Goal: Task Accomplishment & Management: Use online tool/utility

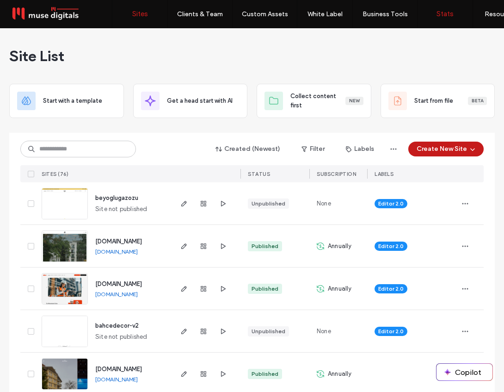
click at [444, 13] on label "Stats" at bounding box center [445, 14] width 17 height 8
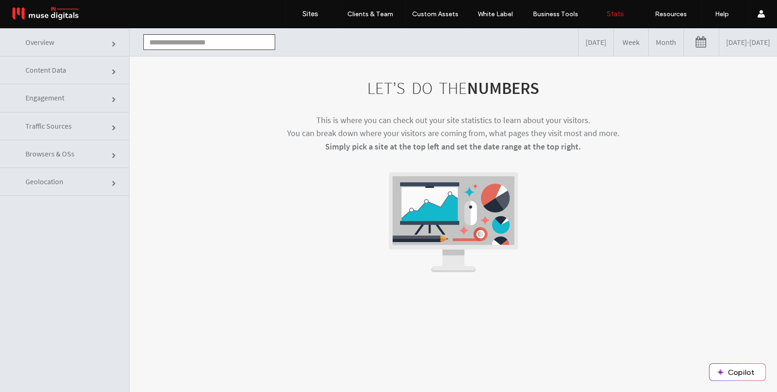
click at [207, 44] on input "text" at bounding box center [209, 42] width 132 height 16
click at [220, 57] on li "[DOMAIN_NAME]" at bounding box center [209, 59] width 131 height 16
type input "**********"
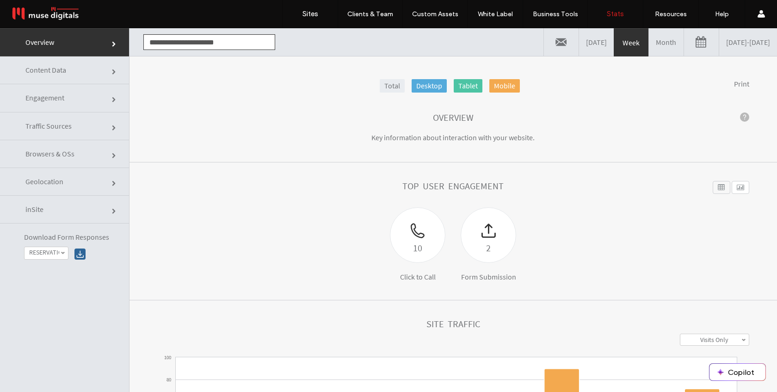
click at [61, 255] on link "RESERVATION REQUEST" at bounding box center [46, 253] width 43 height 12
click at [65, 287] on label "REZERVASYON TALEBİ" at bounding box center [57, 288] width 57 height 16
click at [77, 256] on div at bounding box center [79, 253] width 11 height 11
click at [54, 253] on label "REZERVASYON TALEBİ" at bounding box center [44, 252] width 30 height 8
click at [55, 267] on label "RESERVATION REQUEST" at bounding box center [57, 269] width 57 height 16
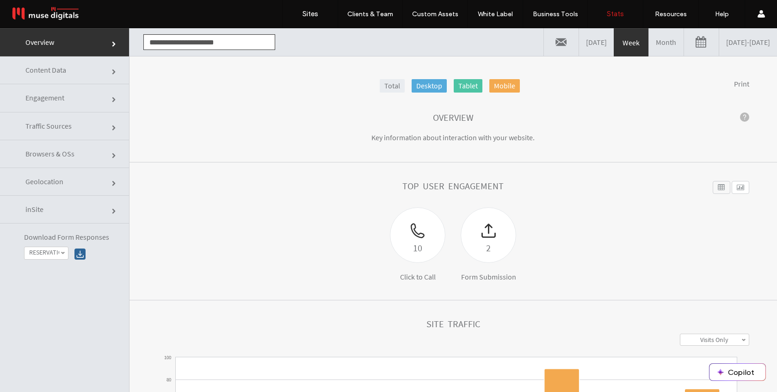
click at [80, 255] on div at bounding box center [79, 253] width 11 height 11
click at [63, 102] on span "Engagement" at bounding box center [44, 97] width 39 height 9
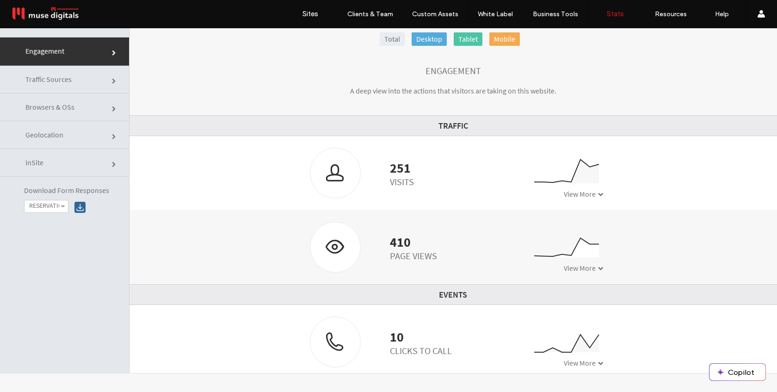
click at [79, 83] on link "Traffic Sources" at bounding box center [64, 80] width 129 height 28
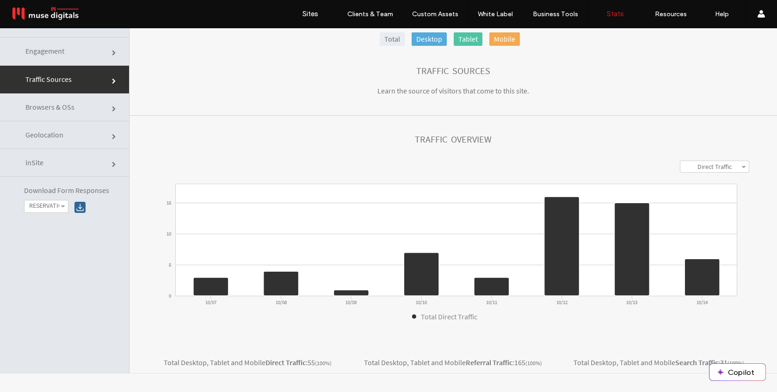
click at [66, 134] on link "Geolocation" at bounding box center [64, 135] width 129 height 28
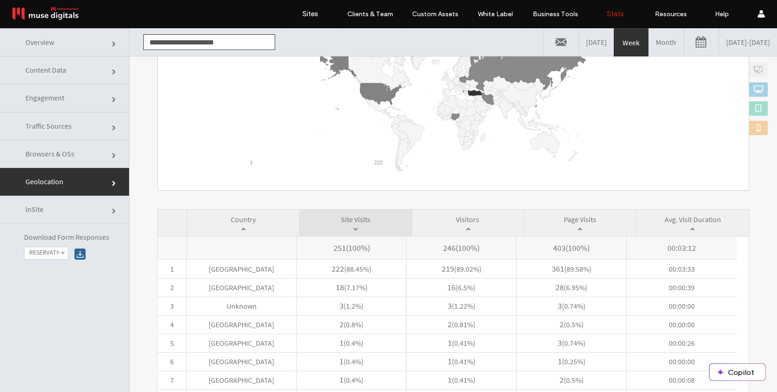
scroll to position [224, 0]
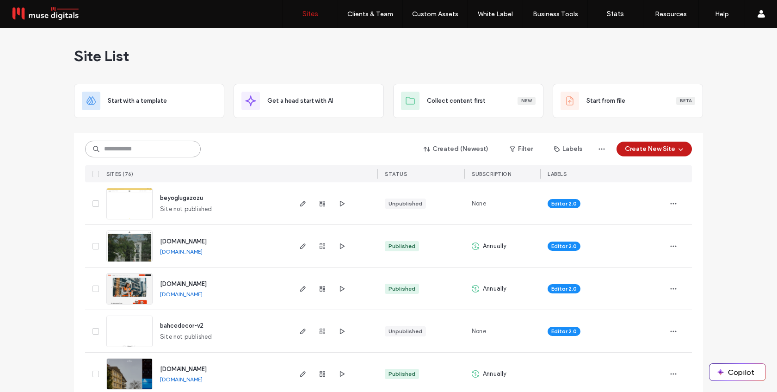
click at [169, 153] on input at bounding box center [143, 149] width 116 height 17
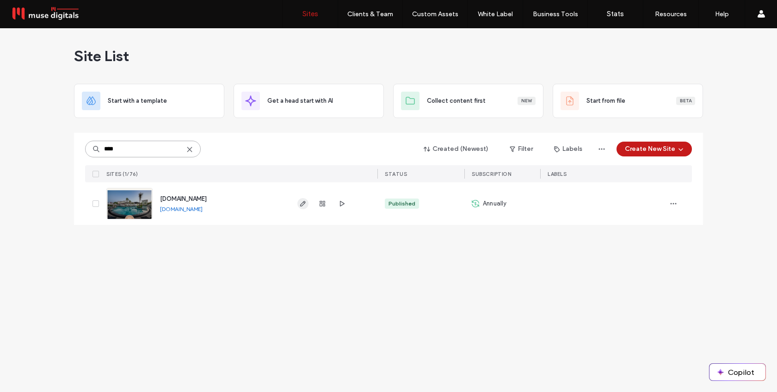
type input "****"
click at [305, 205] on icon "button" at bounding box center [302, 203] width 7 height 7
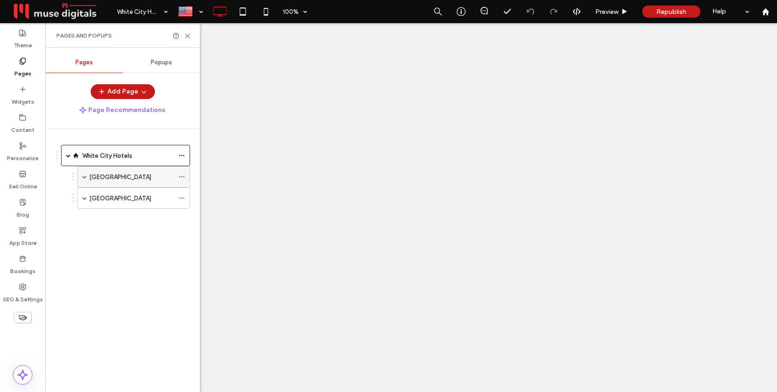
click at [123, 175] on label "[GEOGRAPHIC_DATA]" at bounding box center [120, 177] width 62 height 16
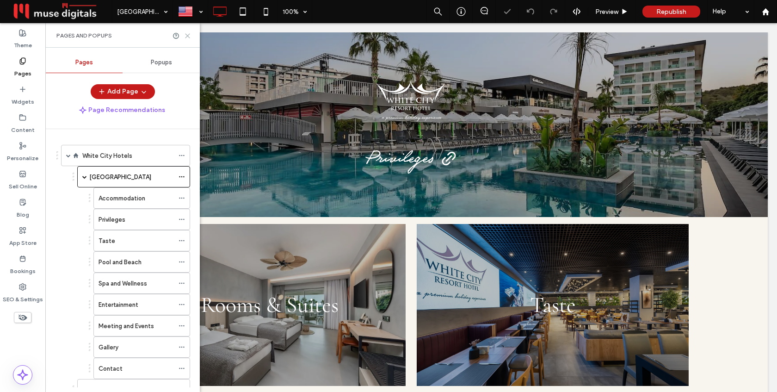
click at [187, 35] on use at bounding box center [187, 36] width 4 height 4
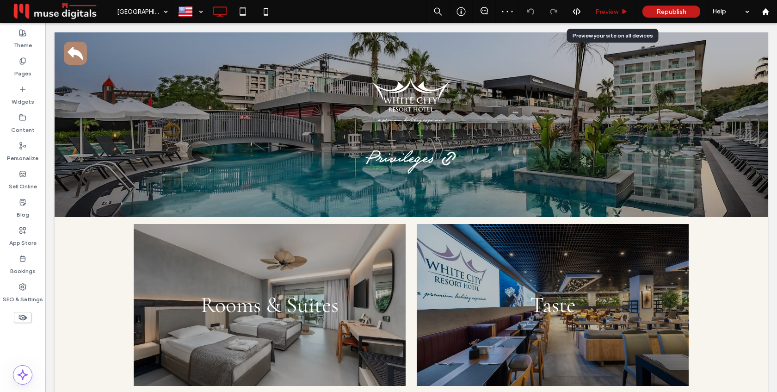
click at [606, 12] on span "Preview" at bounding box center [606, 12] width 23 height 8
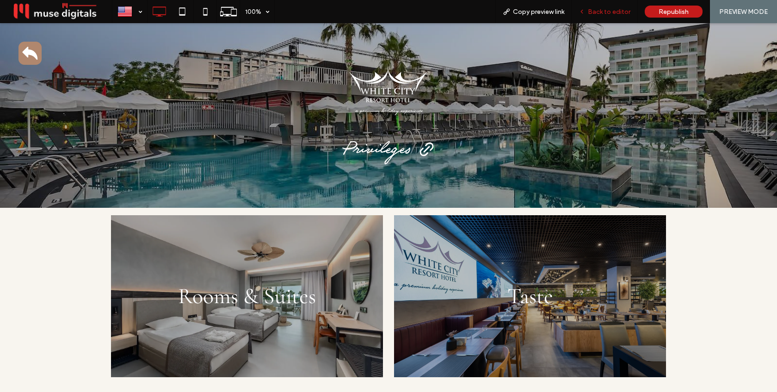
click at [606, 10] on span "Back to editor" at bounding box center [609, 12] width 43 height 8
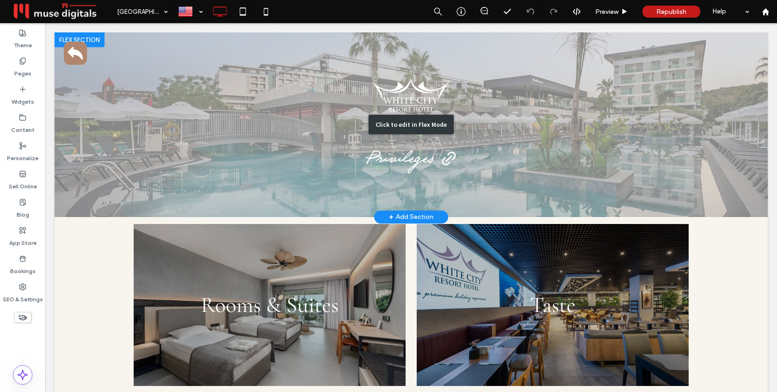
click at [110, 50] on div "Click to edit in Flex Mode" at bounding box center [411, 124] width 713 height 185
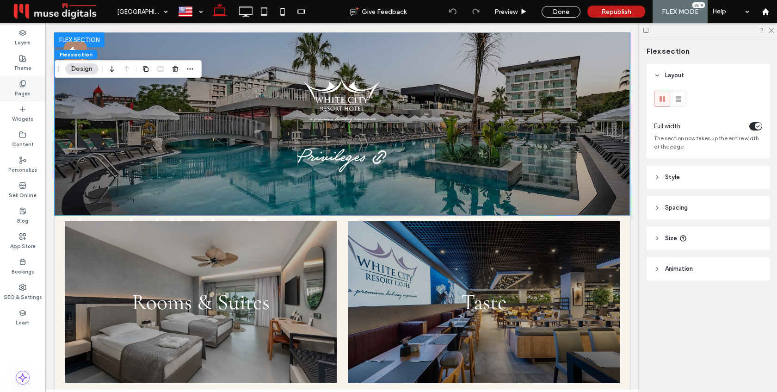
click at [27, 86] on div "Pages" at bounding box center [22, 88] width 45 height 25
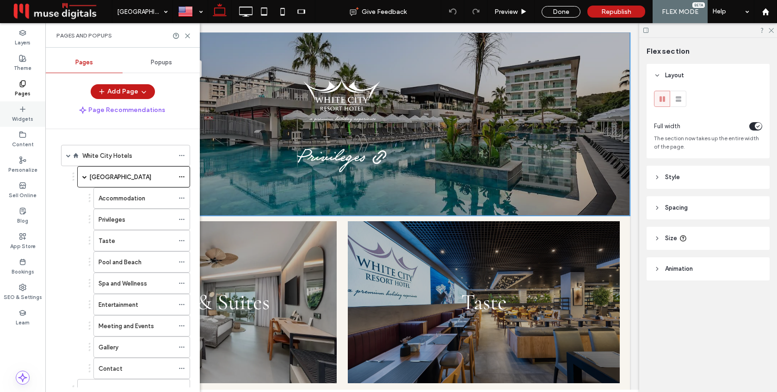
click at [22, 115] on label "Widgets" at bounding box center [22, 118] width 21 height 10
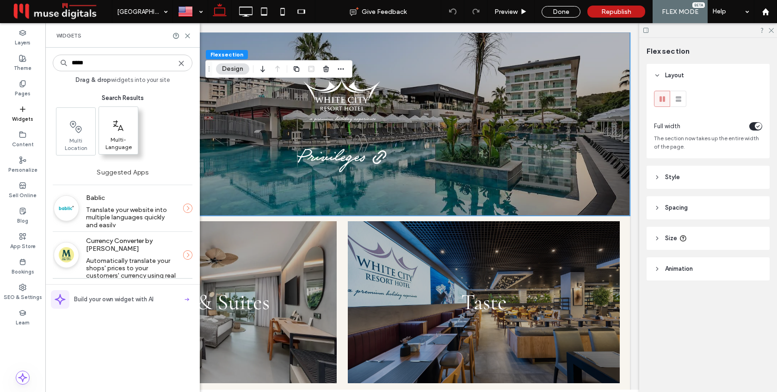
type input "*****"
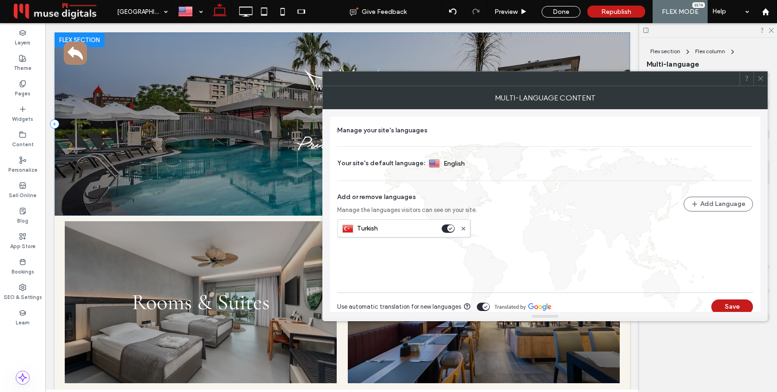
click at [763, 76] on icon at bounding box center [760, 78] width 7 height 7
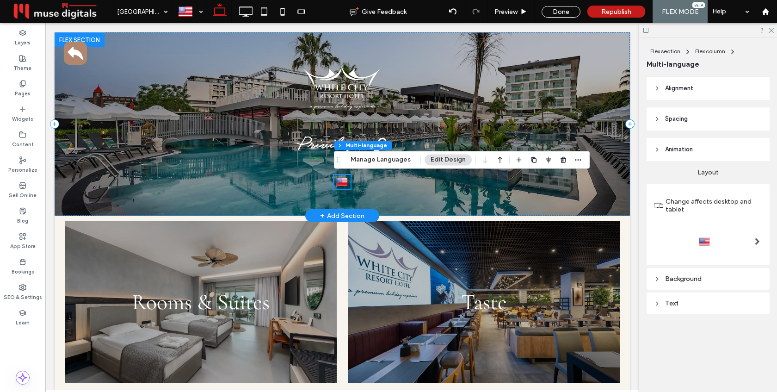
click at [340, 180] on img at bounding box center [342, 182] width 11 height 12
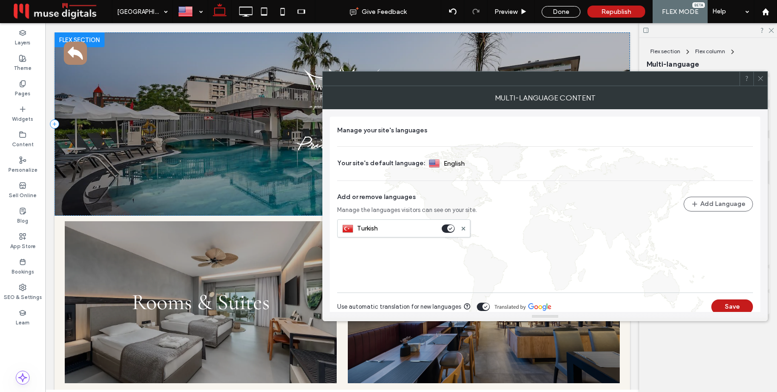
click at [760, 80] on icon at bounding box center [760, 78] width 7 height 7
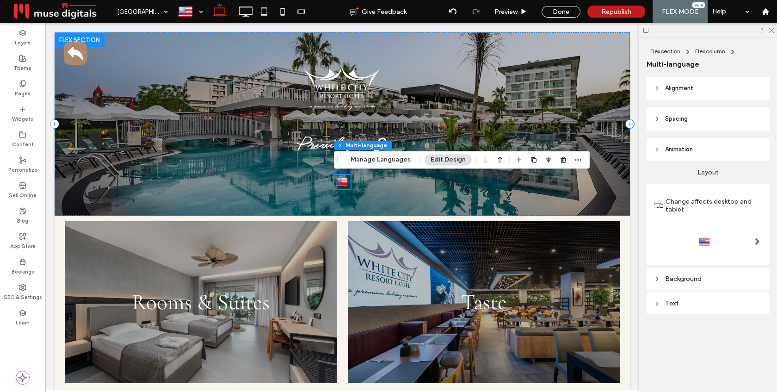
click at [753, 240] on div at bounding box center [757, 241] width 19 height 15
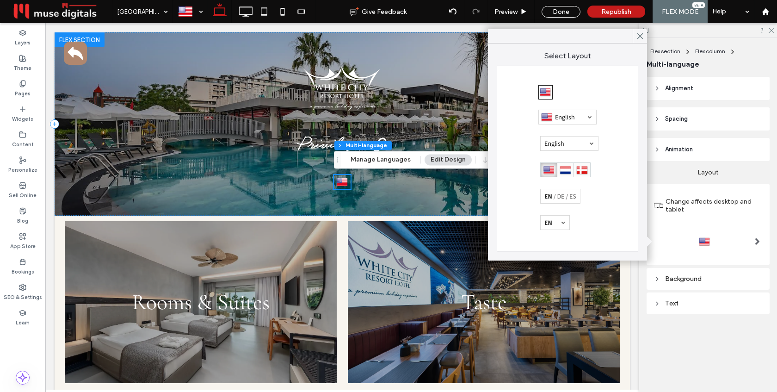
click at [565, 170] on div at bounding box center [565, 169] width 50 height 15
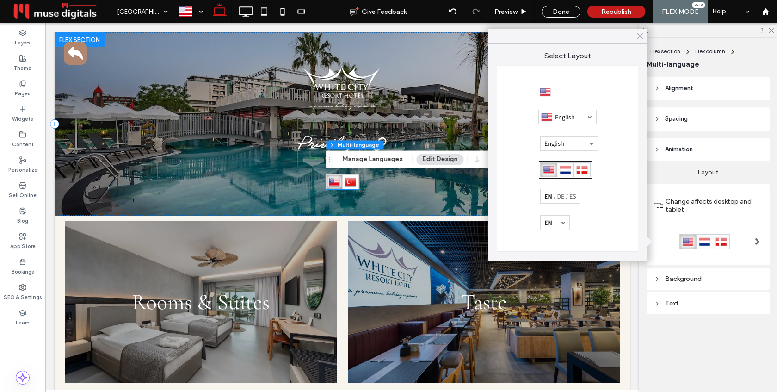
click at [638, 36] on icon at bounding box center [640, 36] width 8 height 8
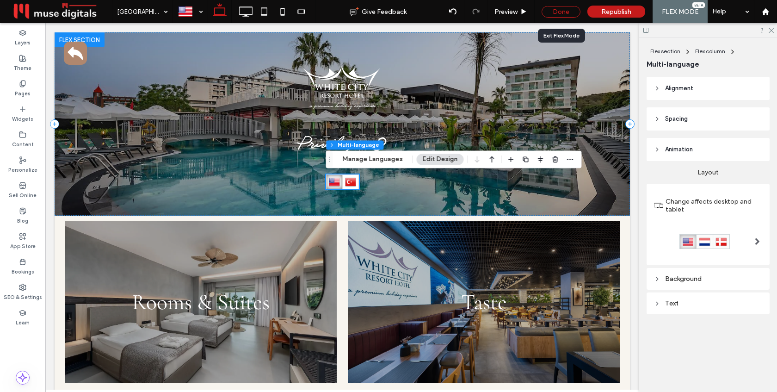
click at [564, 13] on div "Done" at bounding box center [561, 12] width 39 height 12
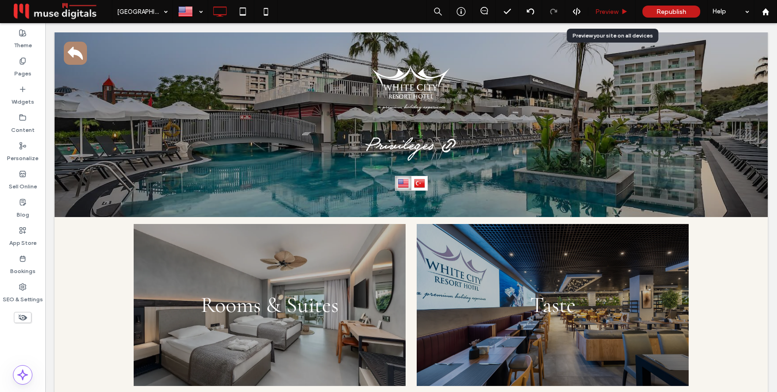
click at [603, 18] on div "Preview" at bounding box center [611, 11] width 47 height 23
click at [607, 15] on span "Preview" at bounding box center [606, 12] width 23 height 8
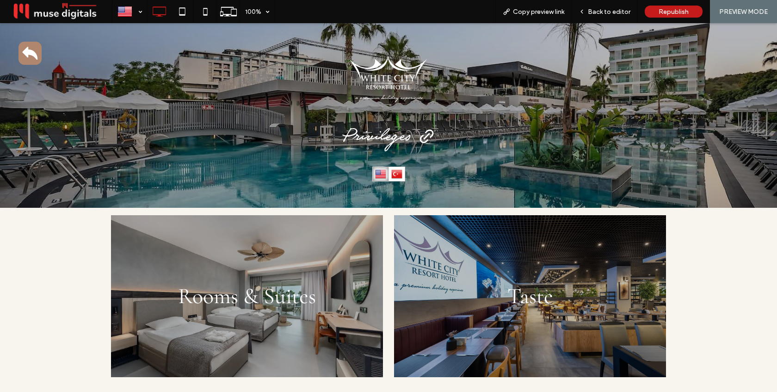
click at [397, 177] on img at bounding box center [396, 174] width 11 height 12
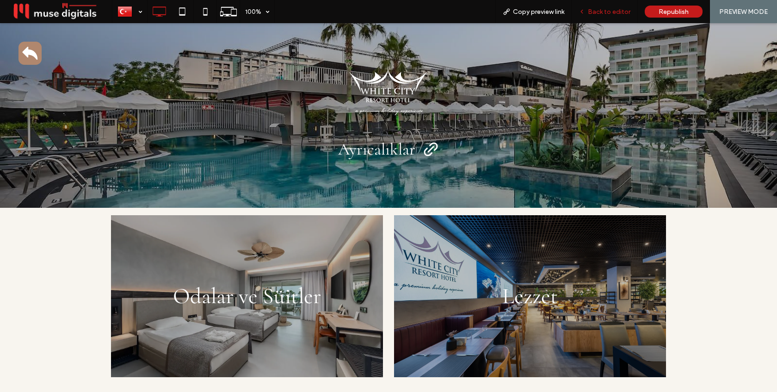
click at [614, 15] on span "Back to editor" at bounding box center [609, 12] width 43 height 8
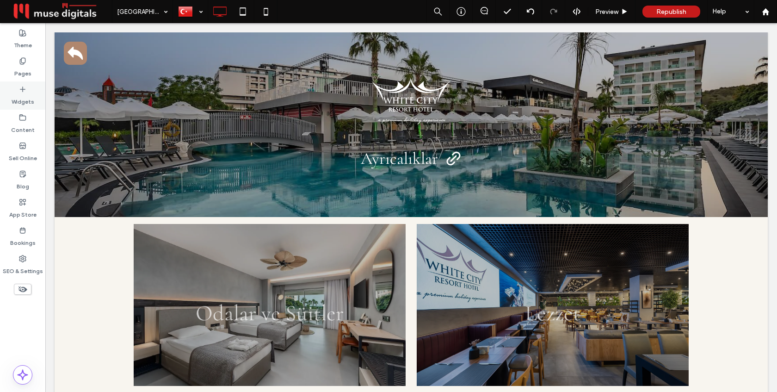
click at [22, 93] on label "Widgets" at bounding box center [23, 99] width 23 height 13
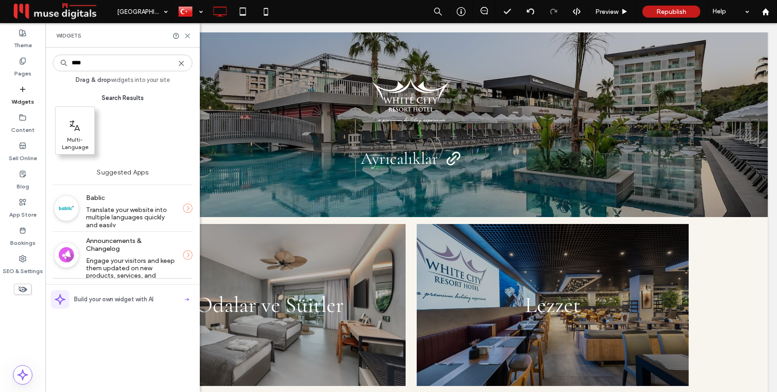
type input "****"
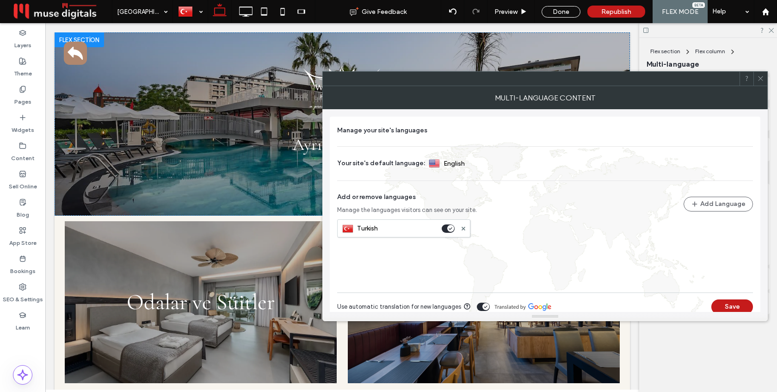
click at [759, 83] on span at bounding box center [760, 79] width 7 height 14
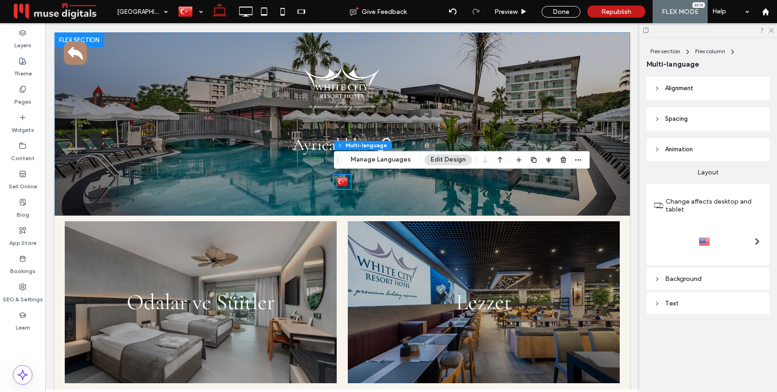
click at [758, 242] on span at bounding box center [757, 241] width 5 height 7
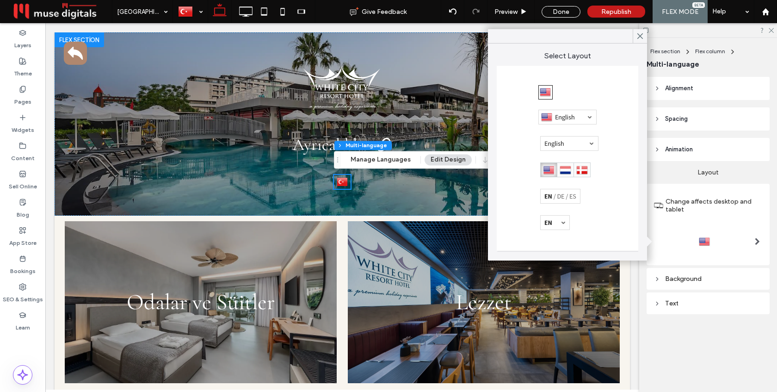
click at [567, 164] on div at bounding box center [565, 169] width 50 height 15
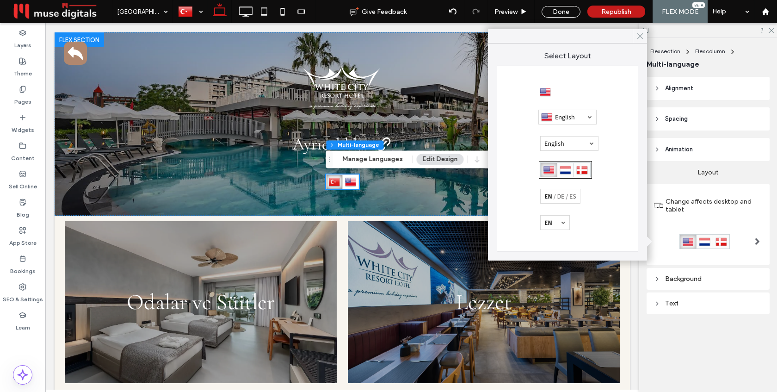
click at [638, 39] on icon at bounding box center [640, 36] width 8 height 8
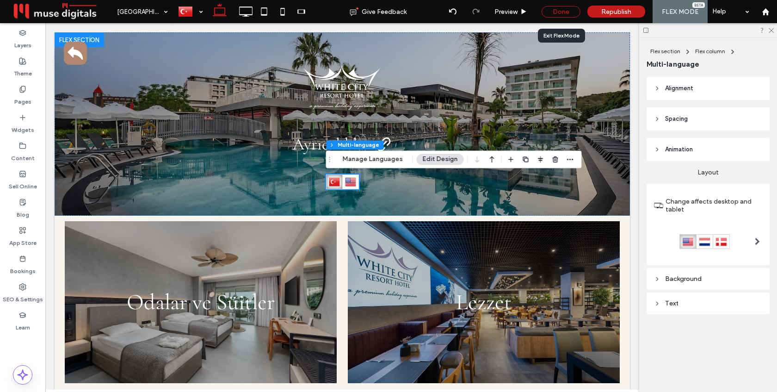
click at [559, 13] on div "Done" at bounding box center [561, 12] width 39 height 12
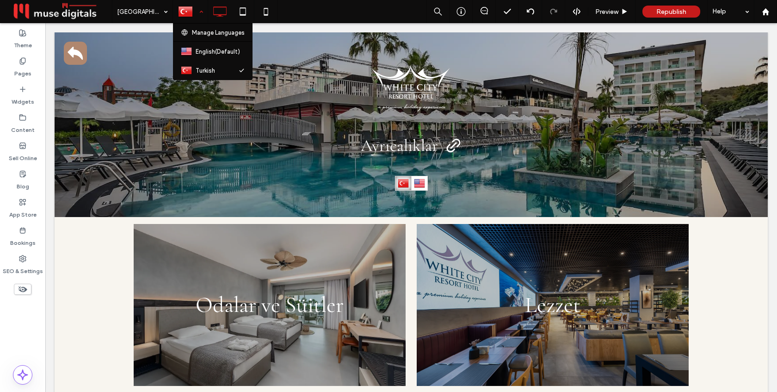
click at [199, 14] on div at bounding box center [190, 11] width 34 height 22
click at [19, 68] on label "Pages" at bounding box center [22, 71] width 17 height 13
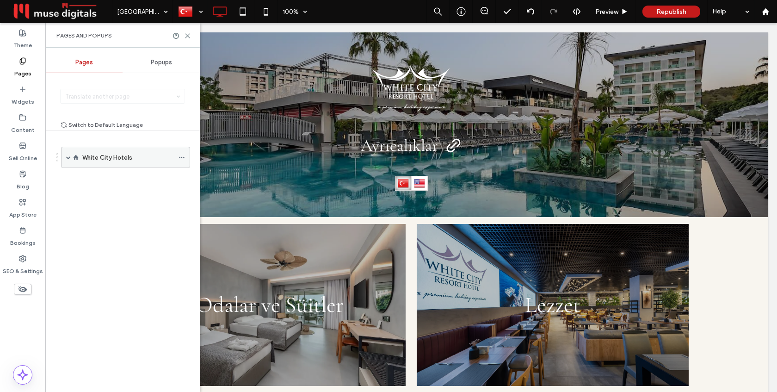
click at [66, 157] on span at bounding box center [68, 157] width 5 height 5
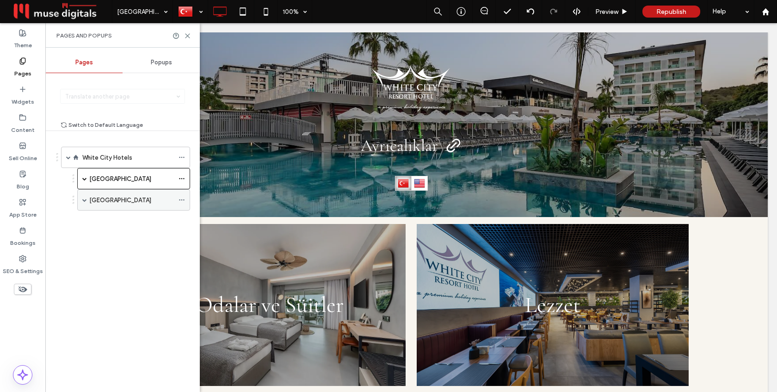
click at [108, 197] on label "White City Beach" at bounding box center [120, 200] width 62 height 16
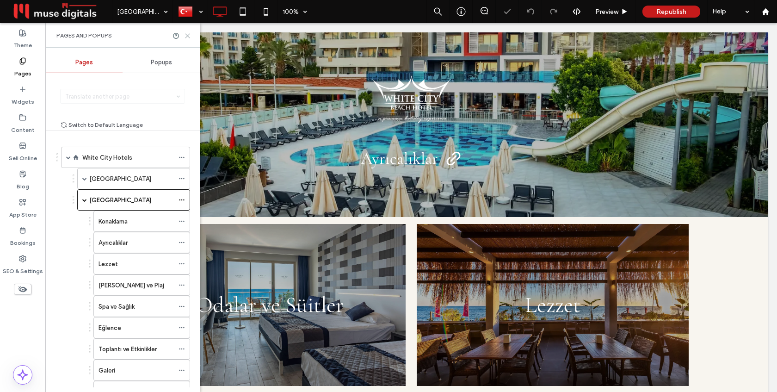
click at [186, 35] on icon at bounding box center [187, 35] width 7 height 7
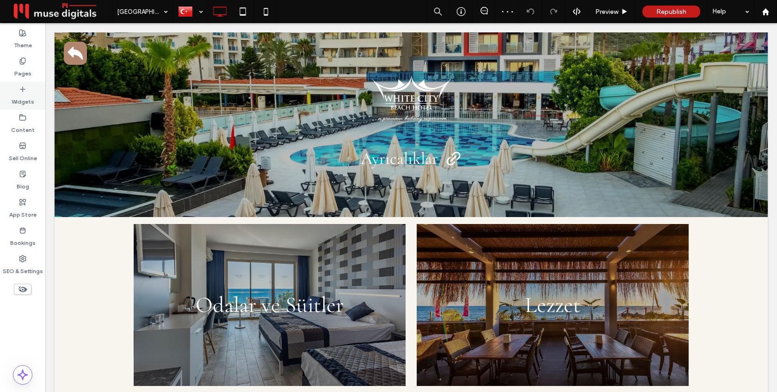
click at [26, 86] on icon at bounding box center [22, 89] width 7 height 7
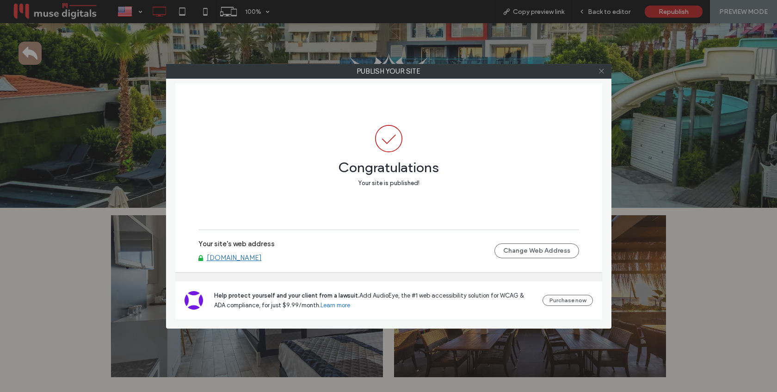
click at [600, 71] on icon at bounding box center [601, 71] width 7 height 7
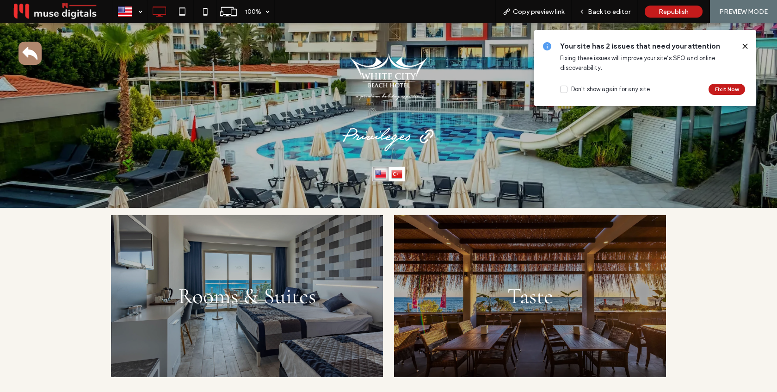
click at [744, 45] on use at bounding box center [745, 46] width 4 height 4
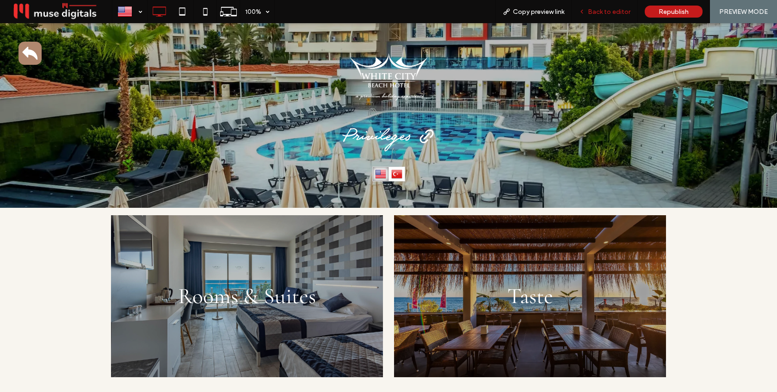
click at [610, 8] on span "Back to editor" at bounding box center [609, 12] width 43 height 8
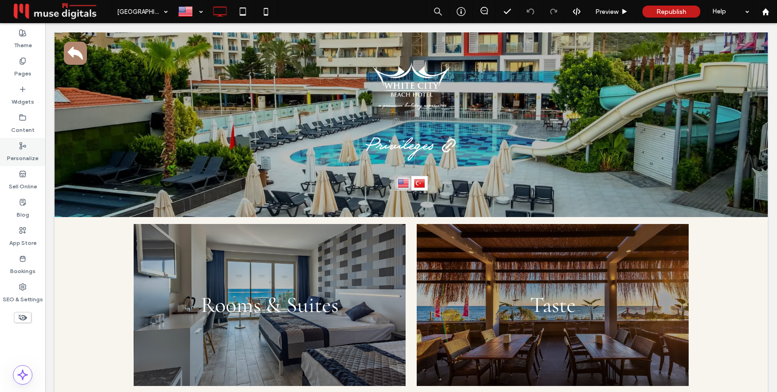
click at [18, 151] on label "Personalize" at bounding box center [22, 155] width 31 height 13
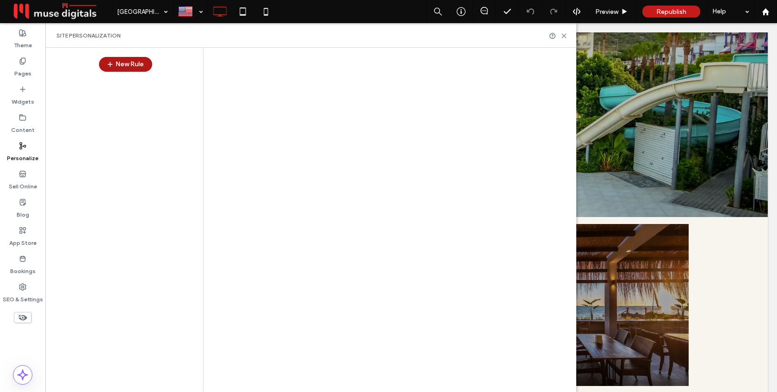
click at [124, 68] on button "New Rule" at bounding box center [125, 64] width 53 height 15
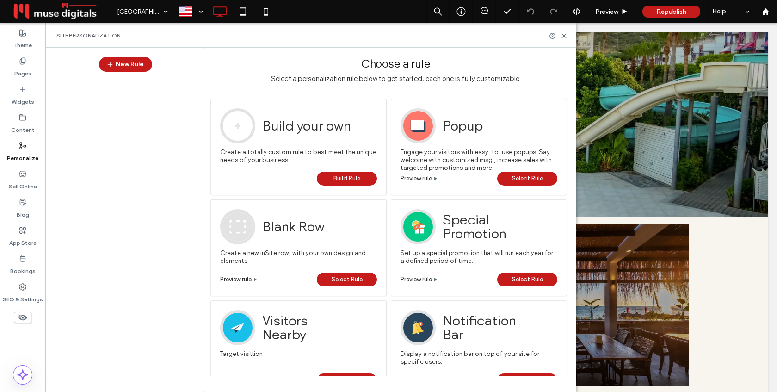
click at [345, 178] on span "Build Rule" at bounding box center [346, 179] width 27 height 14
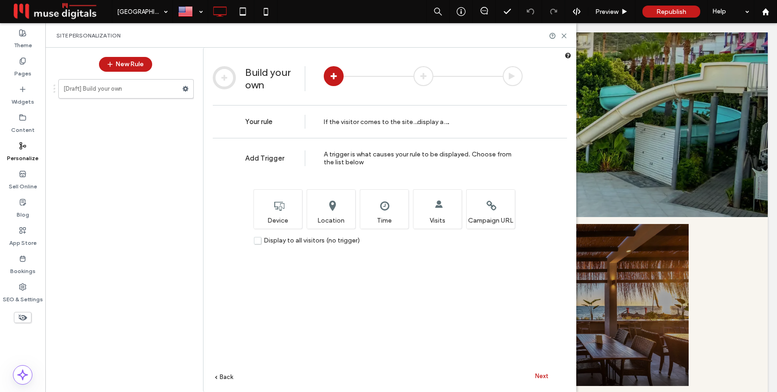
click at [259, 240] on label "Display to all visitors (no trigger)" at bounding box center [307, 240] width 106 height 8
click at [543, 377] on span "Next" at bounding box center [541, 375] width 13 height 7
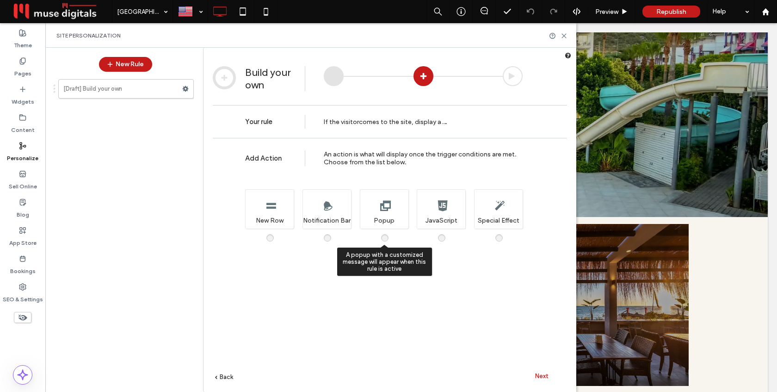
click at [374, 210] on div "A popup with a customized message will appear when this rule is active Popup" at bounding box center [384, 208] width 49 height 39
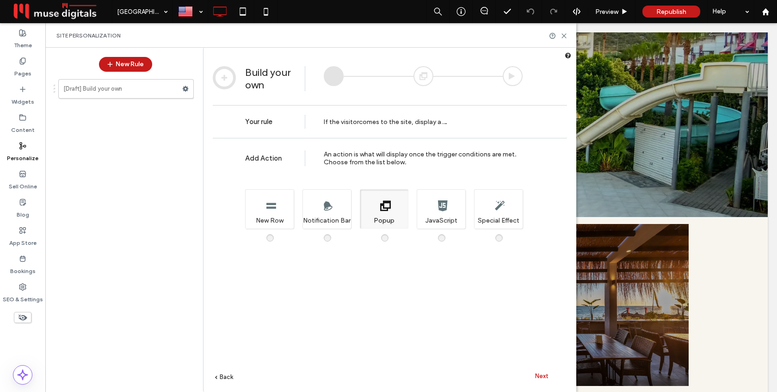
click at [544, 373] on span "Next" at bounding box center [541, 375] width 13 height 7
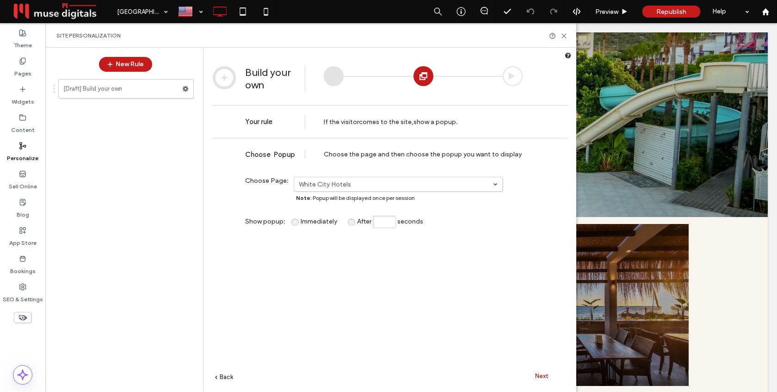
click at [541, 373] on span "Next" at bounding box center [541, 375] width 13 height 7
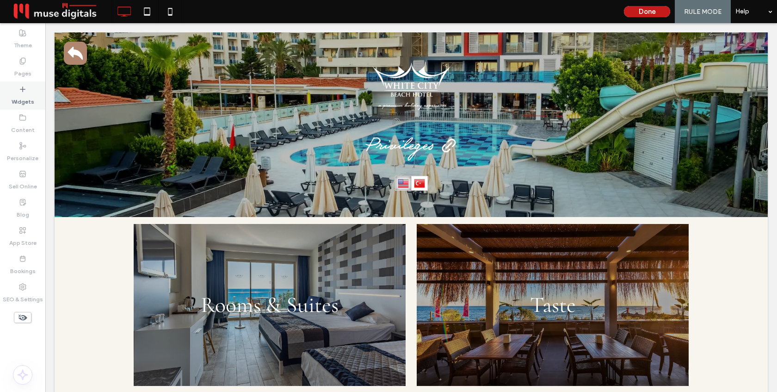
click at [14, 105] on label "Widgets" at bounding box center [23, 99] width 23 height 13
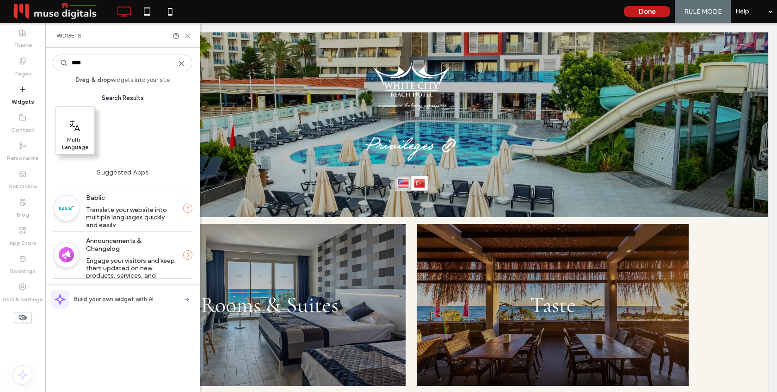
type input "****"
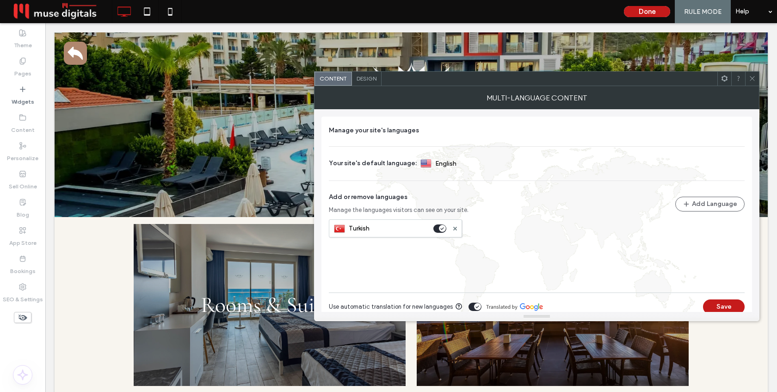
click at [750, 78] on icon at bounding box center [752, 78] width 7 height 7
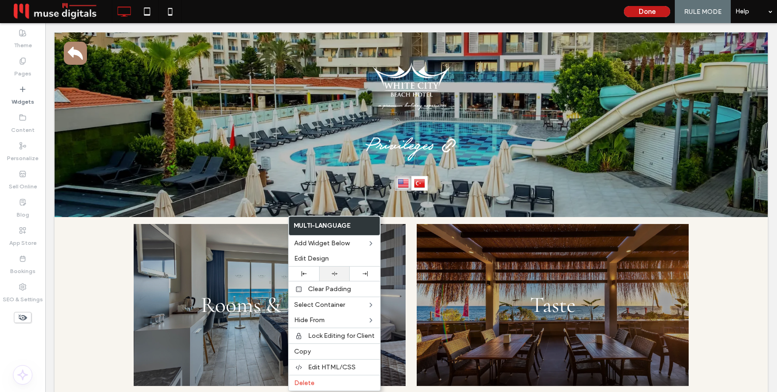
click at [336, 277] on div at bounding box center [334, 273] width 31 height 14
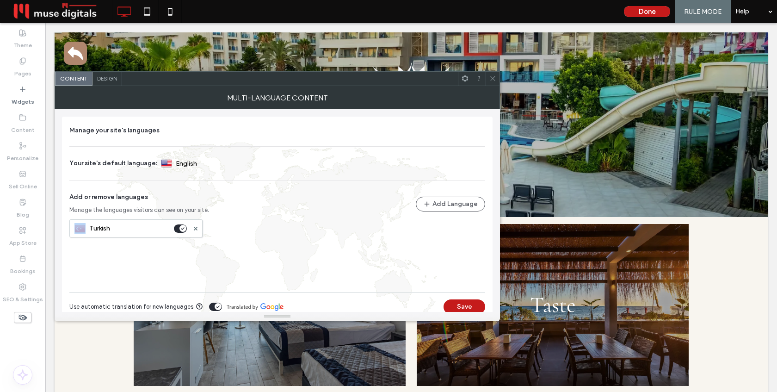
click at [408, 216] on div "Manage your site's languages Your site's default language: English Add or remov…" at bounding box center [277, 204] width 416 height 157
click at [111, 82] on div "Design" at bounding box center [107, 79] width 30 height 14
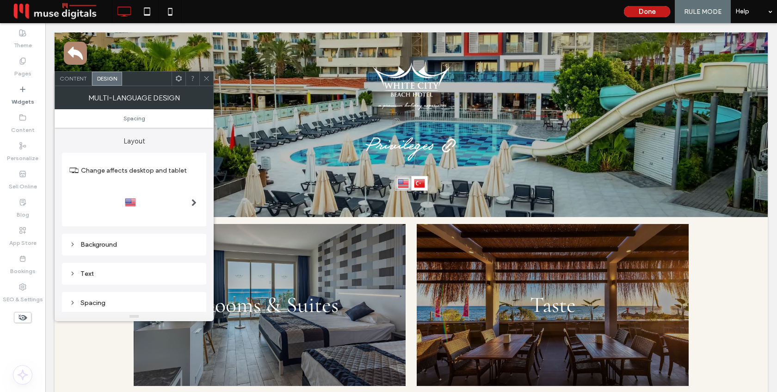
click at [195, 201] on span at bounding box center [193, 202] width 5 height 7
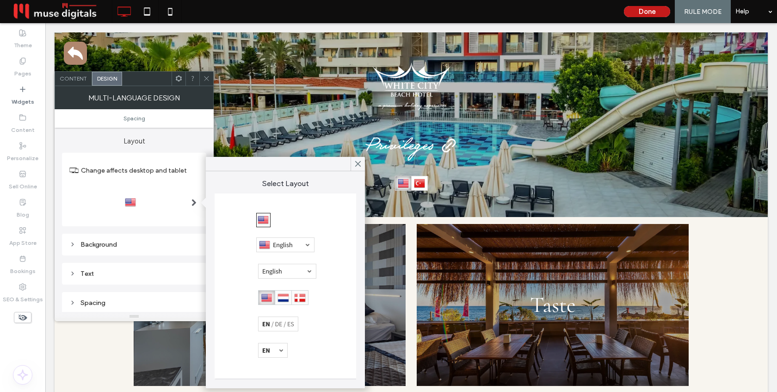
click at [276, 322] on div at bounding box center [278, 323] width 41 height 15
click at [361, 162] on icon at bounding box center [358, 164] width 8 height 8
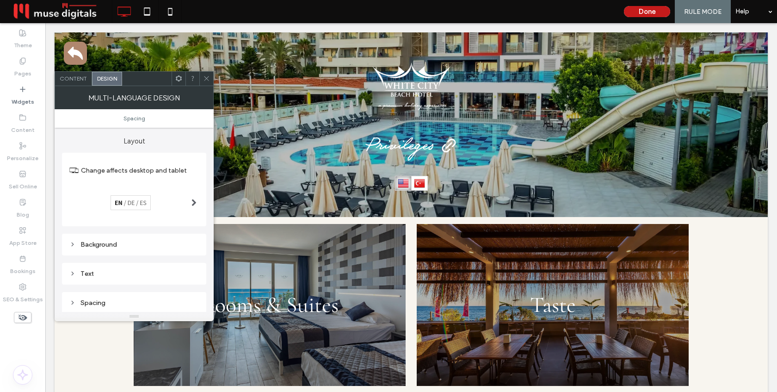
click at [179, 80] on icon at bounding box center [178, 78] width 7 height 7
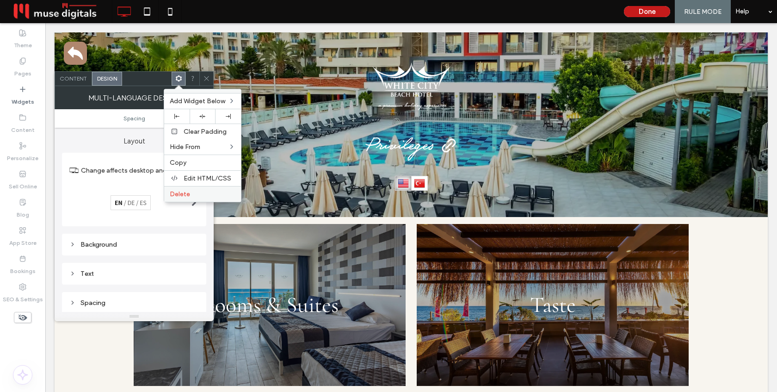
click at [204, 196] on label "Delete" at bounding box center [203, 194] width 66 height 8
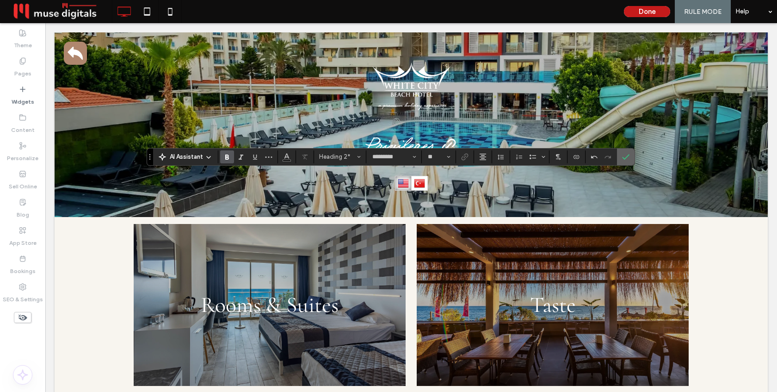
click at [629, 152] on label "Confirm" at bounding box center [626, 156] width 14 height 17
click at [625, 155] on icon "Confirm" at bounding box center [625, 156] width 7 height 7
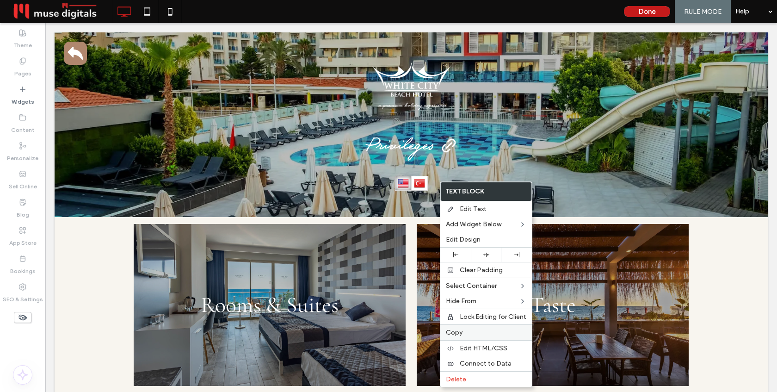
click at [468, 331] on label "Copy" at bounding box center [486, 332] width 80 height 8
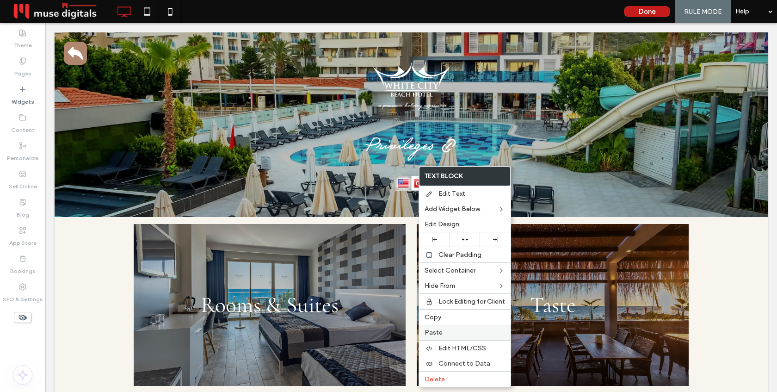
click at [446, 331] on label "Paste" at bounding box center [465, 332] width 80 height 8
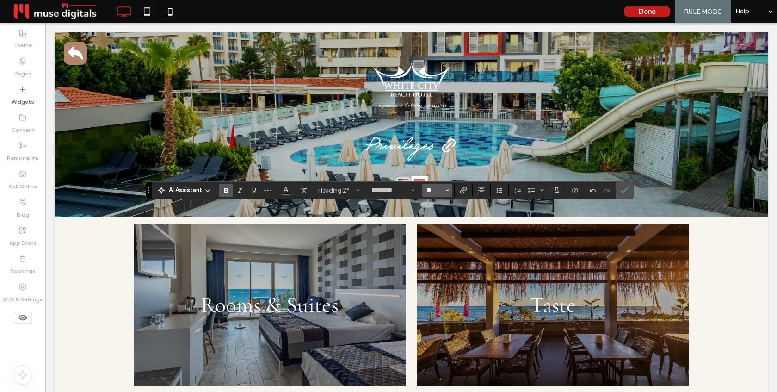
click at [432, 188] on input "**" at bounding box center [434, 189] width 18 height 7
type input "**"
click at [430, 190] on input "**" at bounding box center [434, 189] width 18 height 7
type input "*"
type input "**"
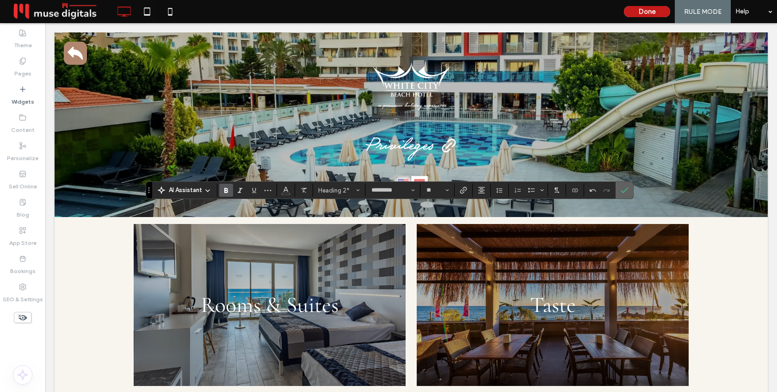
click at [625, 187] on icon "Confirm" at bounding box center [624, 189] width 7 height 7
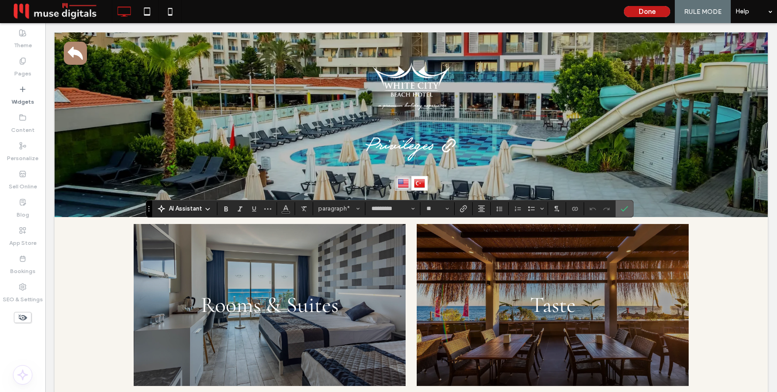
click at [629, 206] on label "Confirm" at bounding box center [624, 208] width 14 height 17
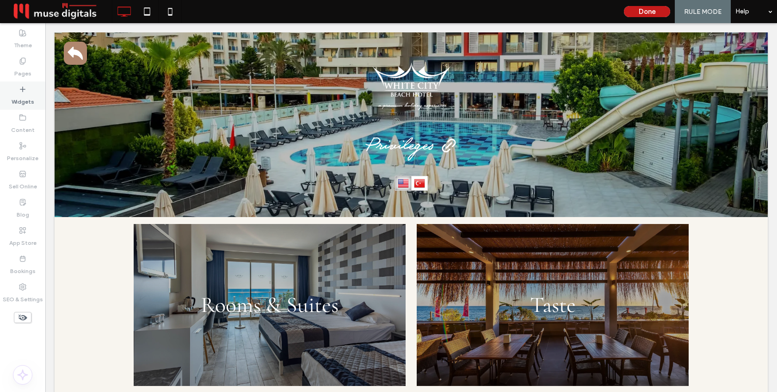
click at [22, 92] on icon at bounding box center [22, 89] width 7 height 7
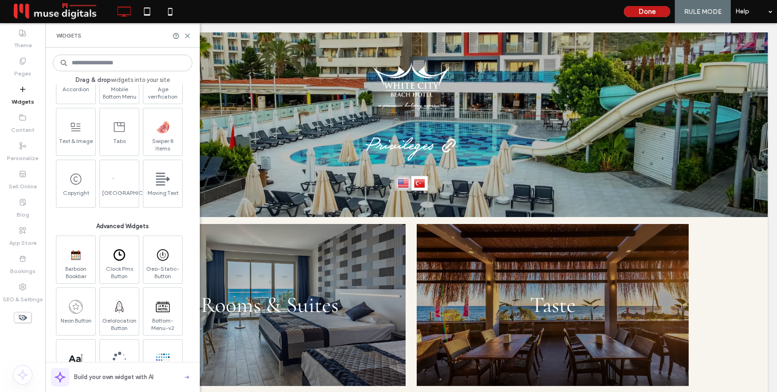
scroll to position [742, 0]
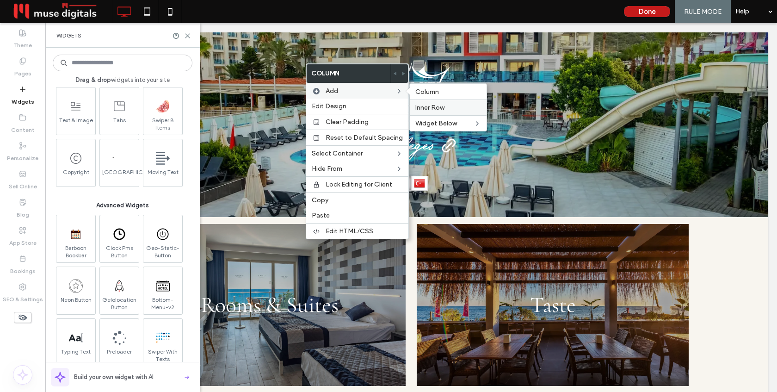
click at [421, 107] on span "Inner Row" at bounding box center [429, 108] width 29 height 8
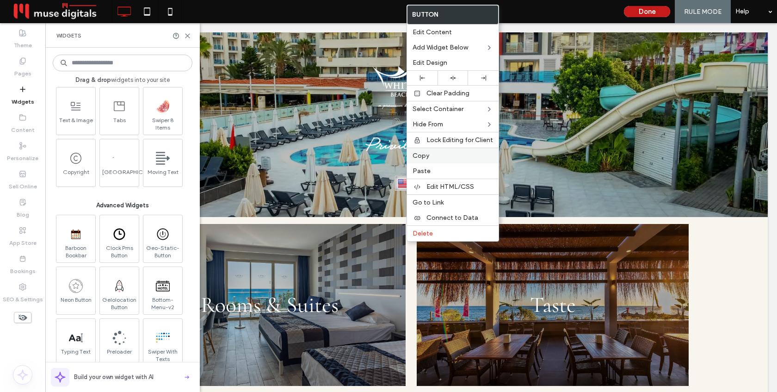
click at [430, 156] on label "Copy" at bounding box center [453, 156] width 80 height 8
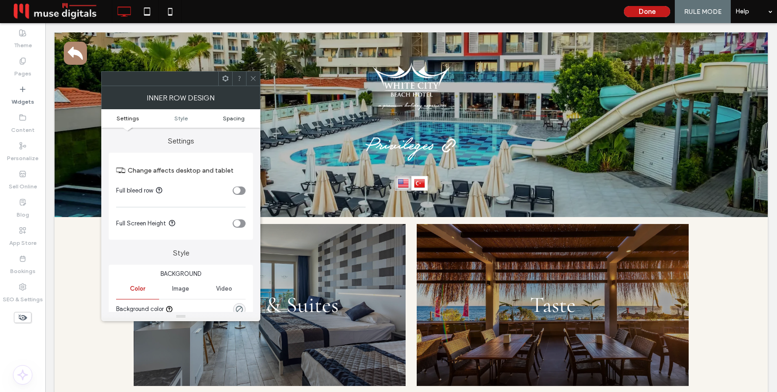
click at [229, 120] on span "Spacing" at bounding box center [234, 118] width 22 height 7
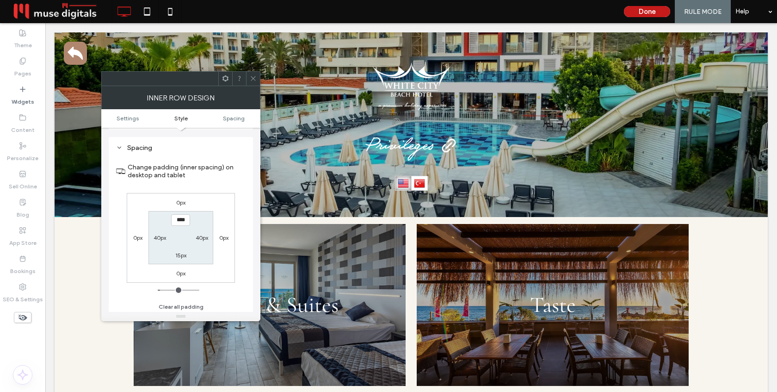
scroll to position [293, 0]
click at [160, 240] on div "40px" at bounding box center [160, 234] width 12 height 9
click at [160, 239] on label "40px" at bounding box center [160, 235] width 12 height 7
type input "**"
type input "*"
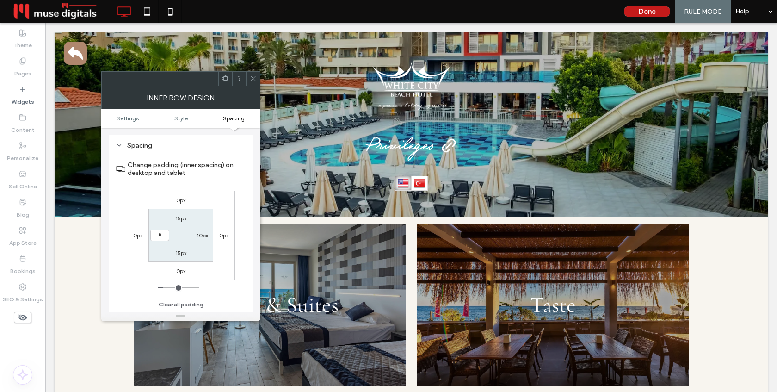
type input "*"
type input "***"
click at [197, 235] on label "40px" at bounding box center [202, 235] width 12 height 7
type input "**"
type input "*"
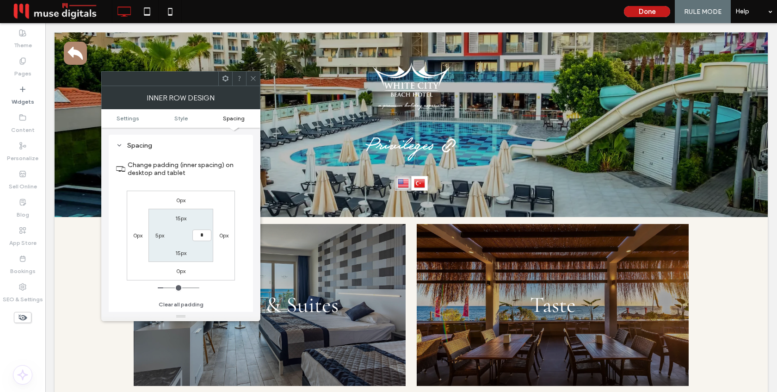
type input "*"
type input "***"
click at [188, 231] on section "15px *** 15px 5px" at bounding box center [180, 235] width 64 height 53
click at [255, 80] on icon at bounding box center [253, 78] width 7 height 7
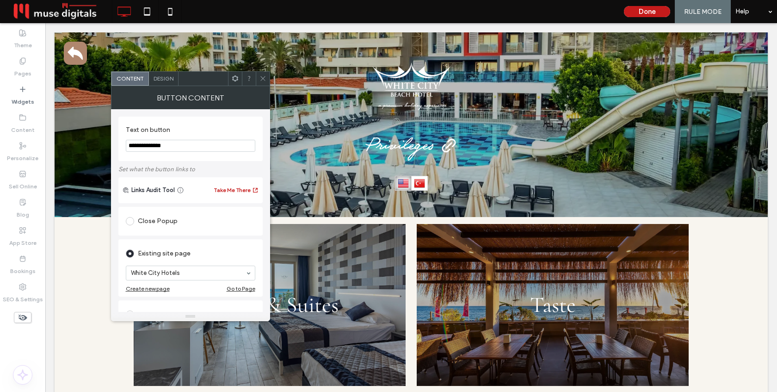
click at [177, 143] on input "**********" at bounding box center [190, 146] width 129 height 12
type input "******"
click at [198, 162] on label "Set what the button links to" at bounding box center [190, 169] width 144 height 16
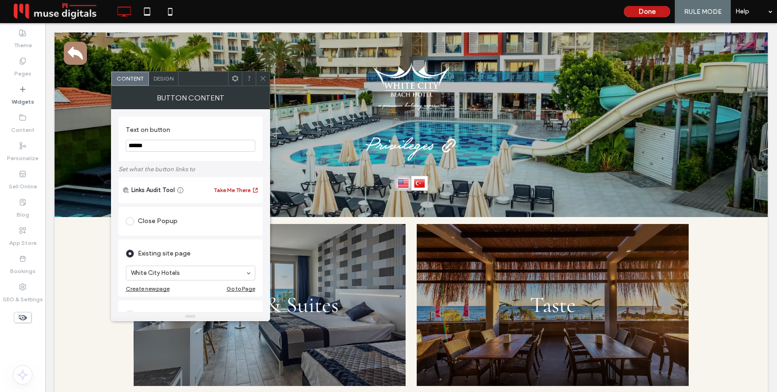
click at [263, 77] on icon at bounding box center [262, 78] width 7 height 7
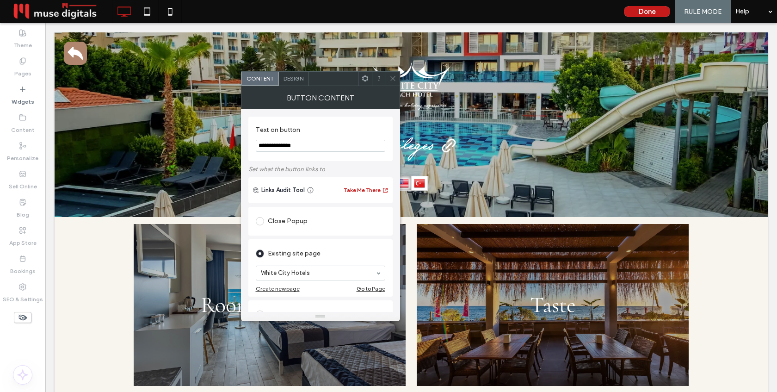
click at [327, 144] on input "**********" at bounding box center [320, 146] width 129 height 12
type input "*******"
click at [323, 161] on div "Text on button *******" at bounding box center [320, 139] width 144 height 44
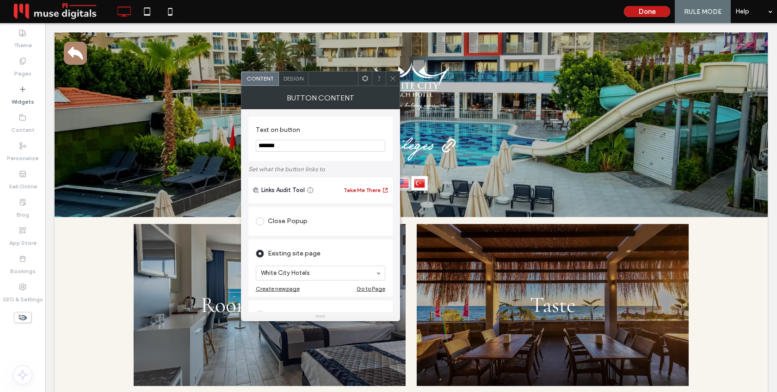
click at [389, 77] on icon at bounding box center [392, 78] width 7 height 7
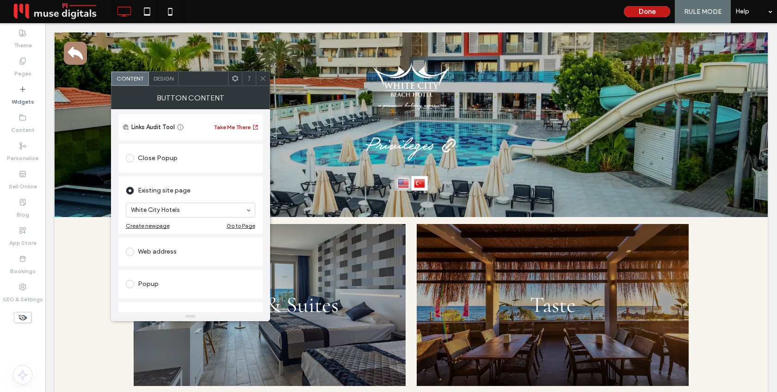
scroll to position [70, 0]
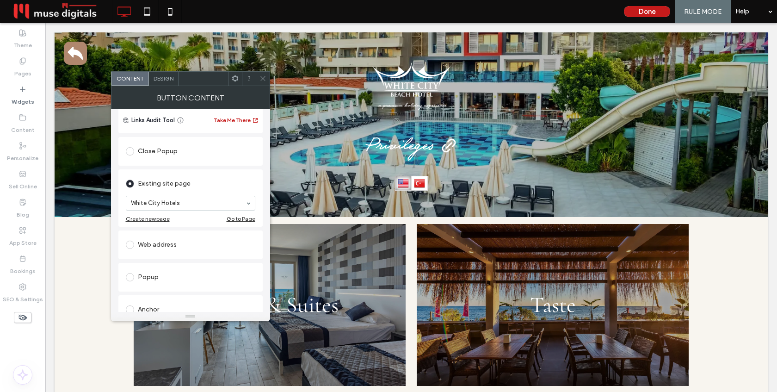
click at [193, 247] on div "Web address" at bounding box center [190, 244] width 129 height 15
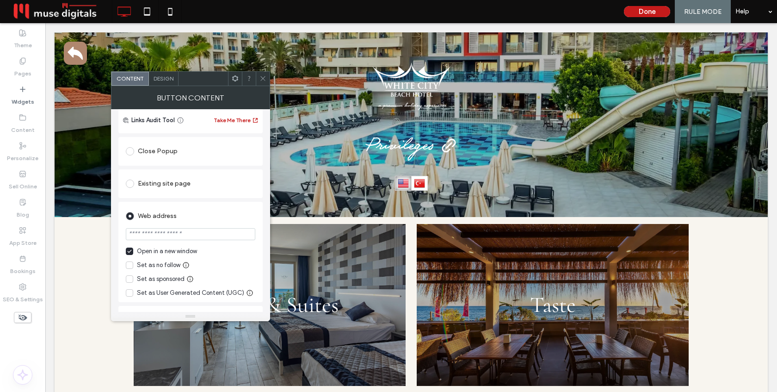
click at [195, 238] on input "url" at bounding box center [190, 234] width 129 height 12
paste input "**********"
type input "**********"
click at [204, 203] on div "**********" at bounding box center [190, 252] width 144 height 100
click at [131, 252] on icon at bounding box center [129, 251] width 5 height 4
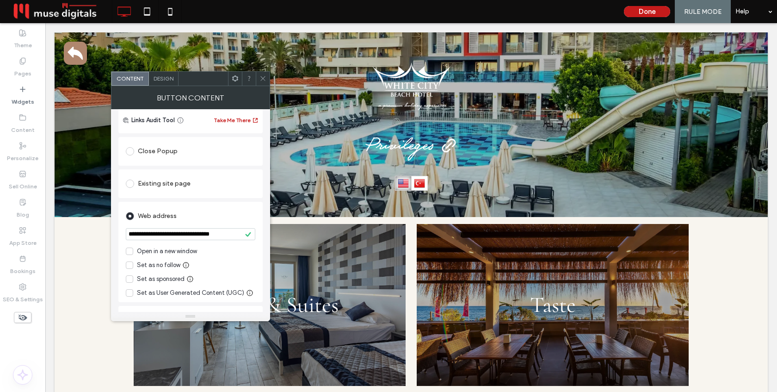
click at [263, 79] on use at bounding box center [262, 78] width 5 height 5
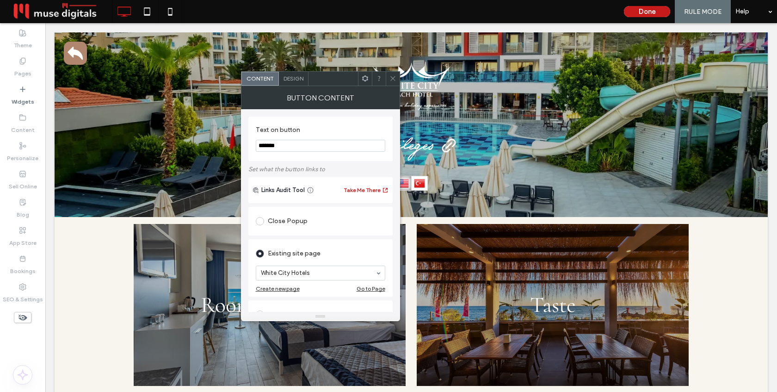
click at [394, 77] on icon at bounding box center [392, 78] width 7 height 7
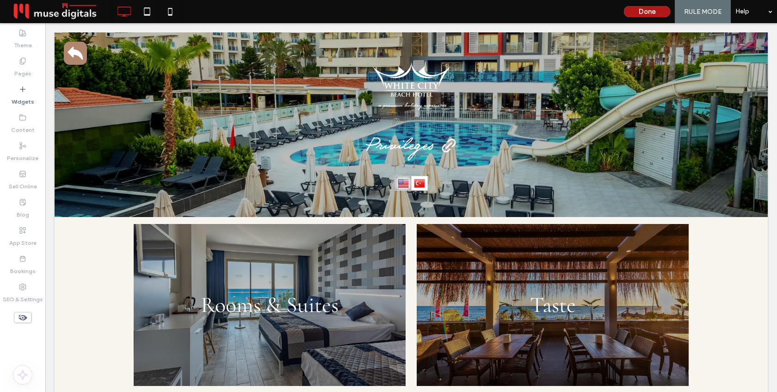
click at [648, 14] on button "Done" at bounding box center [647, 11] width 46 height 11
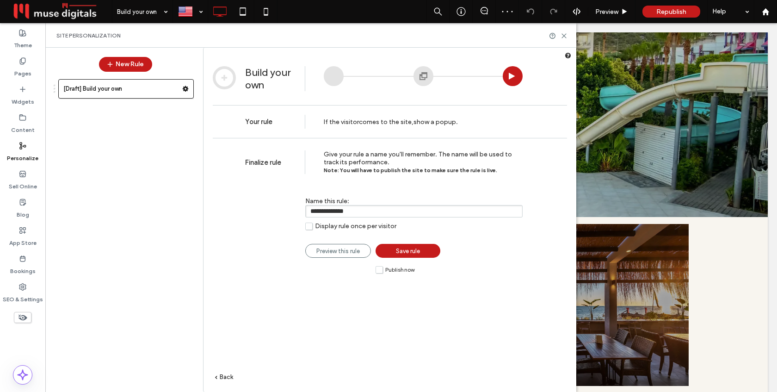
click at [381, 272] on label "Publish now" at bounding box center [395, 269] width 39 height 8
click at [405, 251] on span "Save rule" at bounding box center [408, 250] width 24 height 7
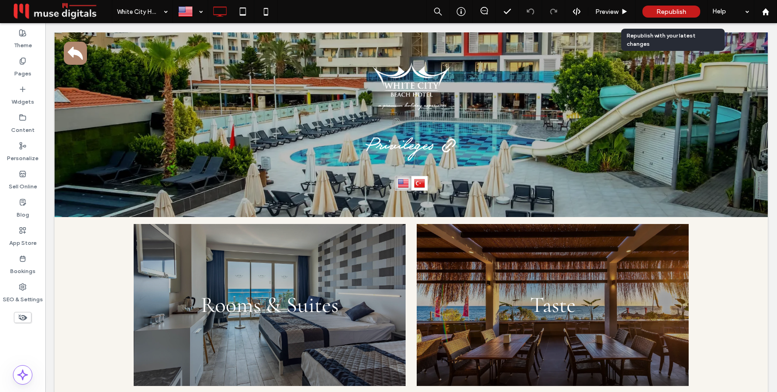
click at [672, 12] on span "Republish" at bounding box center [671, 12] width 30 height 8
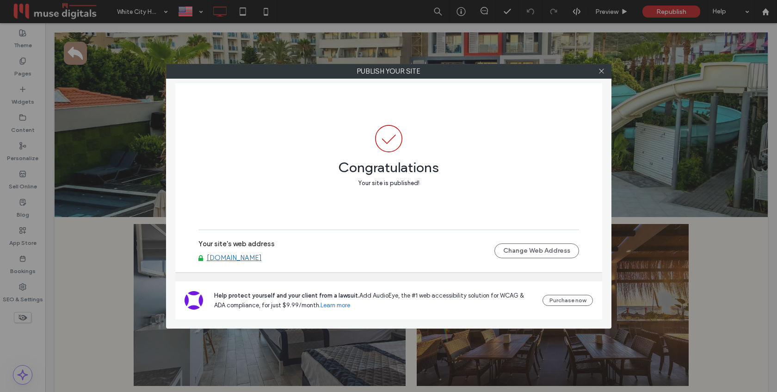
click at [249, 259] on link "fair.whitecityhotels.com" at bounding box center [234, 257] width 55 height 8
click at [603, 69] on use at bounding box center [601, 71] width 5 height 5
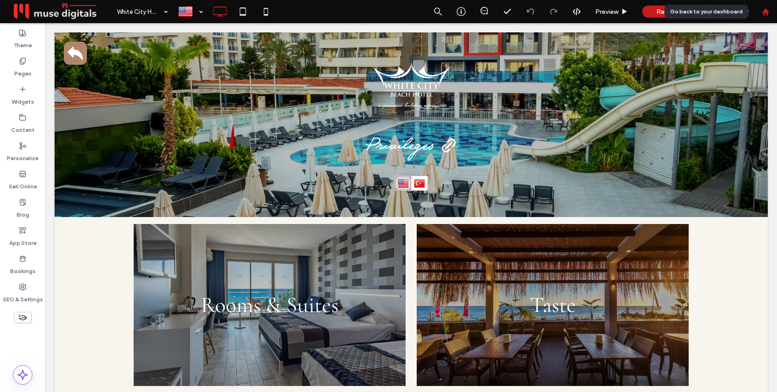
click at [768, 15] on icon at bounding box center [766, 12] width 8 height 8
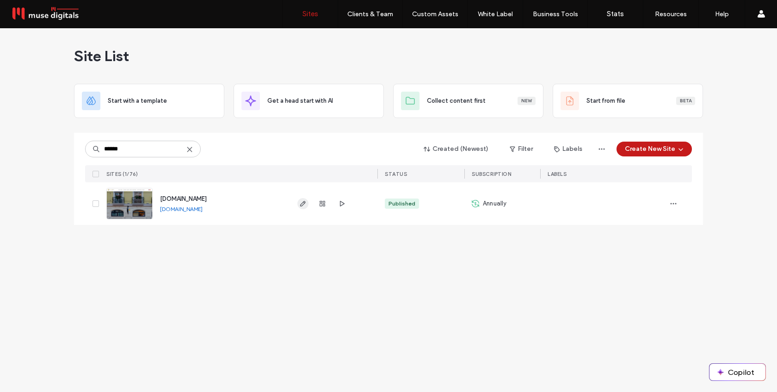
type input "******"
click at [301, 203] on use "button" at bounding box center [303, 204] width 6 height 6
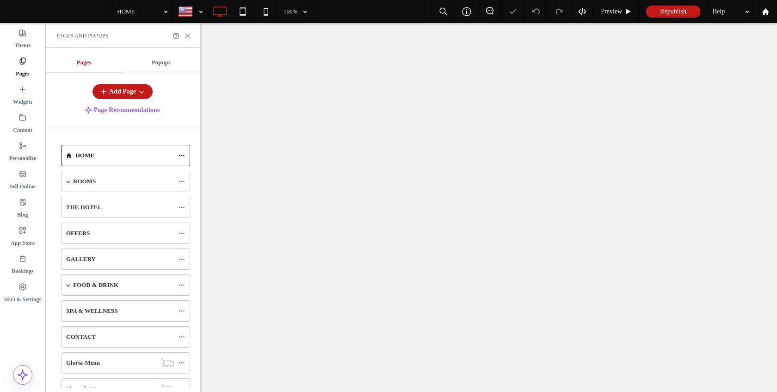
click at [105, 380] on label "Pinocafe-Menu" at bounding box center [85, 388] width 39 height 16
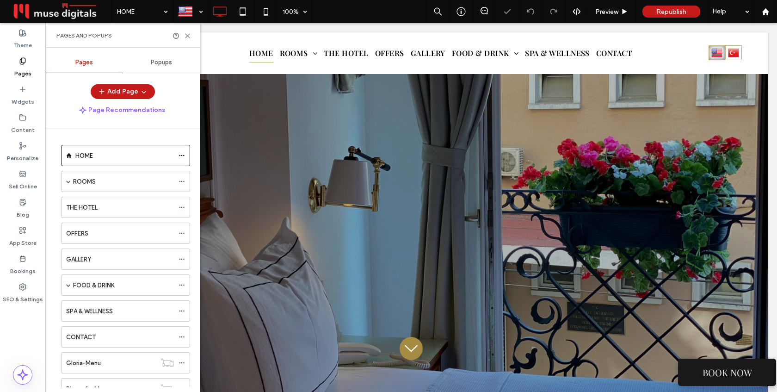
scroll to position [35, 0]
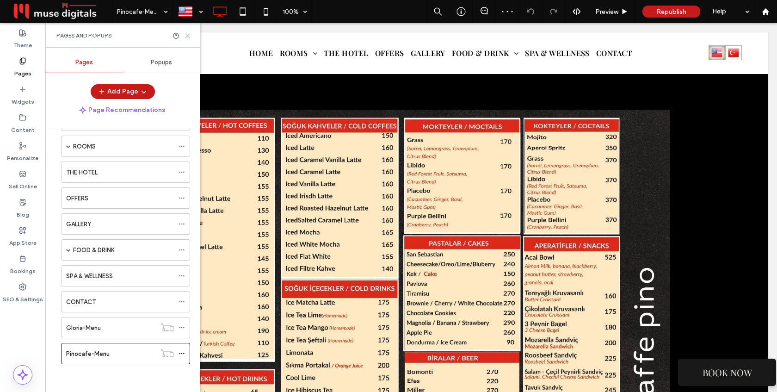
click at [188, 36] on icon at bounding box center [187, 35] width 7 height 7
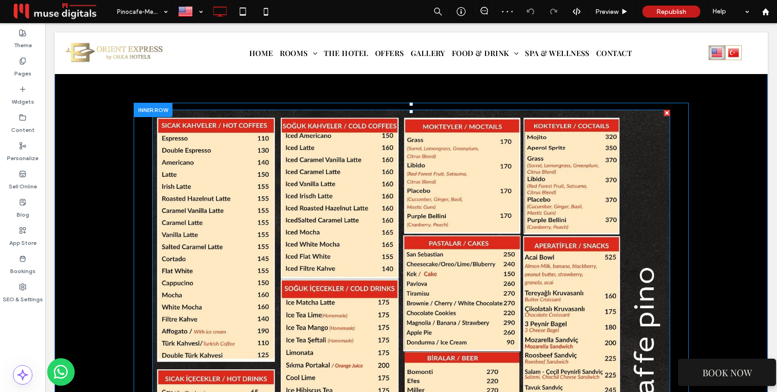
click at [293, 192] on img at bounding box center [411, 290] width 518 height 360
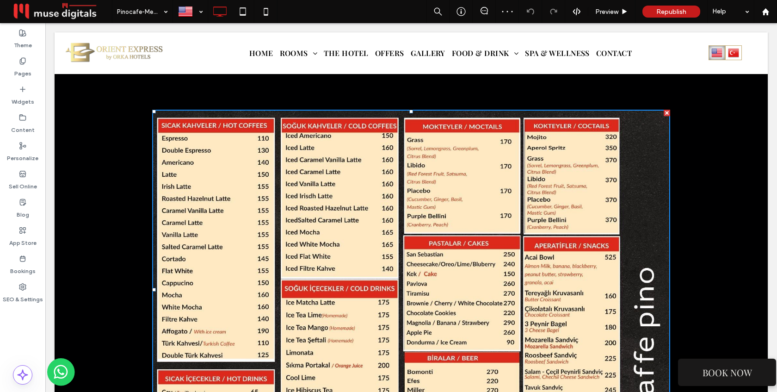
click at [293, 192] on img at bounding box center [411, 290] width 518 height 360
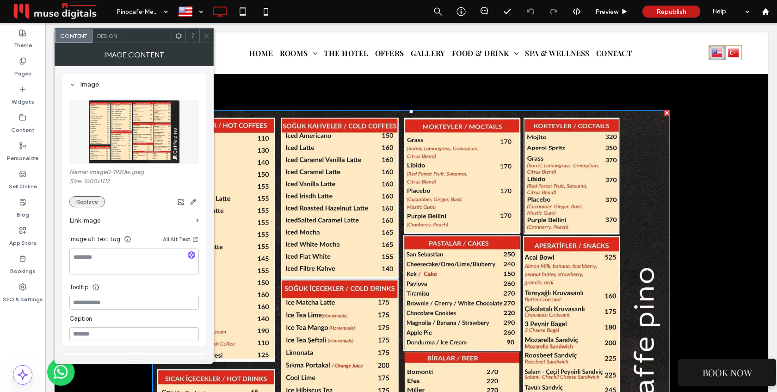
click at [90, 204] on button "Replace" at bounding box center [87, 201] width 36 height 11
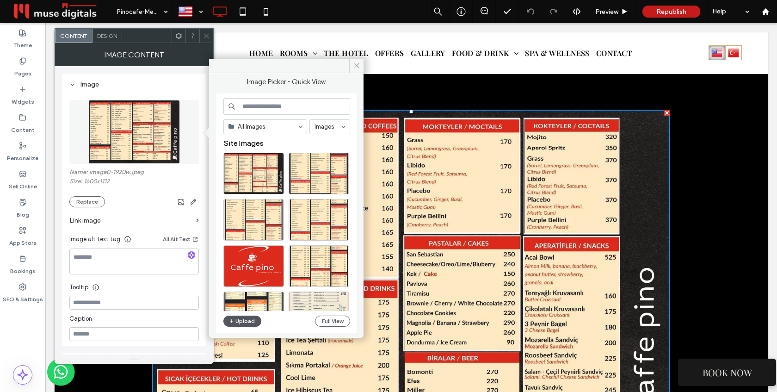
click at [241, 322] on button "Upload" at bounding box center [242, 320] width 38 height 11
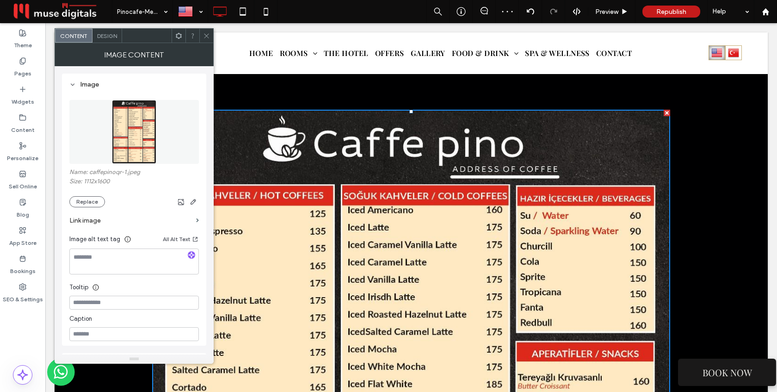
click at [204, 37] on icon at bounding box center [206, 35] width 7 height 7
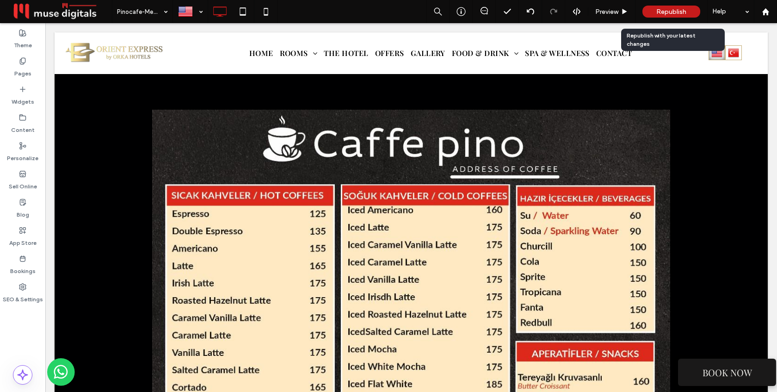
click at [661, 9] on span "Republish" at bounding box center [671, 12] width 30 height 8
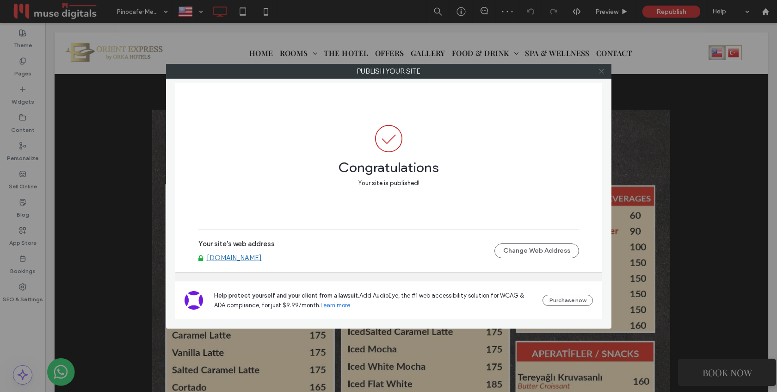
click at [600, 69] on use at bounding box center [601, 71] width 5 height 5
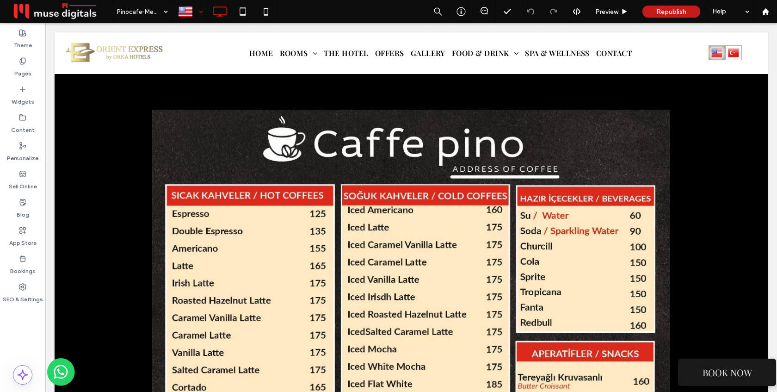
click at [199, 9] on div at bounding box center [190, 11] width 34 height 22
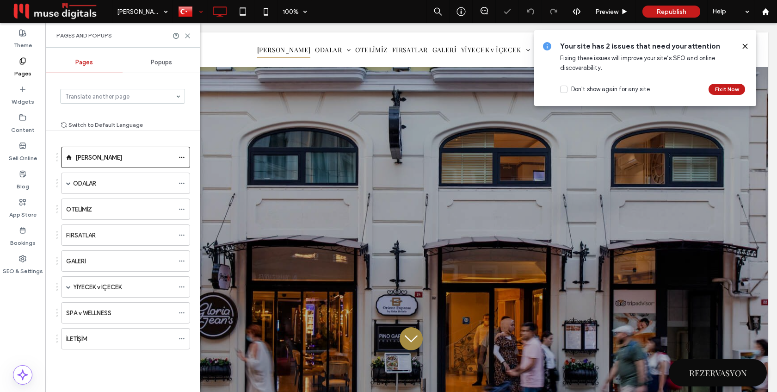
click at [746, 46] on use at bounding box center [745, 46] width 4 height 4
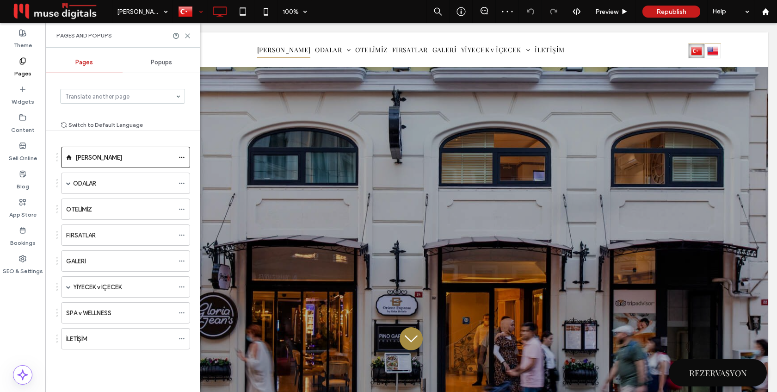
click at [187, 31] on div "Pages and Popups" at bounding box center [122, 35] width 154 height 25
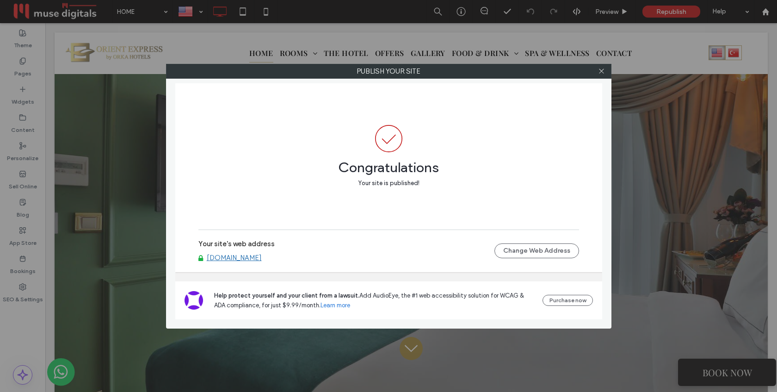
click at [251, 255] on link "[DOMAIN_NAME]" at bounding box center [234, 257] width 55 height 8
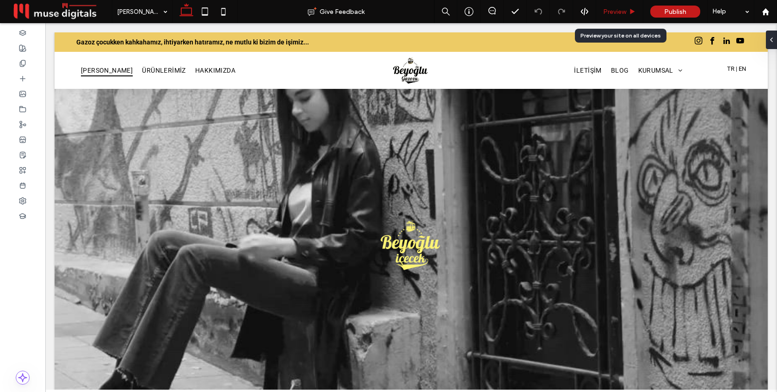
click at [616, 8] on span "Preview" at bounding box center [614, 12] width 23 height 8
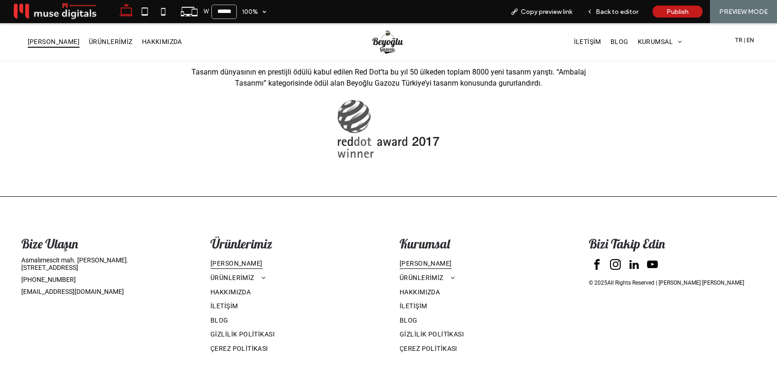
scroll to position [2047, 0]
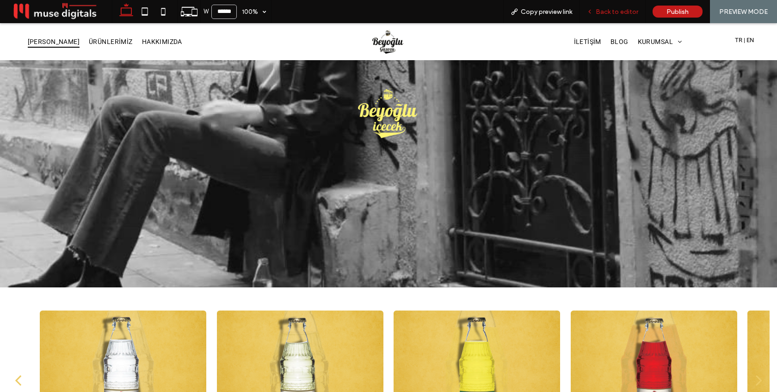
click at [606, 12] on span "Back to editor" at bounding box center [617, 12] width 43 height 8
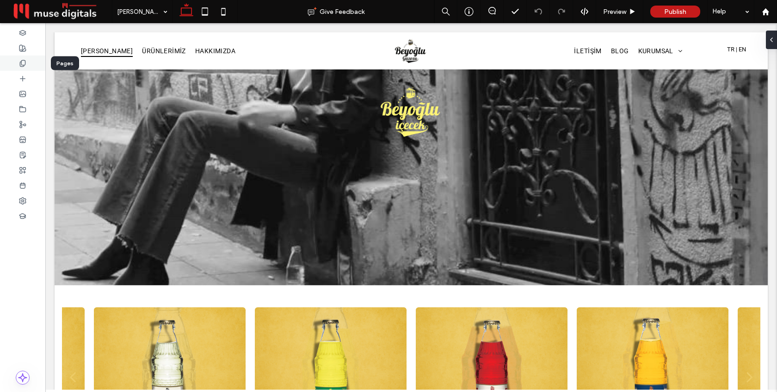
click at [21, 62] on icon at bounding box center [22, 63] width 7 height 7
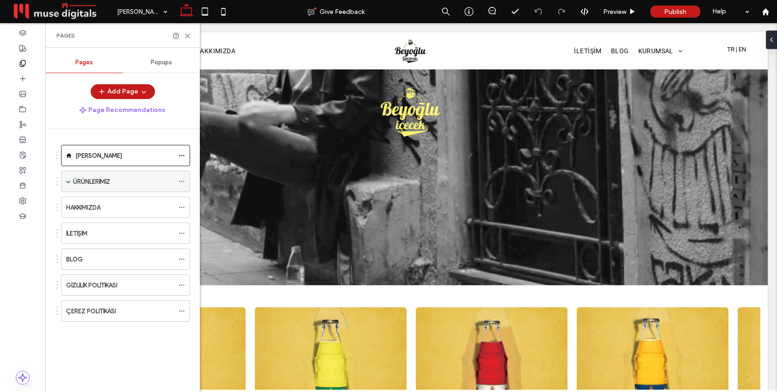
click at [101, 185] on label "ÜRÜNLERİMİZ" at bounding box center [91, 181] width 37 height 16
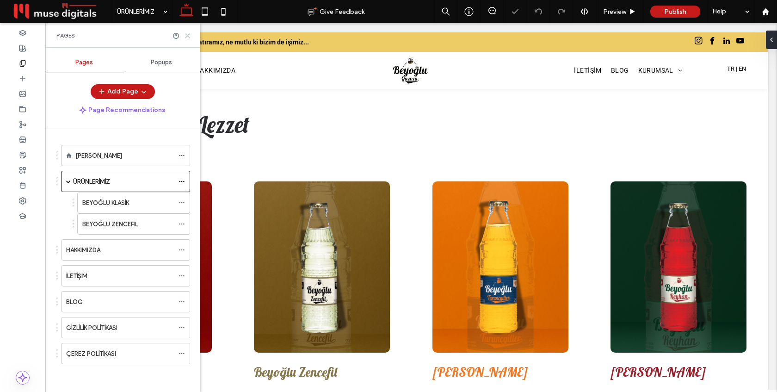
click at [187, 35] on use at bounding box center [187, 36] width 4 height 4
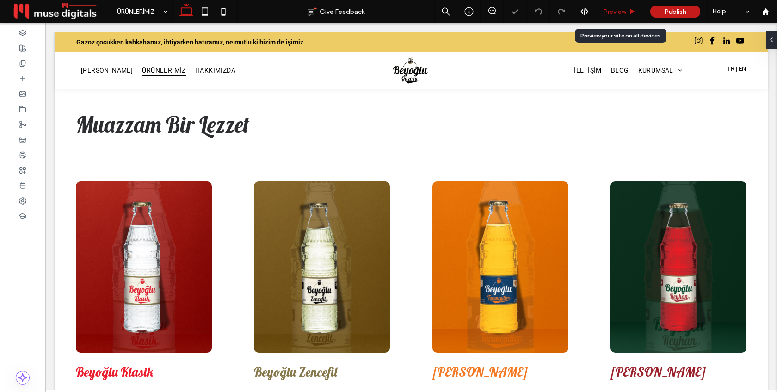
click at [620, 13] on span "Preview" at bounding box center [614, 12] width 23 height 8
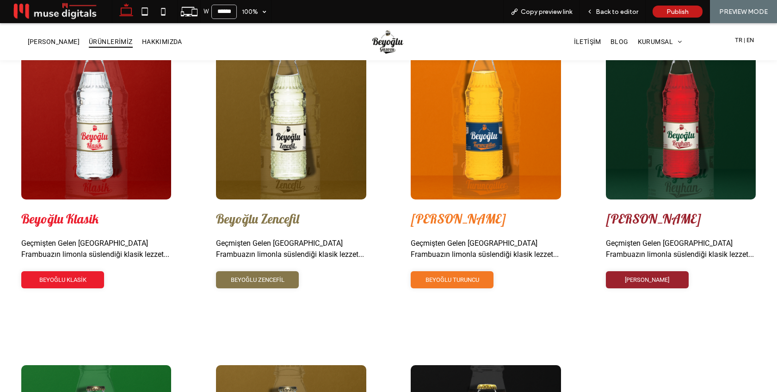
scroll to position [114, 0]
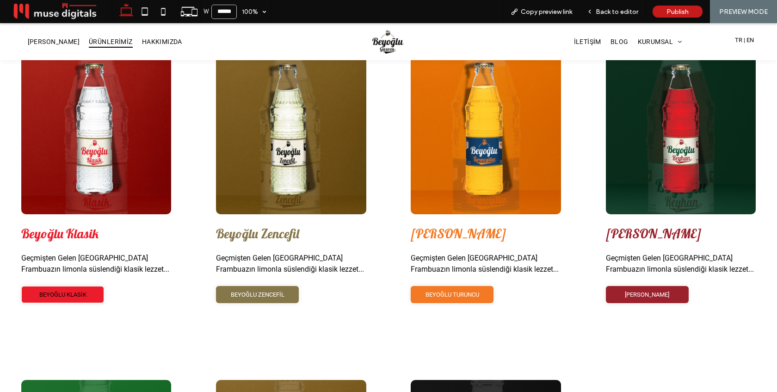
click at [67, 291] on span "BEYOĞLU KLASİK" at bounding box center [62, 294] width 47 height 7
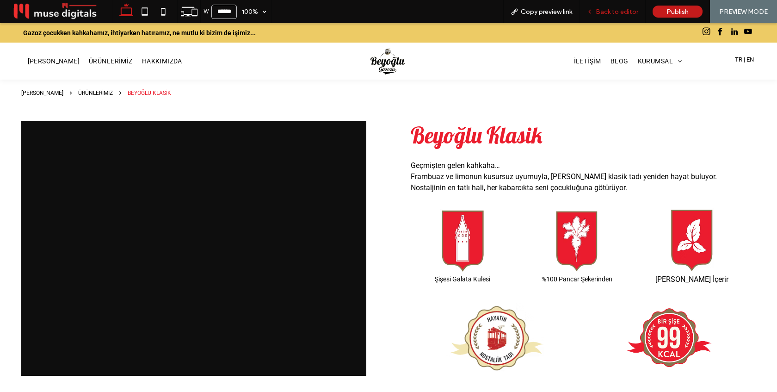
click at [621, 8] on span "Back to editor" at bounding box center [617, 12] width 43 height 8
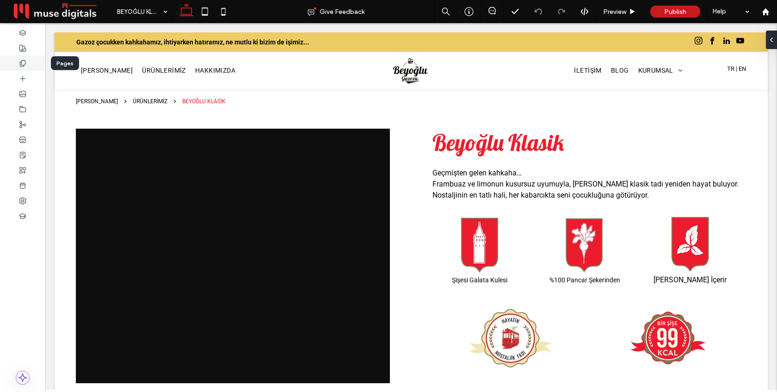
click at [19, 66] on icon at bounding box center [22, 63] width 7 height 7
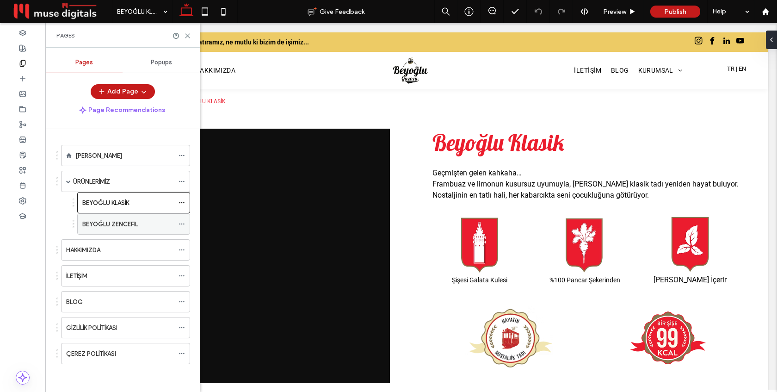
click at [182, 224] on icon at bounding box center [182, 224] width 6 height 6
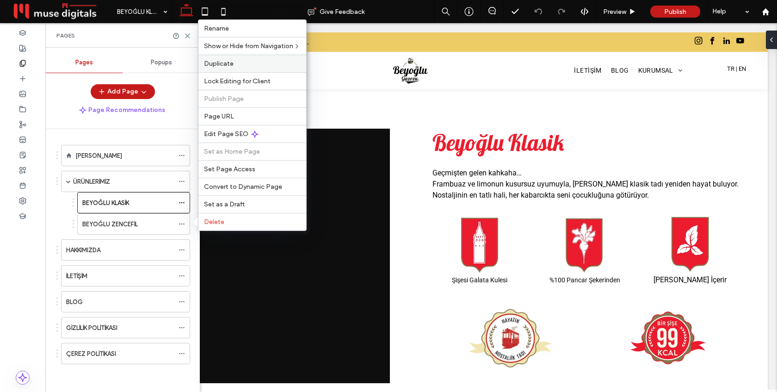
click at [243, 63] on label "Duplicate" at bounding box center [252, 64] width 97 height 8
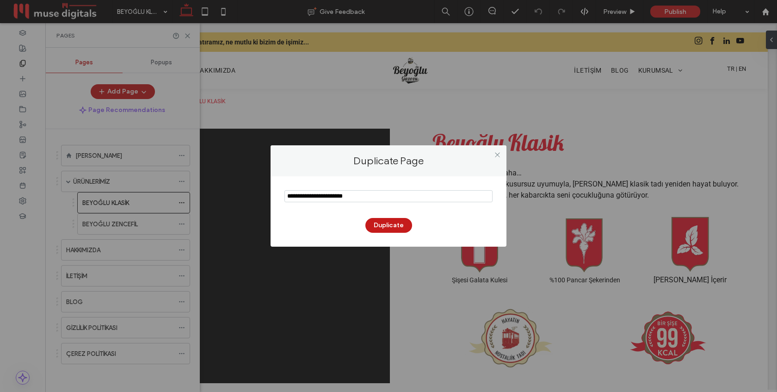
click at [348, 197] on input "notEmpty" at bounding box center [388, 196] width 208 height 12
type input "**********"
click at [399, 228] on button "Duplicate" at bounding box center [388, 225] width 47 height 15
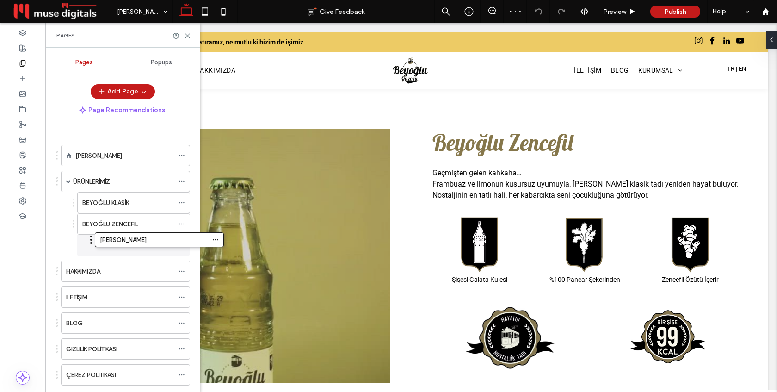
drag, startPoint x: 57, startPoint y: 375, endPoint x: 91, endPoint y: 239, distance: 140.1
click at [186, 35] on icon at bounding box center [187, 35] width 7 height 7
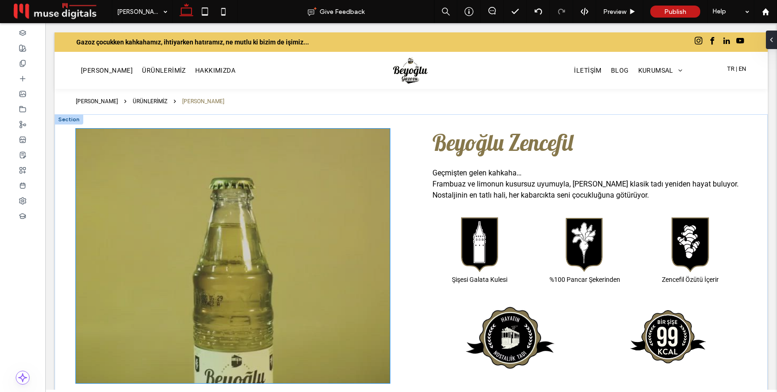
click at [320, 179] on div at bounding box center [233, 261] width 314 height 210
click at [320, 179] on div at bounding box center [233, 256] width 314 height 254
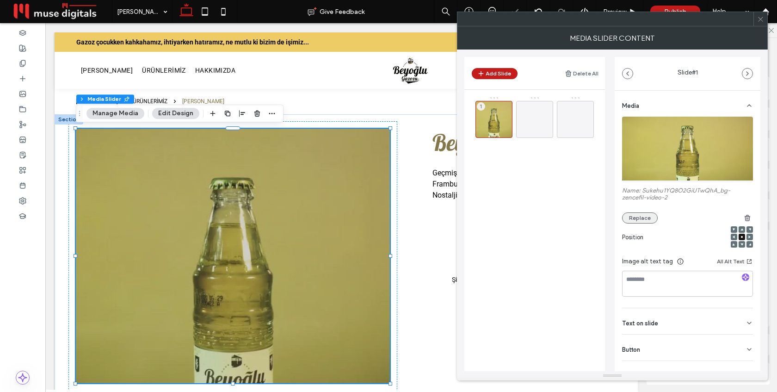
click at [638, 217] on button "Replace" at bounding box center [640, 217] width 36 height 11
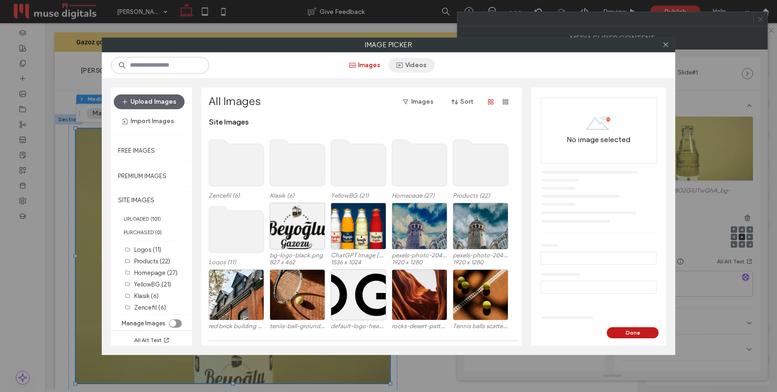
click at [406, 66] on button "Videos" at bounding box center [411, 65] width 46 height 15
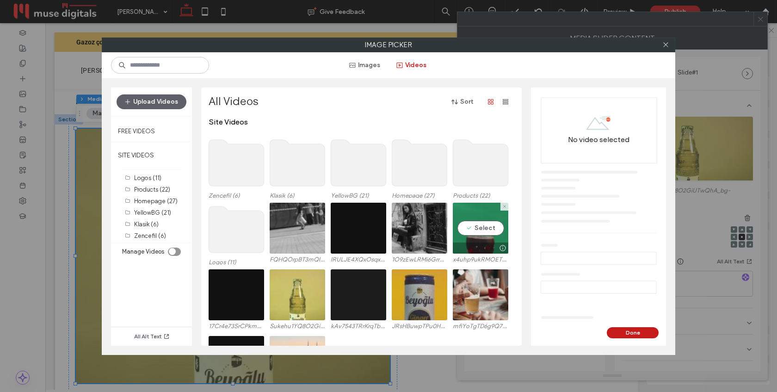
click at [484, 238] on video at bounding box center [480, 228] width 55 height 51
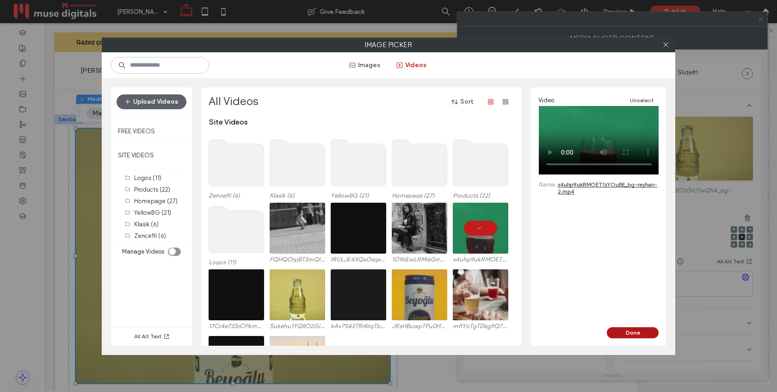
click at [637, 334] on button "Done" at bounding box center [633, 332] width 52 height 11
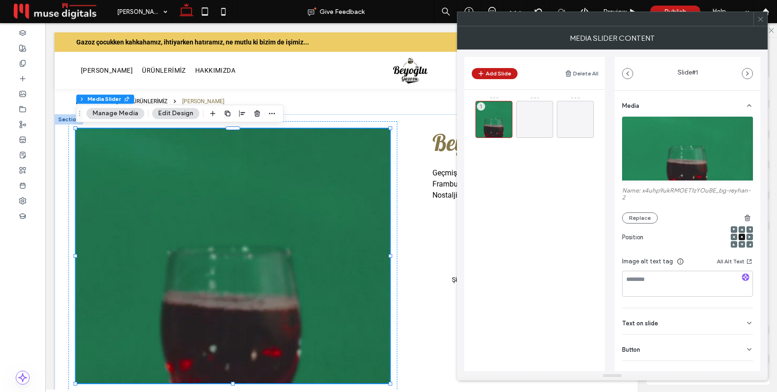
click at [759, 21] on icon at bounding box center [760, 19] width 7 height 7
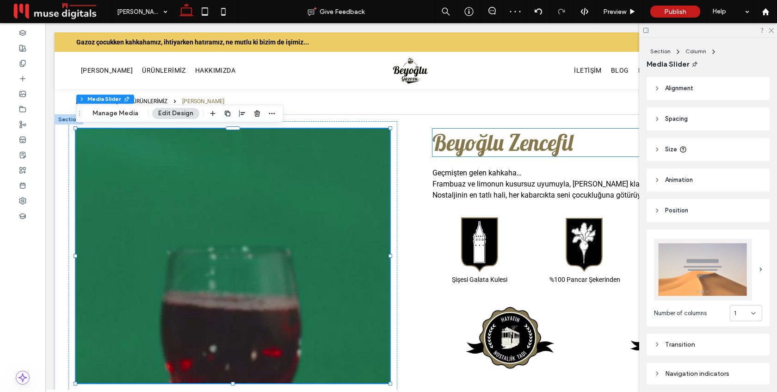
click at [520, 146] on span "Beyoğlu Zencefil" at bounding box center [502, 143] width 141 height 28
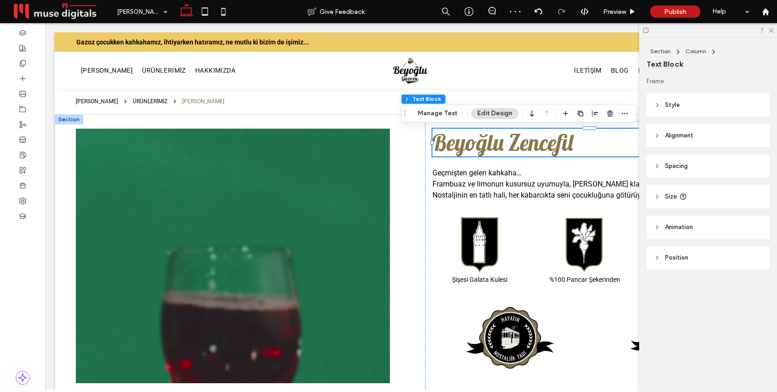
click at [520, 146] on div "Beyoğlu Zencefil" at bounding box center [589, 143] width 314 height 28
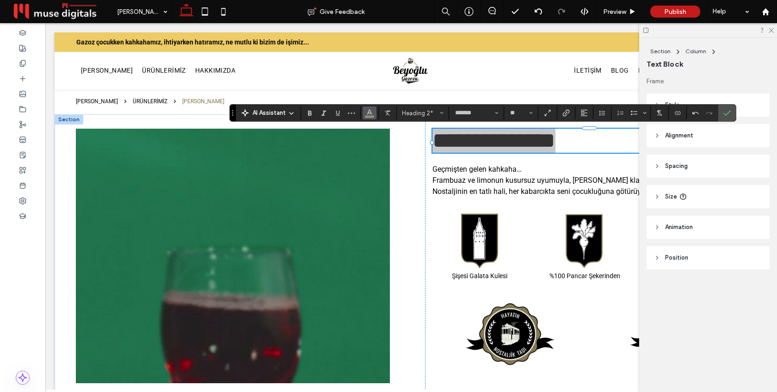
click at [371, 114] on use "Color" at bounding box center [369, 112] width 5 height 5
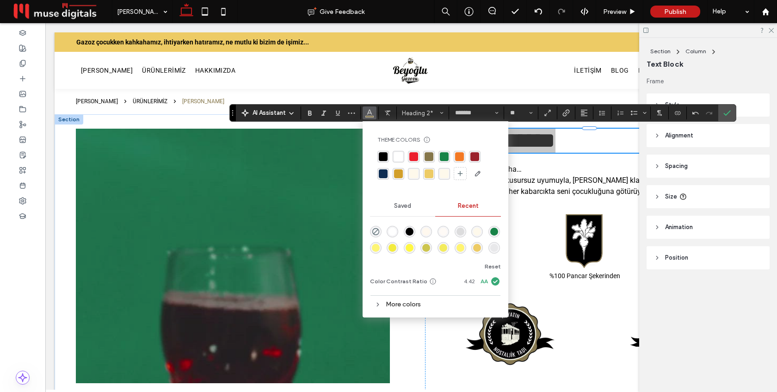
click at [473, 155] on div "rgba(155, 34, 45, 1)" at bounding box center [474, 156] width 9 height 9
click at [733, 113] on label "Confirm" at bounding box center [727, 113] width 14 height 17
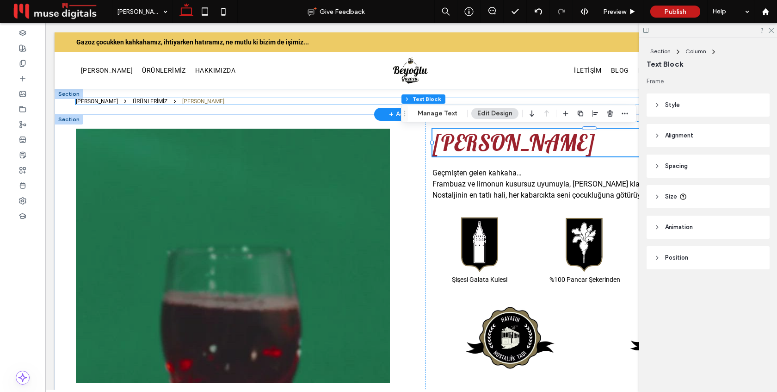
click at [241, 103] on nav "ANA SAYFA ÜRÜNLERİMİZ BEYOĞLU REYHAN" at bounding box center [411, 101] width 671 height 6
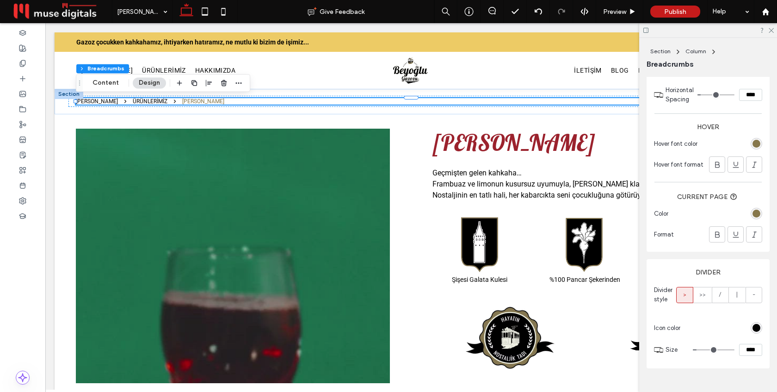
scroll to position [347, 0]
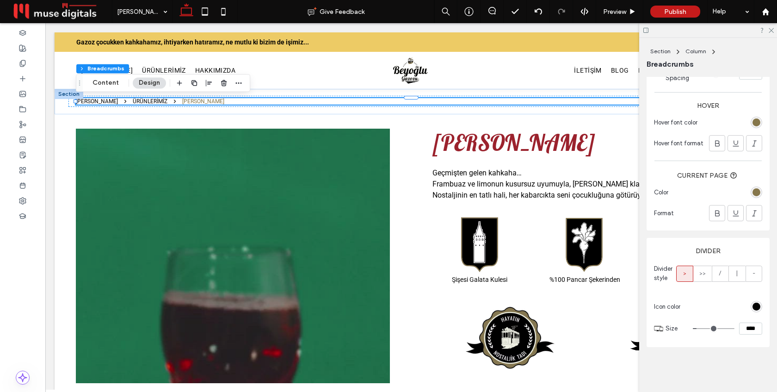
click at [755, 121] on div "rgba(134, 119, 75, 1)" at bounding box center [756, 122] width 8 height 8
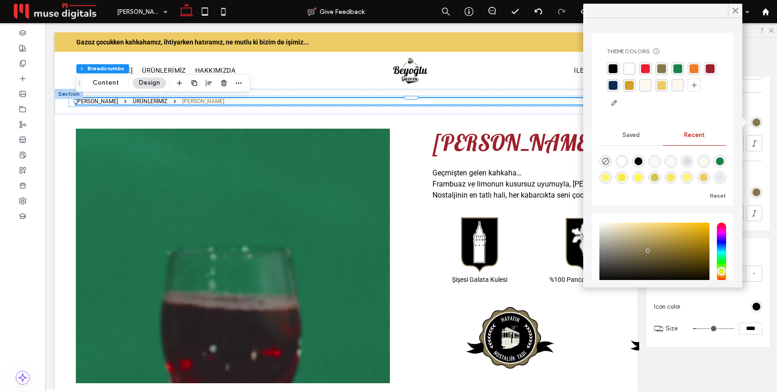
click at [710, 68] on div "rgba(155, 34, 45, 1)" at bounding box center [710, 68] width 9 height 9
click at [736, 7] on icon at bounding box center [735, 10] width 8 height 8
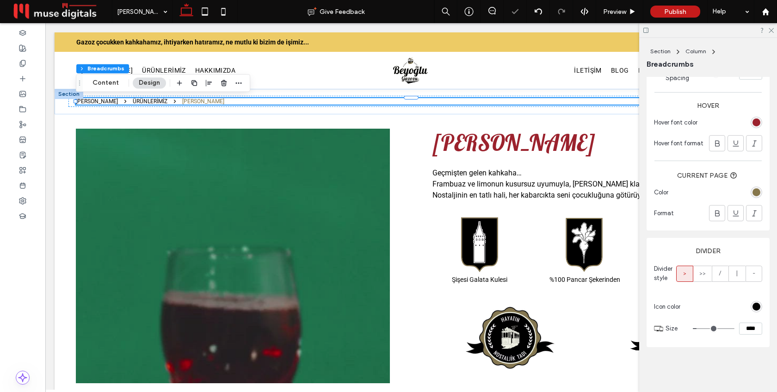
click at [758, 191] on div "rgba(134, 119, 75, 1)" at bounding box center [756, 192] width 8 height 8
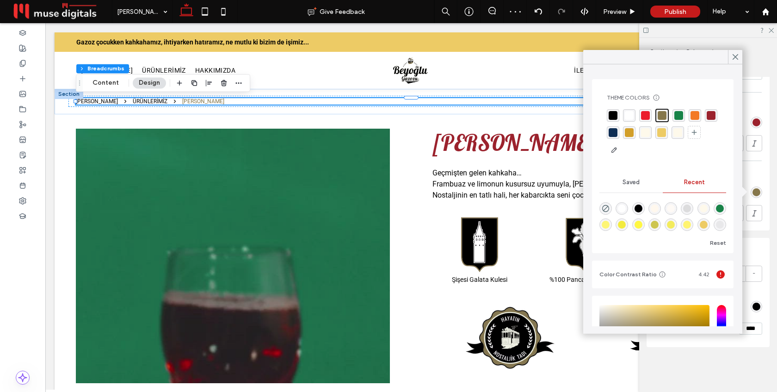
click at [716, 111] on div "rgba(155, 34, 45, 1)" at bounding box center [711, 115] width 12 height 12
click at [732, 56] on icon at bounding box center [735, 57] width 8 height 8
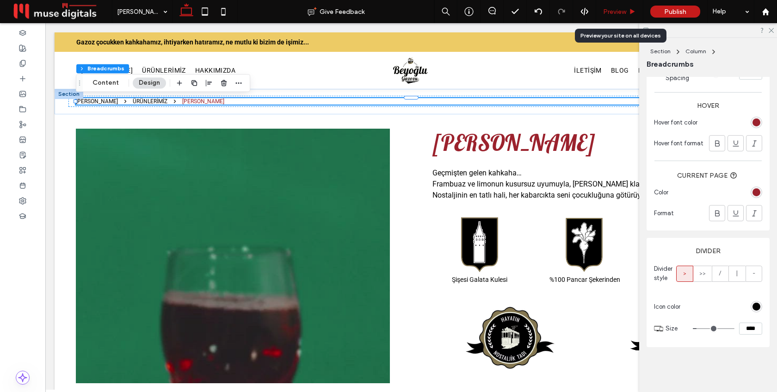
click at [615, 11] on span "Preview" at bounding box center [614, 12] width 23 height 8
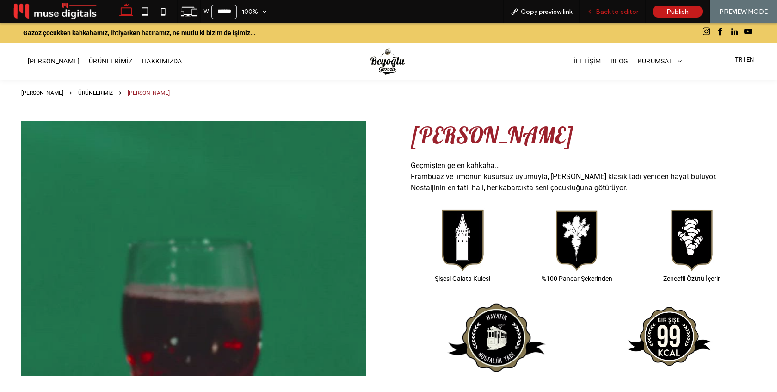
click at [622, 11] on span "Back to editor" at bounding box center [617, 12] width 43 height 8
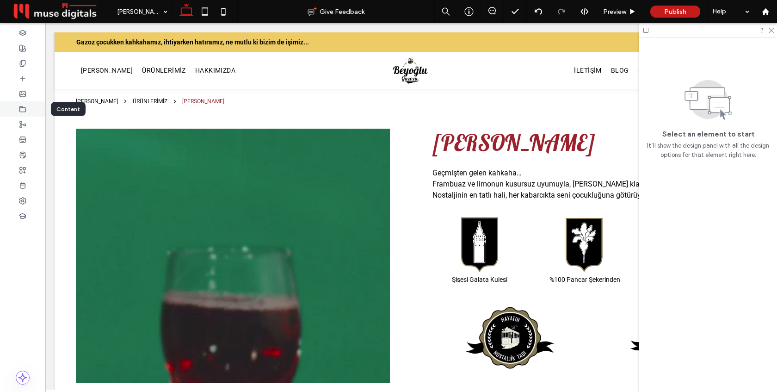
click at [19, 108] on icon at bounding box center [22, 108] width 7 height 7
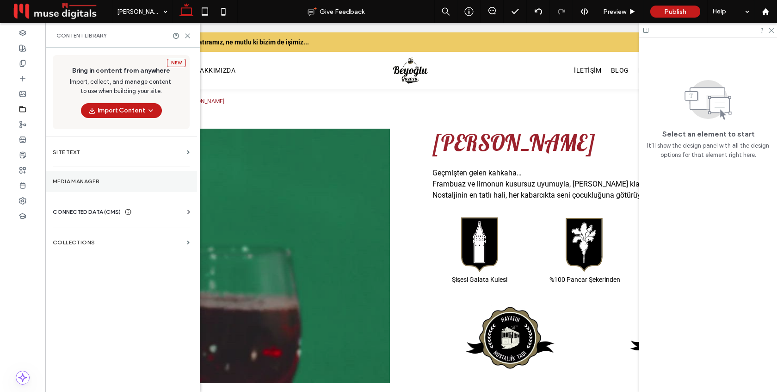
click at [115, 190] on section "Media Manager" at bounding box center [121, 181] width 152 height 21
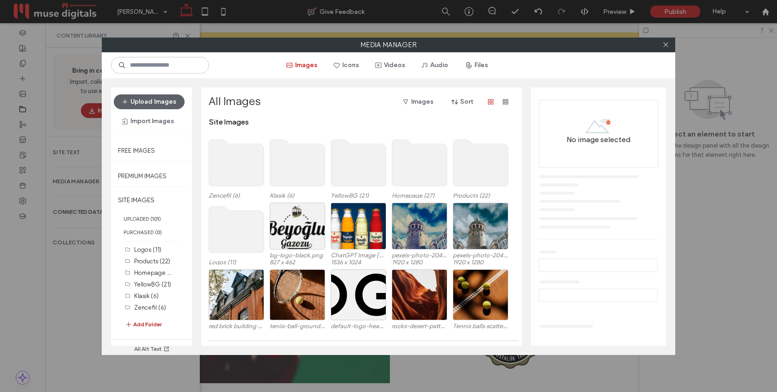
click at [149, 322] on button "Add Folder" at bounding box center [143, 324] width 37 height 11
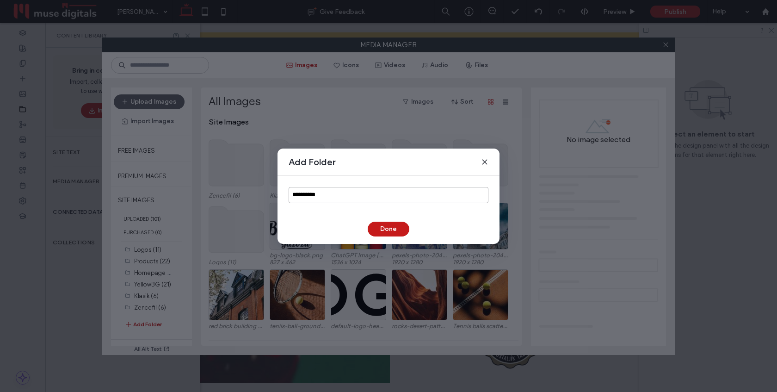
click at [314, 191] on input "**********" at bounding box center [389, 195] width 200 height 16
type input "******"
click at [391, 228] on button "Done" at bounding box center [389, 229] width 42 height 15
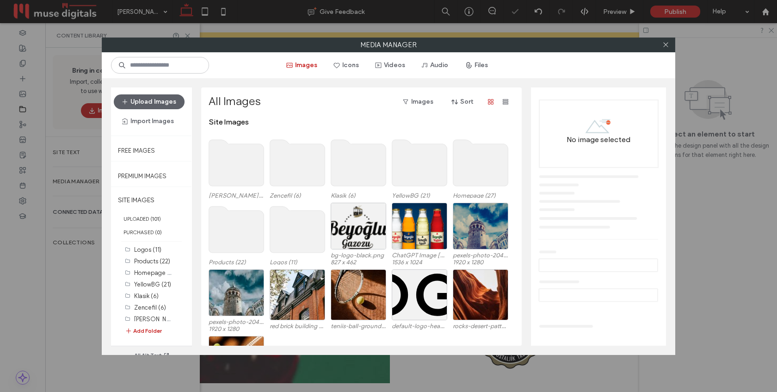
click at [234, 169] on use at bounding box center [236, 163] width 55 height 46
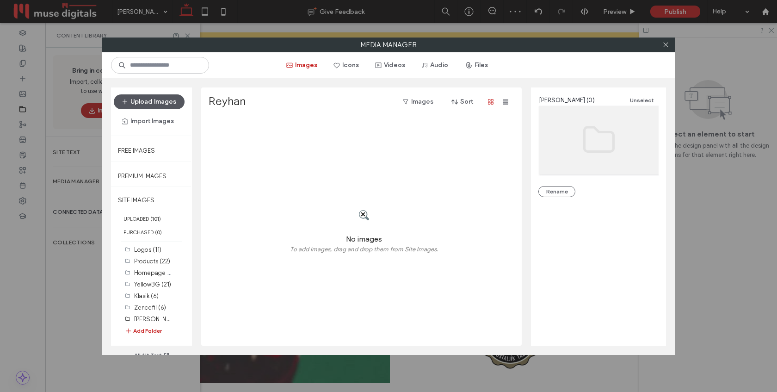
click at [164, 99] on button "Upload Images" at bounding box center [149, 101] width 71 height 15
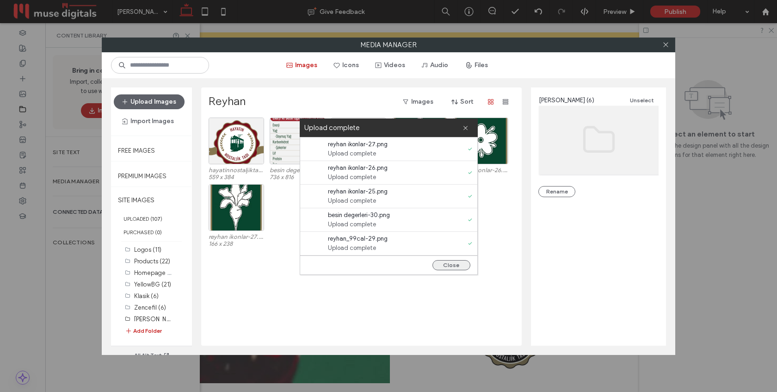
click at [453, 264] on button "Close" at bounding box center [451, 265] width 38 height 10
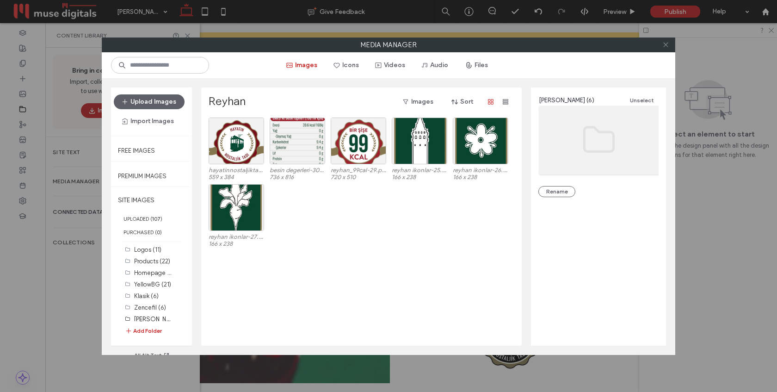
click at [666, 46] on icon at bounding box center [665, 44] width 7 height 7
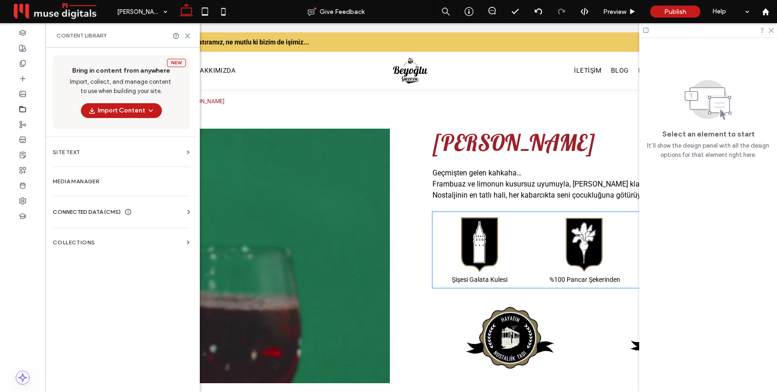
click at [475, 238] on img at bounding box center [480, 244] width 40 height 57
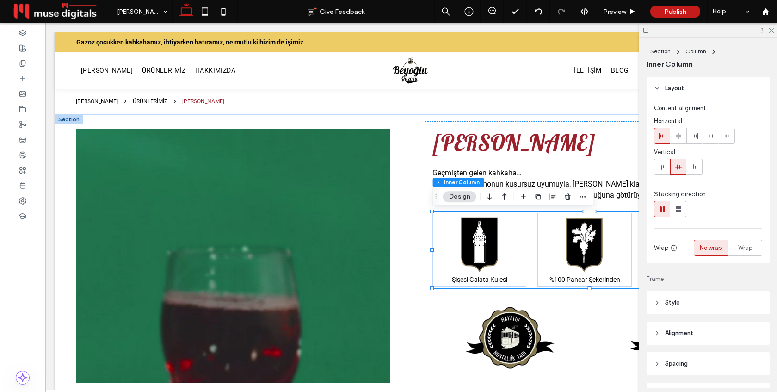
click at [475, 238] on img at bounding box center [480, 244] width 40 height 57
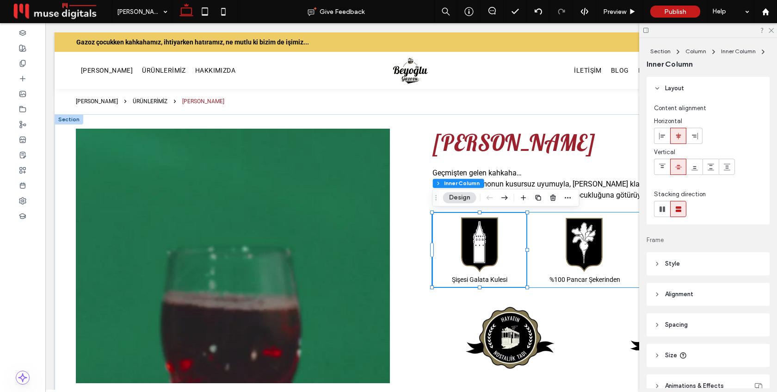
click at [475, 238] on img at bounding box center [480, 244] width 40 height 57
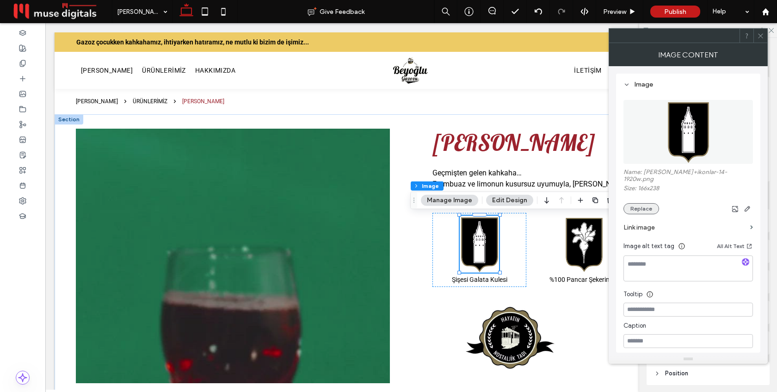
click at [648, 203] on button "Replace" at bounding box center [641, 208] width 36 height 11
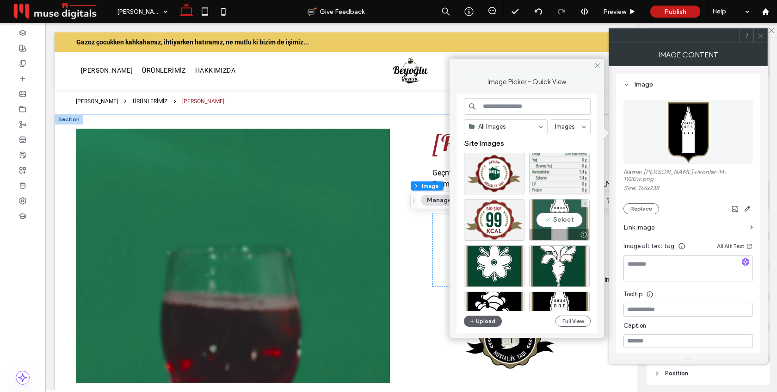
click at [567, 211] on div "Select" at bounding box center [559, 220] width 61 height 42
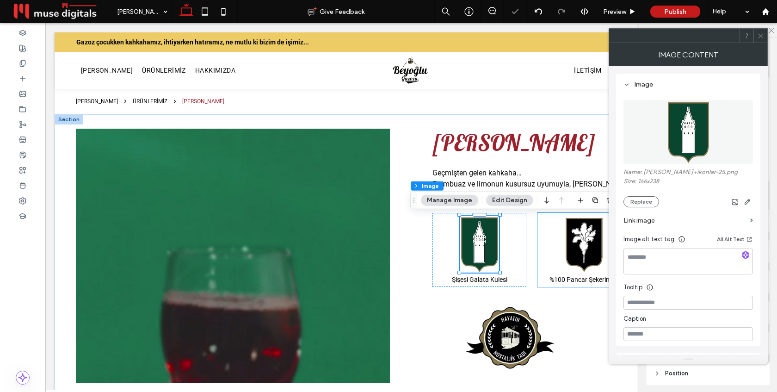
click at [585, 242] on img at bounding box center [585, 244] width 40 height 57
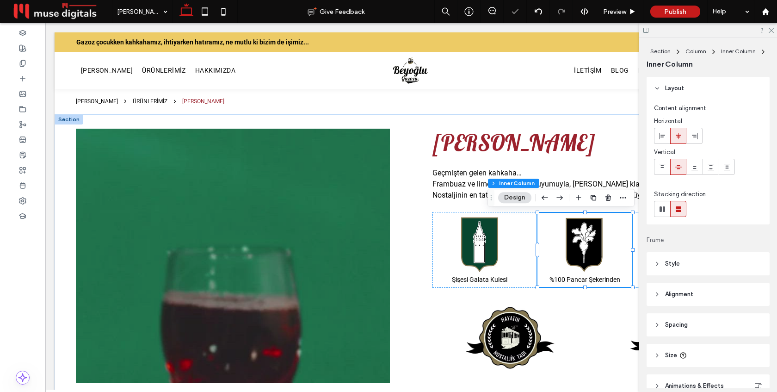
click at [585, 242] on img at bounding box center [585, 244] width 40 height 57
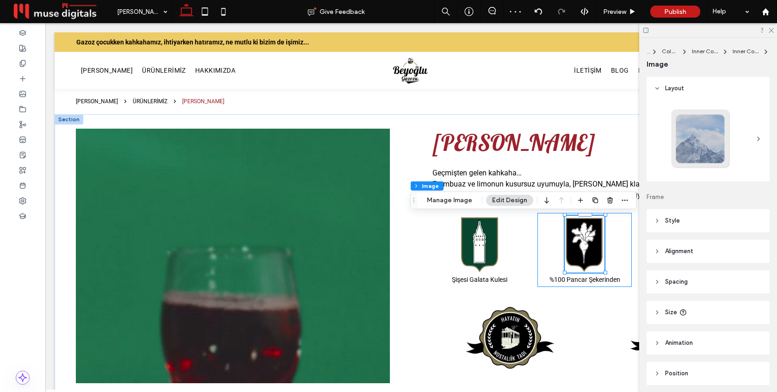
click at [585, 242] on img at bounding box center [585, 244] width 40 height 57
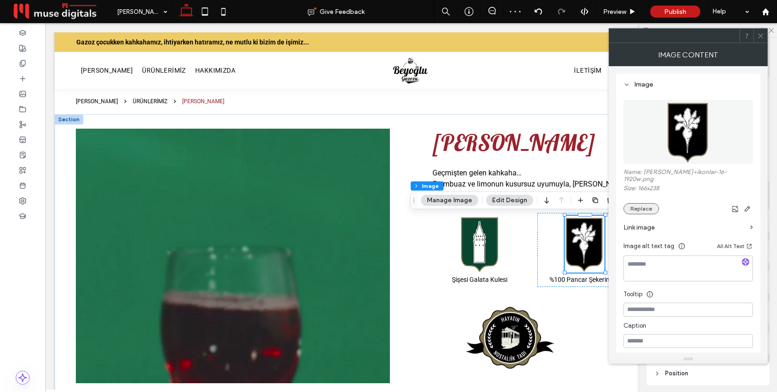
click at [638, 204] on button "Replace" at bounding box center [641, 208] width 36 height 11
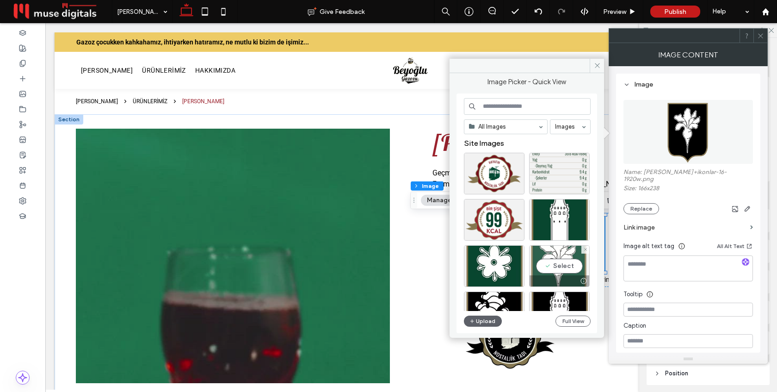
click at [557, 260] on div "Select" at bounding box center [559, 266] width 61 height 42
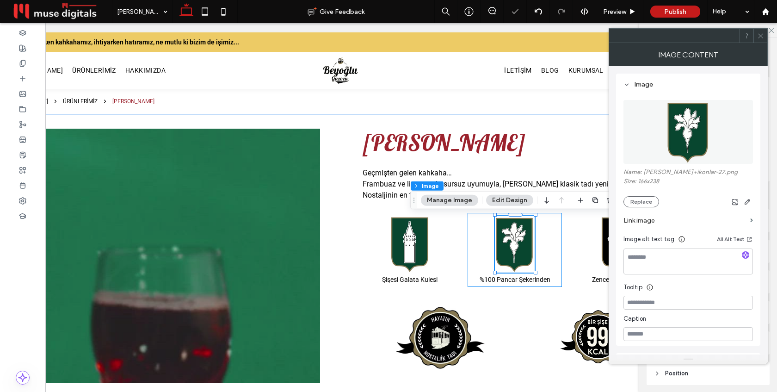
scroll to position [0, 138]
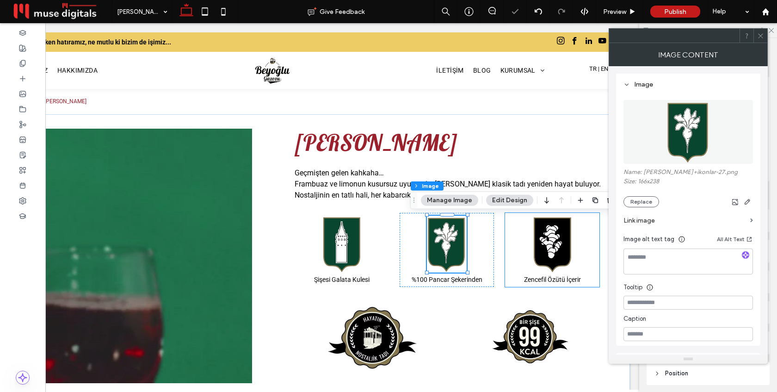
click at [556, 251] on img at bounding box center [552, 244] width 40 height 57
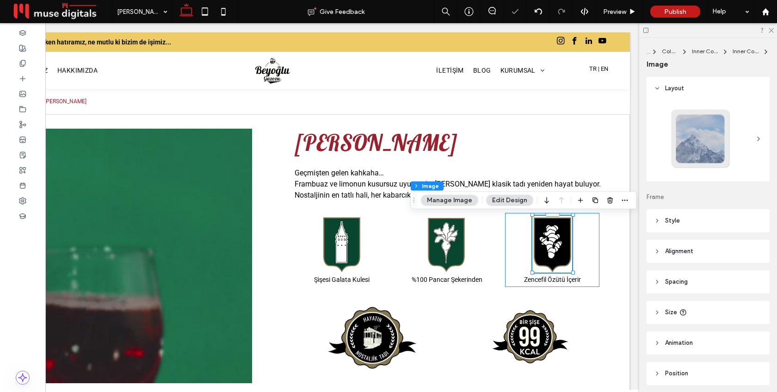
click at [556, 251] on div at bounding box center [552, 244] width 40 height 57
click at [553, 243] on img at bounding box center [552, 244] width 40 height 57
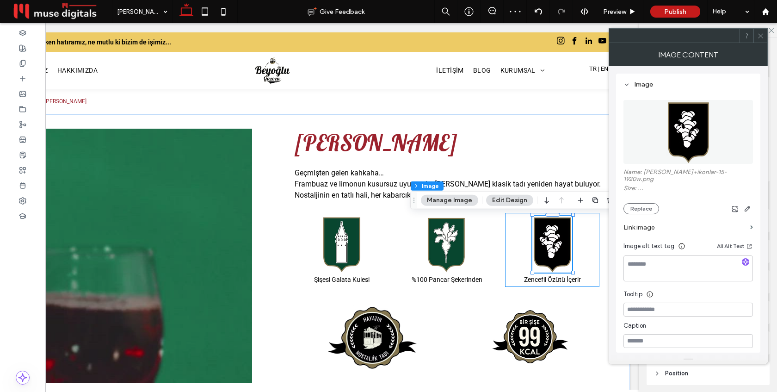
click at [553, 243] on img at bounding box center [552, 244] width 40 height 57
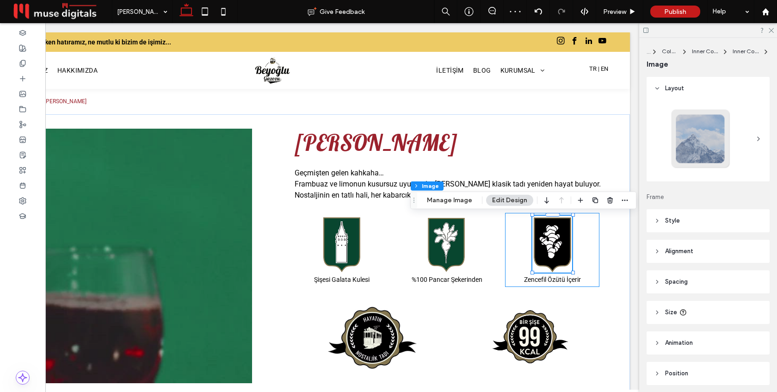
click at [553, 243] on img at bounding box center [552, 244] width 40 height 57
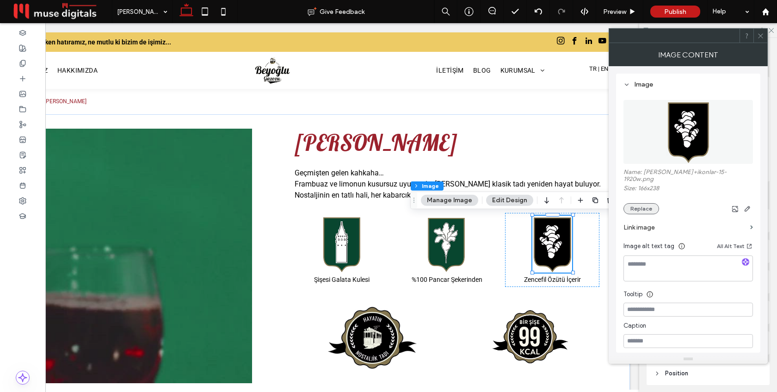
click at [635, 205] on button "Replace" at bounding box center [641, 208] width 36 height 11
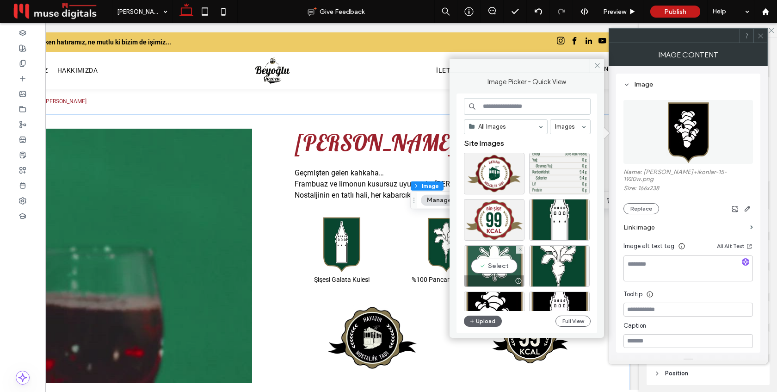
click at [497, 269] on div "Select" at bounding box center [494, 266] width 61 height 42
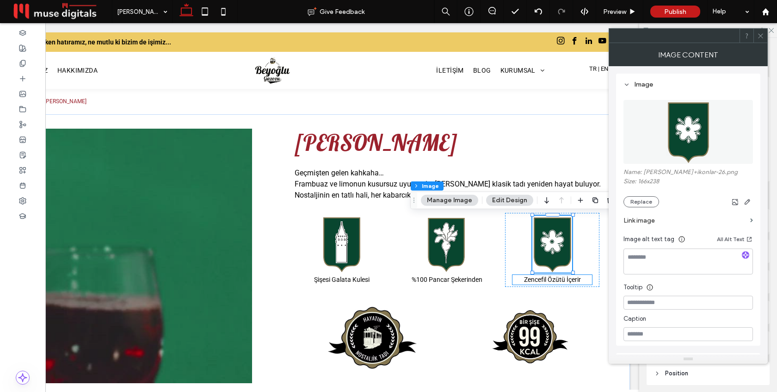
click at [563, 279] on span "Zencefil Özütü İçerir" at bounding box center [552, 279] width 57 height 7
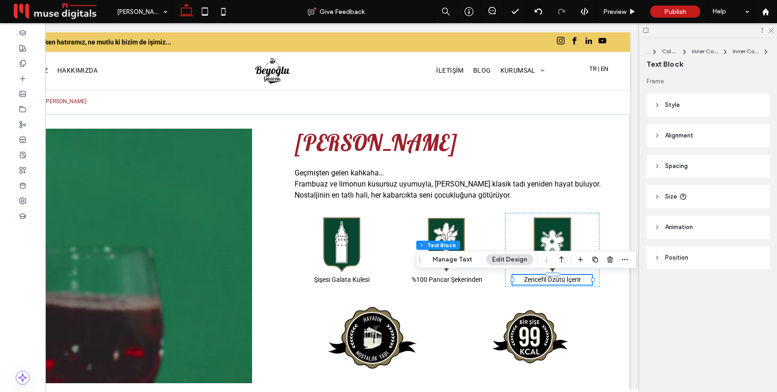
click at [563, 279] on div "Zencefil Özütü İçerir" at bounding box center [552, 280] width 80 height 10
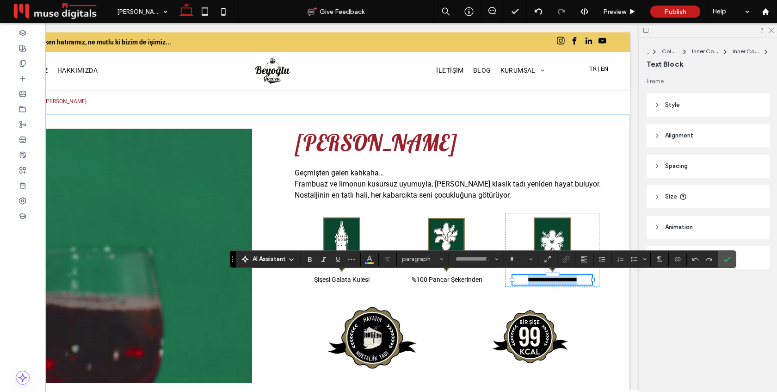
type input "******"
click at [585, 277] on p "**********" at bounding box center [552, 280] width 80 height 10
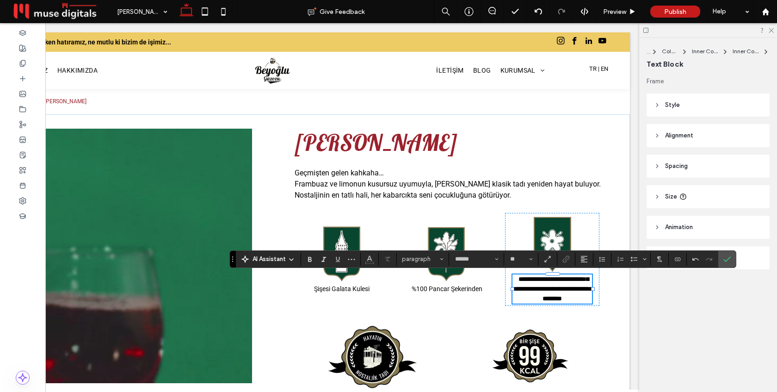
type input "**"
click at [572, 279] on span "**********" at bounding box center [553, 289] width 82 height 26
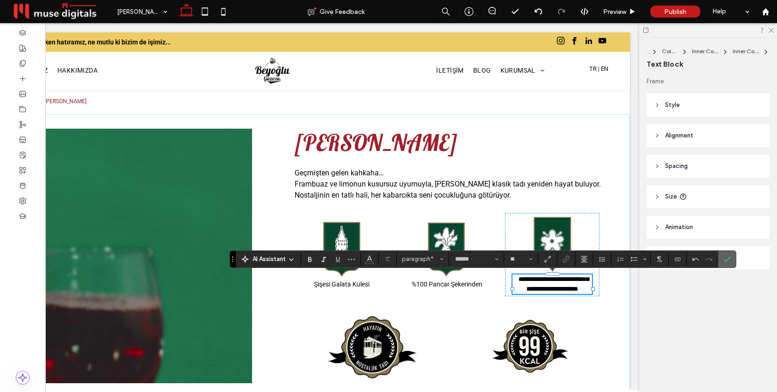
click at [727, 259] on use "Confirm" at bounding box center [726, 259] width 7 height 6
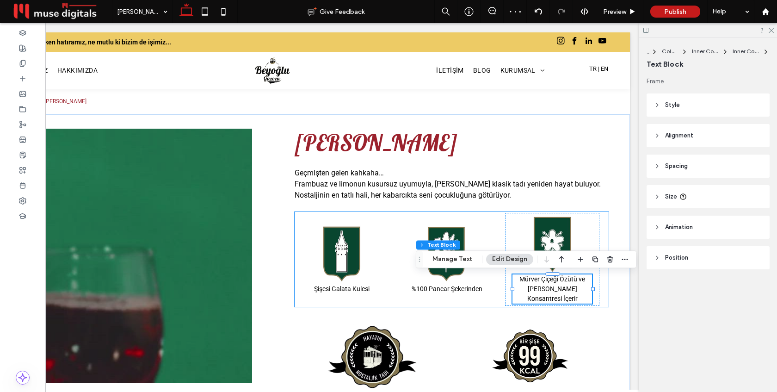
click at [465, 219] on div "Şişesi Galata Kulesi %100 Pancar Şekerinden Mürver Çiçeği Özütü ve Kara Havuç K…" at bounding box center [452, 259] width 314 height 95
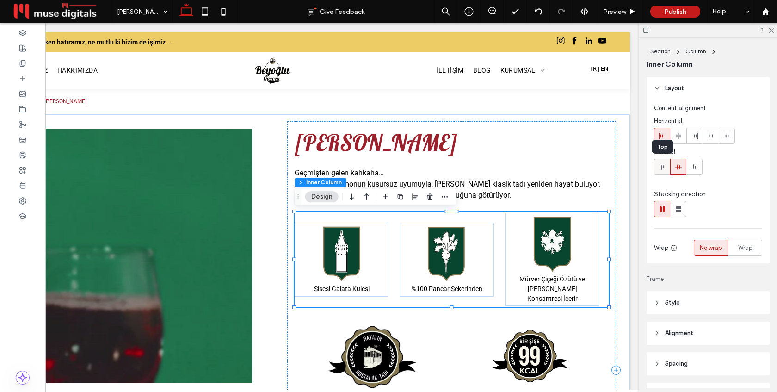
click at [663, 166] on use at bounding box center [662, 167] width 6 height 6
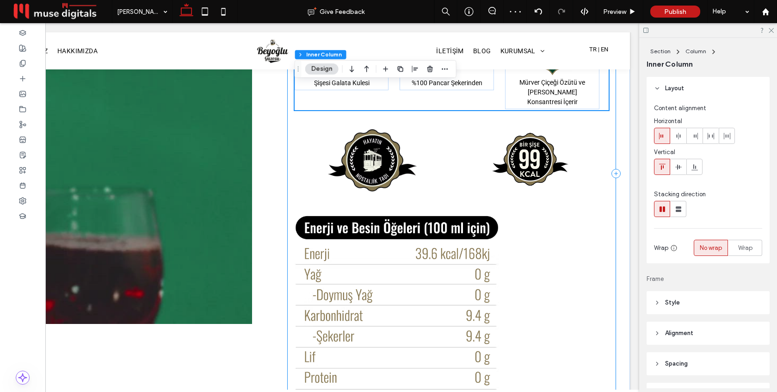
scroll to position [181, 0]
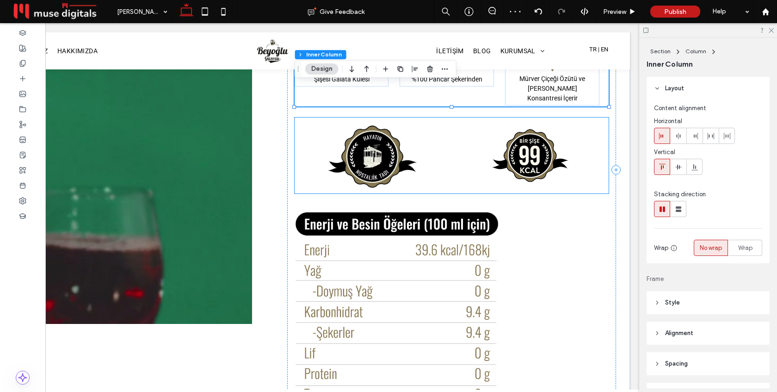
click at [380, 160] on img at bounding box center [373, 155] width 92 height 64
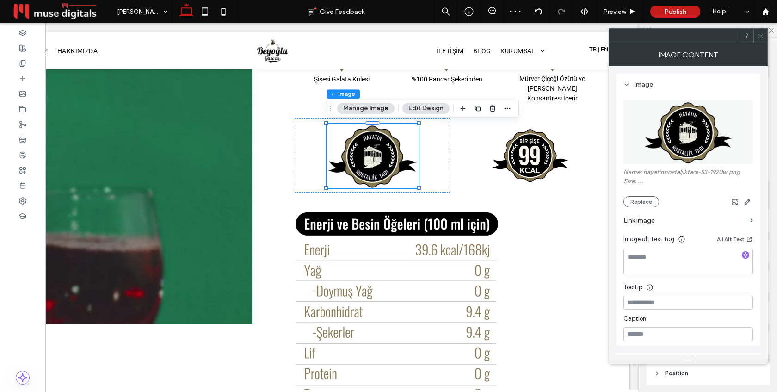
click at [380, 160] on img at bounding box center [373, 155] width 92 height 64
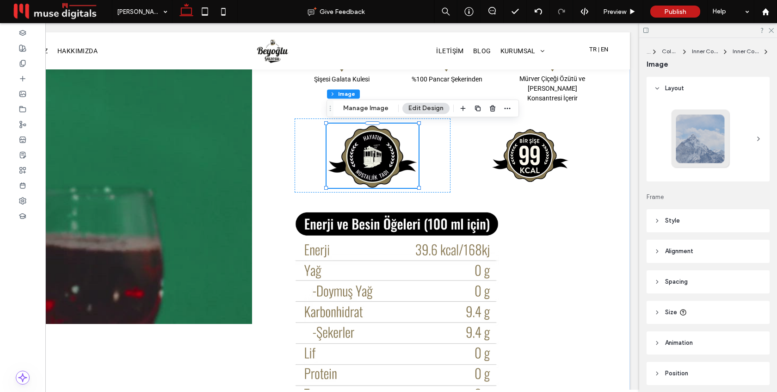
click at [381, 159] on img at bounding box center [373, 155] width 92 height 64
click at [380, 159] on img at bounding box center [373, 155] width 92 height 64
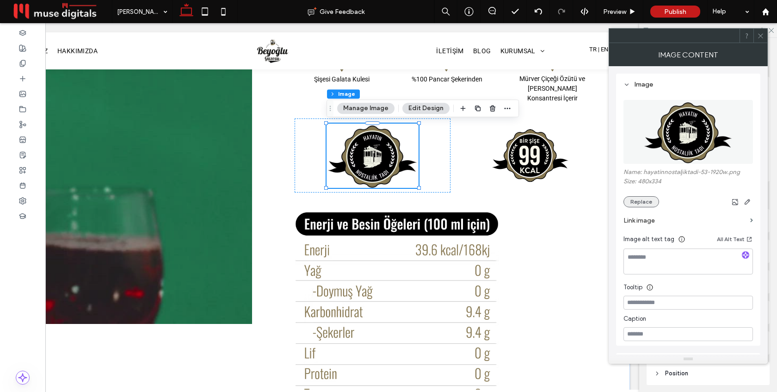
click at [638, 199] on button "Replace" at bounding box center [641, 201] width 36 height 11
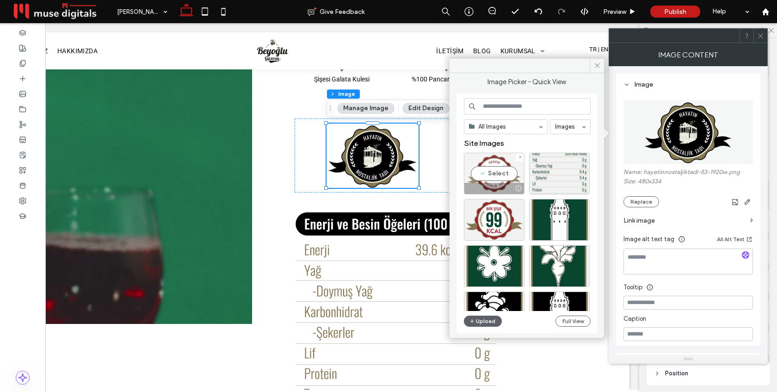
click at [496, 179] on div "Select" at bounding box center [494, 174] width 61 height 42
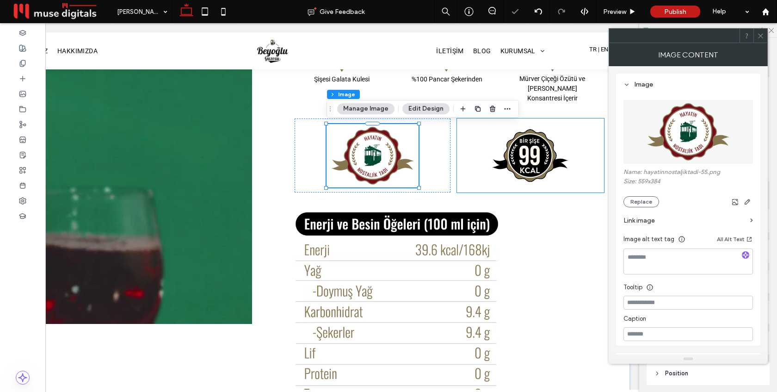
click at [545, 155] on img at bounding box center [530, 155] width 86 height 61
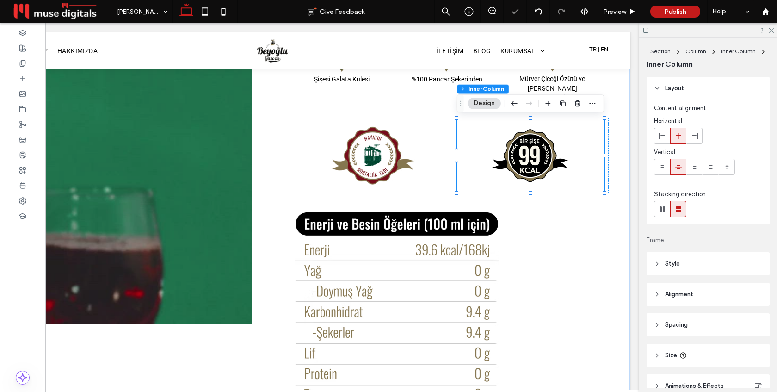
click at [545, 155] on img at bounding box center [530, 155] width 86 height 61
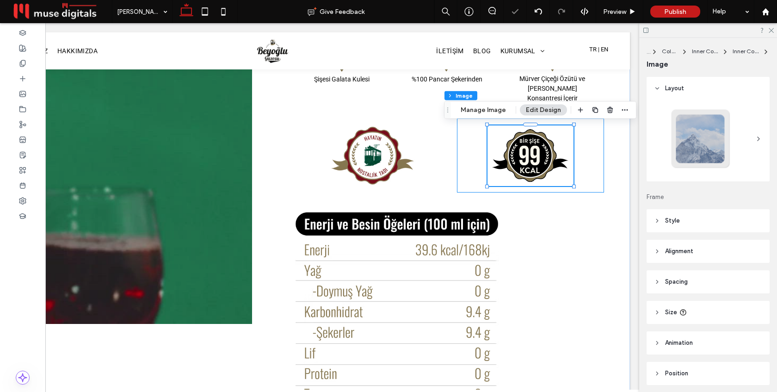
click at [545, 155] on img at bounding box center [530, 155] width 86 height 61
click at [533, 156] on img at bounding box center [530, 155] width 86 height 61
click at [532, 156] on img at bounding box center [530, 155] width 86 height 61
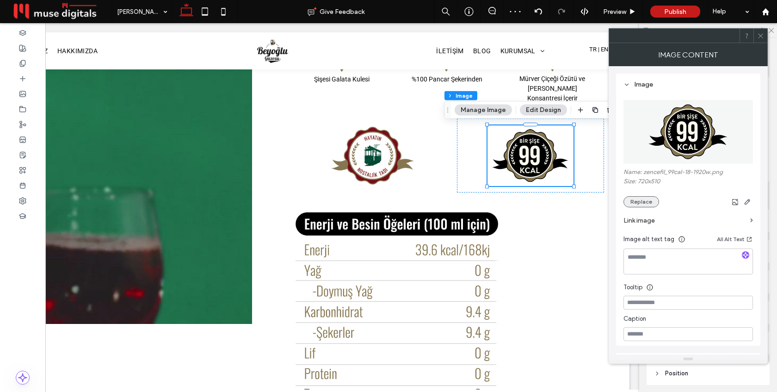
click at [645, 203] on button "Replace" at bounding box center [641, 201] width 36 height 11
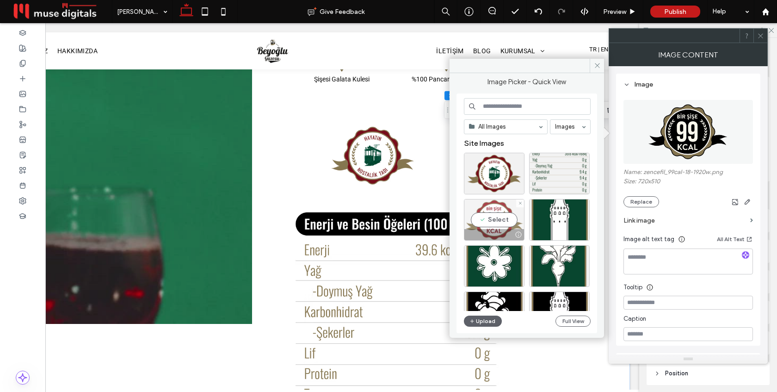
click at [504, 215] on div "Select" at bounding box center [494, 220] width 61 height 42
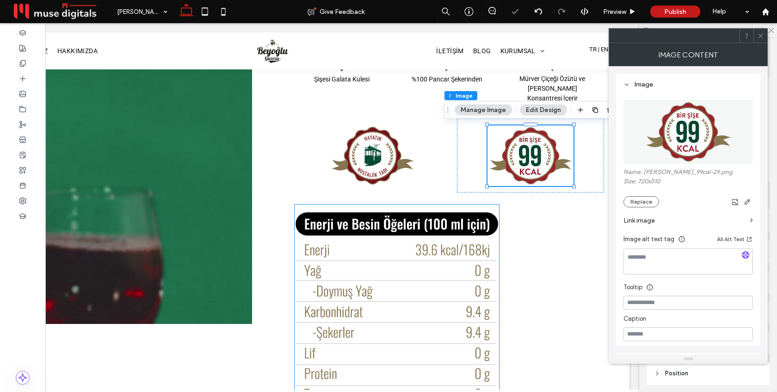
click at [406, 278] on img at bounding box center [397, 307] width 204 height 207
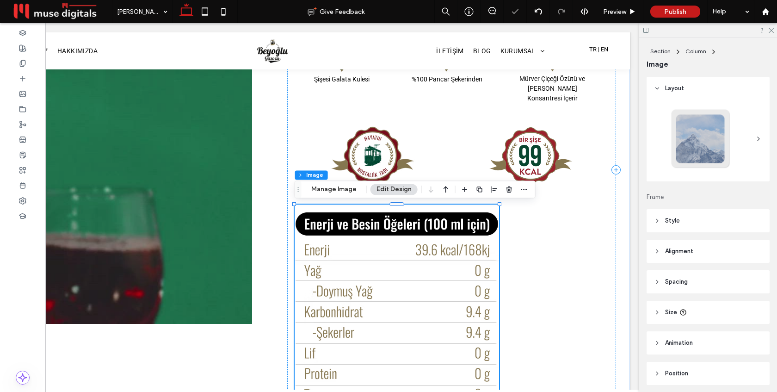
click at [406, 278] on img at bounding box center [397, 307] width 204 height 207
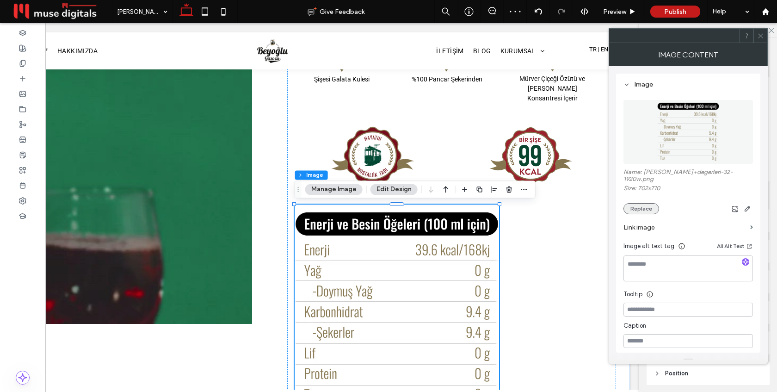
click at [641, 203] on button "Replace" at bounding box center [641, 208] width 36 height 11
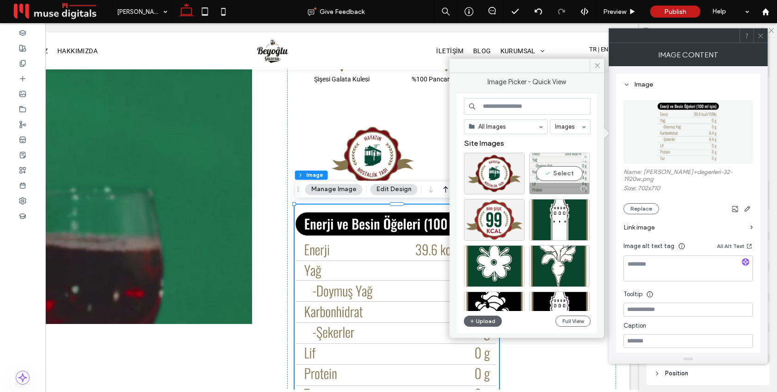
click at [556, 175] on div "Select" at bounding box center [559, 174] width 61 height 42
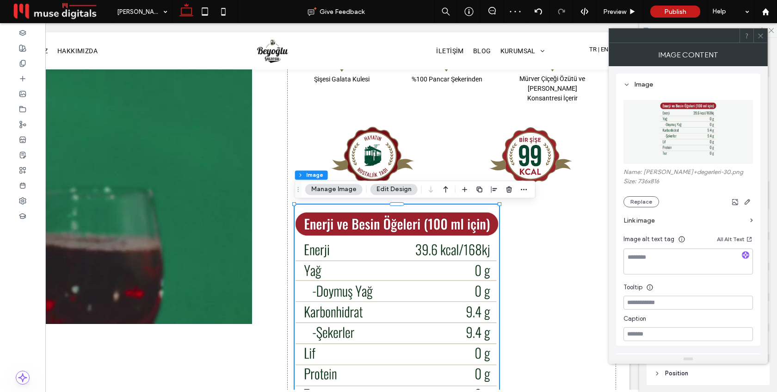
click at [761, 37] on icon at bounding box center [760, 35] width 7 height 7
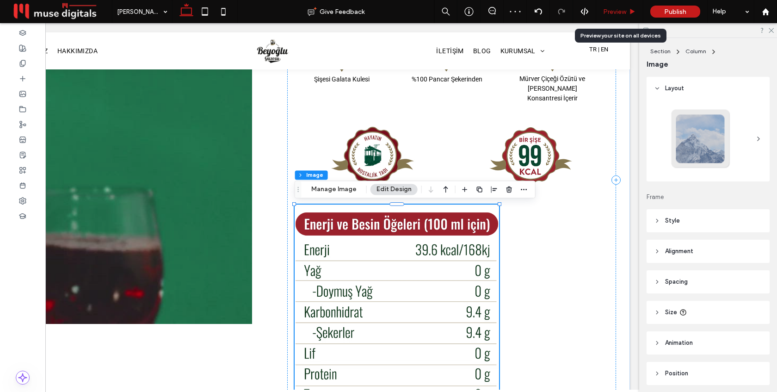
click at [622, 14] on span "Preview" at bounding box center [614, 12] width 23 height 8
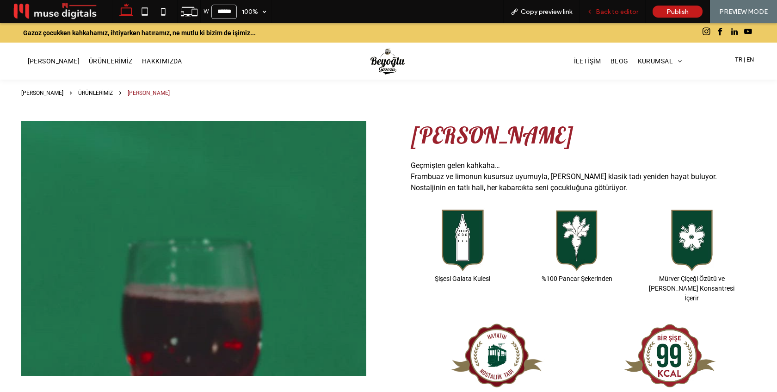
click at [623, 12] on span "Back to editor" at bounding box center [617, 12] width 43 height 8
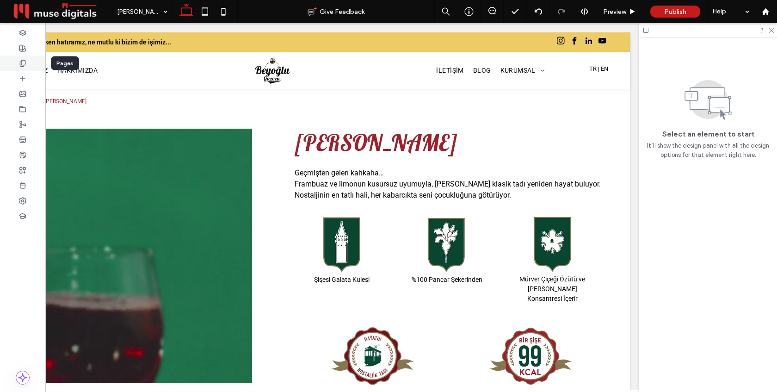
click at [22, 63] on icon at bounding box center [22, 63] width 7 height 7
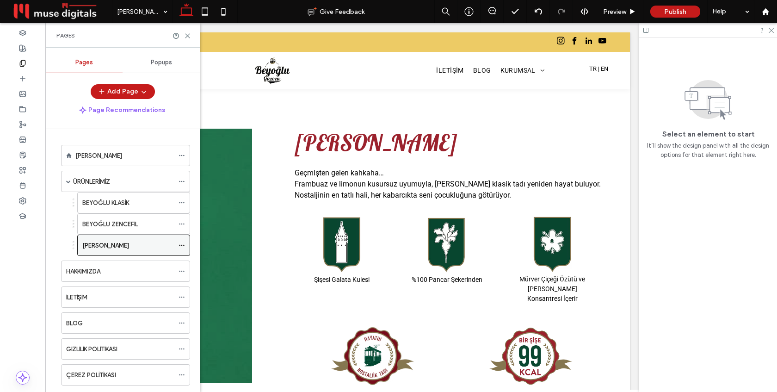
click at [182, 245] on use at bounding box center [181, 245] width 5 height 1
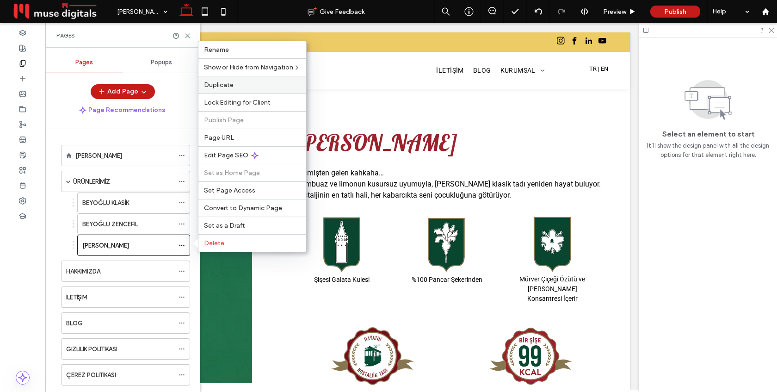
click at [242, 86] on label "Duplicate" at bounding box center [252, 85] width 97 height 8
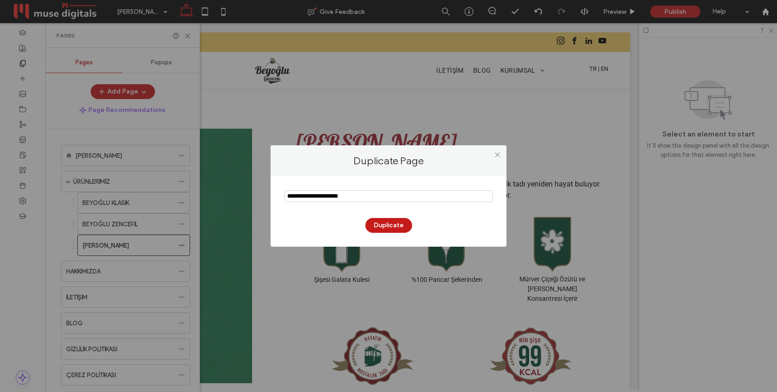
drag, startPoint x: 310, startPoint y: 196, endPoint x: 283, endPoint y: 196, distance: 27.8
click at [283, 196] on div "Duplicate" at bounding box center [389, 211] width 236 height 70
drag, startPoint x: 317, startPoint y: 196, endPoint x: 361, endPoint y: 196, distance: 43.9
click at [361, 196] on input "notEmpty" at bounding box center [388, 196] width 208 height 12
type input "**********"
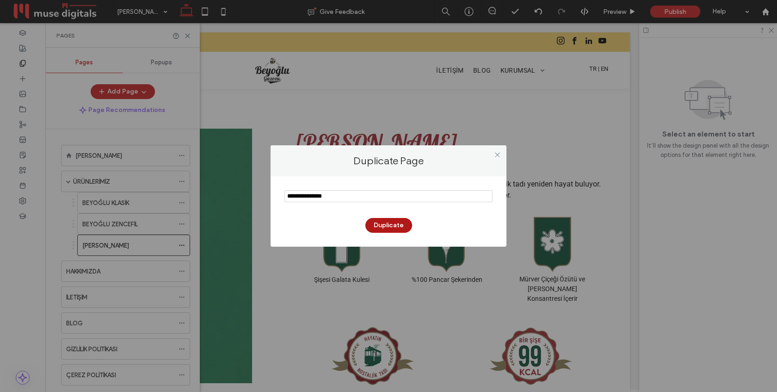
click at [394, 223] on button "Duplicate" at bounding box center [388, 225] width 47 height 15
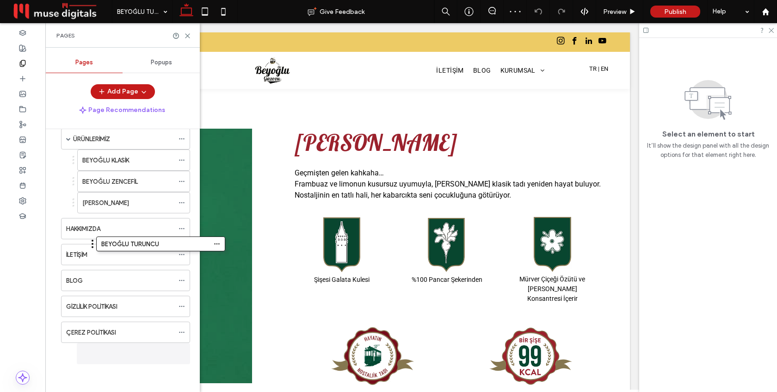
scroll to position [43, 0]
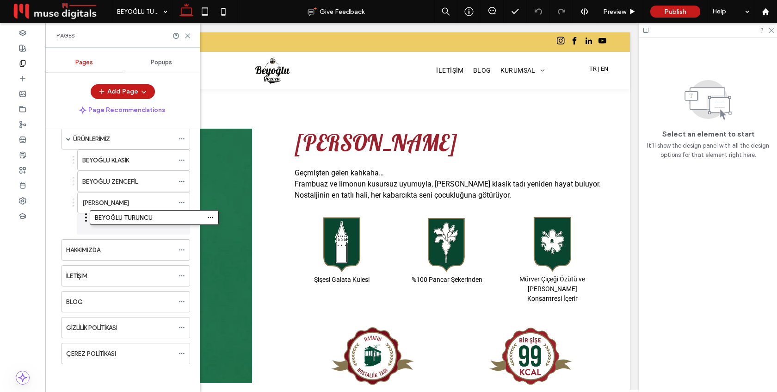
drag, startPoint x: 57, startPoint y: 351, endPoint x: 86, endPoint y: 218, distance: 135.8
click at [186, 37] on use at bounding box center [187, 36] width 4 height 4
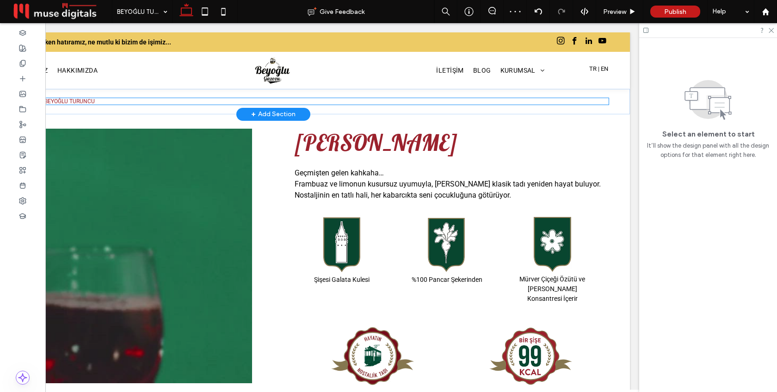
click at [180, 103] on nav "ANA SAYFA ÜRÜNLERİMİZ BEYOĞLU TURUNCU" at bounding box center [273, 101] width 671 height 6
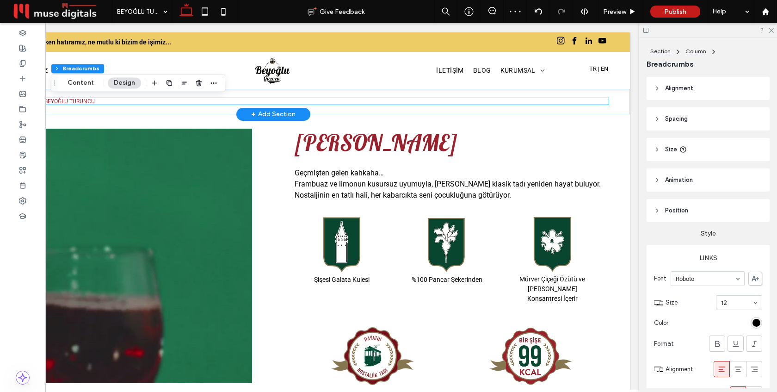
click at [180, 103] on nav "ANA SAYFA ÜRÜNLERİMİZ BEYOĞLU TURUNCU" at bounding box center [273, 101] width 671 height 6
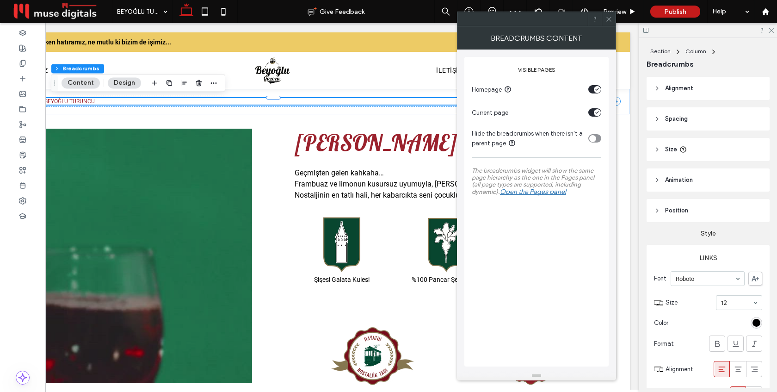
click at [610, 20] on icon at bounding box center [608, 19] width 7 height 7
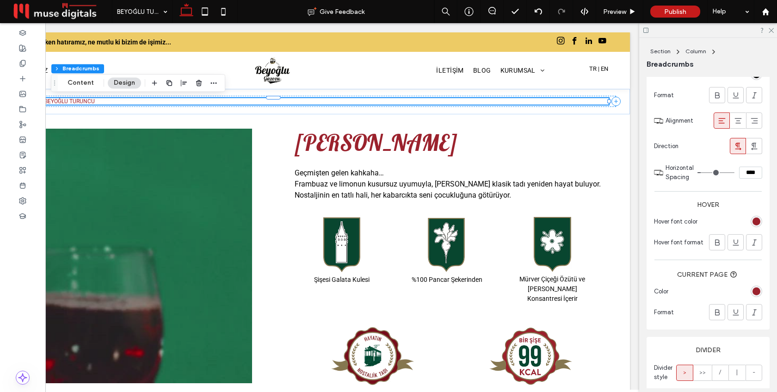
scroll to position [249, 0]
click at [756, 218] on div "rgba(155, 34, 45, 1)" at bounding box center [756, 221] width 8 height 8
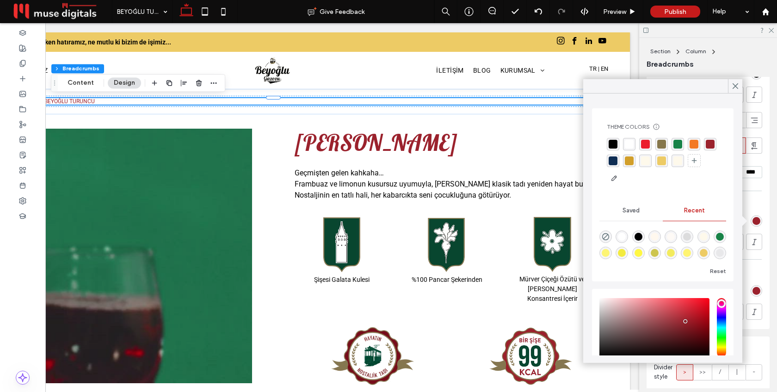
click at [697, 142] on div "rgba(243, 121, 36, 1)" at bounding box center [694, 144] width 9 height 9
click at [733, 86] on icon at bounding box center [735, 86] width 8 height 8
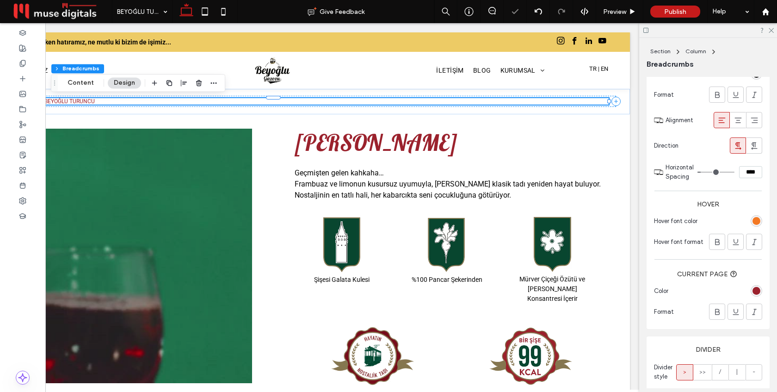
click at [755, 292] on div "rgba(155, 34, 45, 1)" at bounding box center [756, 291] width 8 height 8
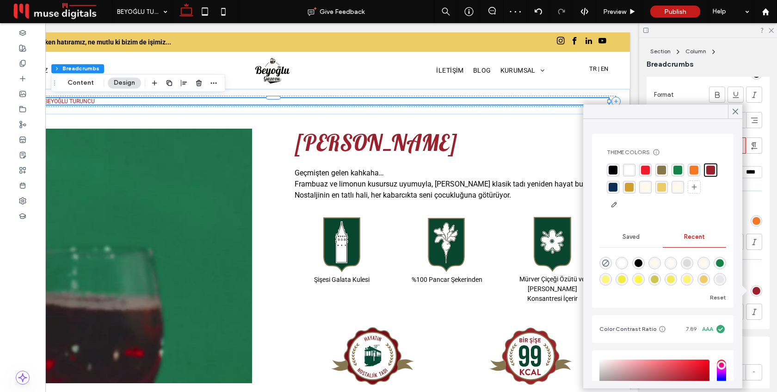
click at [692, 170] on div "rgba(243, 121, 36, 1)" at bounding box center [694, 170] width 9 height 9
click at [735, 111] on icon at bounding box center [735, 111] width 8 height 8
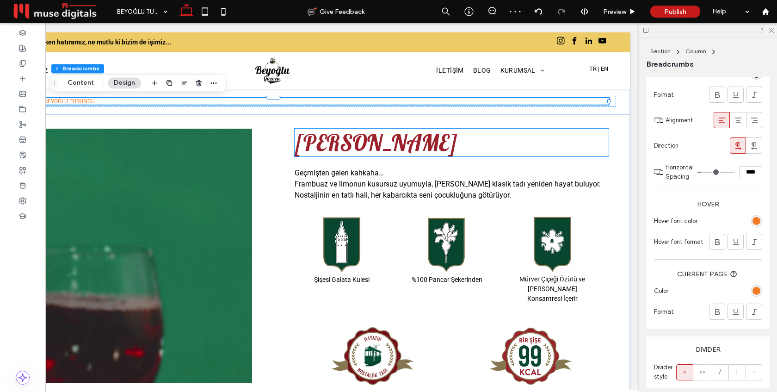
click at [394, 148] on span "[PERSON_NAME]" at bounding box center [376, 143] width 163 height 28
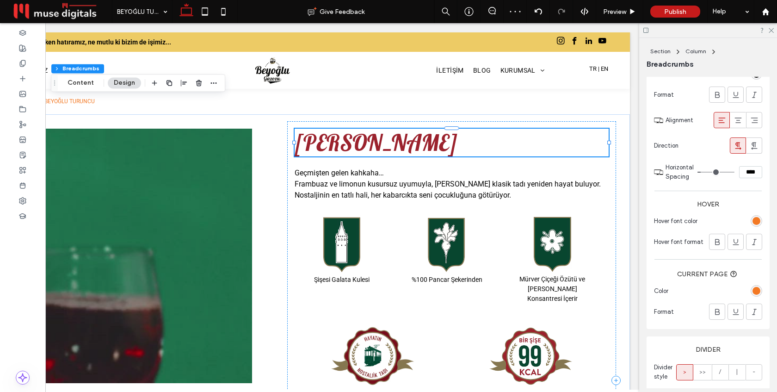
click at [394, 148] on div "[PERSON_NAME]" at bounding box center [452, 143] width 314 height 28
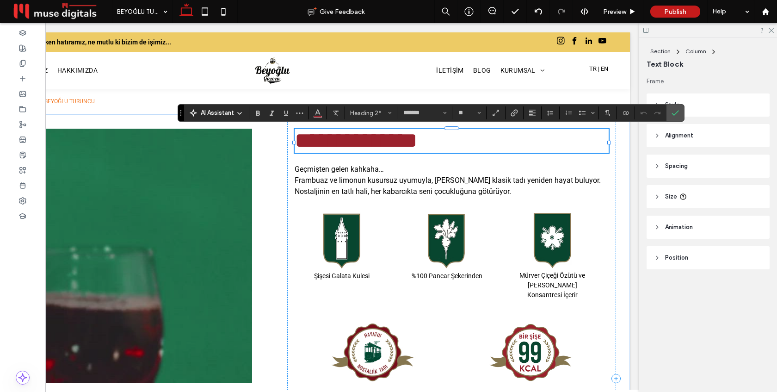
click at [394, 148] on span "**********" at bounding box center [356, 140] width 123 height 22
drag, startPoint x: 374, startPoint y: 141, endPoint x: 456, endPoint y: 145, distance: 82.0
click at [456, 145] on h2 "**********" at bounding box center [452, 141] width 314 height 24
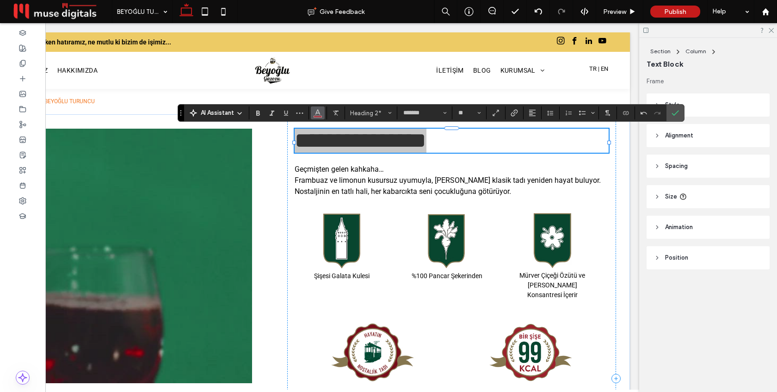
click at [320, 116] on span "Color" at bounding box center [317, 112] width 7 height 12
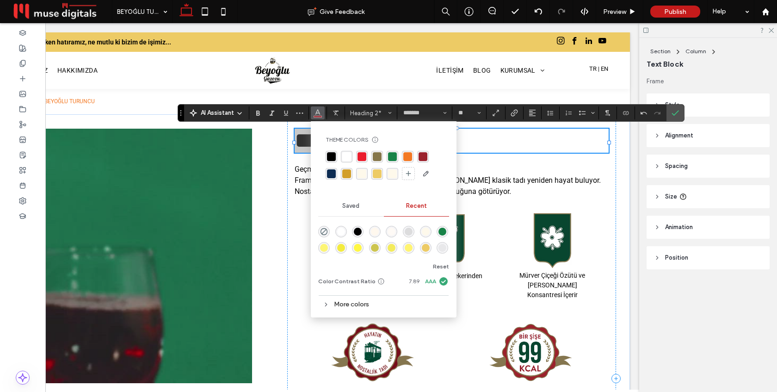
click at [408, 154] on div "rgba(243, 121, 36, 1)" at bounding box center [407, 156] width 9 height 9
click at [674, 116] on icon "Confirm" at bounding box center [675, 112] width 7 height 7
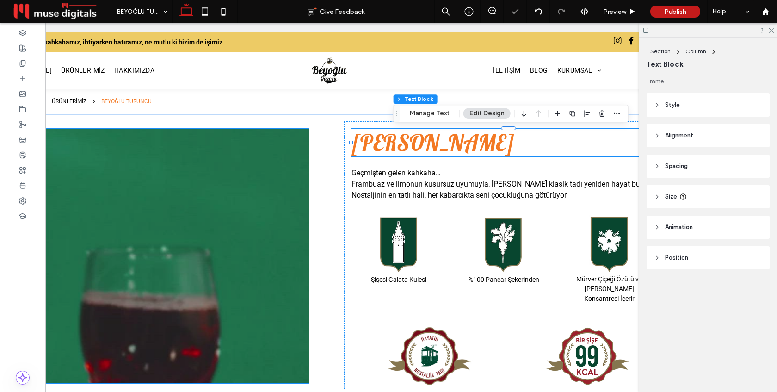
scroll to position [0, 0]
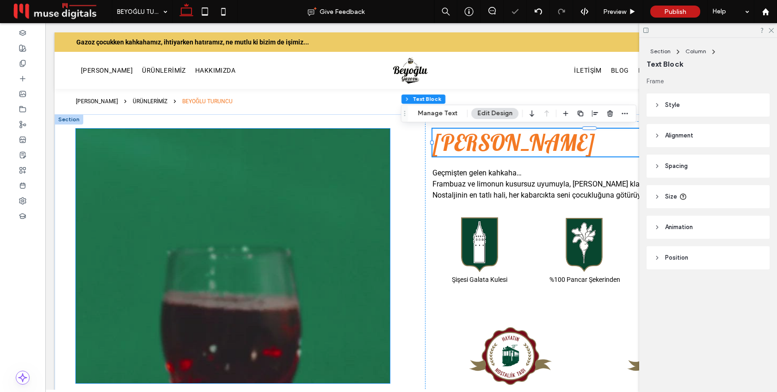
click at [162, 226] on div at bounding box center [233, 261] width 314 height 210
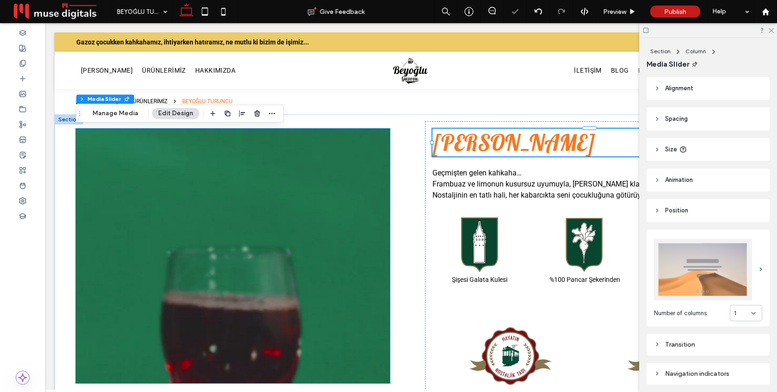
click at [162, 226] on div at bounding box center [233, 256] width 314 height 254
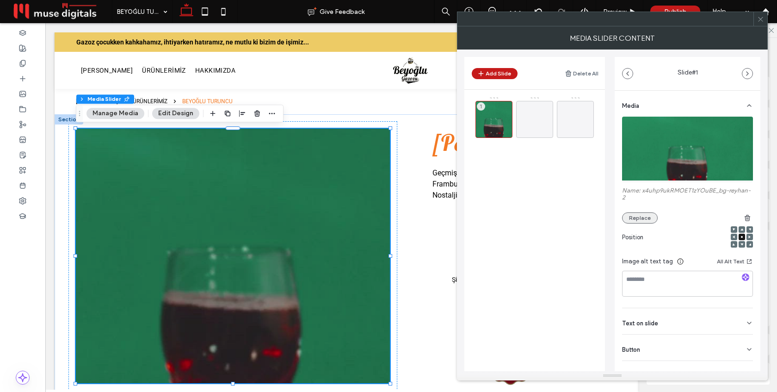
click at [633, 219] on button "Replace" at bounding box center [640, 217] width 36 height 11
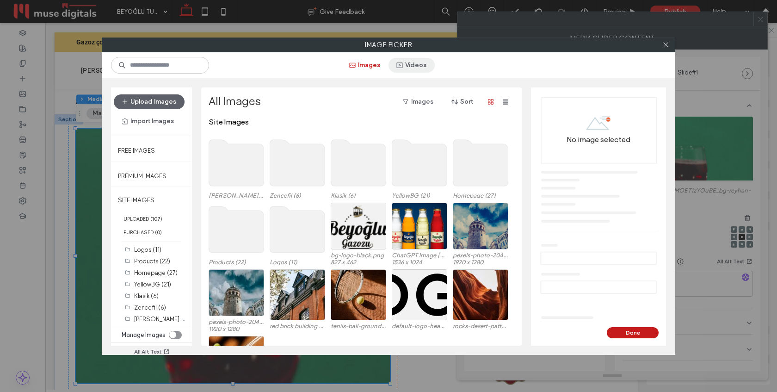
click at [412, 68] on button "Videos" at bounding box center [411, 65] width 46 height 15
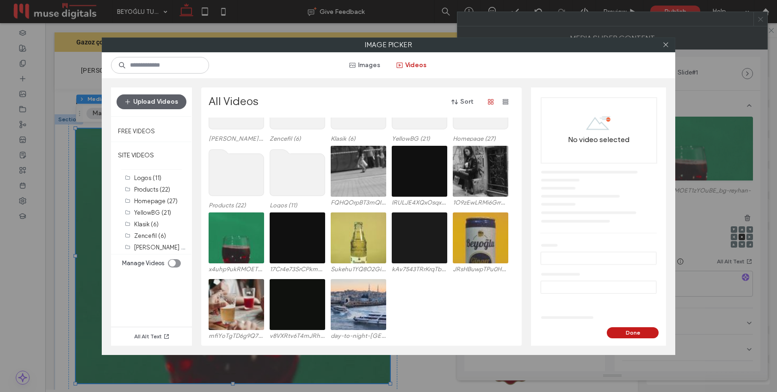
scroll to position [59, 0]
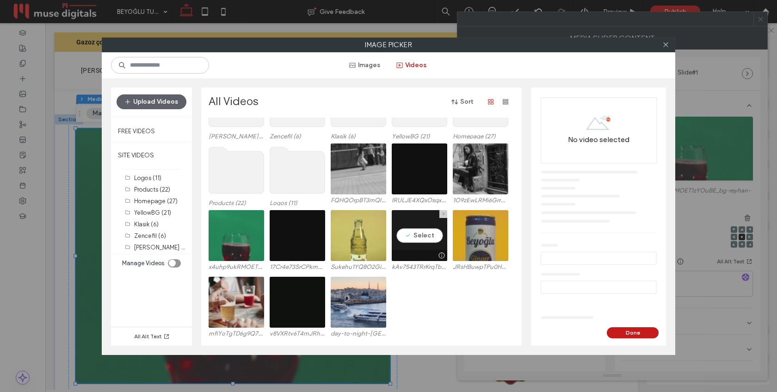
click at [422, 243] on video at bounding box center [419, 235] width 55 height 51
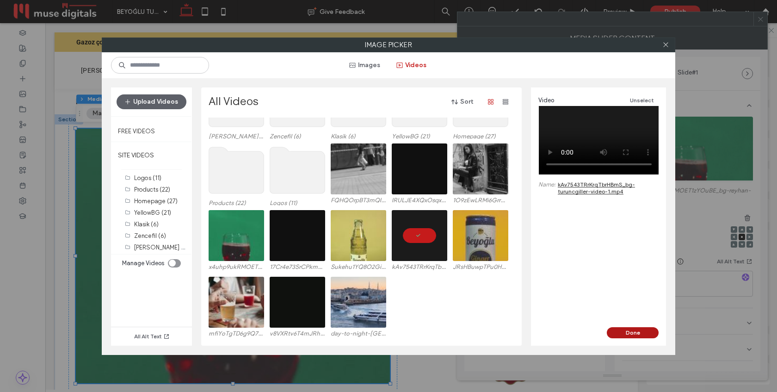
click at [623, 334] on button "Done" at bounding box center [633, 332] width 52 height 11
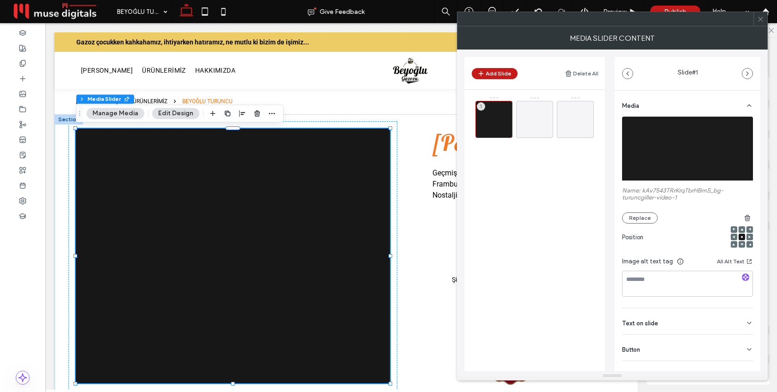
click at [763, 19] on icon at bounding box center [760, 19] width 7 height 7
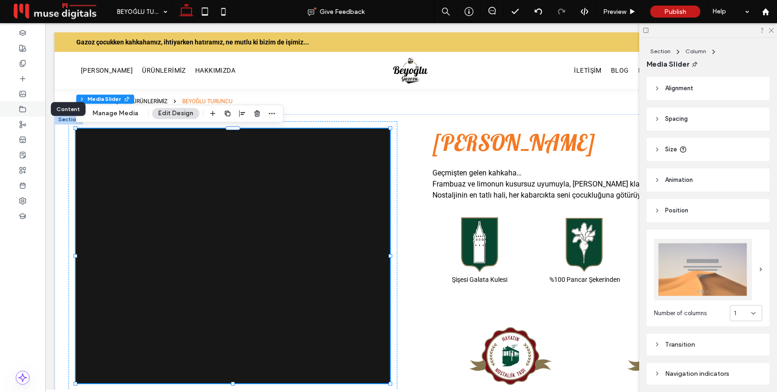
click at [21, 106] on icon at bounding box center [22, 108] width 7 height 7
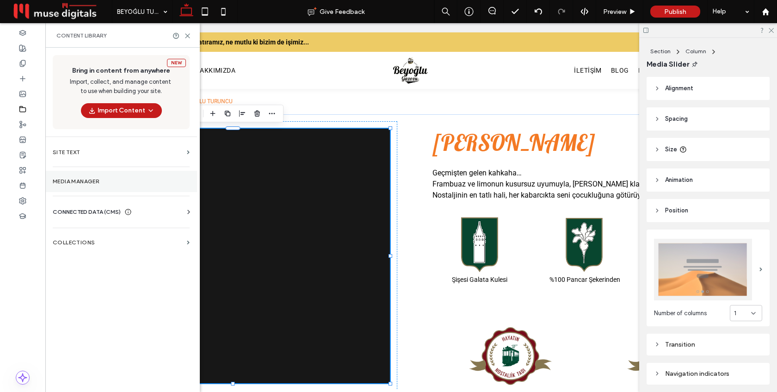
click at [83, 178] on label "Media Manager" at bounding box center [121, 181] width 137 height 6
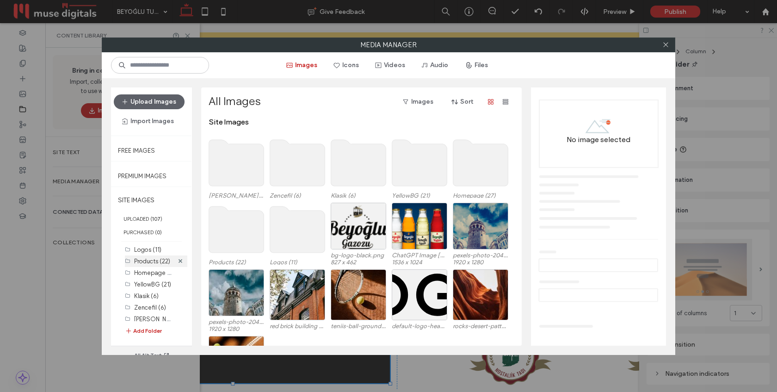
scroll to position [5, 0]
click at [146, 329] on button "Add Folder" at bounding box center [143, 331] width 37 height 11
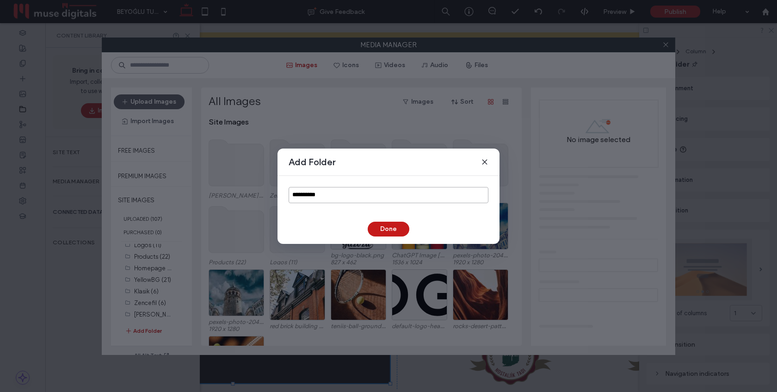
click at [305, 197] on input "**********" at bounding box center [389, 195] width 200 height 16
type input "*******"
click at [382, 231] on button "Done" at bounding box center [389, 229] width 42 height 15
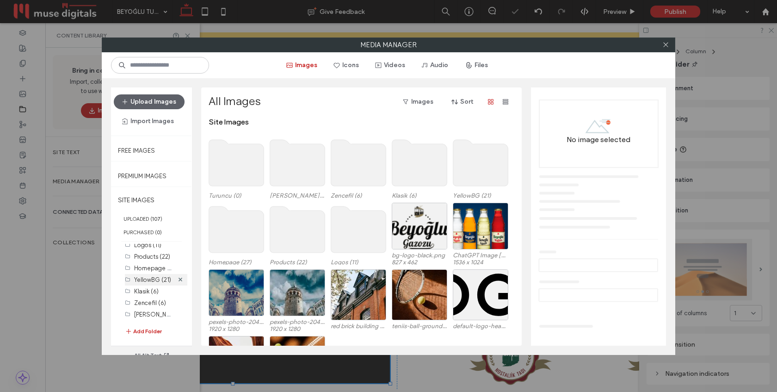
scroll to position [15, 0]
click at [146, 313] on label "Turuncu (0)" at bounding box center [149, 315] width 31 height 7
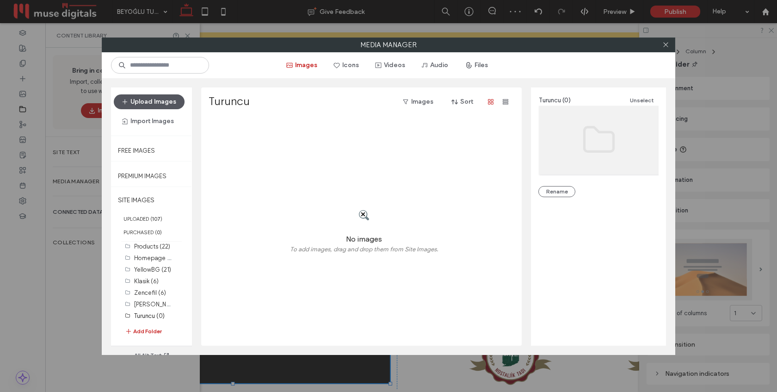
click at [156, 103] on button "Upload Images" at bounding box center [149, 101] width 71 height 15
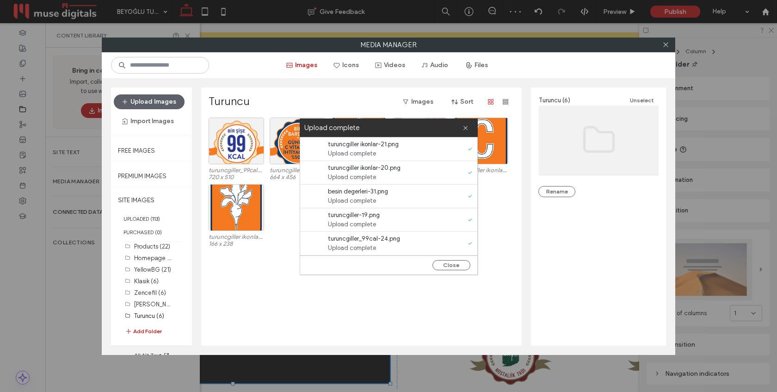
scroll to position [0, 0]
click at [456, 265] on button "Close" at bounding box center [451, 265] width 38 height 10
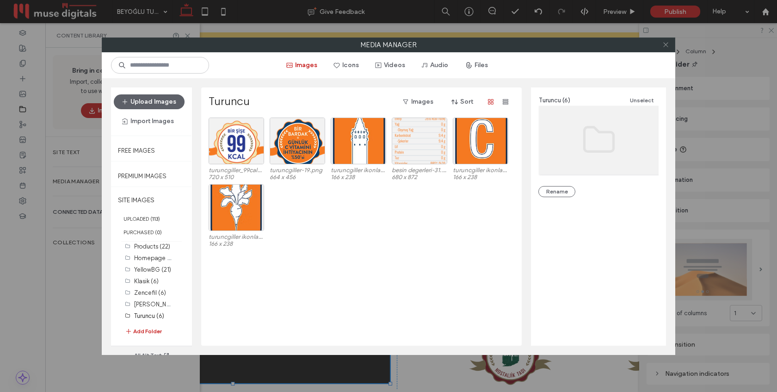
click at [667, 44] on icon at bounding box center [665, 44] width 7 height 7
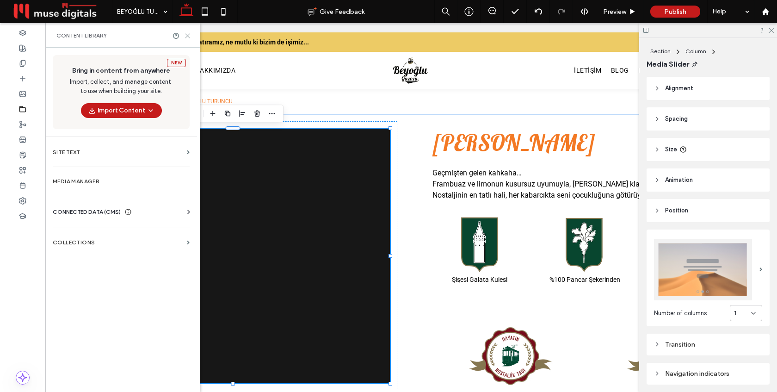
click at [187, 32] on icon at bounding box center [187, 35] width 7 height 7
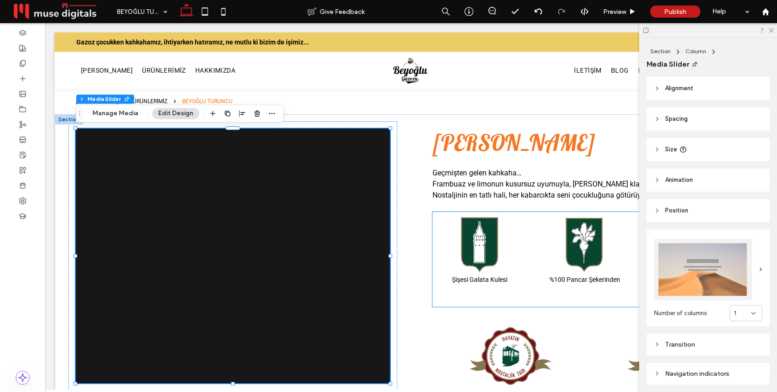
click at [487, 246] on img at bounding box center [480, 244] width 40 height 57
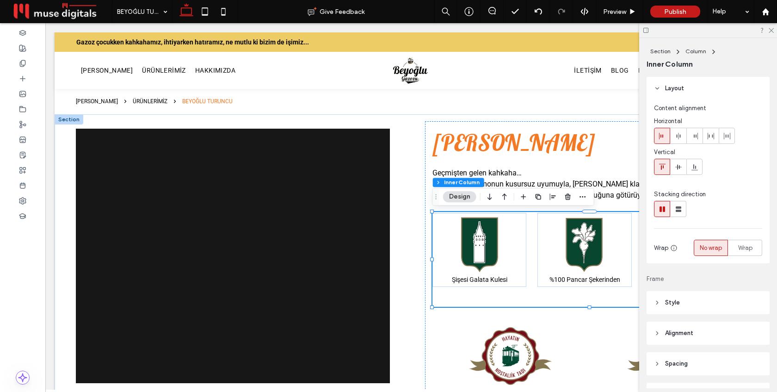
click at [482, 242] on img at bounding box center [480, 244] width 40 height 57
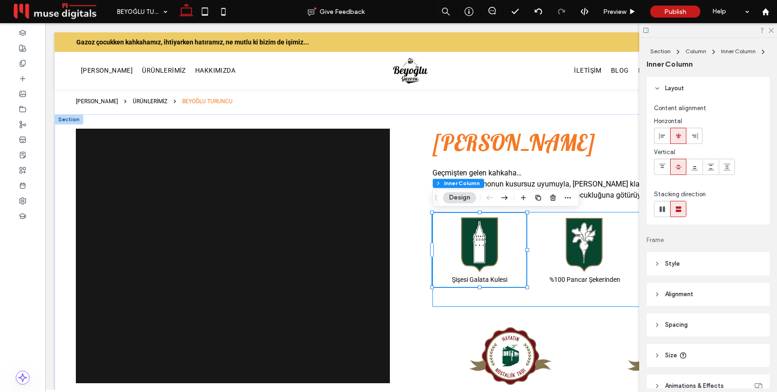
click at [482, 242] on img at bounding box center [480, 244] width 40 height 57
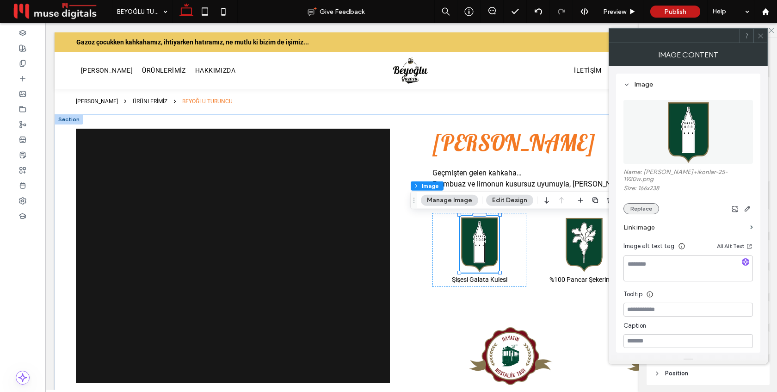
click at [638, 203] on button "Replace" at bounding box center [641, 208] width 36 height 11
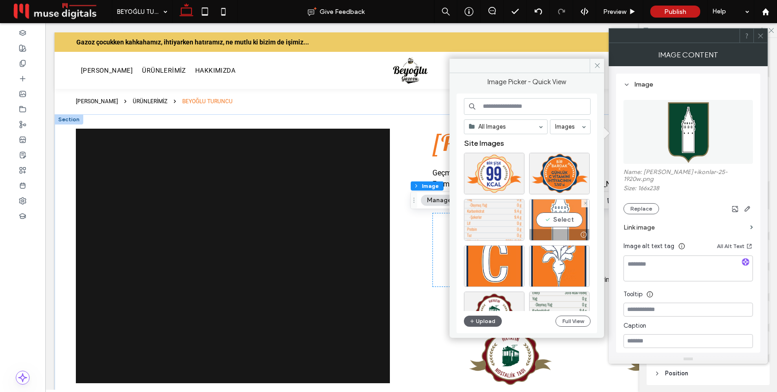
drag, startPoint x: 561, startPoint y: 216, endPoint x: 516, endPoint y: 193, distance: 50.9
click at [561, 216] on div "Select" at bounding box center [559, 220] width 61 height 42
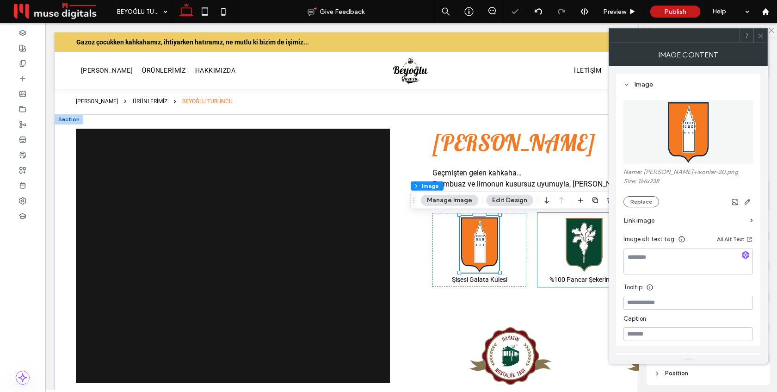
click at [586, 249] on img at bounding box center [585, 244] width 40 height 57
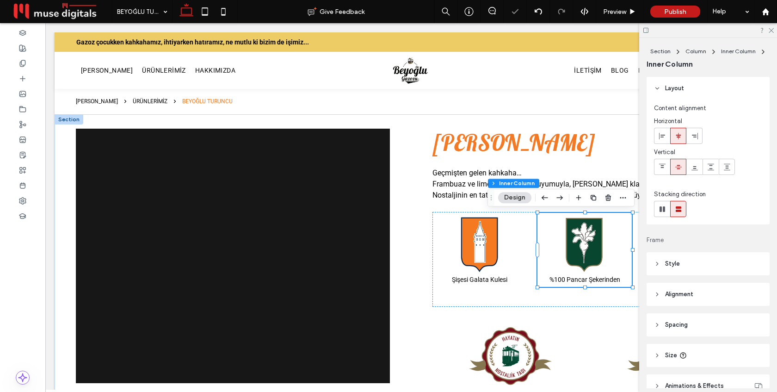
click at [586, 249] on img at bounding box center [585, 244] width 40 height 57
click at [586, 249] on div at bounding box center [585, 244] width 40 height 57
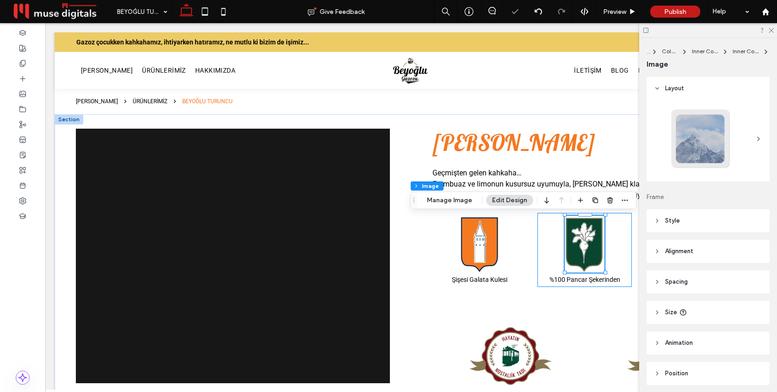
click at [585, 242] on img at bounding box center [585, 244] width 40 height 57
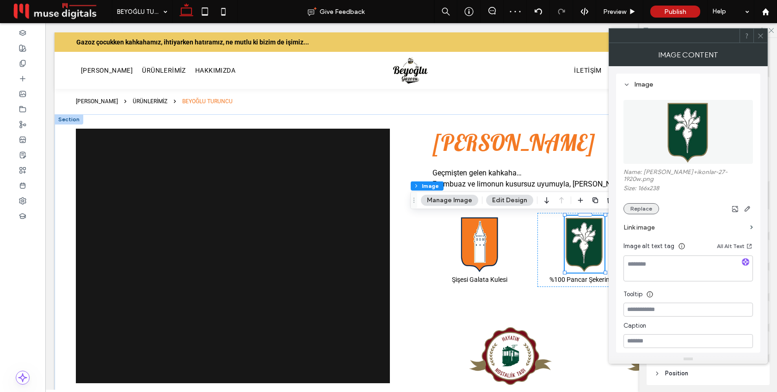
click at [643, 203] on button "Replace" at bounding box center [641, 208] width 36 height 11
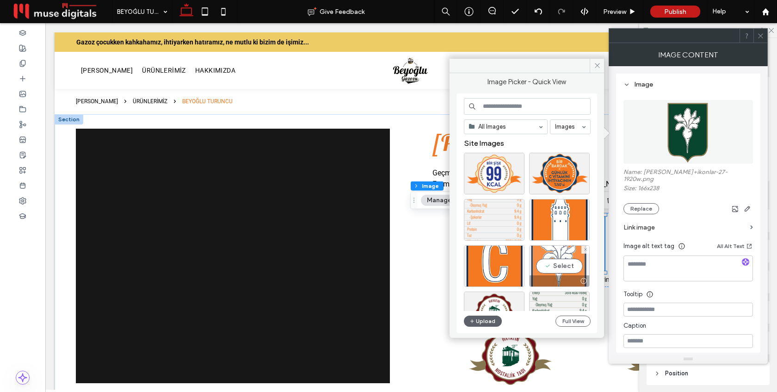
click at [558, 260] on div "Select" at bounding box center [559, 266] width 61 height 42
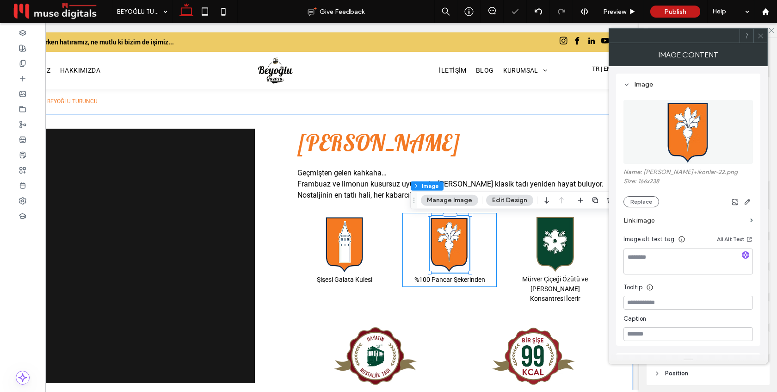
scroll to position [0, 138]
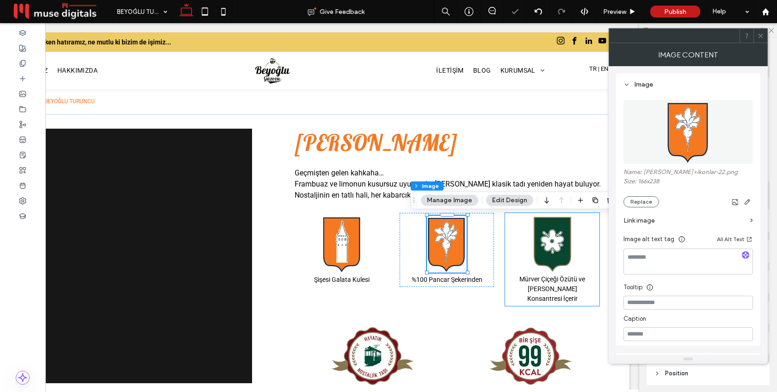
click at [554, 247] on img at bounding box center [552, 243] width 40 height 57
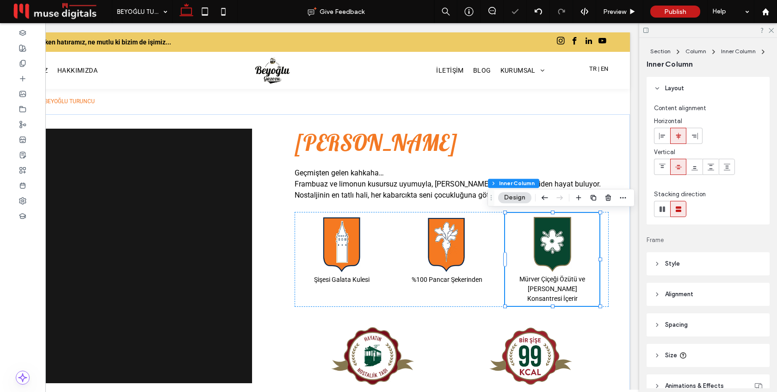
click at [554, 247] on img at bounding box center [552, 243] width 40 height 57
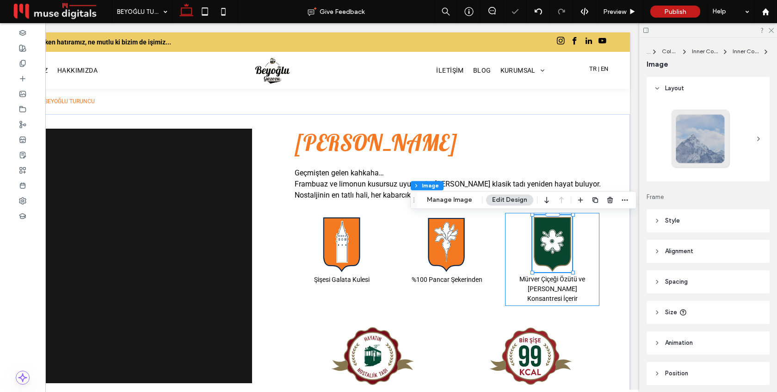
click at [554, 247] on img at bounding box center [552, 243] width 40 height 57
click at [554, 244] on img at bounding box center [552, 243] width 40 height 57
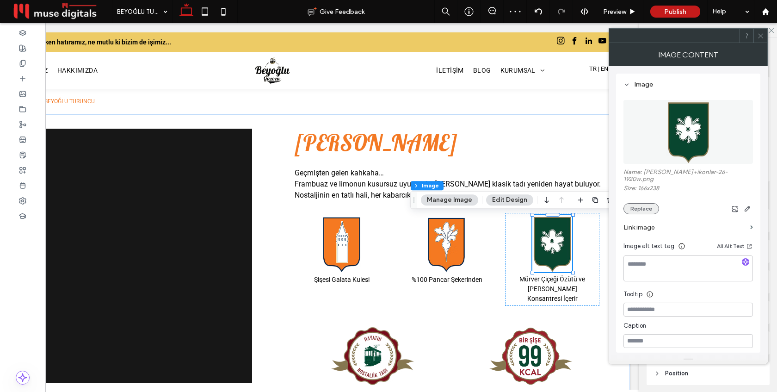
click at [637, 205] on button "Replace" at bounding box center [641, 208] width 36 height 11
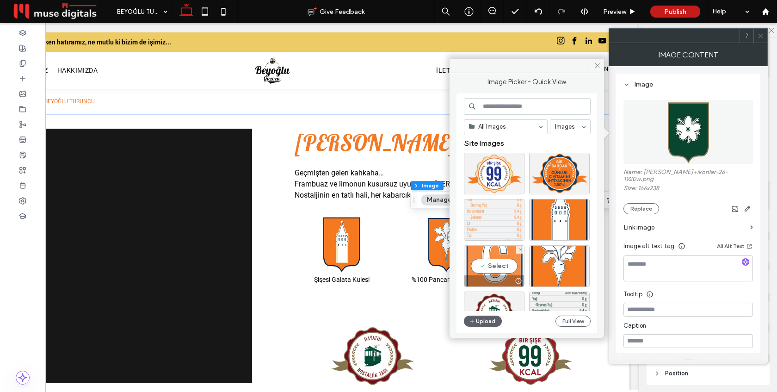
click at [493, 256] on div "Select" at bounding box center [494, 266] width 61 height 42
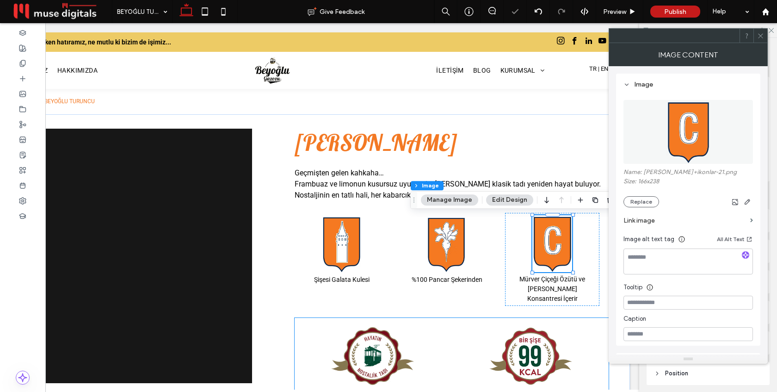
click at [374, 350] on img at bounding box center [373, 355] width 92 height 63
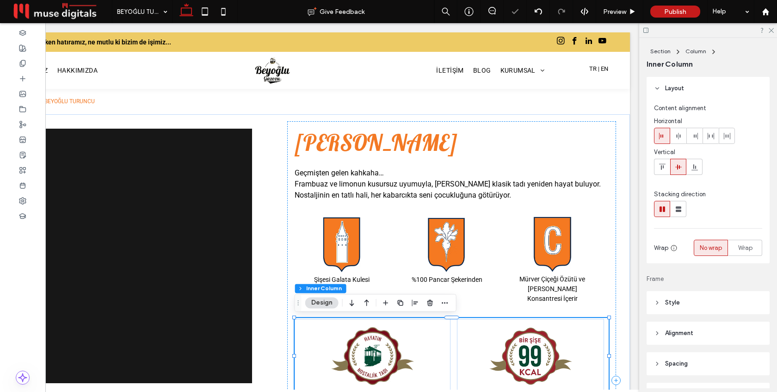
click at [374, 350] on img at bounding box center [373, 355] width 92 height 63
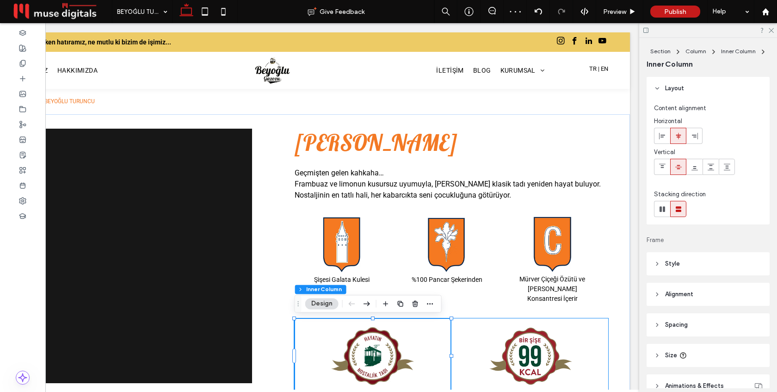
click at [374, 350] on img at bounding box center [373, 355] width 92 height 63
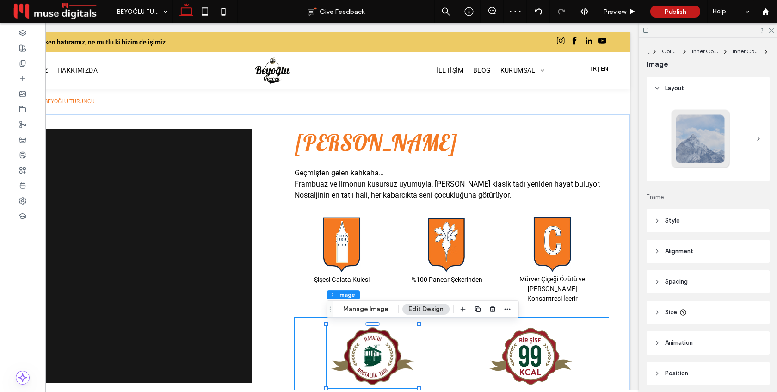
click at [374, 350] on img at bounding box center [373, 355] width 92 height 63
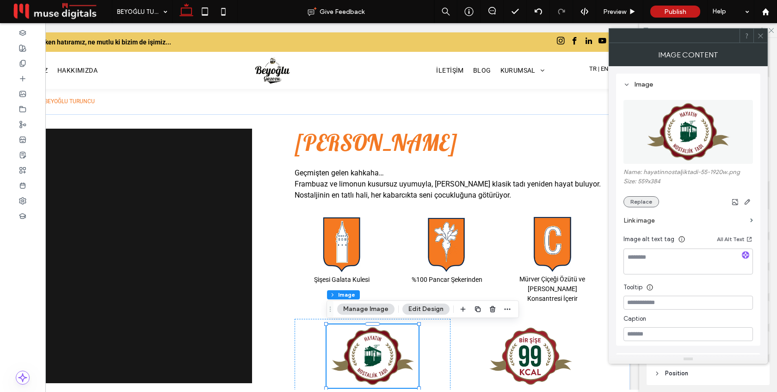
click at [652, 201] on button "Replace" at bounding box center [641, 201] width 36 height 11
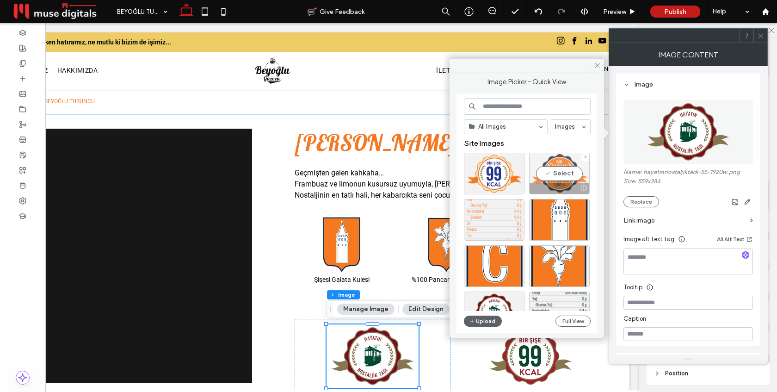
click at [558, 173] on div "Select" at bounding box center [559, 174] width 61 height 42
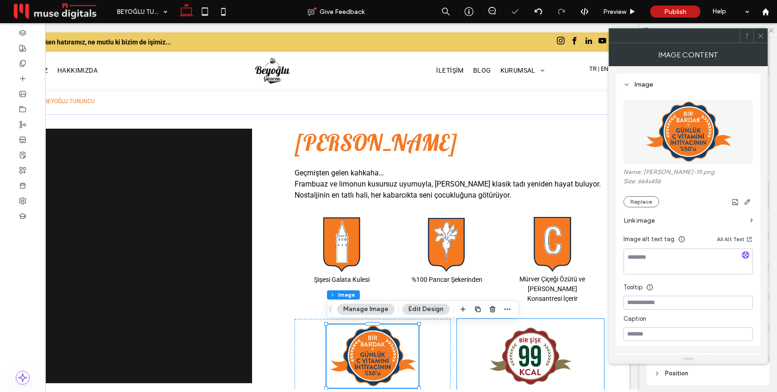
click at [524, 346] on img at bounding box center [530, 356] width 86 height 61
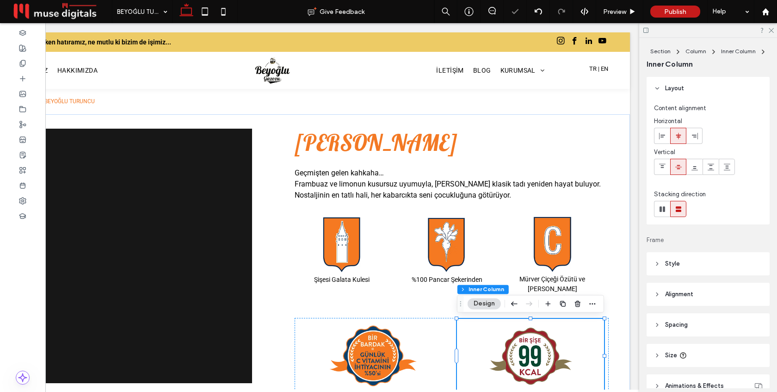
click at [524, 346] on img at bounding box center [530, 356] width 86 height 61
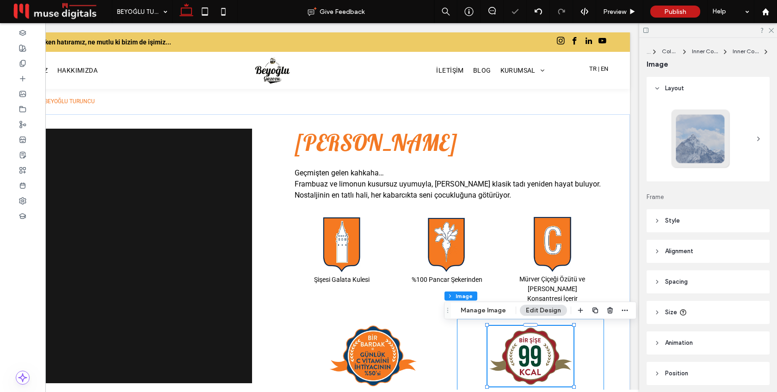
click at [524, 346] on img at bounding box center [530, 356] width 86 height 61
click at [527, 347] on img at bounding box center [530, 356] width 86 height 61
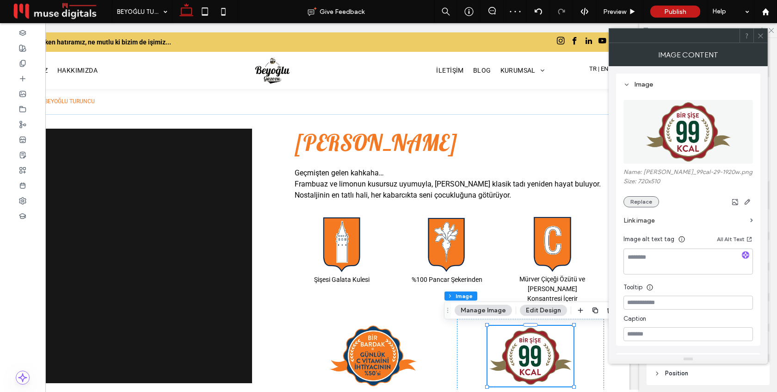
click at [641, 204] on button "Replace" at bounding box center [641, 201] width 36 height 11
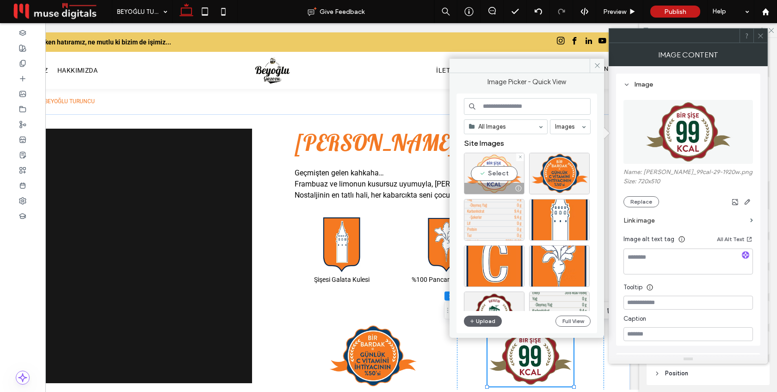
click at [502, 177] on div "Select" at bounding box center [494, 174] width 61 height 42
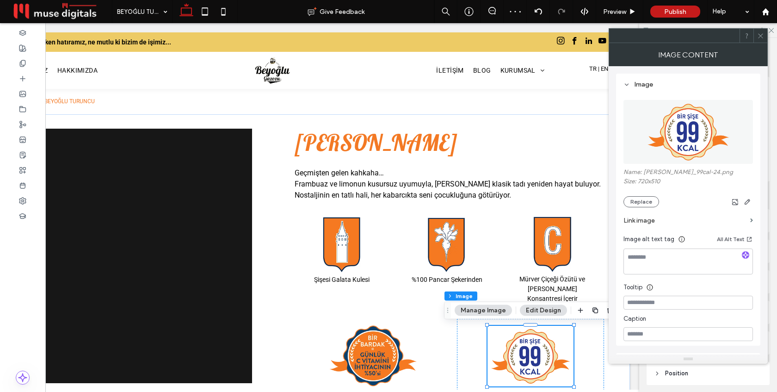
click at [760, 34] on icon at bounding box center [760, 35] width 7 height 7
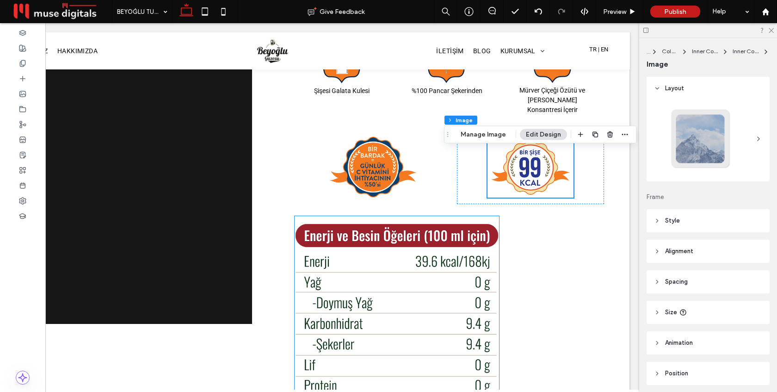
scroll to position [172, 0]
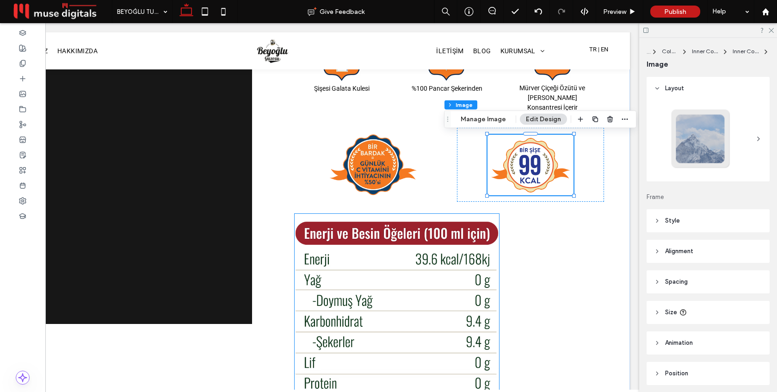
click at [371, 269] on img at bounding box center [397, 327] width 204 height 227
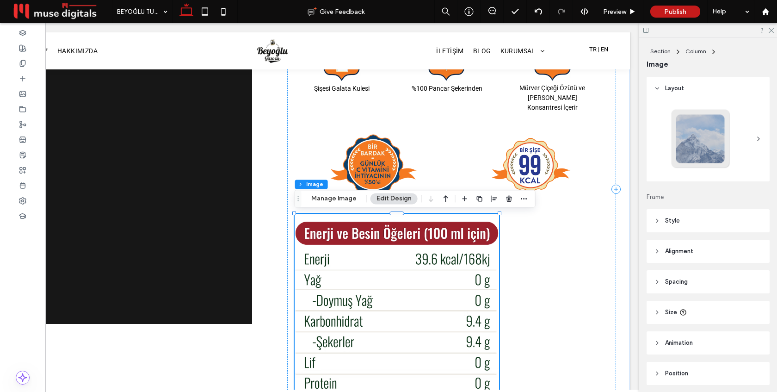
click at [371, 269] on div at bounding box center [397, 327] width 204 height 227
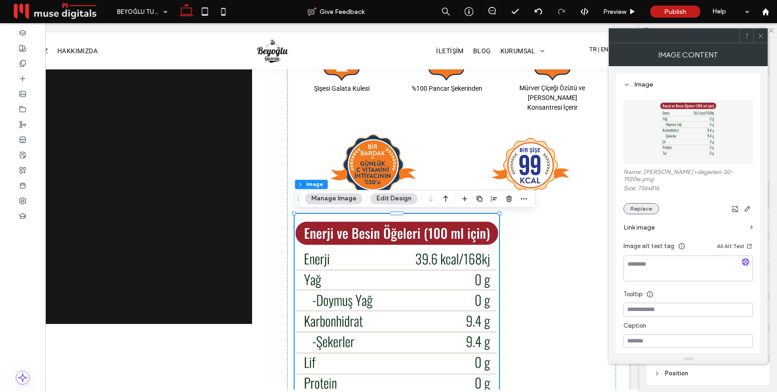
click at [645, 203] on button "Replace" at bounding box center [641, 208] width 36 height 11
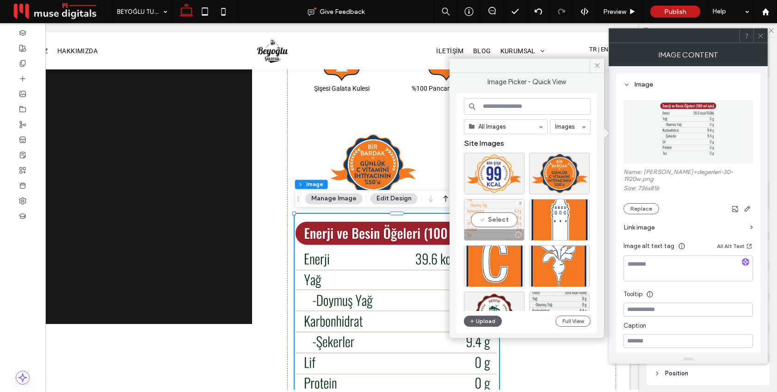
click at [500, 219] on div "Select" at bounding box center [494, 220] width 61 height 42
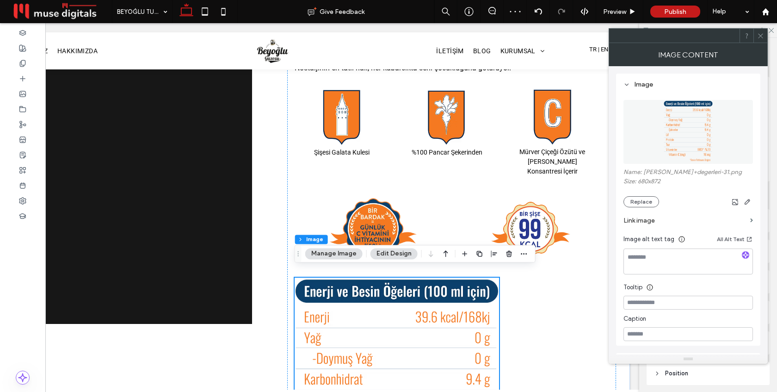
scroll to position [6, 0]
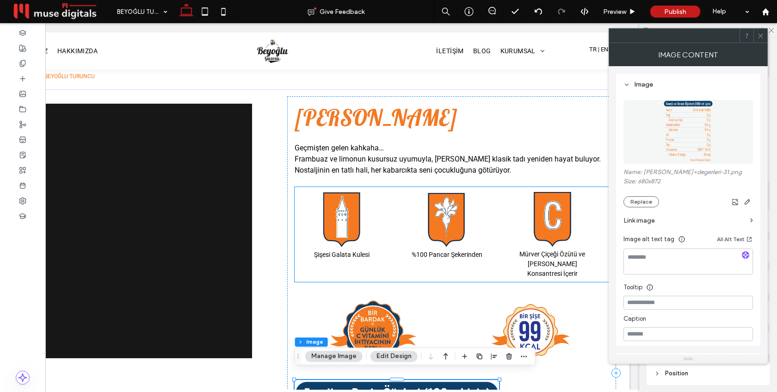
click at [550, 265] on span "Mürver Çiçeği Özütü ve [PERSON_NAME] Konsantresi İçerir" at bounding box center [552, 263] width 66 height 27
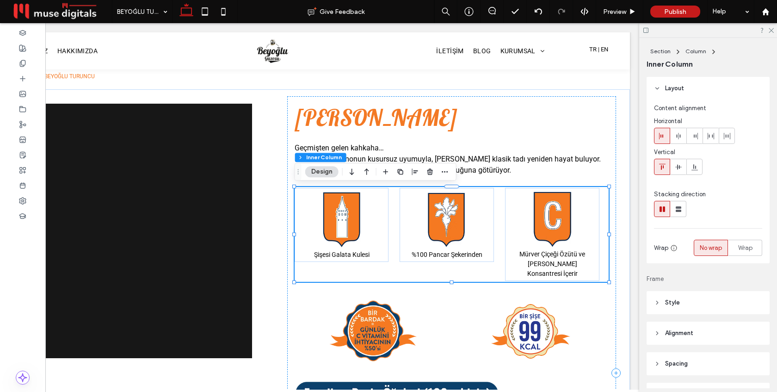
click at [550, 265] on span "Mürver Çiçeği Özütü ve [PERSON_NAME] Konsantresi İçerir" at bounding box center [552, 263] width 66 height 27
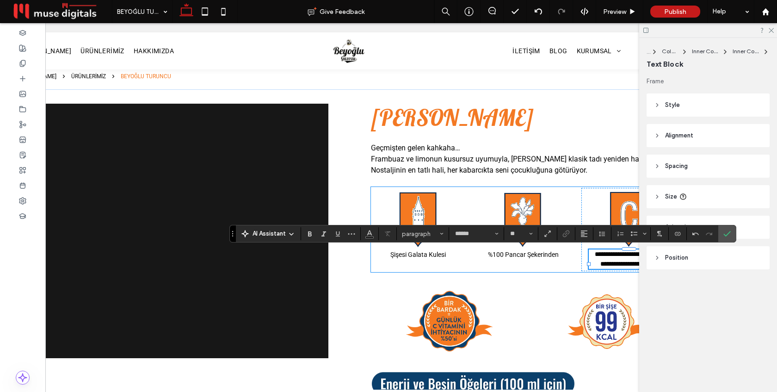
scroll to position [0, 138]
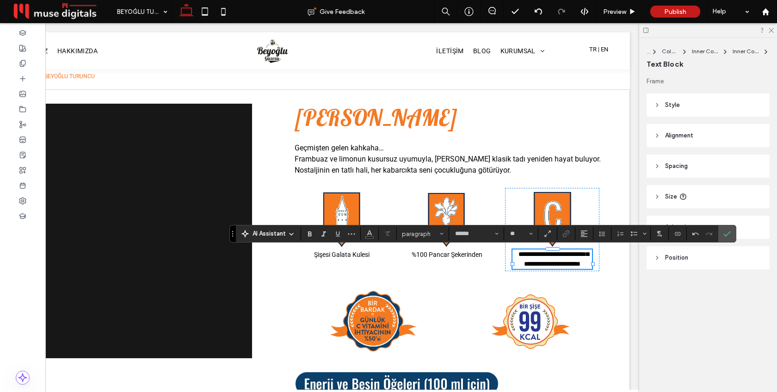
type input "**"
click at [553, 254] on span "**********" at bounding box center [553, 259] width 70 height 16
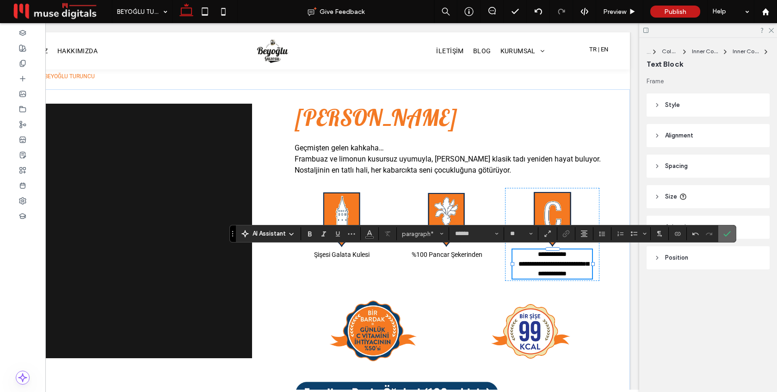
click at [733, 232] on label "Confirm" at bounding box center [727, 233] width 14 height 17
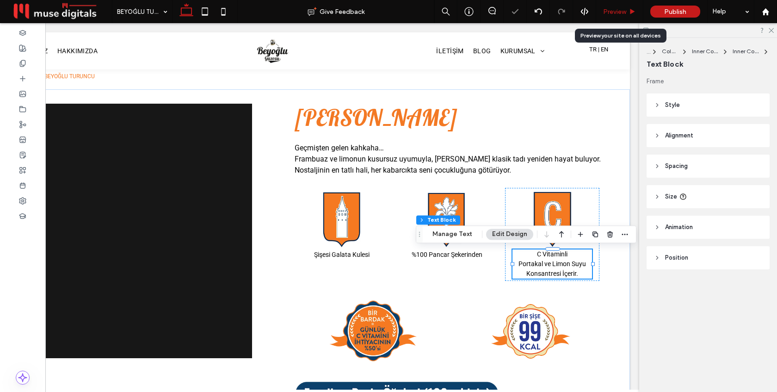
click at [613, 11] on span "Preview" at bounding box center [614, 12] width 23 height 8
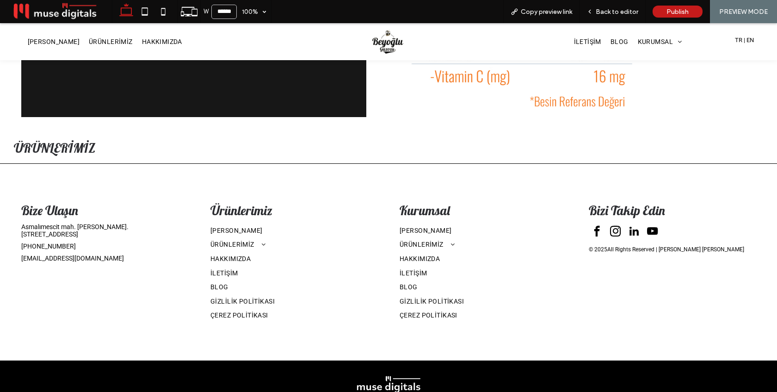
scroll to position [594, 0]
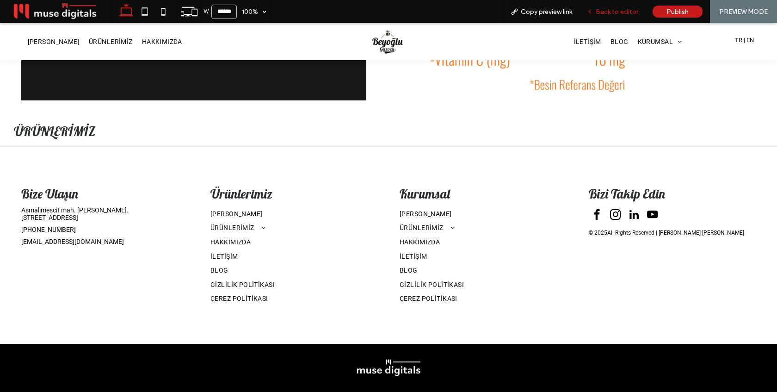
click at [617, 10] on span "Back to editor" at bounding box center [617, 12] width 43 height 8
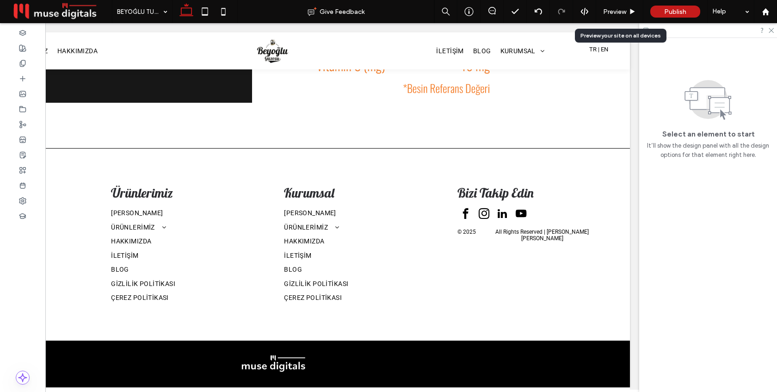
scroll to position [547, 0]
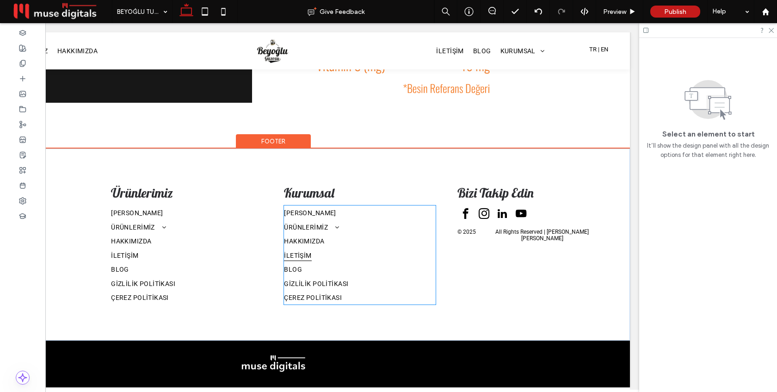
click at [378, 258] on link "İLETİŞİM" at bounding box center [359, 255] width 151 height 14
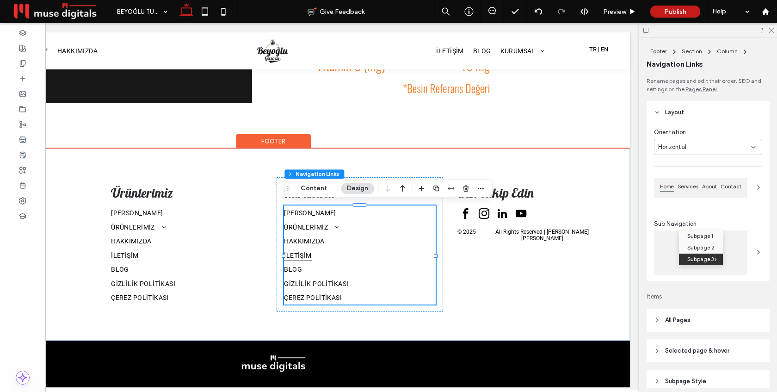
click at [378, 258] on link "İLETİŞİM" at bounding box center [359, 255] width 151 height 14
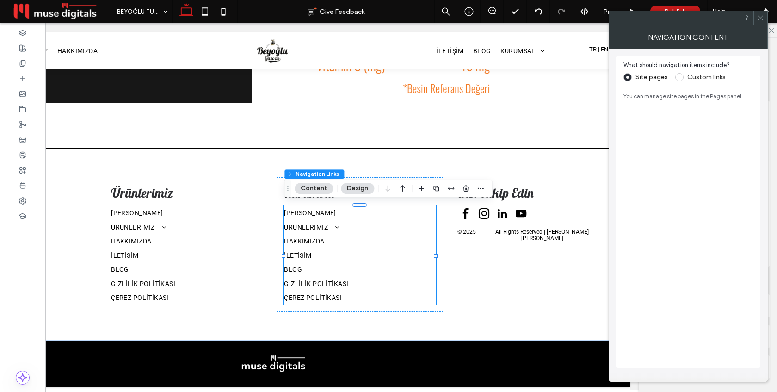
click at [678, 77] on span at bounding box center [679, 77] width 8 height 8
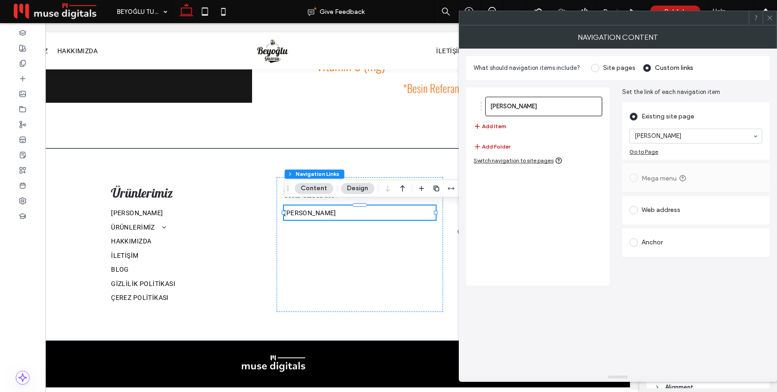
click at [501, 127] on button "Add Item" at bounding box center [490, 126] width 33 height 11
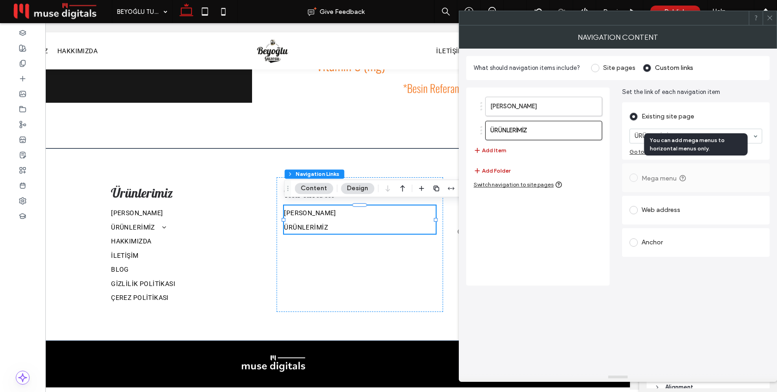
click at [654, 134] on div "You can add mega menus to horizontal menus only." at bounding box center [696, 144] width 104 height 22
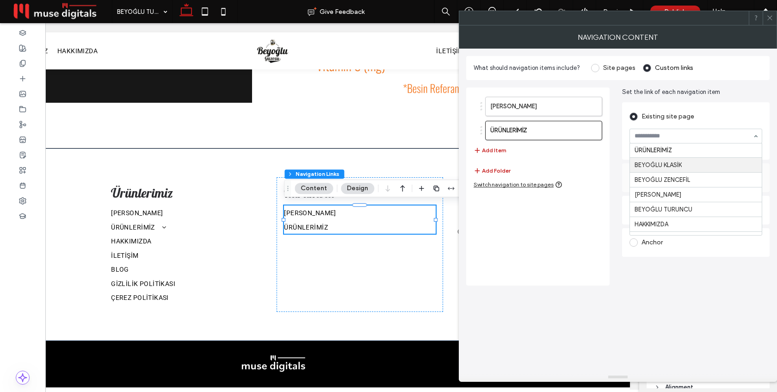
scroll to position [22, 0]
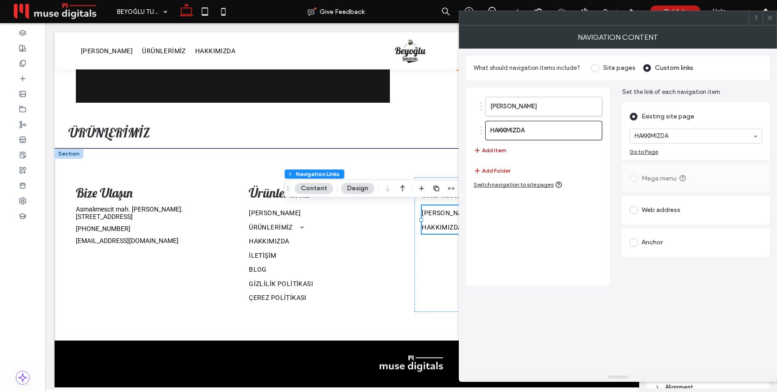
scroll to position [0, 138]
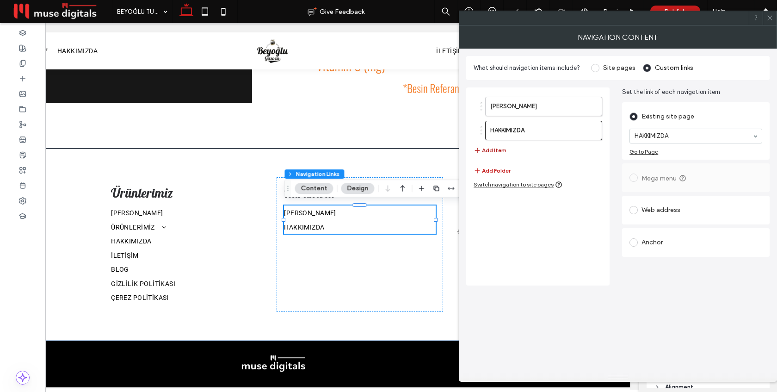
click at [500, 149] on button "Add Item" at bounding box center [490, 150] width 33 height 11
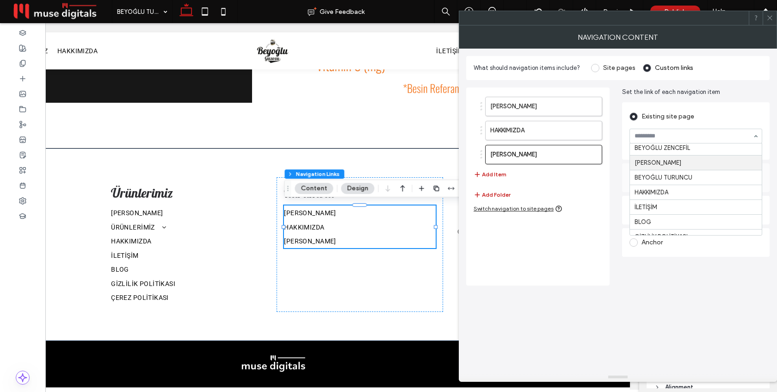
scroll to position [53, 0]
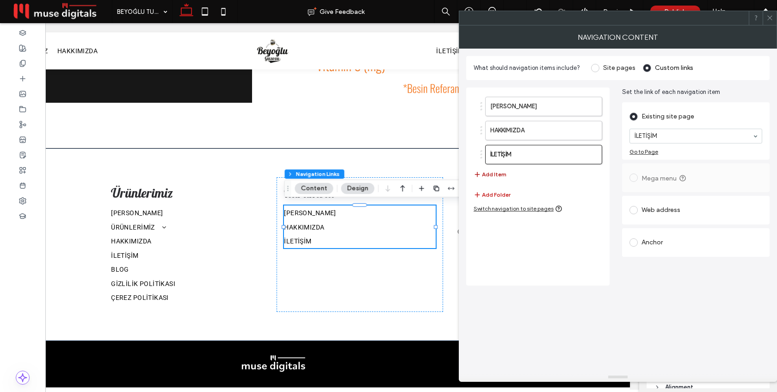
click at [504, 174] on button "Add Item" at bounding box center [490, 174] width 33 height 11
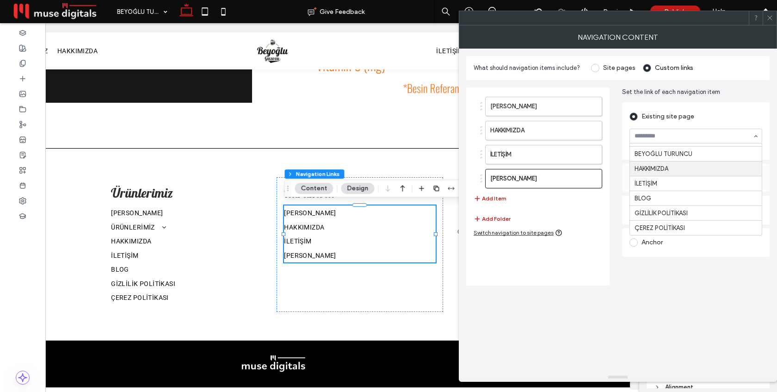
scroll to position [75, 0]
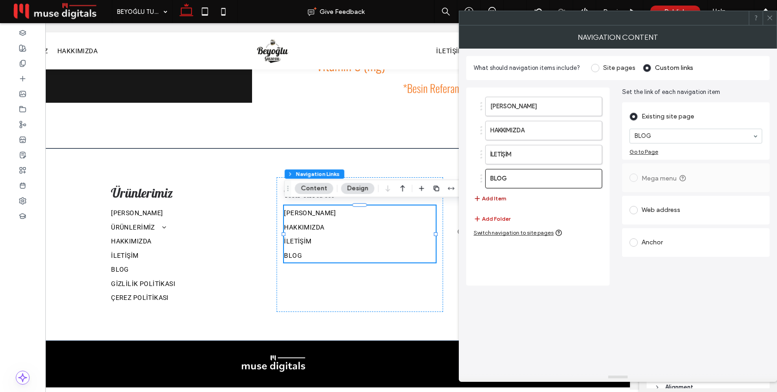
click at [496, 197] on button "Add Item" at bounding box center [490, 198] width 33 height 11
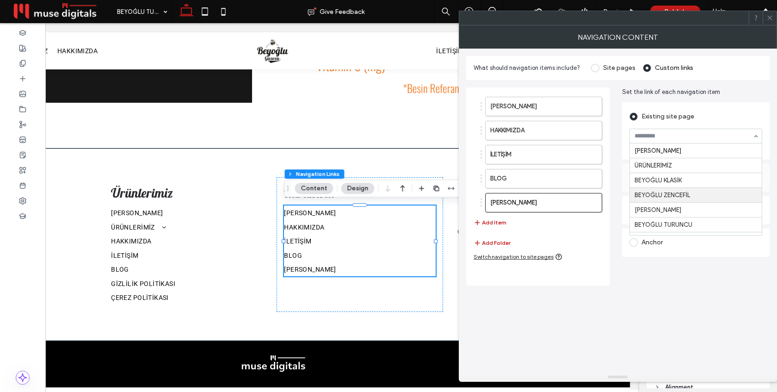
scroll to position [76, 0]
click at [494, 220] on button "Add Item" at bounding box center [490, 222] width 33 height 11
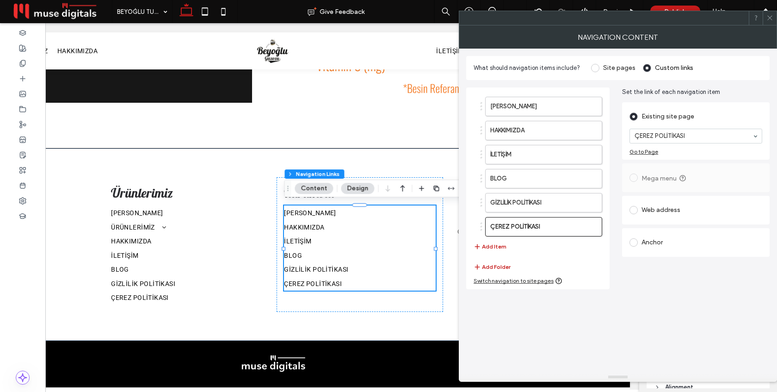
click at [772, 15] on icon at bounding box center [769, 17] width 7 height 7
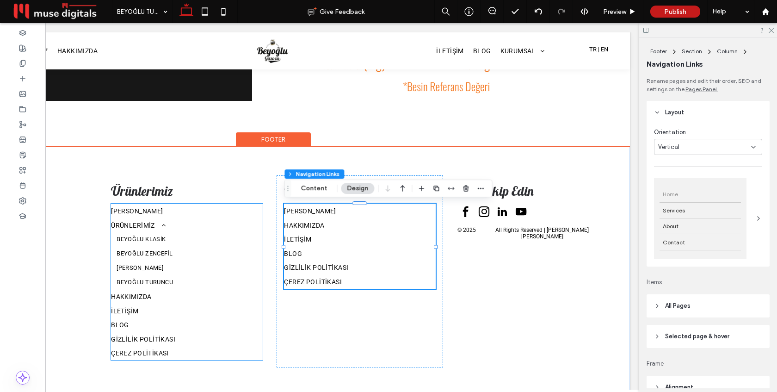
click at [193, 236] on link "BEYOĞLU KLASİK" at bounding box center [186, 239] width 151 height 14
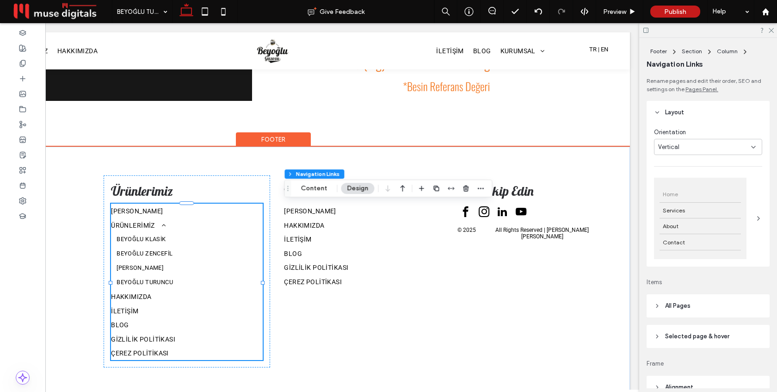
click at [193, 236] on li "BEYOĞLU KLASİK" at bounding box center [186, 239] width 151 height 14
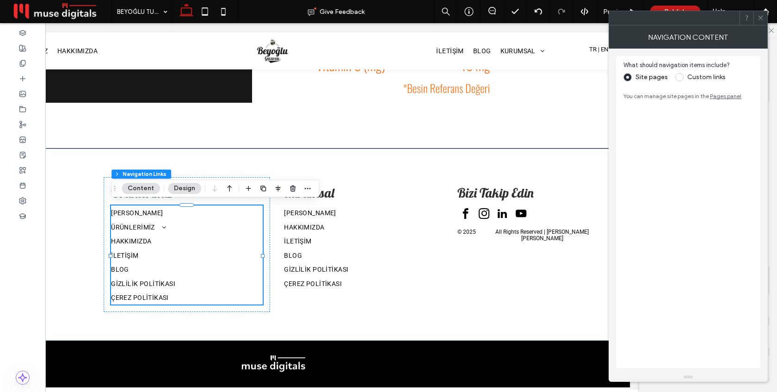
click at [697, 79] on label "Custom links" at bounding box center [706, 77] width 38 height 8
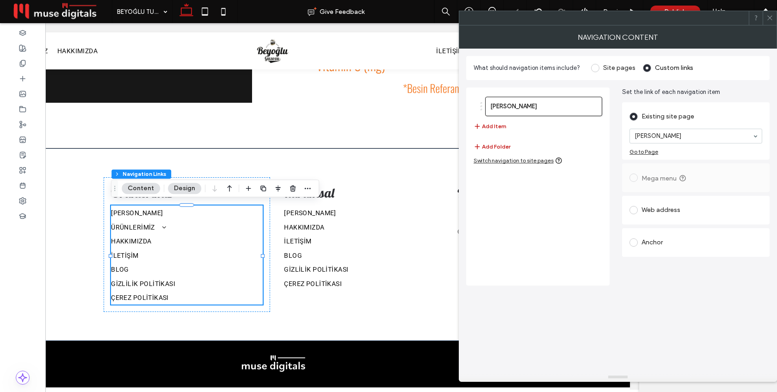
scroll to position [532, 0]
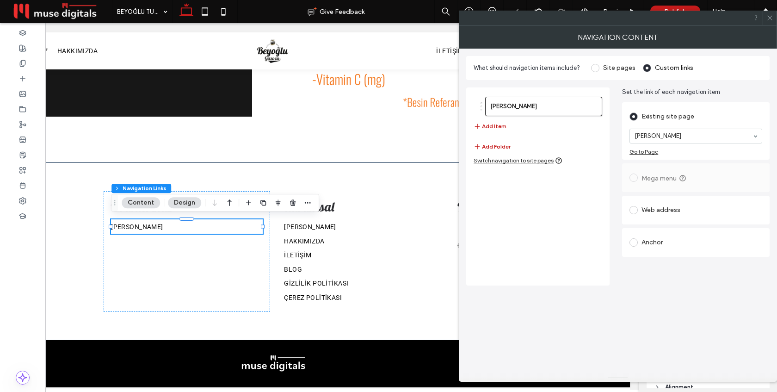
click at [675, 143] on section "[PERSON_NAME]" at bounding box center [695, 136] width 133 height 24
click at [501, 124] on button "Add Item" at bounding box center [490, 126] width 33 height 11
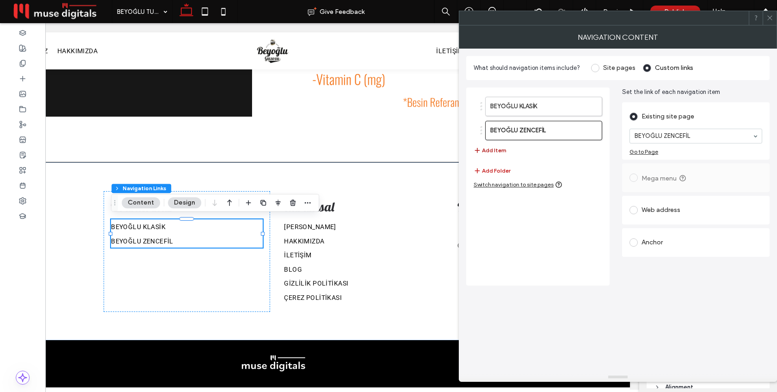
click at [498, 153] on button "Add Item" at bounding box center [490, 150] width 33 height 11
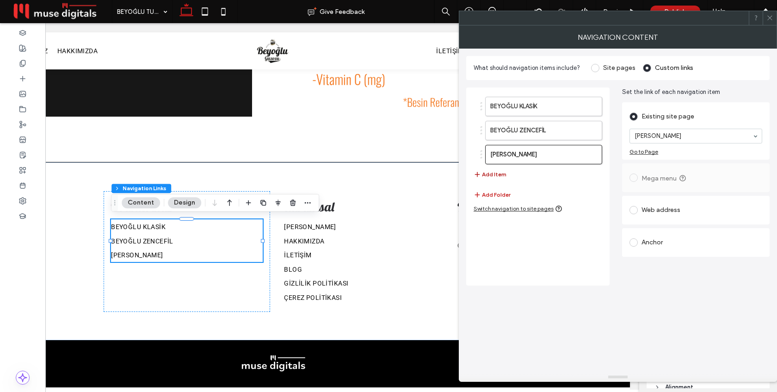
click at [493, 173] on button "Add Item" at bounding box center [490, 174] width 33 height 11
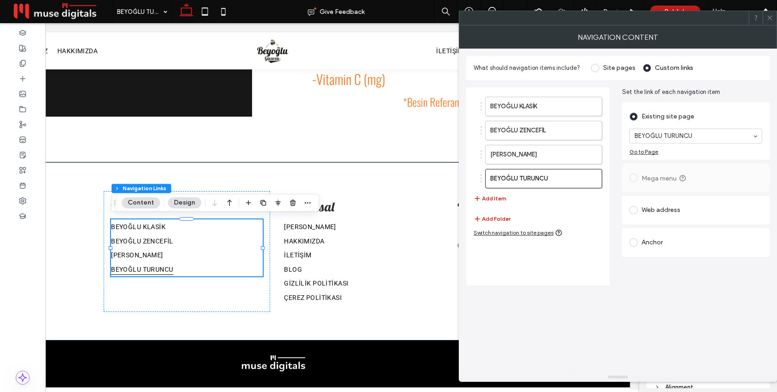
click at [772, 17] on icon at bounding box center [769, 17] width 7 height 7
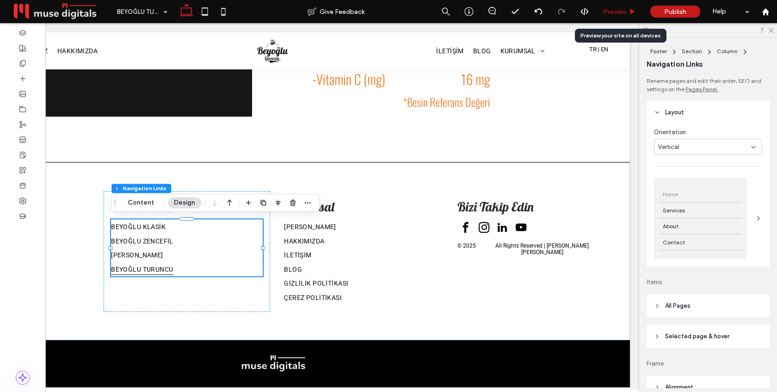
click at [619, 15] on div "Preview" at bounding box center [619, 11] width 47 height 23
click at [620, 8] on span "Preview" at bounding box center [614, 12] width 23 height 8
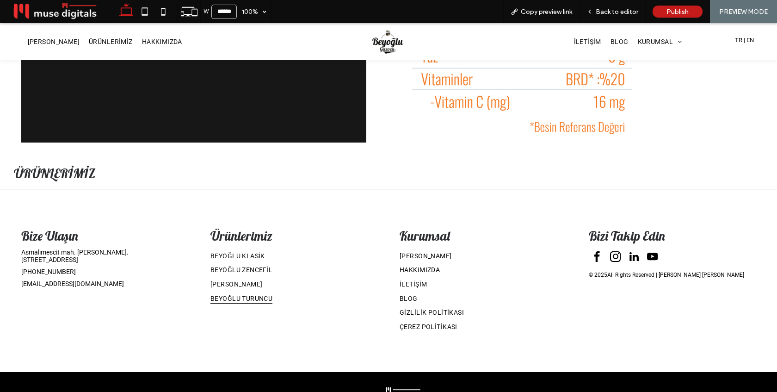
scroll to position [531, 0]
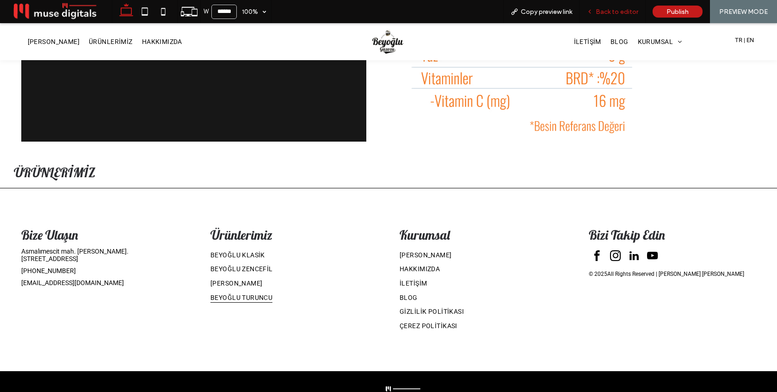
click at [625, 14] on span "Back to editor" at bounding box center [617, 12] width 43 height 8
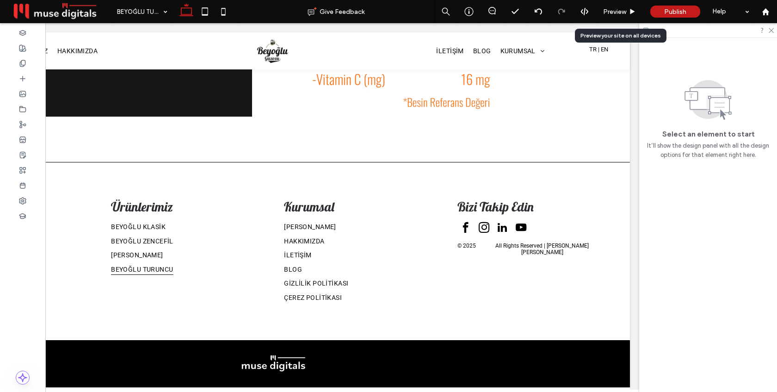
scroll to position [532, 0]
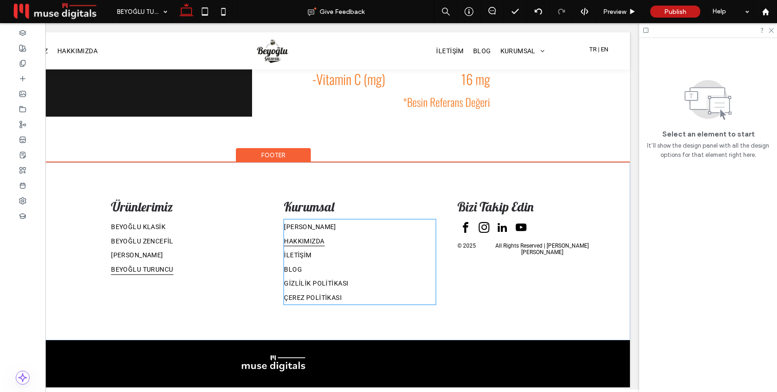
click at [374, 243] on link "HAKKIMIZDA" at bounding box center [359, 241] width 151 height 14
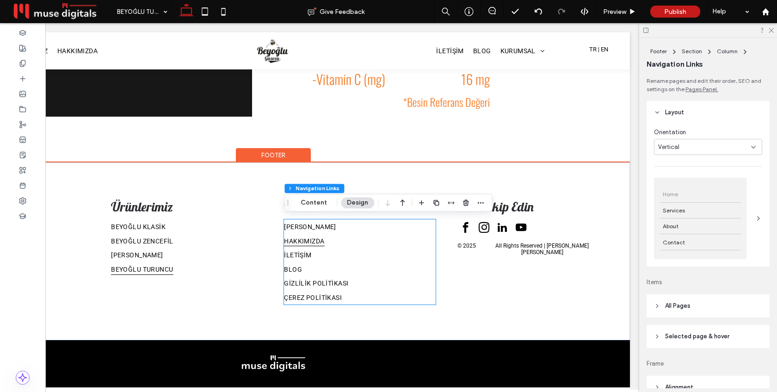
click at [374, 243] on link "HAKKIMIZDA" at bounding box center [359, 241] width 151 height 14
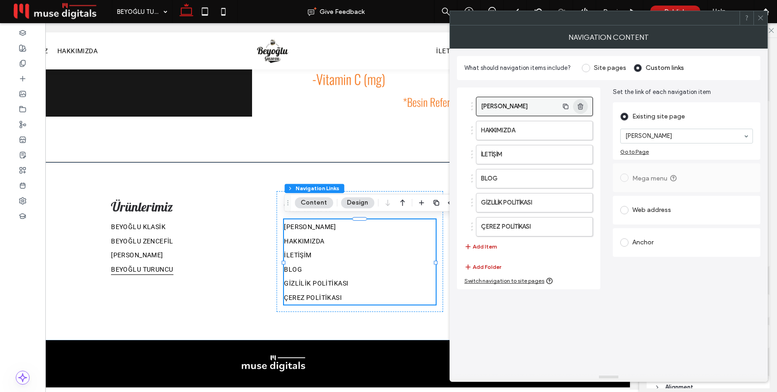
click at [583, 105] on icon "button" at bounding box center [580, 106] width 7 height 7
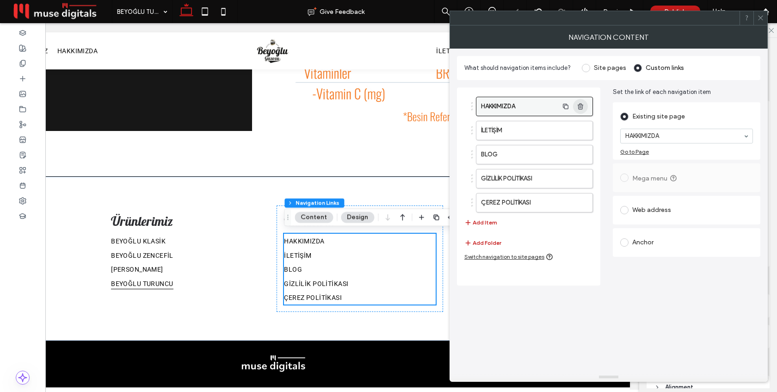
scroll to position [518, 0]
click at [760, 18] on use at bounding box center [760, 18] width 5 height 5
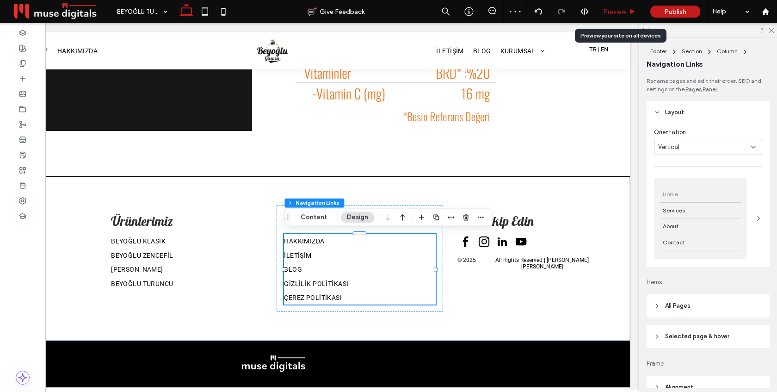
click at [610, 12] on span "Preview" at bounding box center [614, 12] width 23 height 8
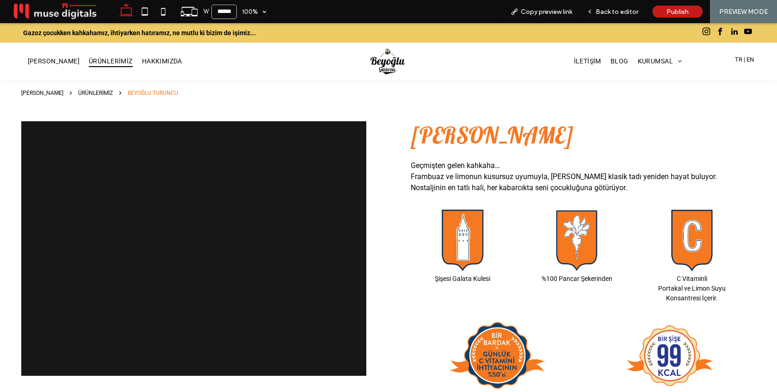
click at [95, 63] on span "ÜRÜNLERİMİZ" at bounding box center [111, 61] width 44 height 12
click at [615, 12] on span "Back to editor" at bounding box center [617, 12] width 43 height 8
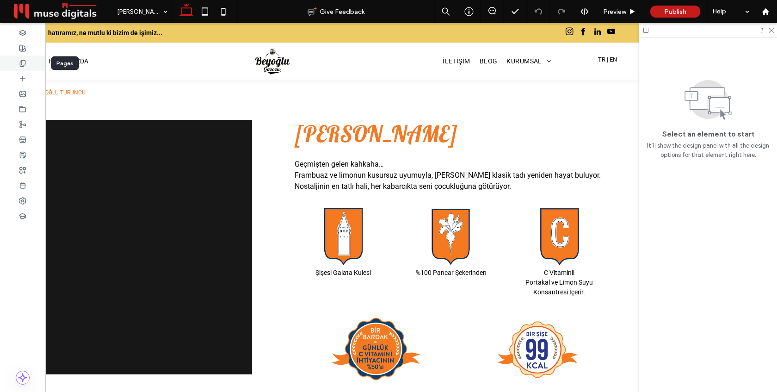
click at [23, 61] on icon at bounding box center [22, 63] width 7 height 7
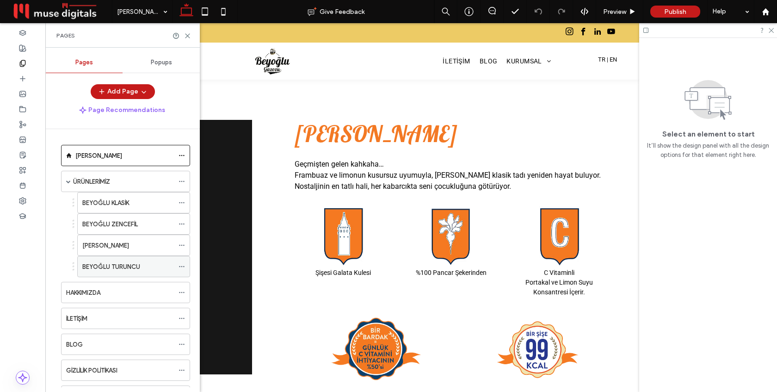
click at [183, 265] on icon at bounding box center [182, 266] width 6 height 6
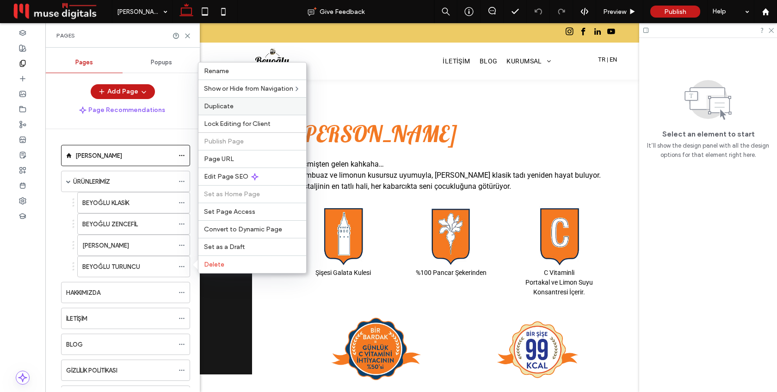
click at [238, 104] on label "Duplicate" at bounding box center [252, 106] width 97 height 8
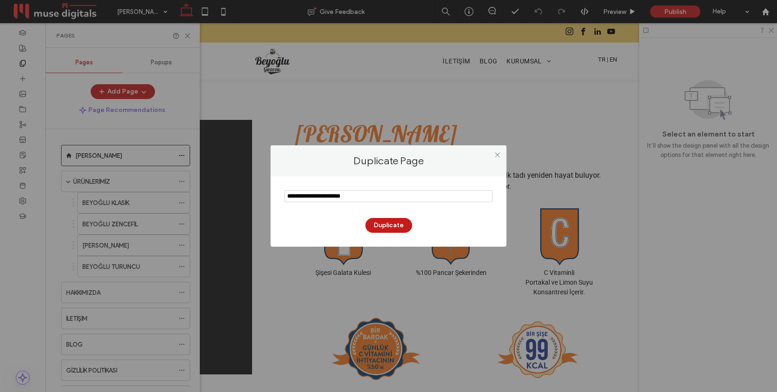
click at [311, 192] on input "notEmpty" at bounding box center [388, 196] width 208 height 12
drag, startPoint x: 316, startPoint y: 194, endPoint x: 368, endPoint y: 194, distance: 51.8
click at [368, 194] on input "notEmpty" at bounding box center [388, 196] width 208 height 12
type input "**********"
click at [391, 224] on button "Duplicate" at bounding box center [388, 225] width 47 height 15
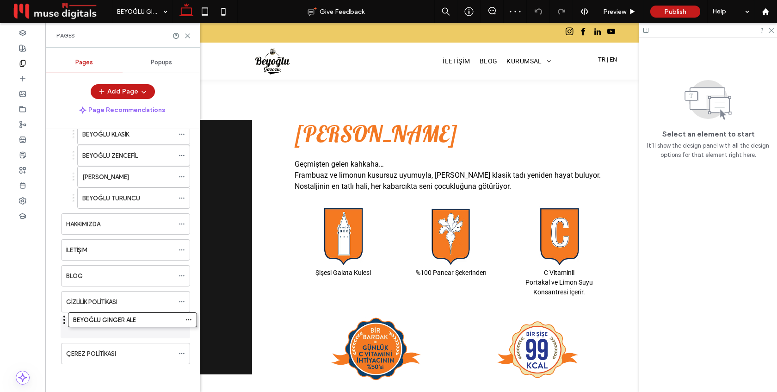
scroll to position [64, 0]
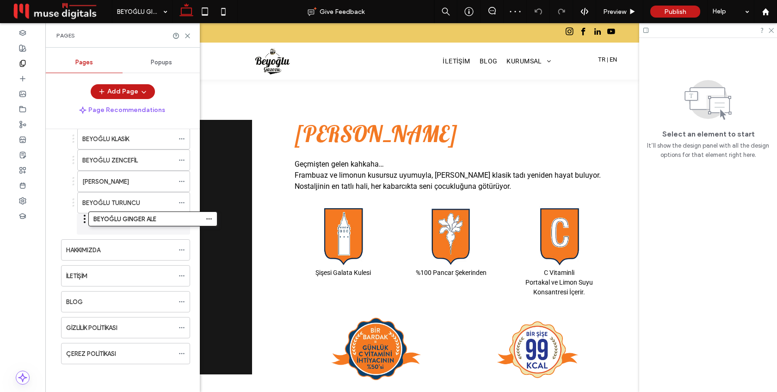
drag, startPoint x: 56, startPoint y: 350, endPoint x: 83, endPoint y: 218, distance: 134.1
click at [186, 34] on use at bounding box center [187, 36] width 4 height 4
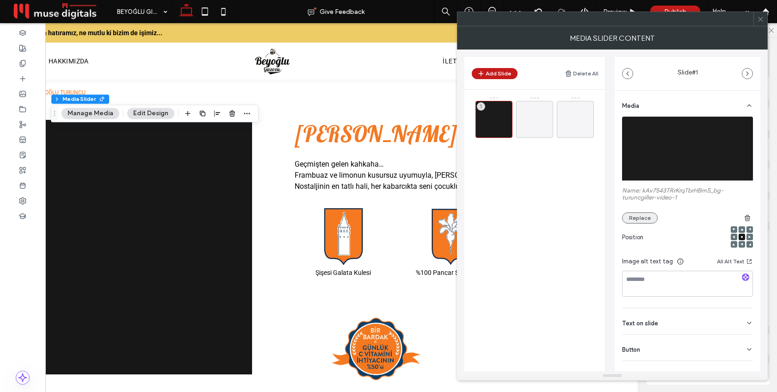
click at [632, 222] on button "Replace" at bounding box center [640, 217] width 36 height 11
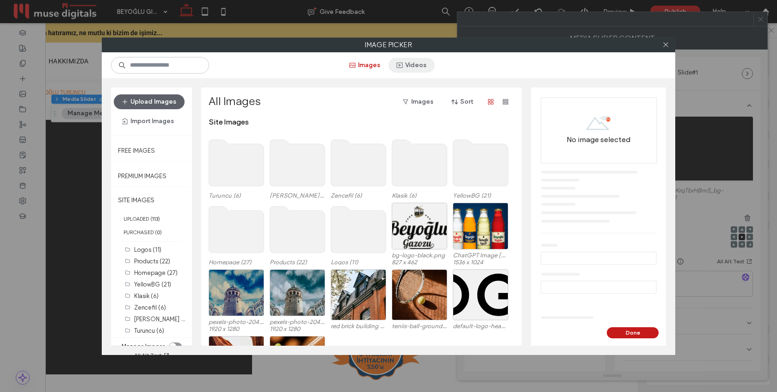
click at [410, 64] on button "Videos" at bounding box center [411, 65] width 46 height 15
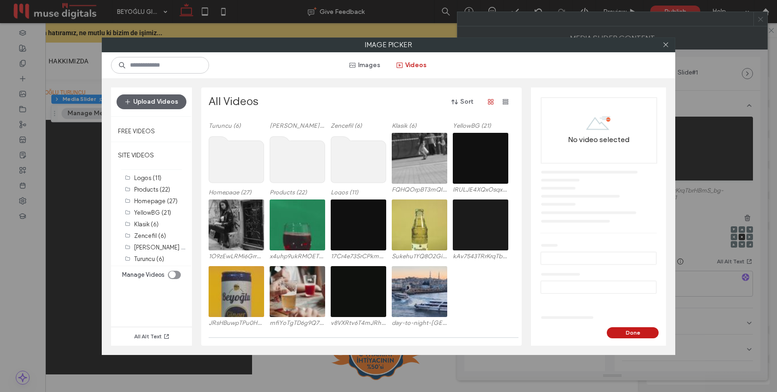
scroll to position [76, 0]
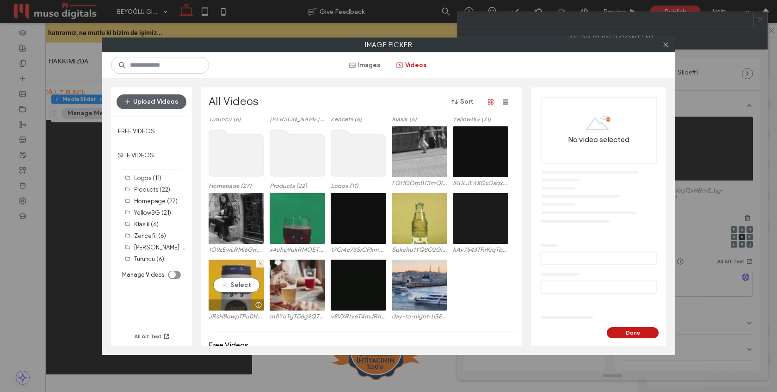
click at [227, 290] on video at bounding box center [236, 284] width 55 height 51
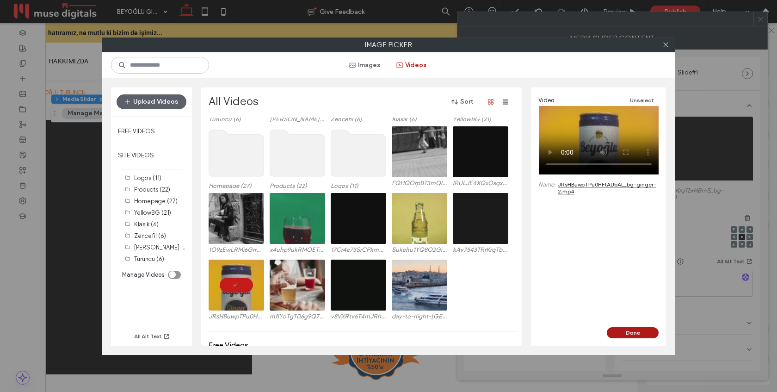
click at [614, 333] on button "Done" at bounding box center [633, 332] width 52 height 11
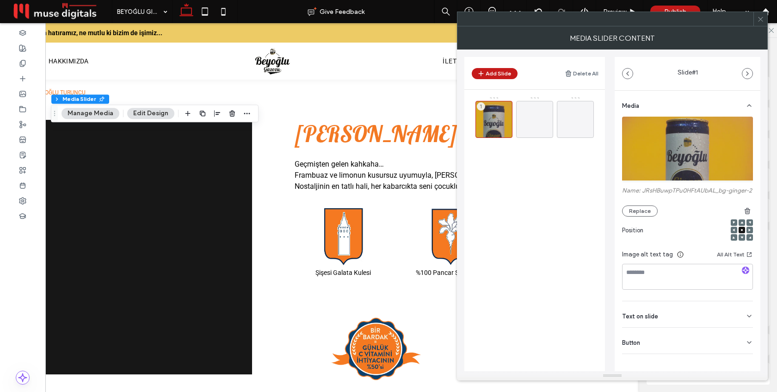
click at [761, 18] on icon at bounding box center [760, 19] width 7 height 7
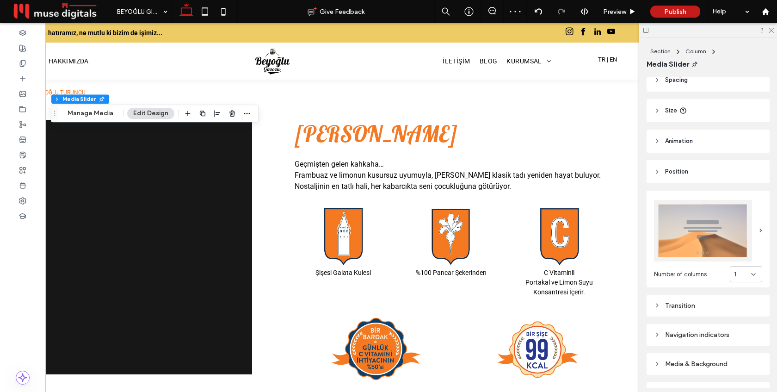
scroll to position [63, 0]
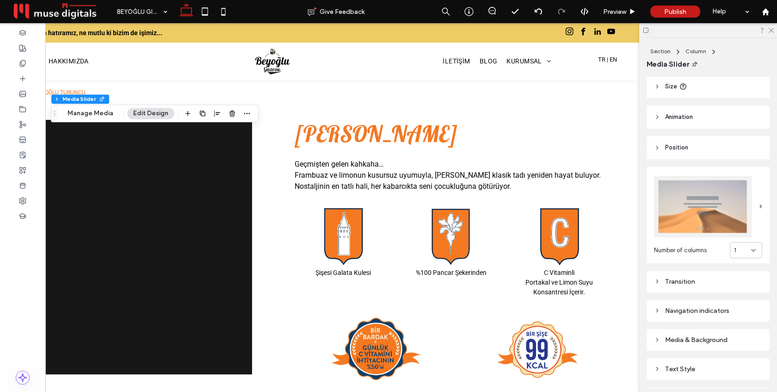
click at [697, 336] on div "Media & Background" at bounding box center [708, 340] width 108 height 8
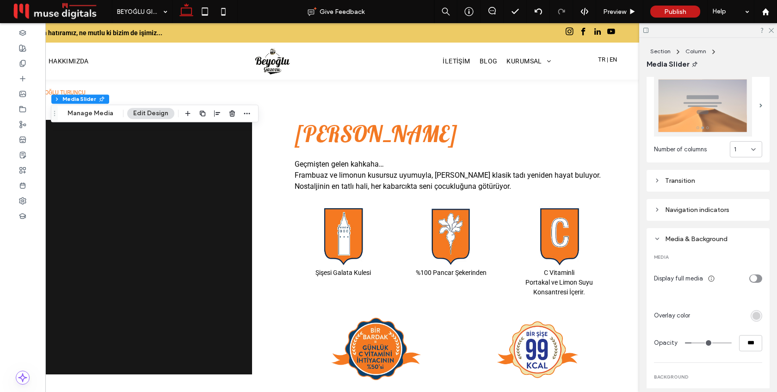
scroll to position [166, 0]
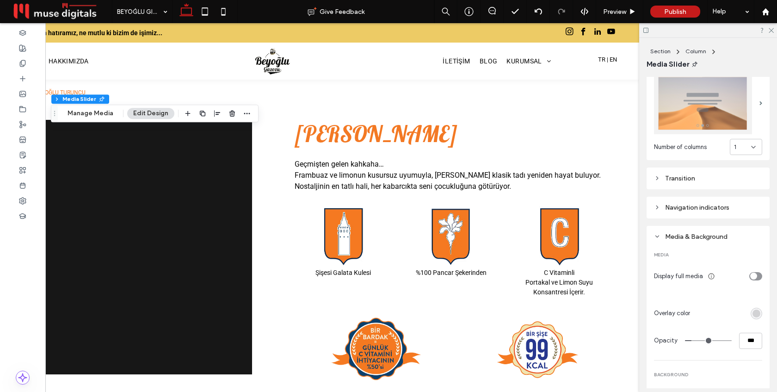
type input "**"
type input "***"
type input "**"
type input "***"
type input "*"
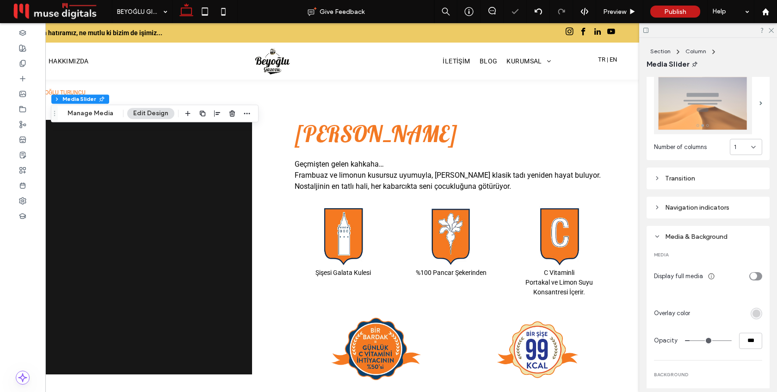
type input "**"
type input "*"
type input "**"
drag, startPoint x: 691, startPoint y: 339, endPoint x: 651, endPoint y: 339, distance: 40.2
type input "*"
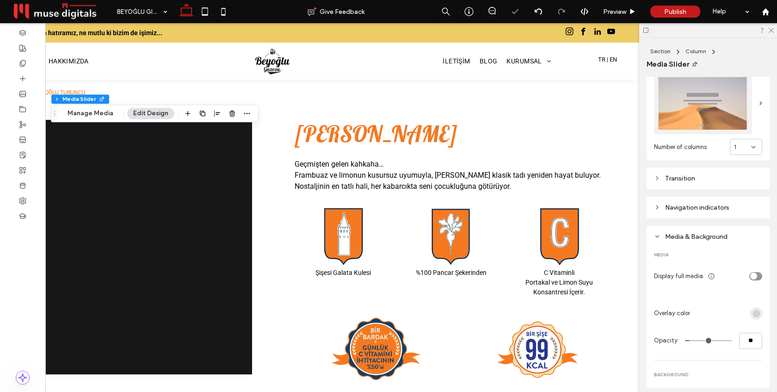
click at [685, 340] on input "range" at bounding box center [708, 340] width 47 height 1
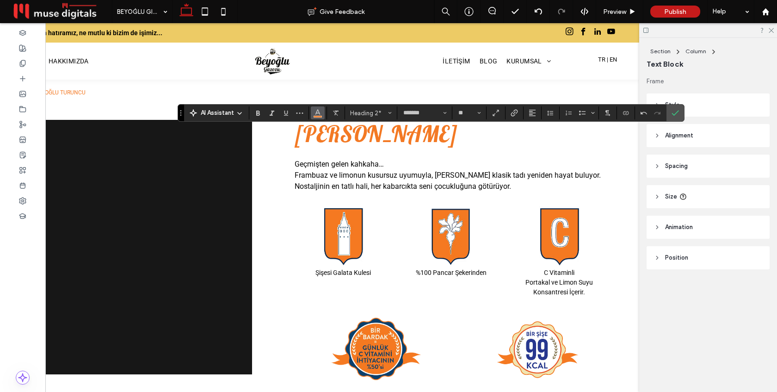
click at [319, 114] on use "Color" at bounding box center [317, 112] width 5 height 5
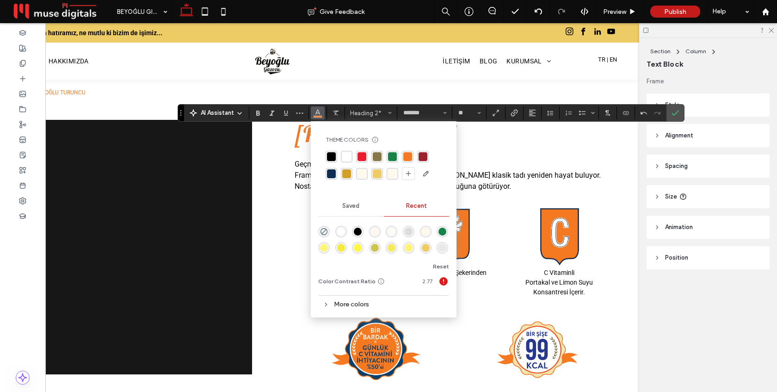
click at [331, 172] on div "rgba(14, 45, 83, 1)" at bounding box center [331, 173] width 9 height 9
click at [674, 113] on icon "Confirm" at bounding box center [675, 112] width 7 height 7
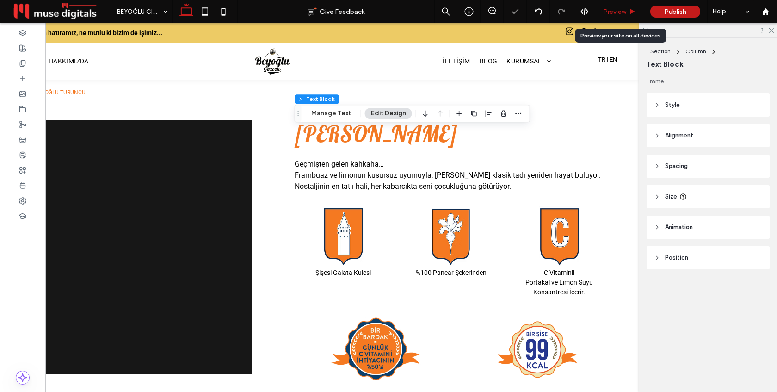
click at [623, 13] on span "Preview" at bounding box center [614, 12] width 23 height 8
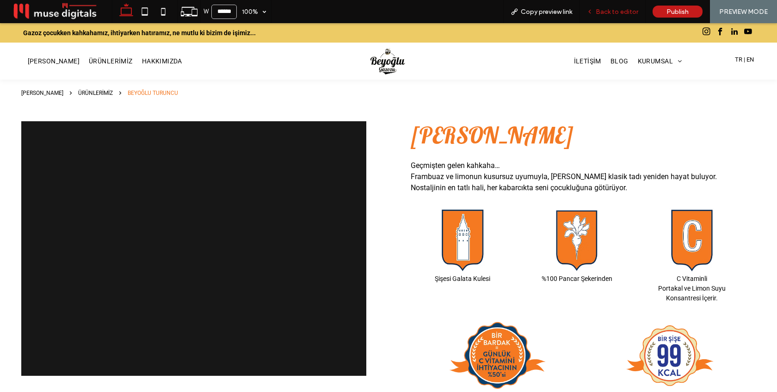
click at [623, 13] on span "Back to editor" at bounding box center [617, 12] width 43 height 8
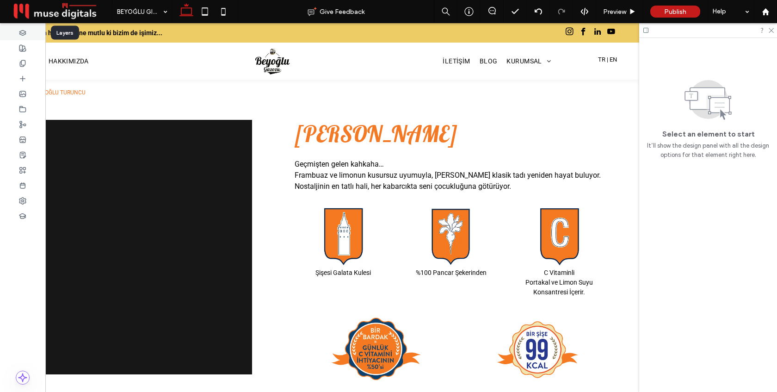
click at [23, 32] on icon at bounding box center [22, 32] width 7 height 7
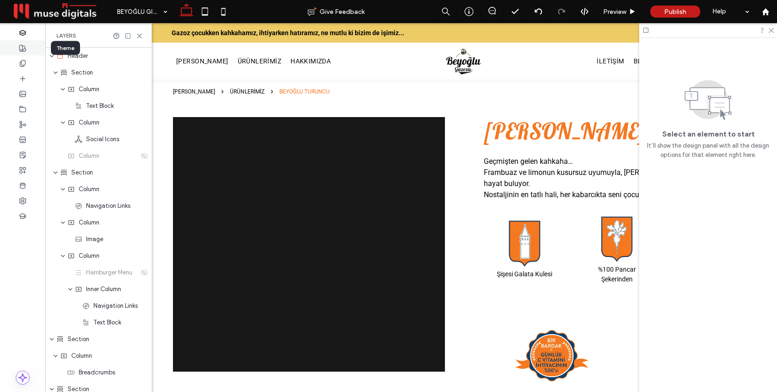
click at [20, 49] on icon at bounding box center [22, 47] width 7 height 7
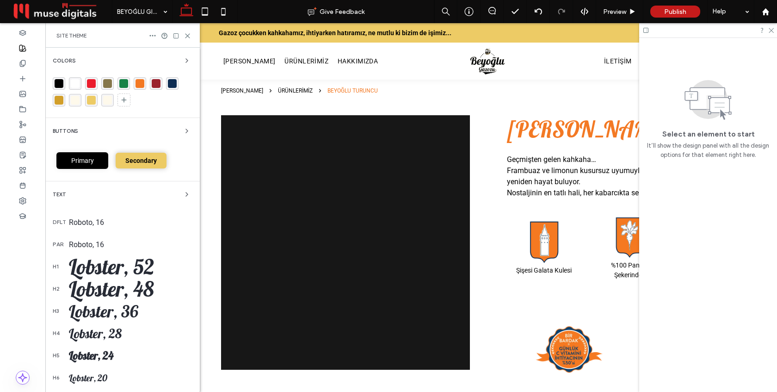
scroll to position [84, 0]
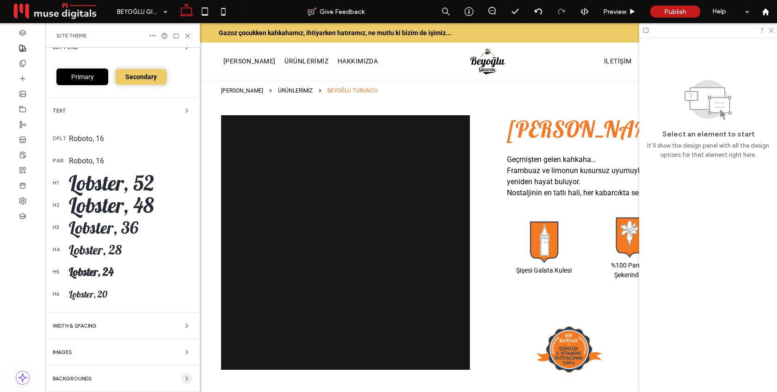
click at [183, 377] on icon "button" at bounding box center [186, 378] width 7 height 7
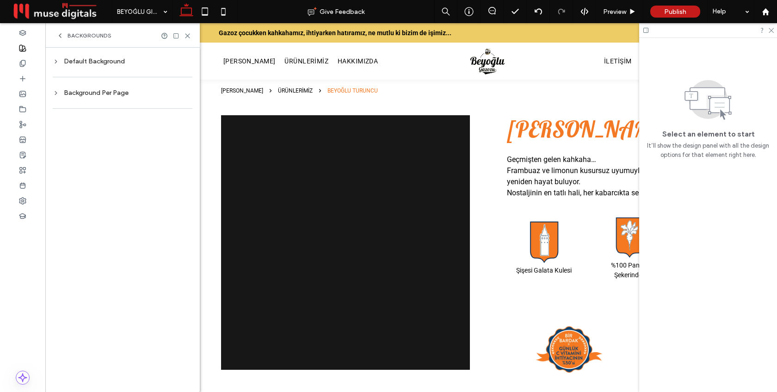
scroll to position [0, 0]
click at [123, 94] on div "Background Per Page" at bounding box center [123, 93] width 140 height 8
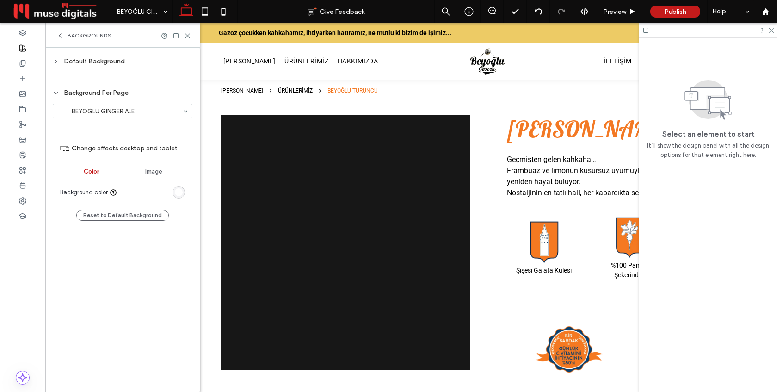
click at [123, 94] on div "Background Per Page" at bounding box center [123, 93] width 140 height 8
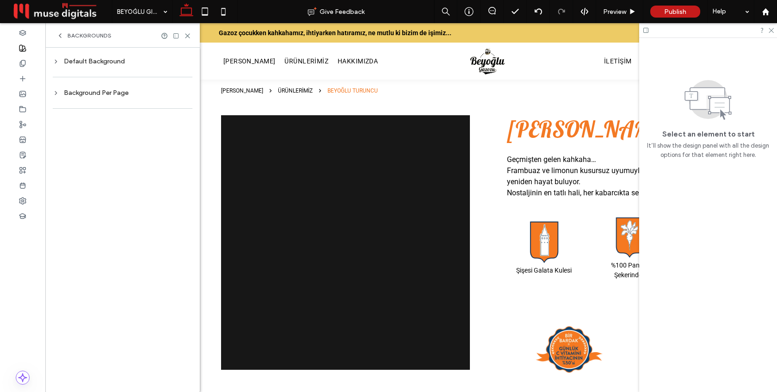
click at [118, 64] on div "Default Background" at bounding box center [123, 61] width 140 height 8
click at [179, 133] on div "rgb(255, 255, 255)" at bounding box center [179, 137] width 8 height 8
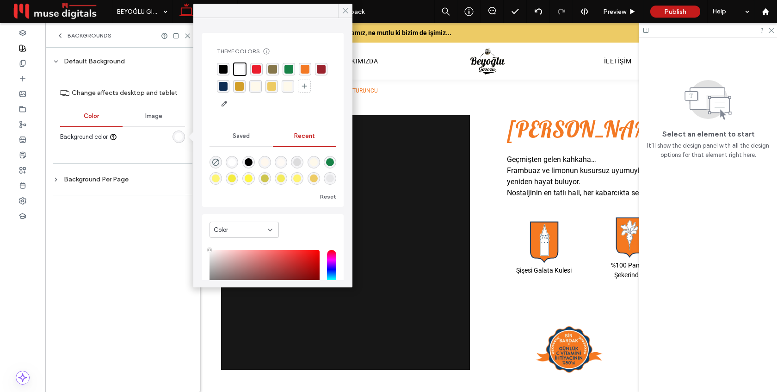
click at [344, 14] on icon at bounding box center [345, 10] width 8 height 8
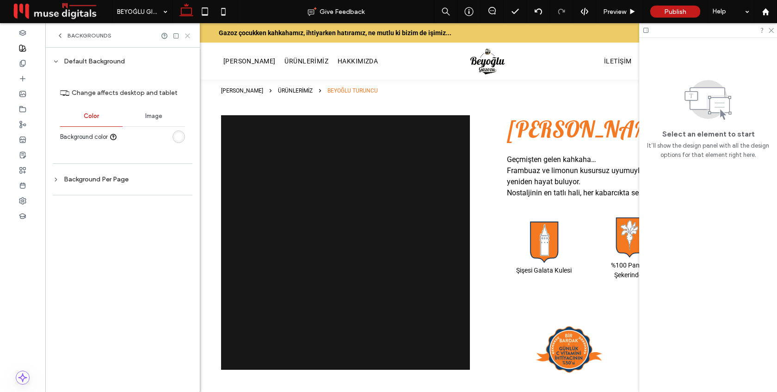
click at [189, 36] on icon at bounding box center [187, 35] width 7 height 7
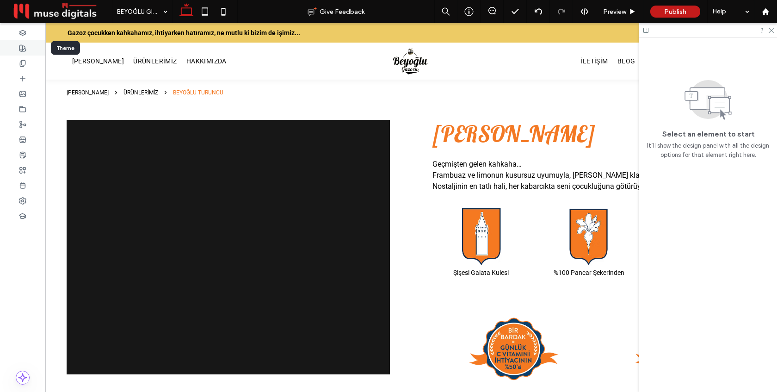
click at [22, 45] on use at bounding box center [22, 48] width 6 height 6
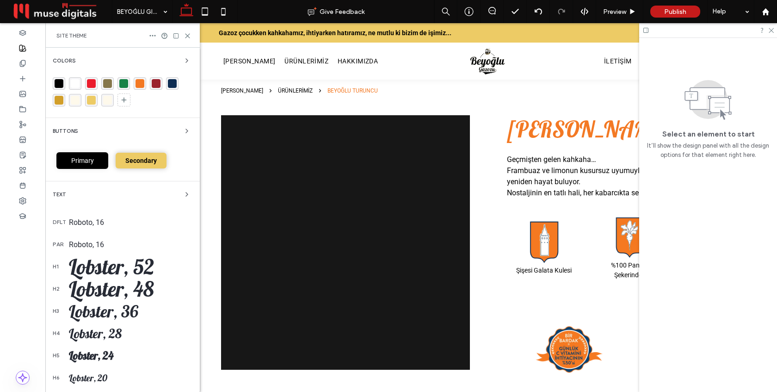
click at [177, 81] on div "rgba(14, 45, 83, 1)" at bounding box center [172, 83] width 12 height 12
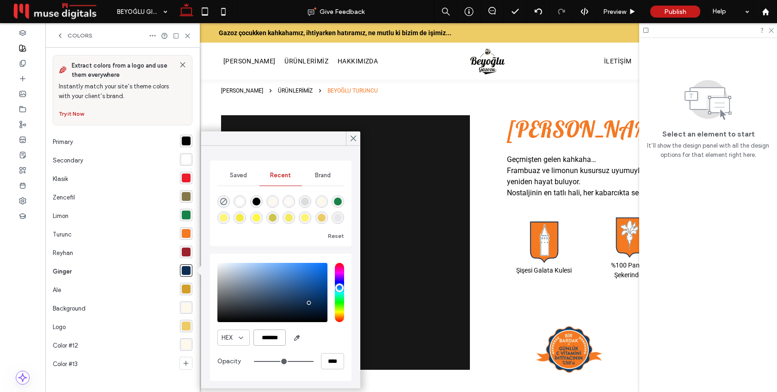
click at [276, 336] on input "*******" at bounding box center [269, 337] width 32 height 16
paste input "color picker textbox"
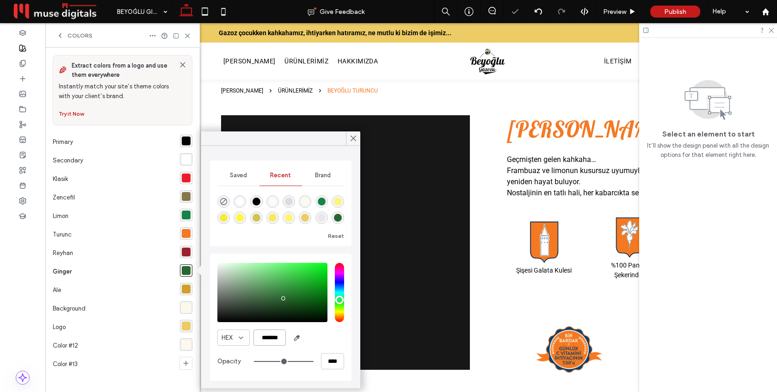
type input "*******"
click at [326, 340] on div "HEX *******" at bounding box center [280, 337] width 127 height 16
click at [355, 139] on icon at bounding box center [353, 138] width 8 height 8
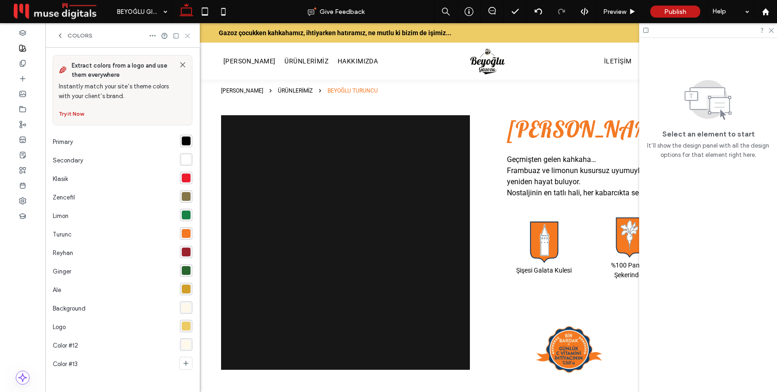
click at [187, 34] on icon at bounding box center [187, 35] width 7 height 7
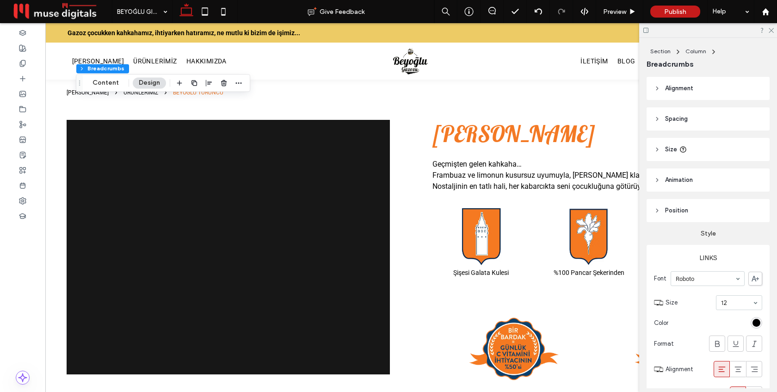
click at [757, 320] on div "rgb(0, 0, 0)" at bounding box center [756, 323] width 8 height 8
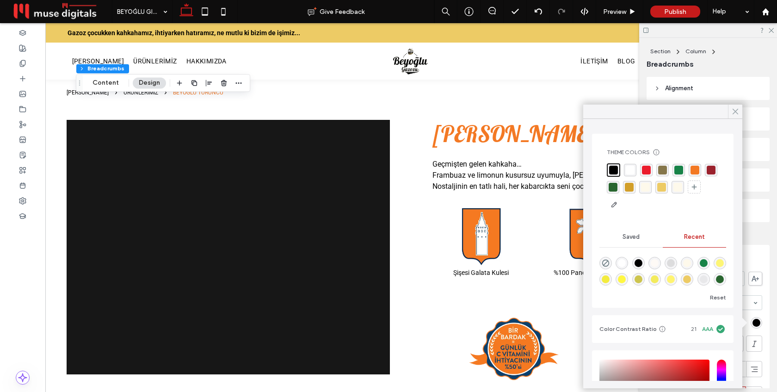
click at [733, 112] on icon at bounding box center [735, 111] width 8 height 8
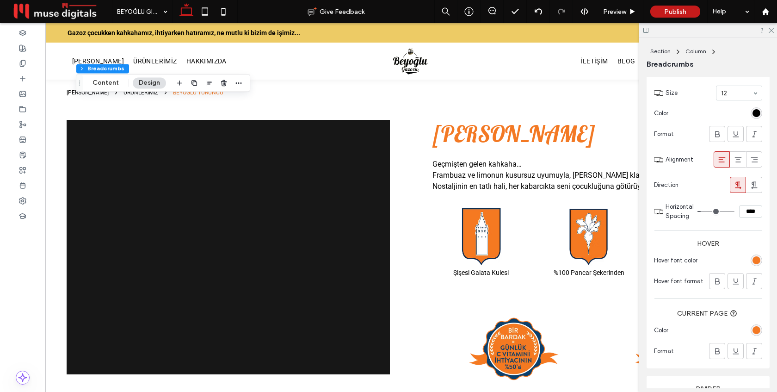
scroll to position [234, 0]
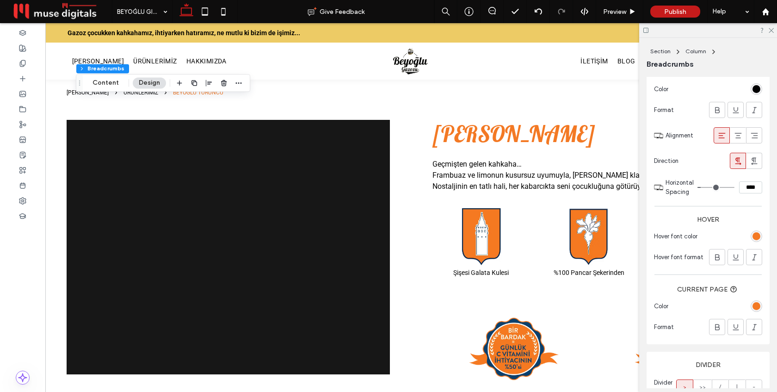
click at [757, 234] on div "rgba(243, 121, 36, 1)" at bounding box center [756, 236] width 8 height 8
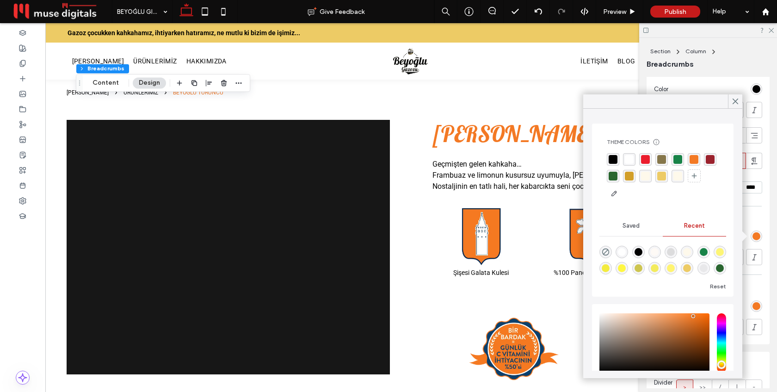
click at [678, 159] on div "rgba(24, 131, 72, 1)" at bounding box center [677, 159] width 9 height 9
click at [738, 103] on use at bounding box center [735, 101] width 5 height 5
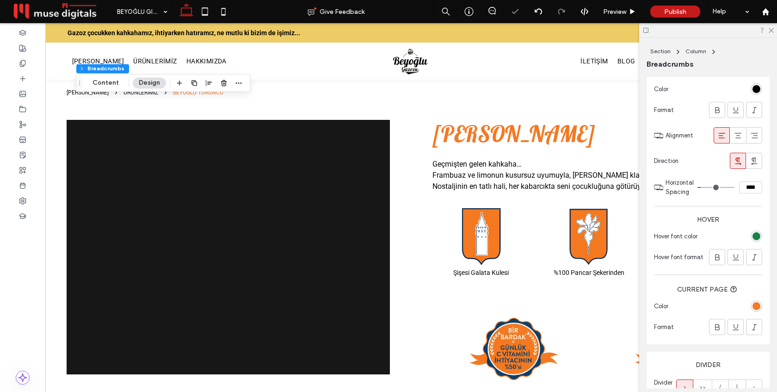
click at [756, 305] on div "rgba(243, 121, 36, 1)" at bounding box center [756, 306] width 8 height 8
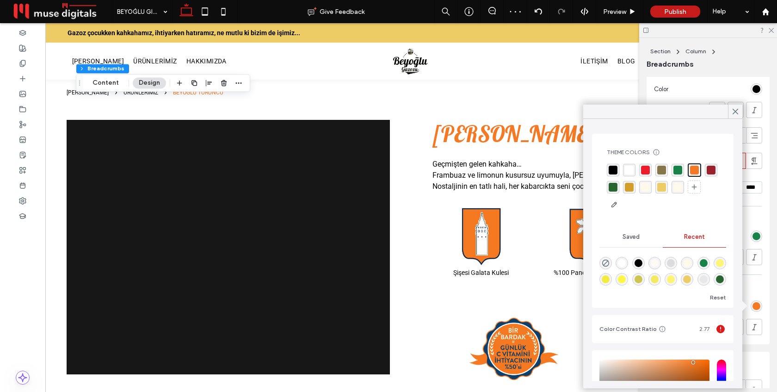
click at [678, 168] on div "rgba(24, 131, 72, 1)" at bounding box center [677, 170] width 9 height 9
click at [734, 111] on icon at bounding box center [735, 111] width 8 height 8
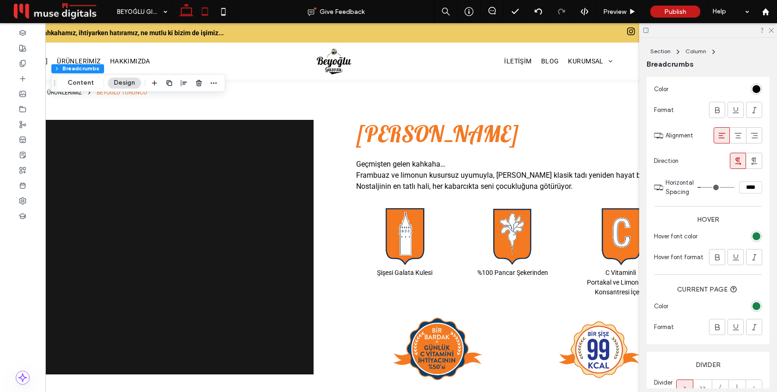
scroll to position [0, 138]
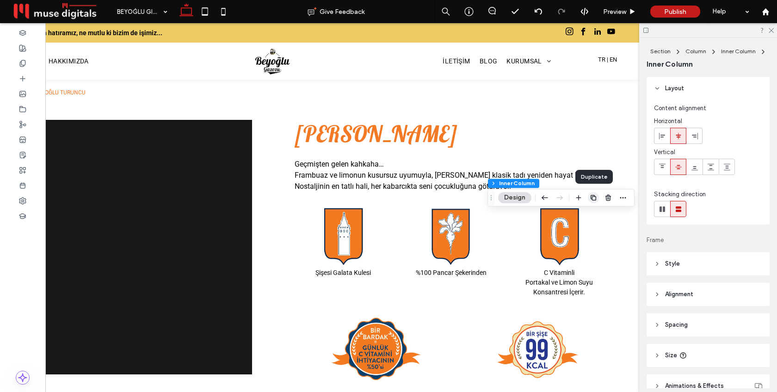
click at [594, 199] on icon "button" at bounding box center [593, 197] width 7 height 7
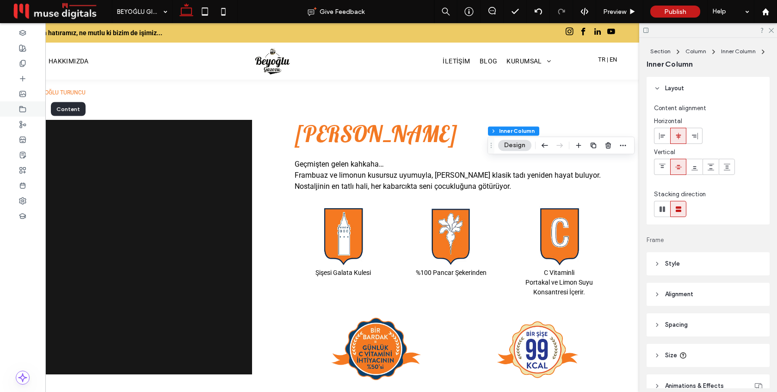
click at [23, 106] on icon at bounding box center [22, 108] width 7 height 7
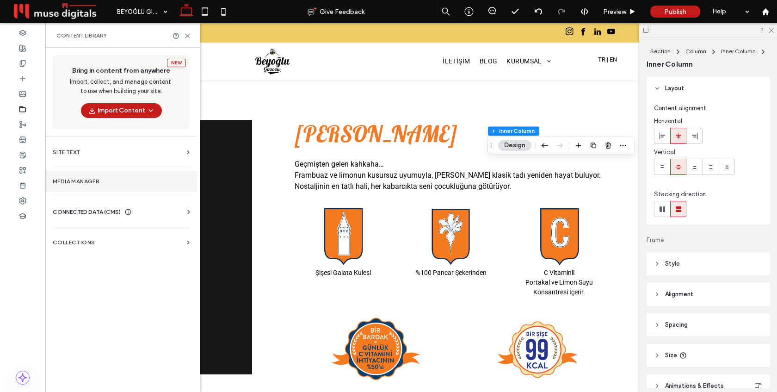
click at [100, 178] on label "Media Manager" at bounding box center [121, 181] width 137 height 6
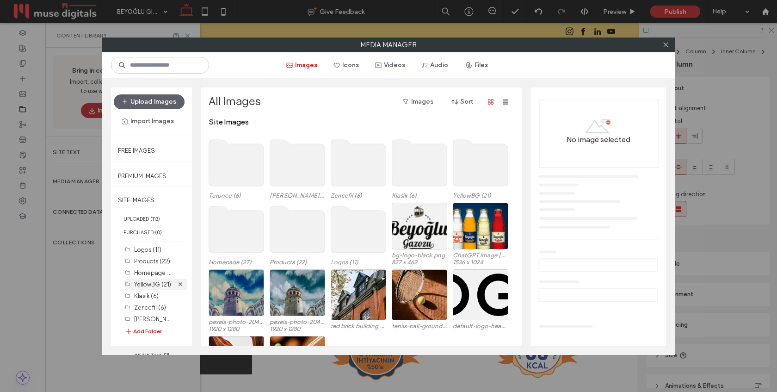
scroll to position [15, 0]
click at [148, 328] on button "Add Folder" at bounding box center [143, 331] width 37 height 9
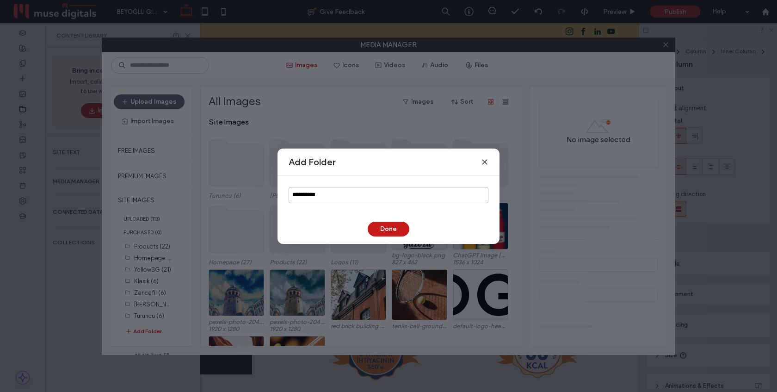
click at [322, 194] on input "**********" at bounding box center [389, 195] width 200 height 16
type input "*********"
click at [392, 228] on button "Done" at bounding box center [389, 229] width 42 height 15
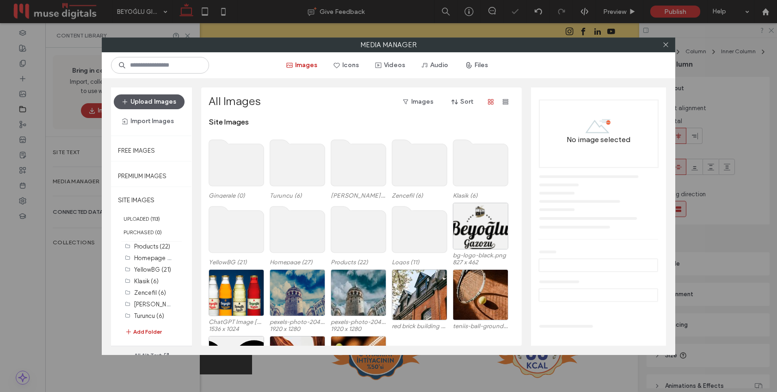
click at [163, 103] on button "Upload Images" at bounding box center [149, 101] width 71 height 15
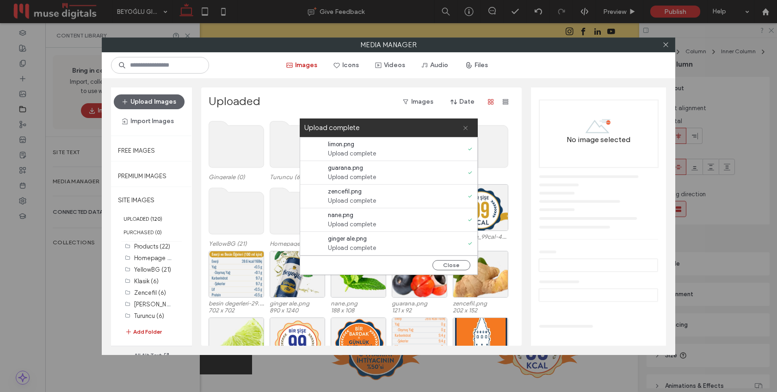
click at [465, 128] on use at bounding box center [465, 128] width 4 height 4
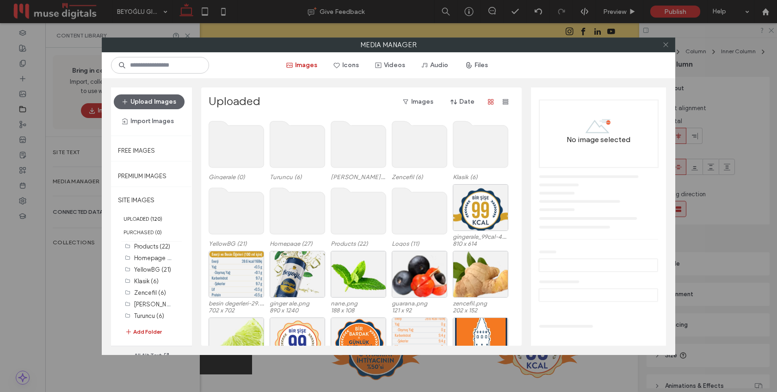
click at [665, 45] on use at bounding box center [665, 45] width 5 height 5
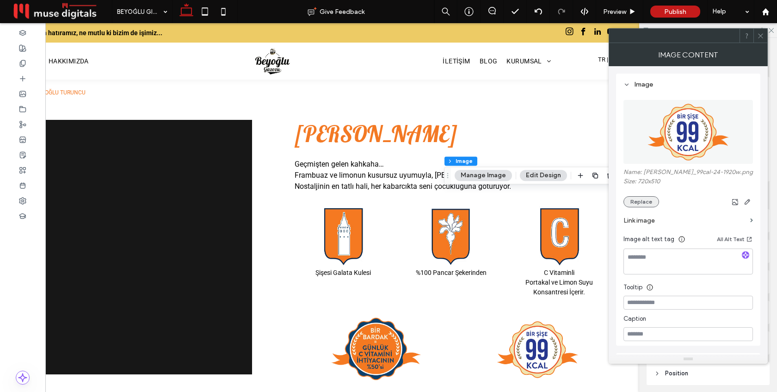
click at [631, 203] on button "Replace" at bounding box center [641, 201] width 36 height 11
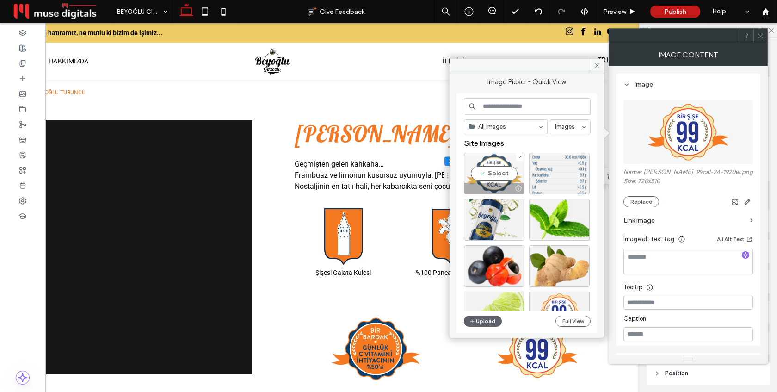
click at [498, 173] on div "Select" at bounding box center [494, 174] width 61 height 42
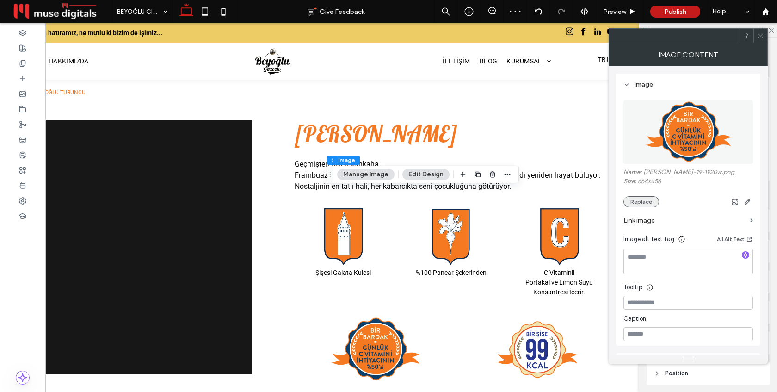
click at [641, 207] on button "Replace" at bounding box center [641, 201] width 36 height 11
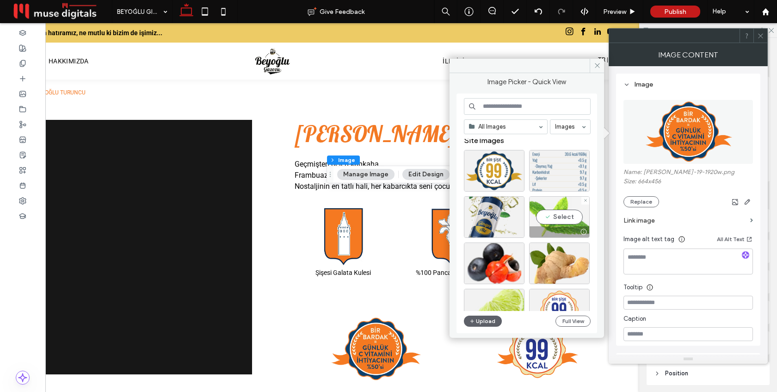
scroll to position [1, 0]
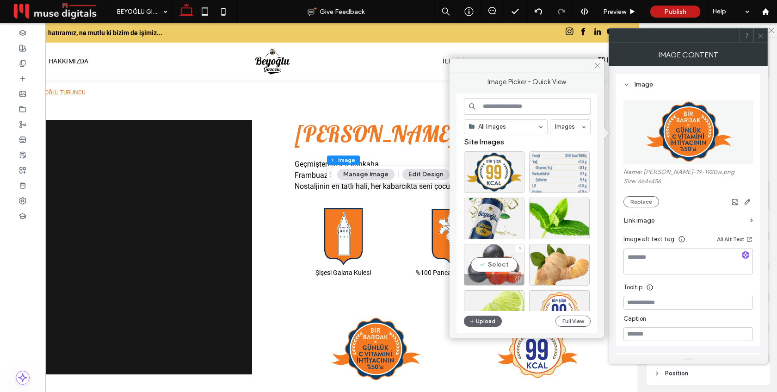
click at [508, 258] on div "Select" at bounding box center [494, 265] width 61 height 42
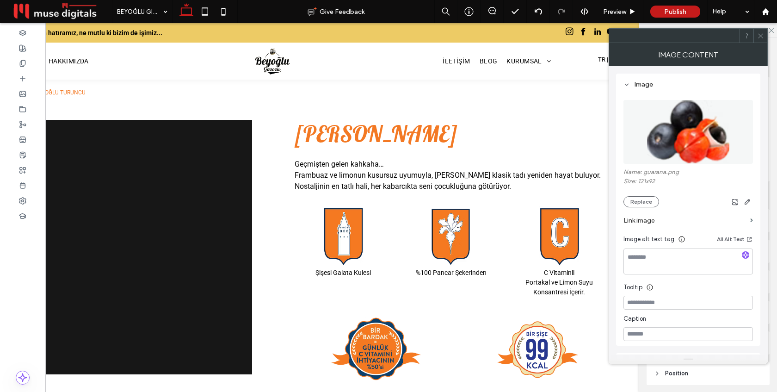
type input "**"
click at [503, 176] on icon "button" at bounding box center [502, 178] width 7 height 7
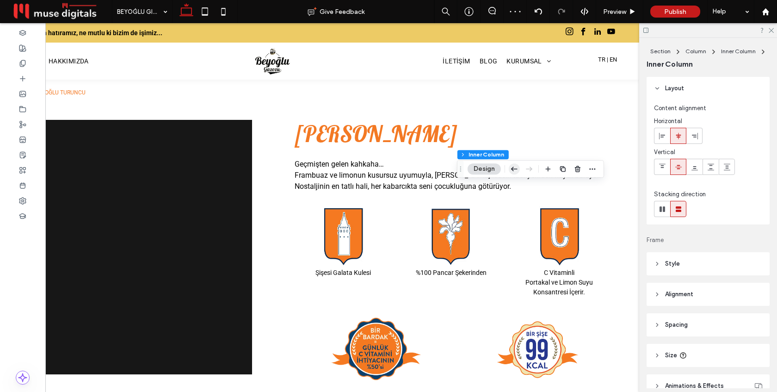
click at [512, 169] on use "button" at bounding box center [514, 168] width 6 height 4
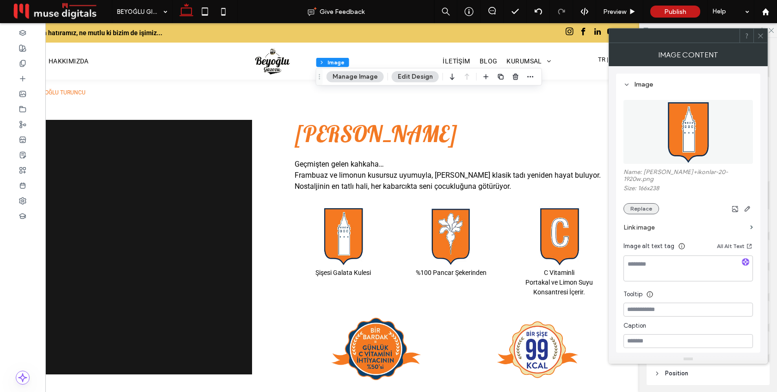
click at [638, 203] on button "Replace" at bounding box center [641, 208] width 36 height 11
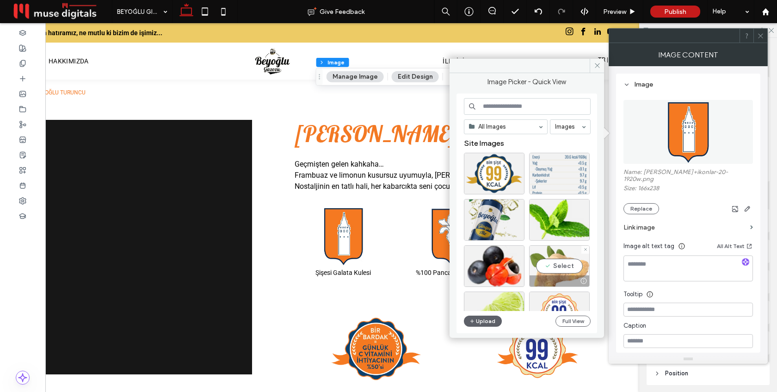
click at [554, 258] on div "Select" at bounding box center [559, 266] width 61 height 42
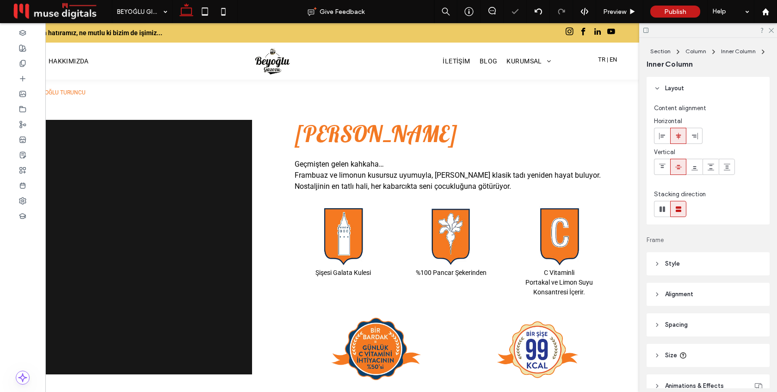
scroll to position [56, 0]
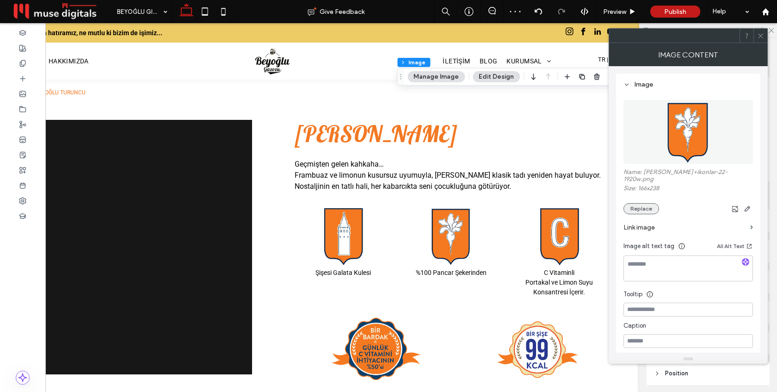
click at [648, 203] on button "Replace" at bounding box center [641, 208] width 36 height 11
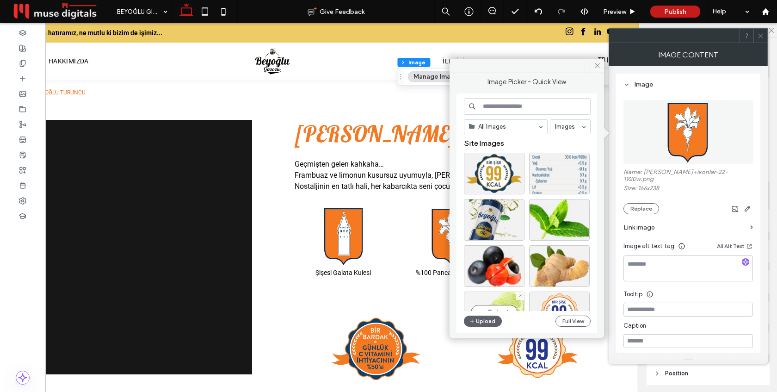
click at [500, 297] on div "Select" at bounding box center [494, 312] width 61 height 42
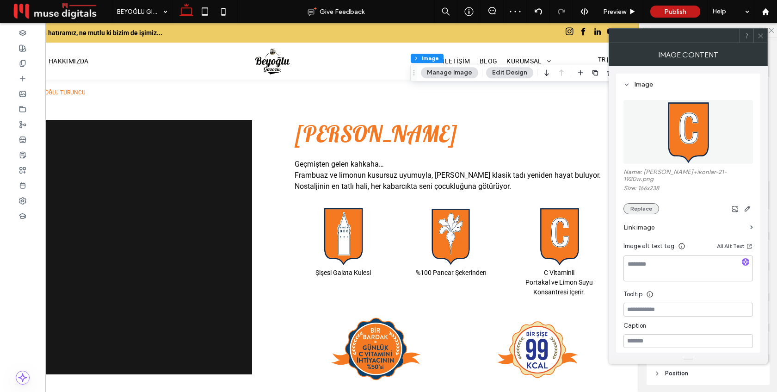
click at [641, 204] on button "Replace" at bounding box center [641, 208] width 36 height 11
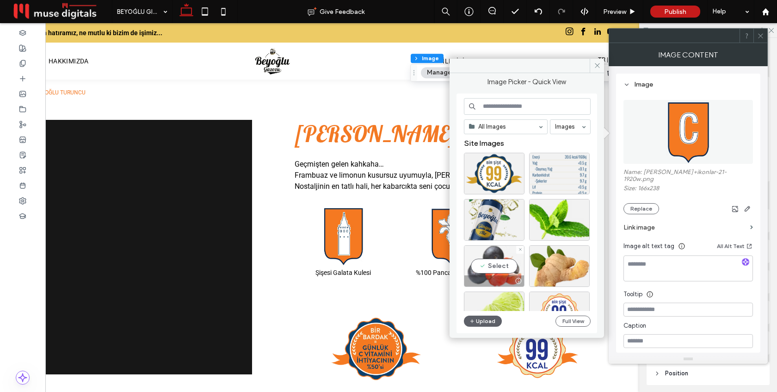
click at [497, 267] on div "Select" at bounding box center [494, 266] width 61 height 42
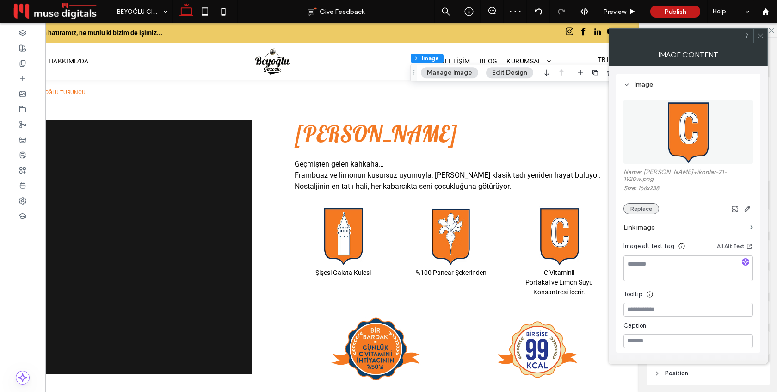
click at [642, 203] on button "Replace" at bounding box center [641, 208] width 36 height 11
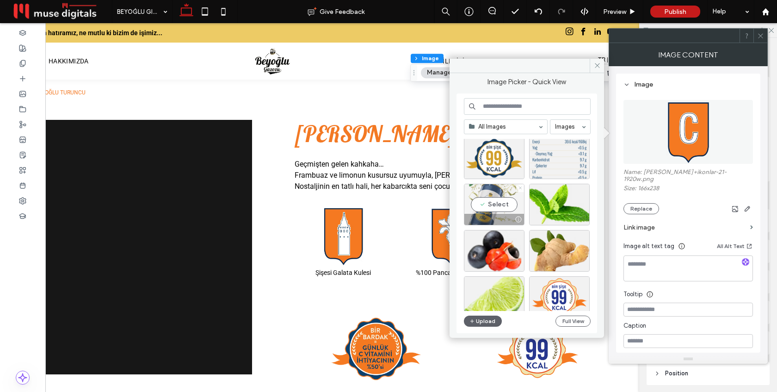
scroll to position [20, 0]
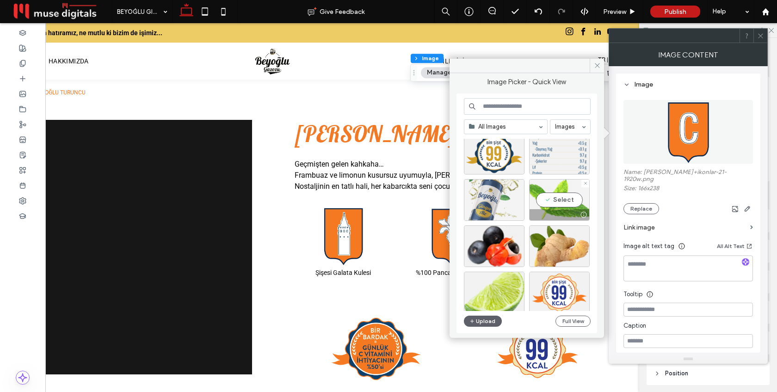
click at [556, 203] on div "Select" at bounding box center [559, 200] width 61 height 42
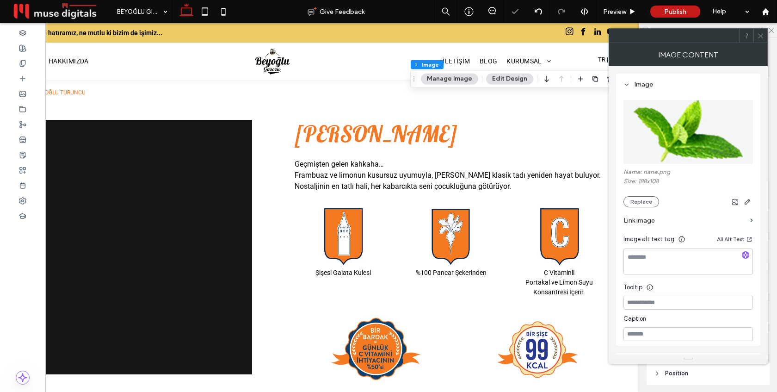
click at [762, 36] on icon at bounding box center [760, 35] width 7 height 7
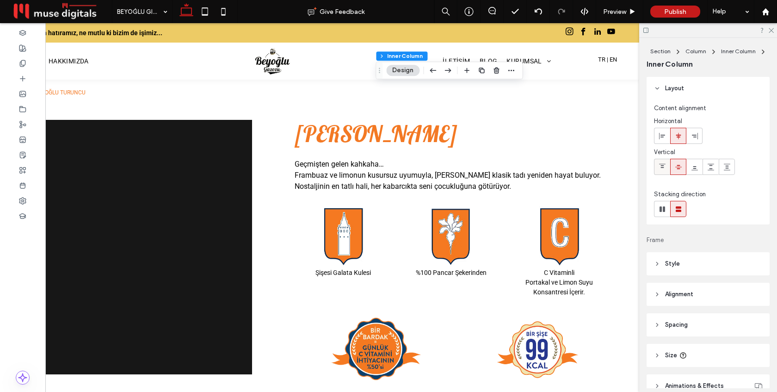
click at [661, 162] on span at bounding box center [662, 166] width 7 height 15
click at [660, 166] on icon at bounding box center [662, 166] width 7 height 7
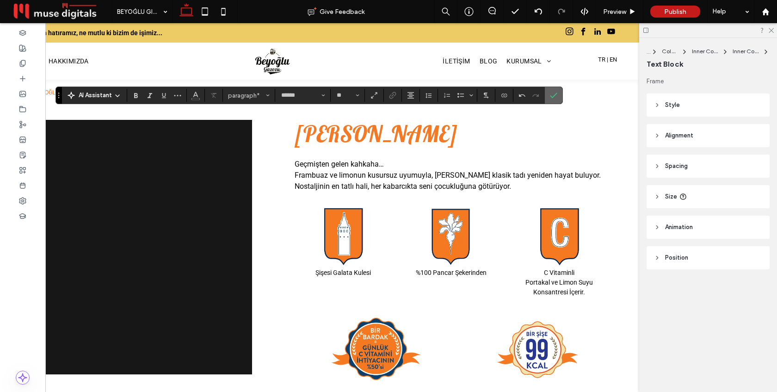
click at [550, 97] on use "Confirm" at bounding box center [553, 96] width 7 height 6
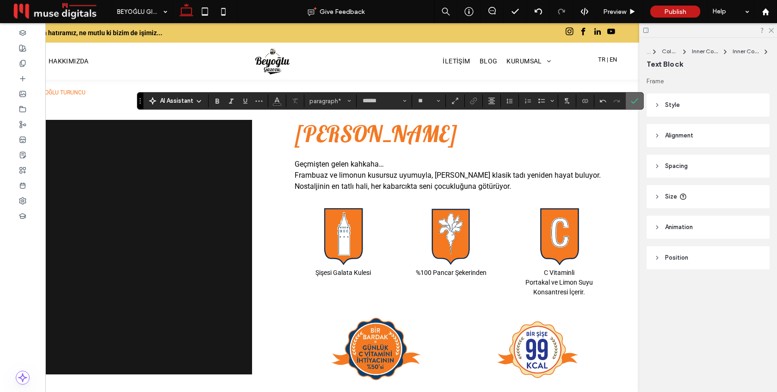
click at [637, 97] on icon "Confirm" at bounding box center [634, 100] width 7 height 7
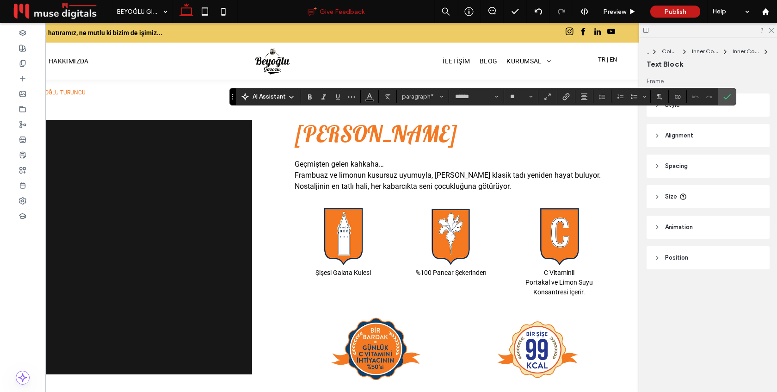
type input "**"
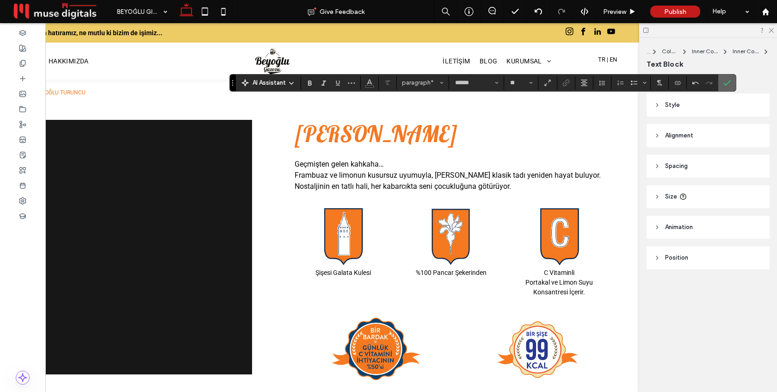
click at [728, 80] on icon "Confirm" at bounding box center [726, 82] width 7 height 7
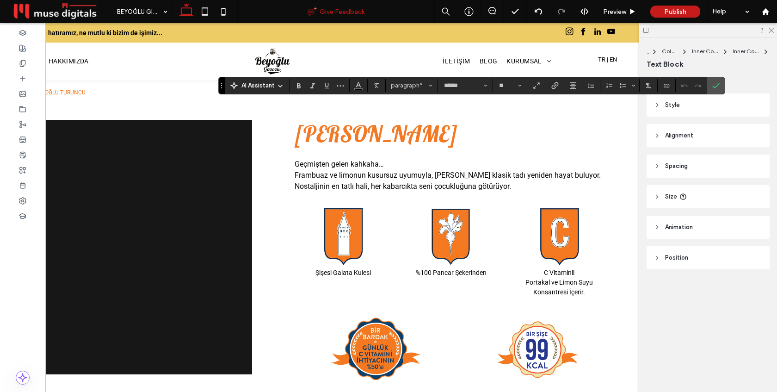
type input "**"
click at [504, 84] on input "**" at bounding box center [507, 85] width 18 height 7
type input "**"
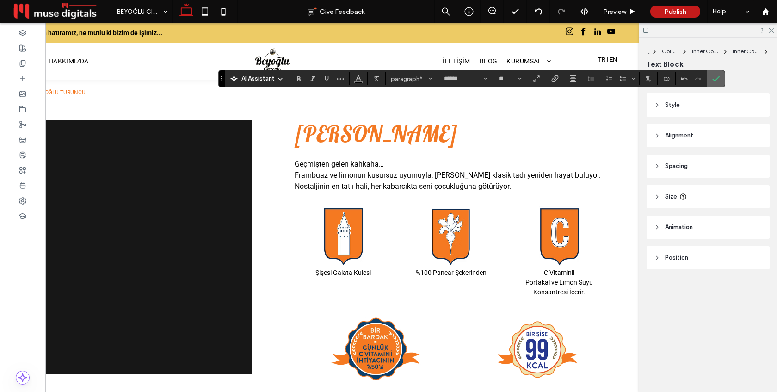
click at [719, 80] on icon "Confirm" at bounding box center [715, 78] width 7 height 7
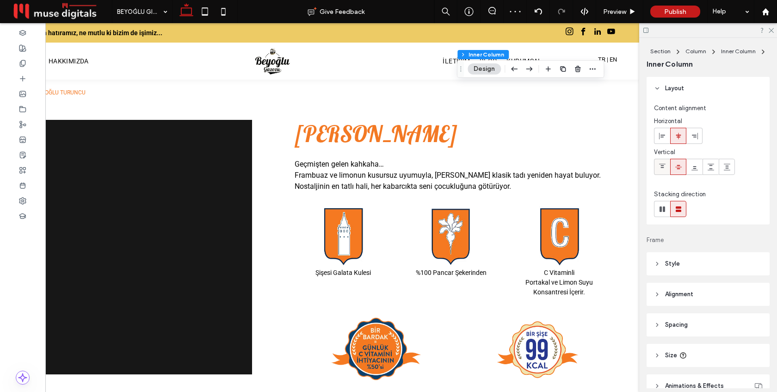
click at [660, 166] on use at bounding box center [662, 166] width 6 height 4
click at [664, 165] on icon at bounding box center [662, 166] width 7 height 7
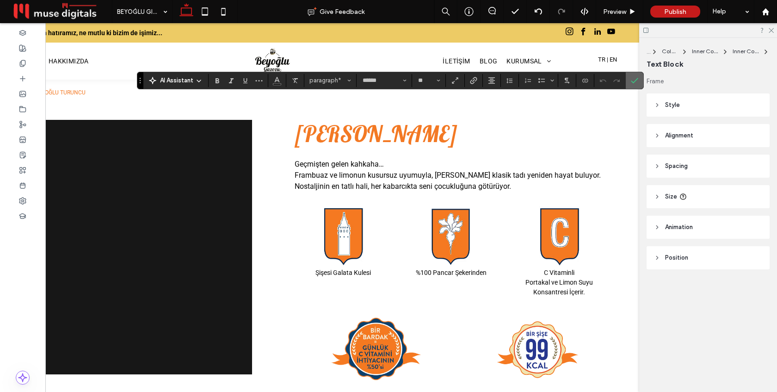
click at [632, 82] on icon "Confirm" at bounding box center [634, 80] width 7 height 7
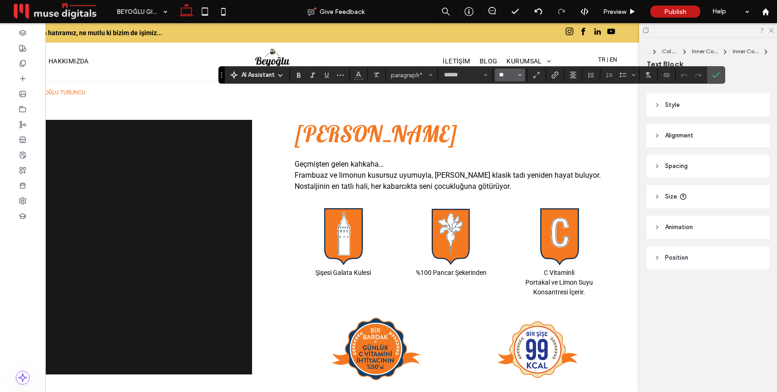
click at [509, 75] on input "**" at bounding box center [507, 74] width 18 height 7
type input "**"
click at [714, 73] on icon "Confirm" at bounding box center [715, 74] width 7 height 7
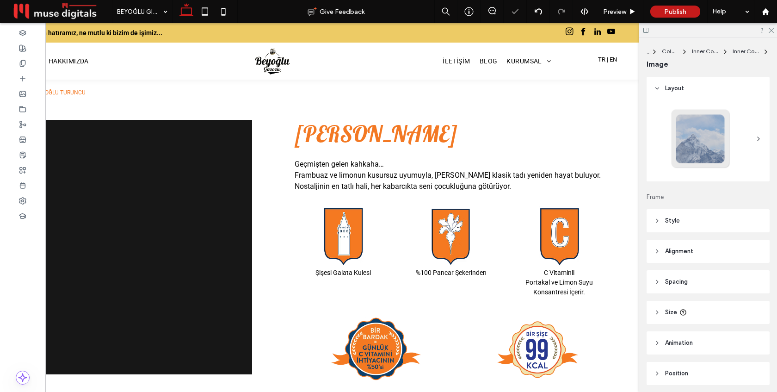
type input "**"
type input "****"
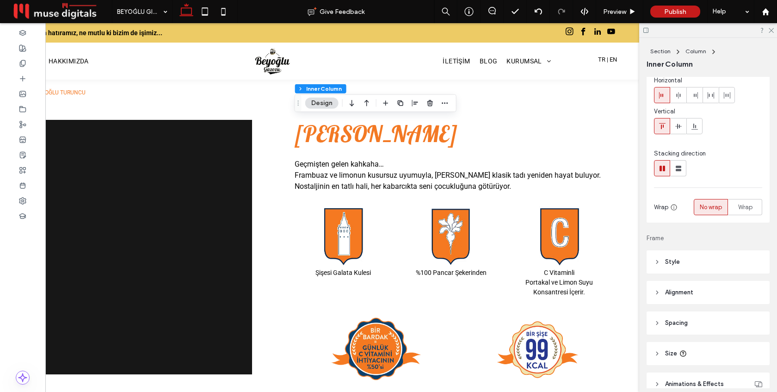
scroll to position [116, 0]
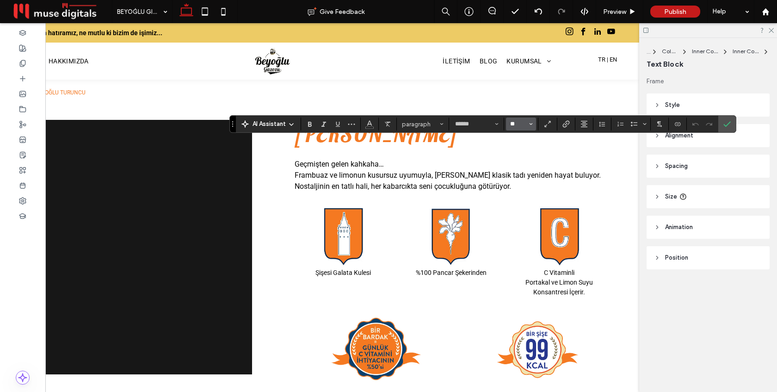
click at [518, 124] on input "**" at bounding box center [518, 123] width 18 height 7
type input "**"
click at [733, 123] on label "Confirm" at bounding box center [727, 124] width 14 height 17
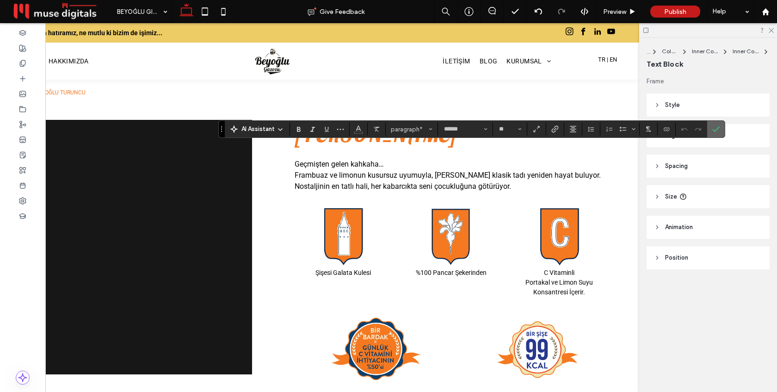
click at [715, 131] on use "Confirm" at bounding box center [716, 130] width 7 height 6
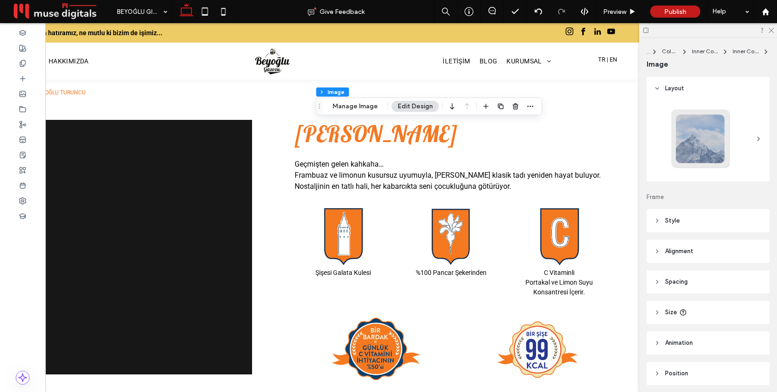
click at [671, 311] on span "Size" at bounding box center [671, 312] width 12 height 9
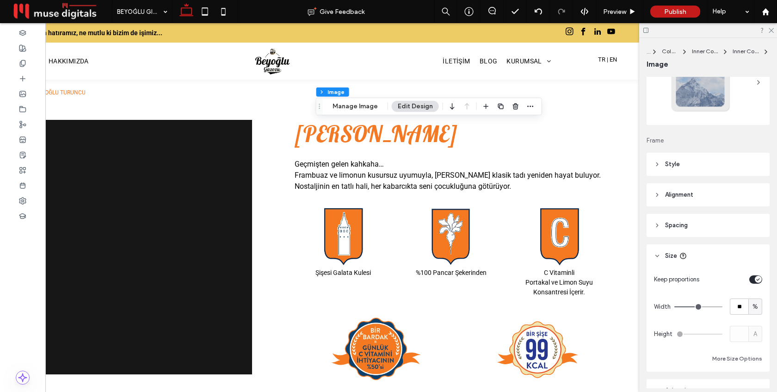
scroll to position [64, 0]
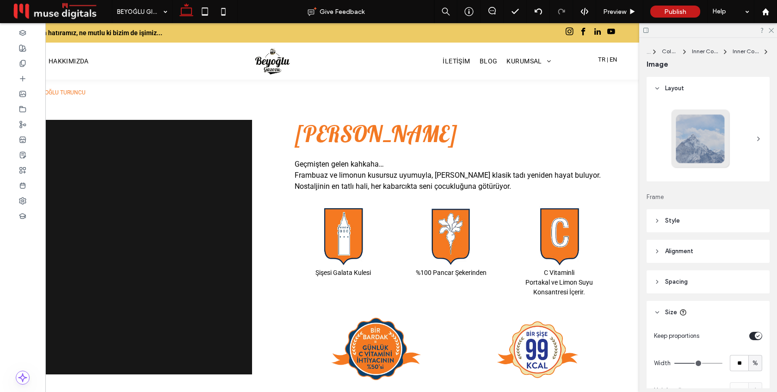
type input "**"
type input "****"
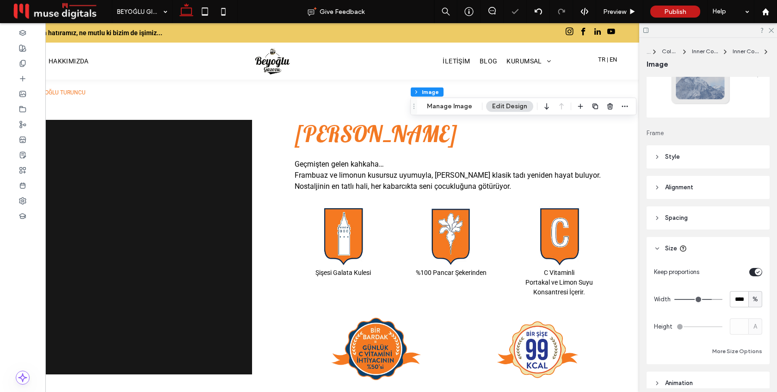
scroll to position [70, 0]
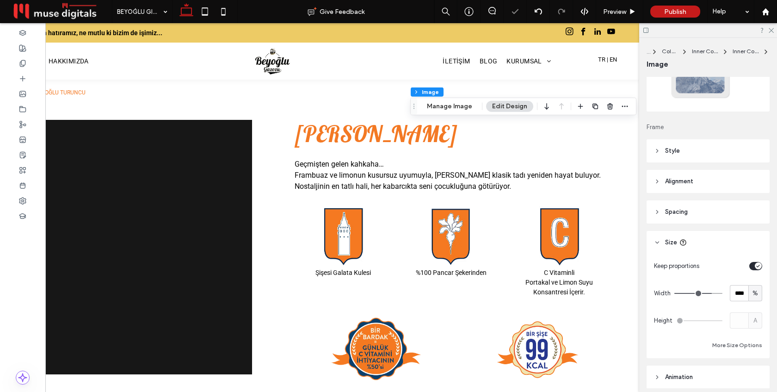
click at [755, 267] on div "toggle" at bounding box center [758, 265] width 7 height 7
type input "**"
click at [744, 319] on input "****" at bounding box center [739, 320] width 18 height 16
type input "**"
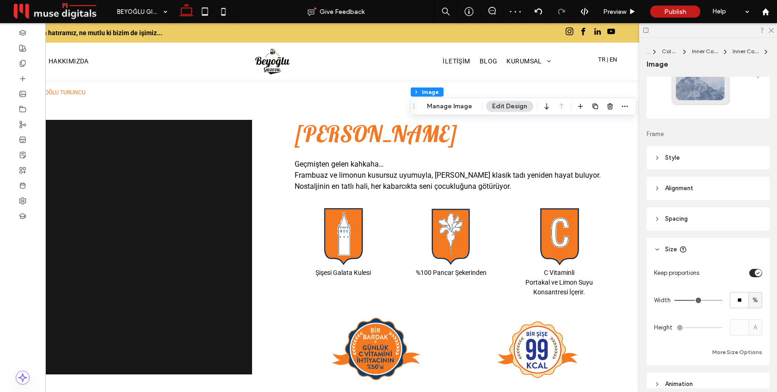
scroll to position [86, 0]
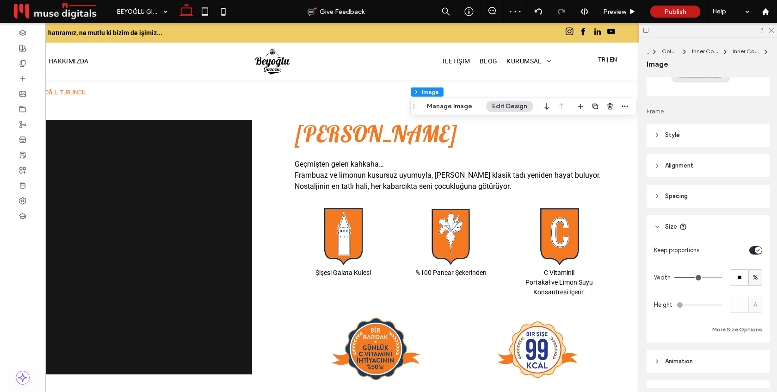
click at [757, 247] on div "toggle" at bounding box center [758, 250] width 7 height 7
type input "**"
click at [742, 302] on input "****" at bounding box center [739, 304] width 18 height 16
type input "**"
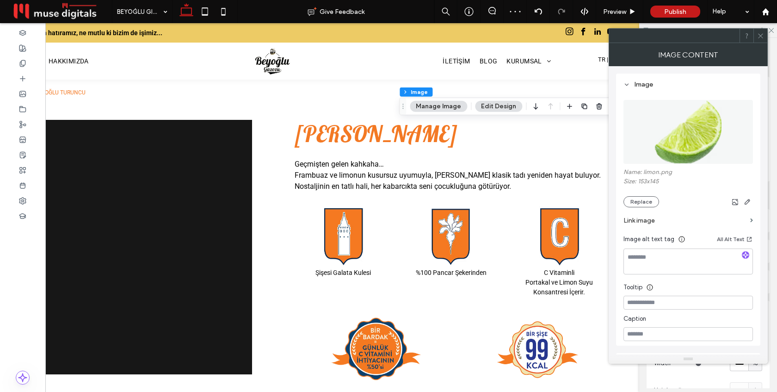
click at [759, 39] on icon at bounding box center [760, 35] width 7 height 7
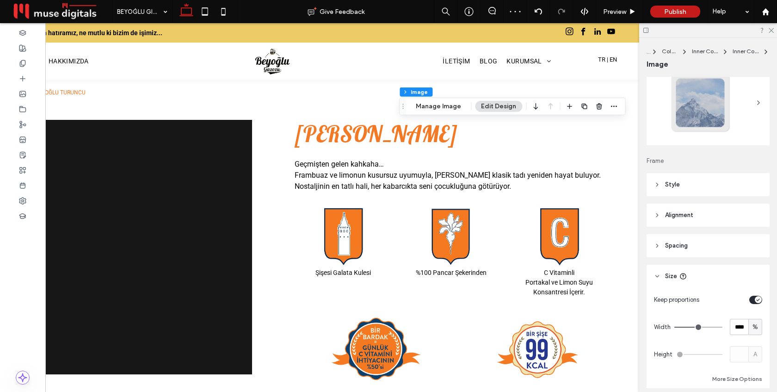
scroll to position [49, 0]
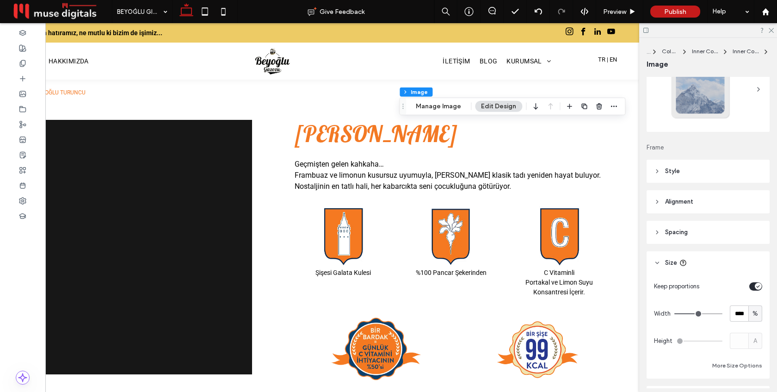
click at [752, 287] on div "toggle" at bounding box center [755, 286] width 13 height 8
type input "**"
click at [736, 339] on input "****" at bounding box center [739, 341] width 18 height 16
type input "**"
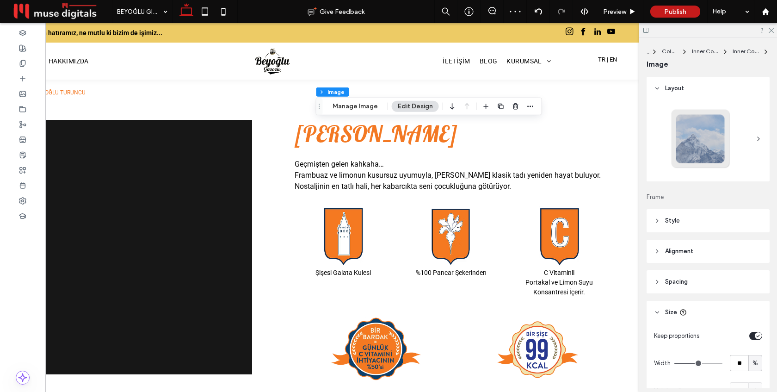
click at [757, 334] on icon "toggle" at bounding box center [758, 335] width 4 height 3
type input "**"
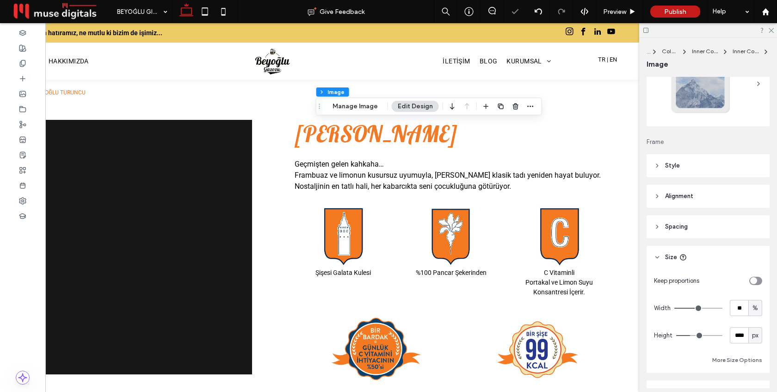
scroll to position [81, 0]
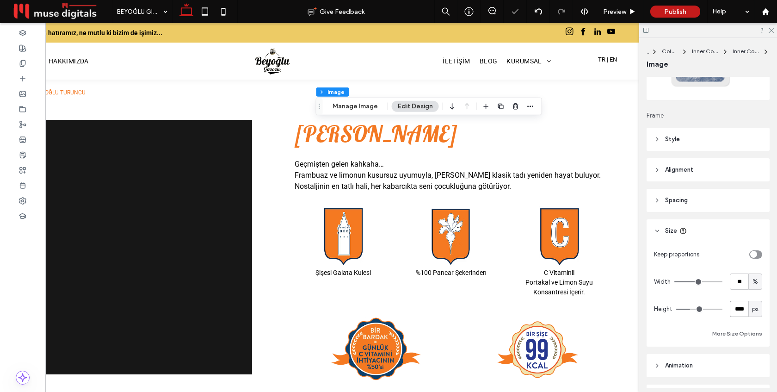
click at [740, 308] on input "****" at bounding box center [739, 309] width 18 height 16
type input "**"
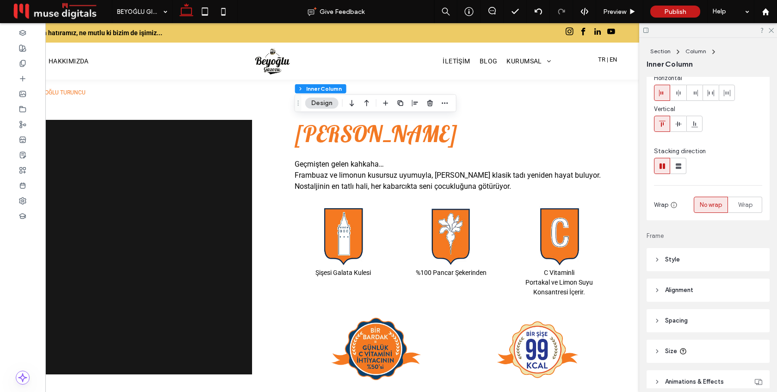
scroll to position [50, 0]
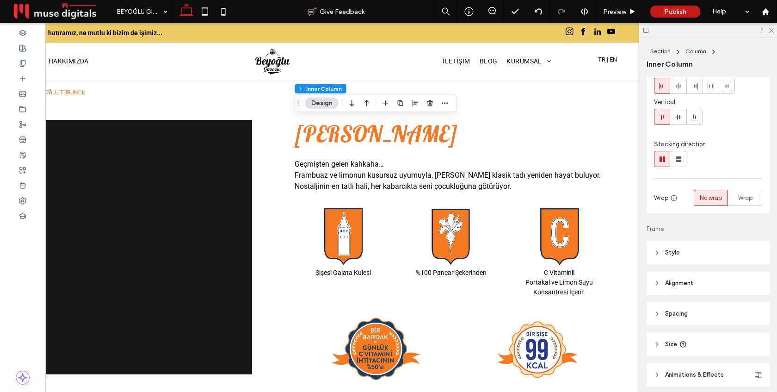
click at [728, 341] on header "Size" at bounding box center [708, 344] width 123 height 23
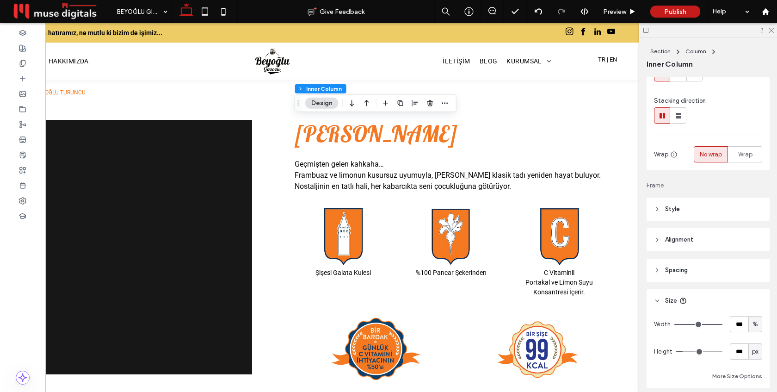
scroll to position [109, 0]
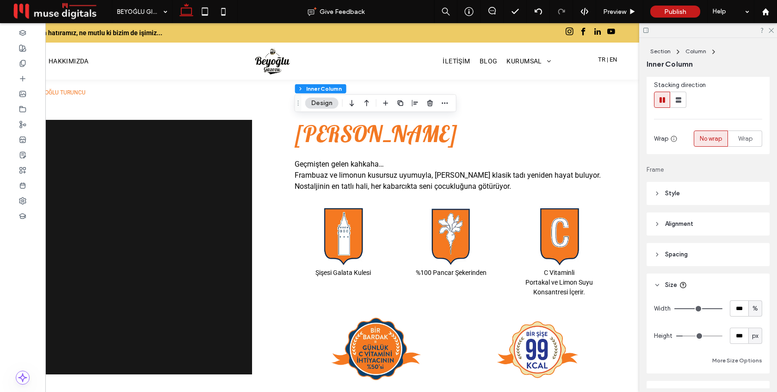
click at [756, 338] on span "px" at bounding box center [755, 335] width 6 height 9
click at [754, 322] on span "A" at bounding box center [755, 319] width 4 height 9
type input "*"
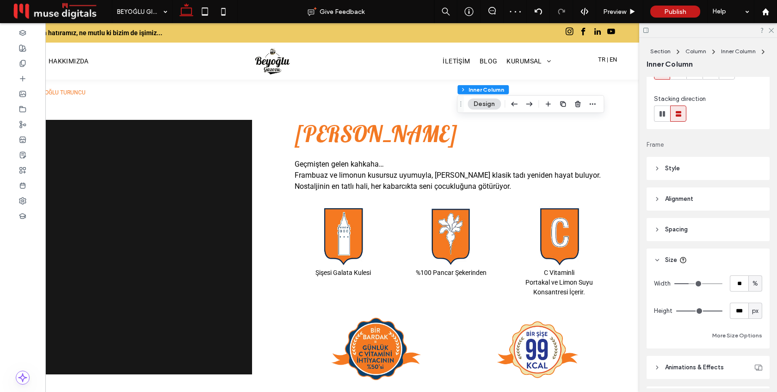
scroll to position [154, 0]
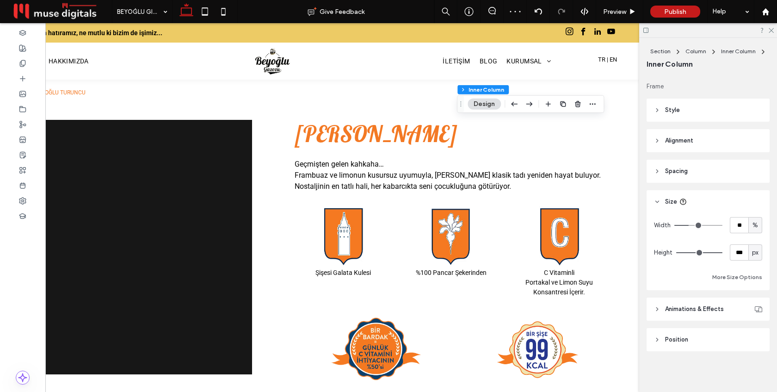
click at [756, 258] on div "px" at bounding box center [755, 252] width 14 height 16
click at [757, 332] on span "A" at bounding box center [755, 333] width 4 height 9
type input "*"
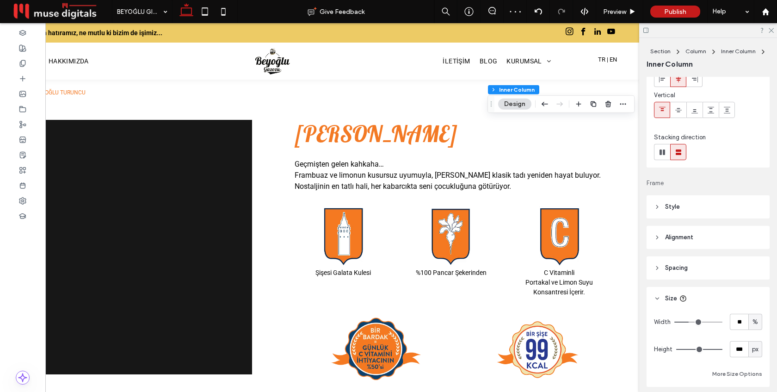
scroll to position [118, 0]
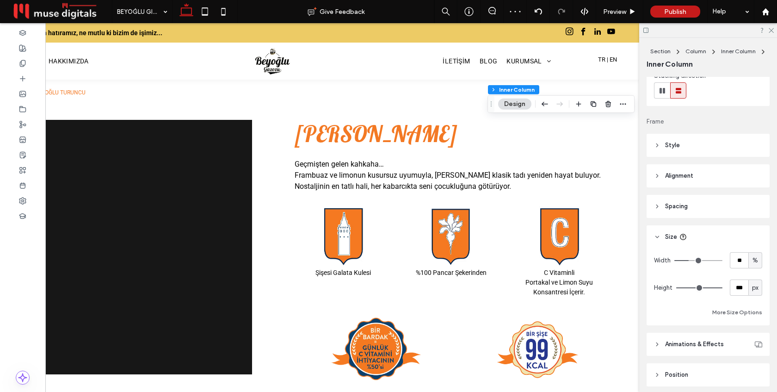
click at [756, 289] on span "px" at bounding box center [755, 287] width 6 height 9
click at [754, 366] on span "A" at bounding box center [755, 368] width 4 height 9
type input "*"
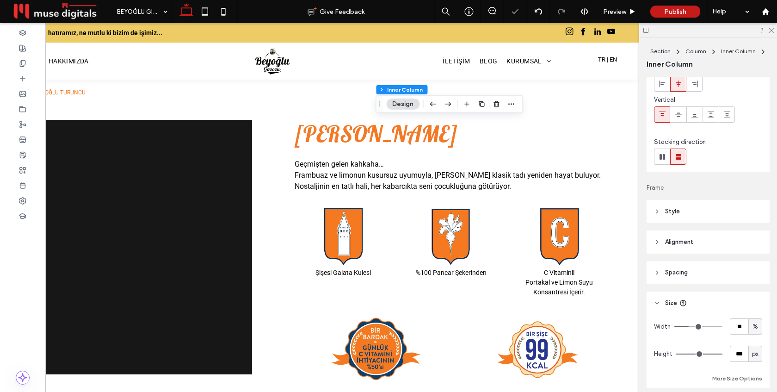
scroll to position [65, 0]
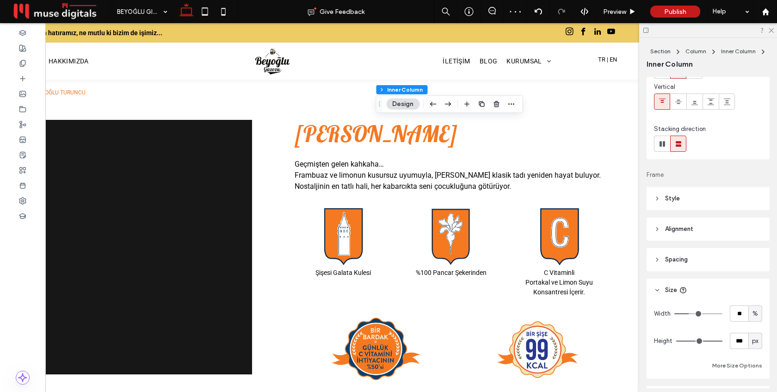
click at [758, 342] on span "px" at bounding box center [755, 340] width 6 height 9
click at [753, 327] on span "A" at bounding box center [755, 324] width 4 height 9
type input "*"
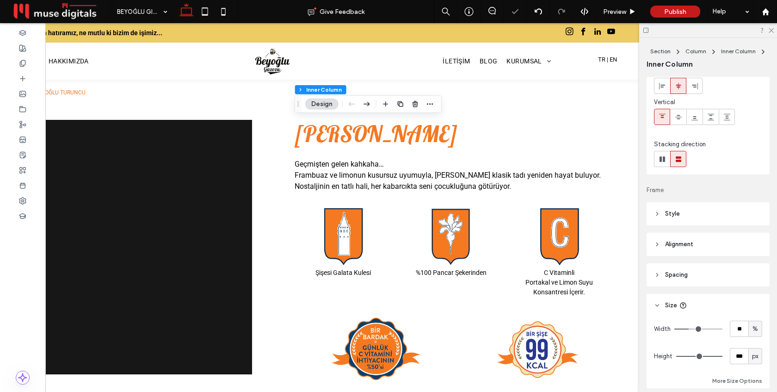
scroll to position [118, 0]
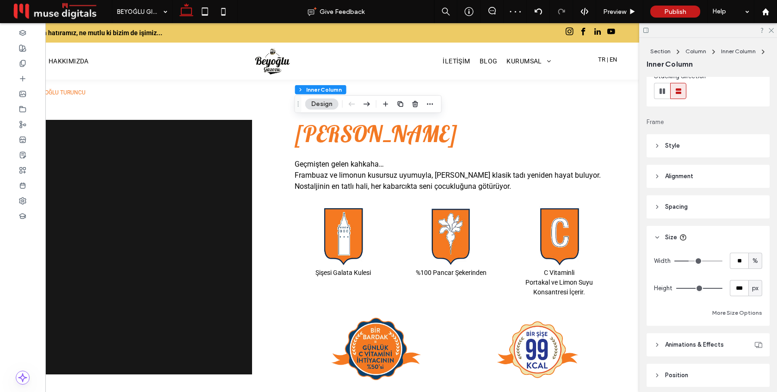
click at [758, 289] on span "px" at bounding box center [755, 287] width 6 height 9
click at [758, 369] on div "A" at bounding box center [755, 369] width 13 height 16
type input "*"
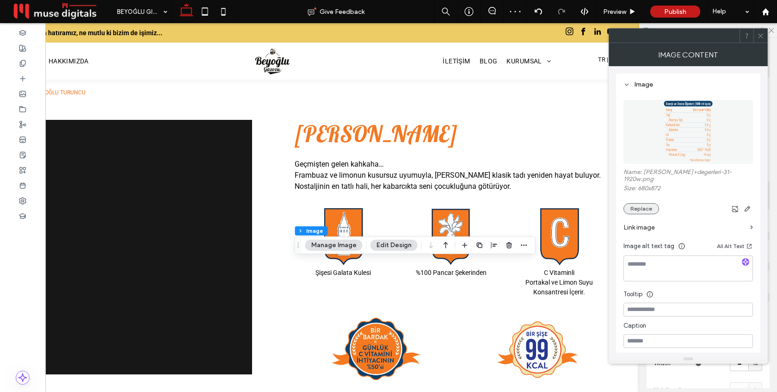
click at [640, 203] on button "Replace" at bounding box center [641, 208] width 36 height 11
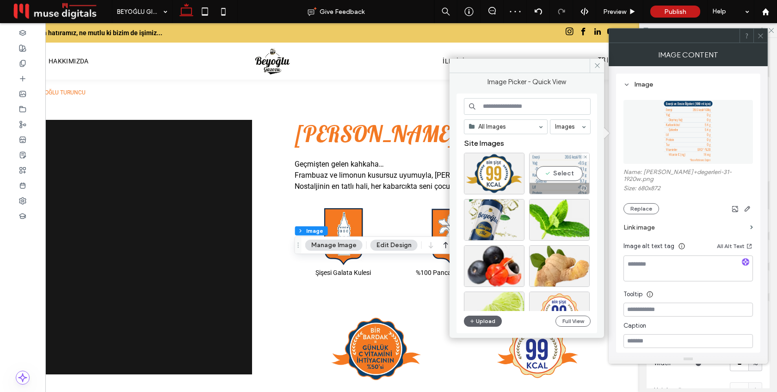
click at [548, 173] on div "Select" at bounding box center [559, 174] width 61 height 42
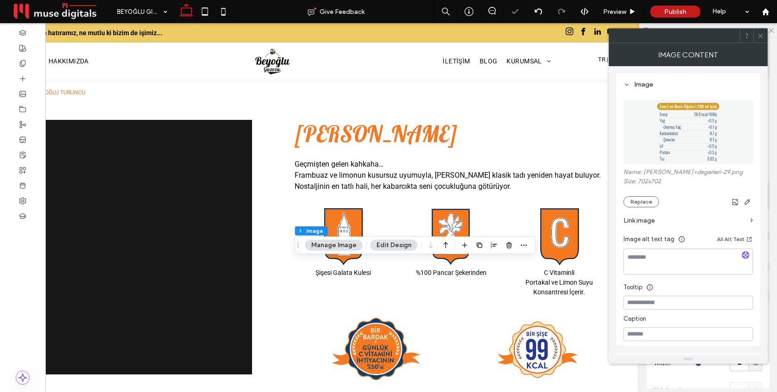
click at [762, 37] on icon at bounding box center [760, 35] width 7 height 7
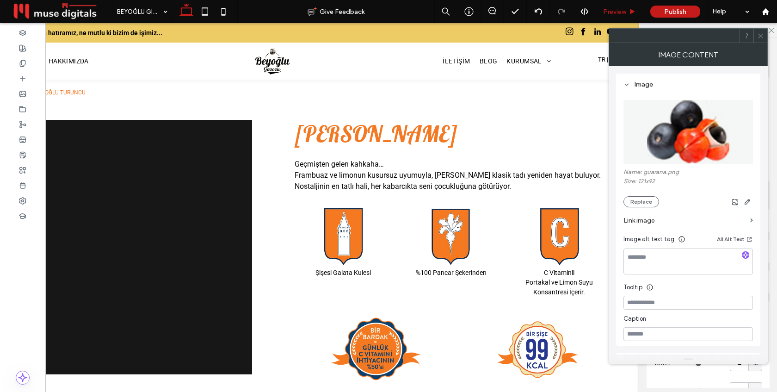
type input "**"
type input "****"
click at [762, 36] on icon at bounding box center [760, 35] width 7 height 7
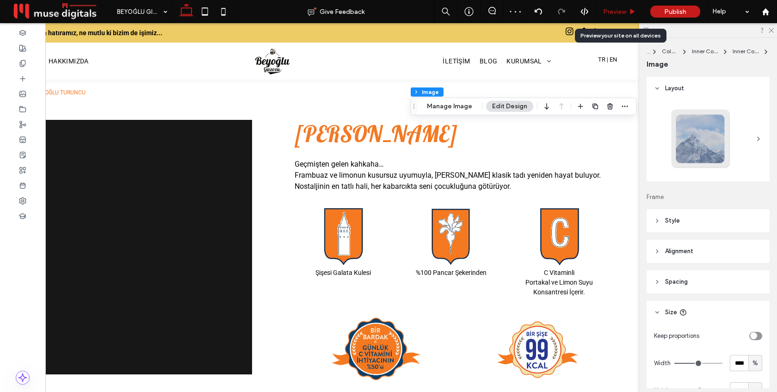
click at [617, 9] on span "Preview" at bounding box center [614, 12] width 23 height 8
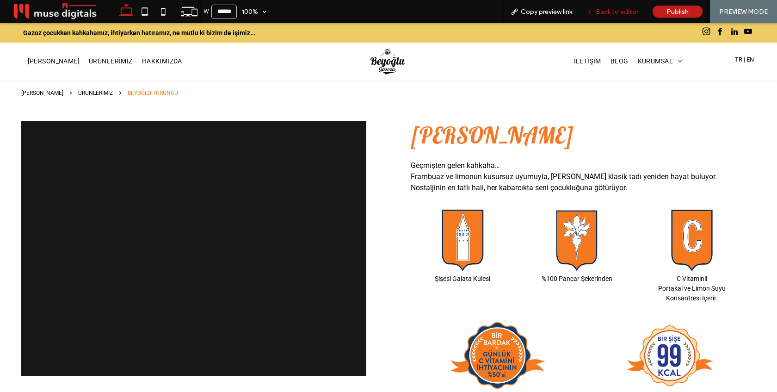
click at [630, 12] on span "Back to editor" at bounding box center [617, 12] width 43 height 8
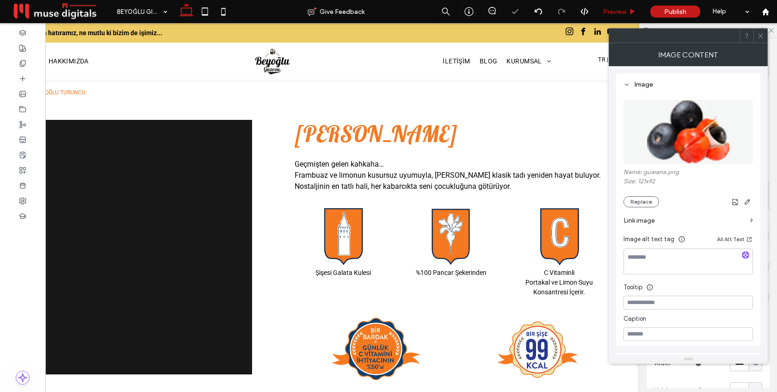
type input "**"
click at [757, 35] on icon at bounding box center [760, 35] width 7 height 7
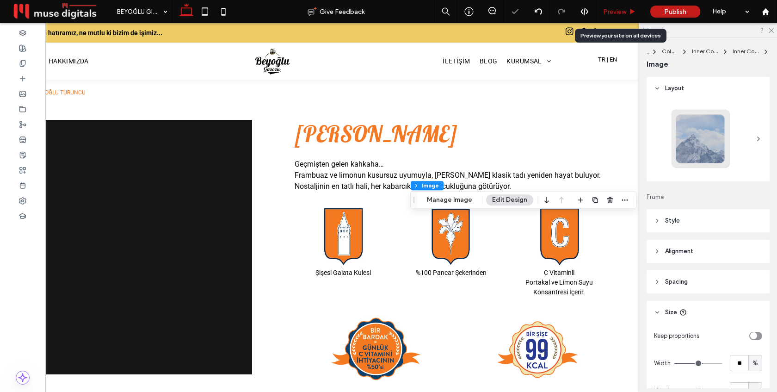
click at [624, 12] on span "Preview" at bounding box center [614, 12] width 23 height 8
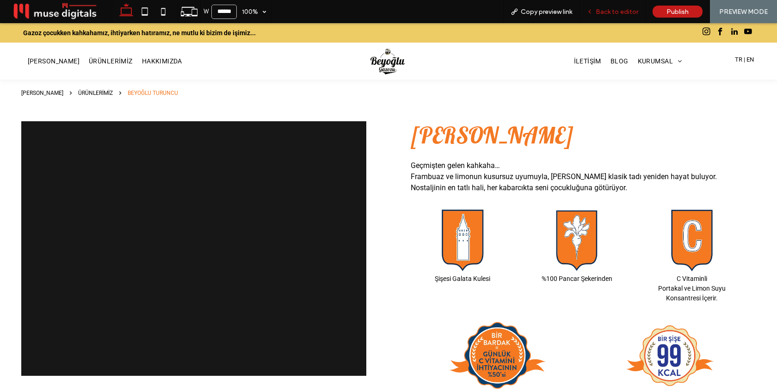
click at [609, 15] on span "Back to editor" at bounding box center [617, 12] width 43 height 8
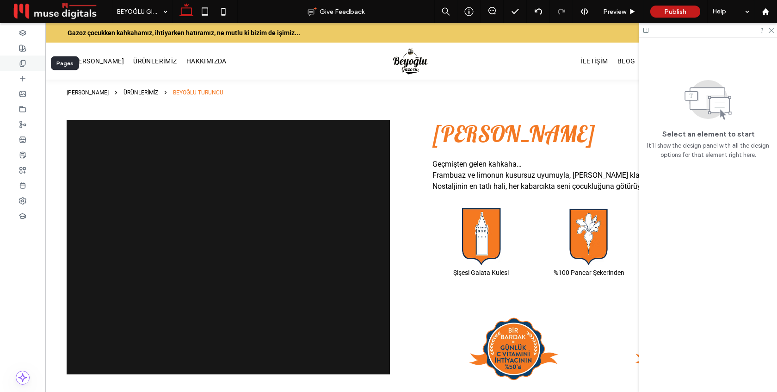
click at [22, 63] on icon at bounding box center [22, 63] width 7 height 7
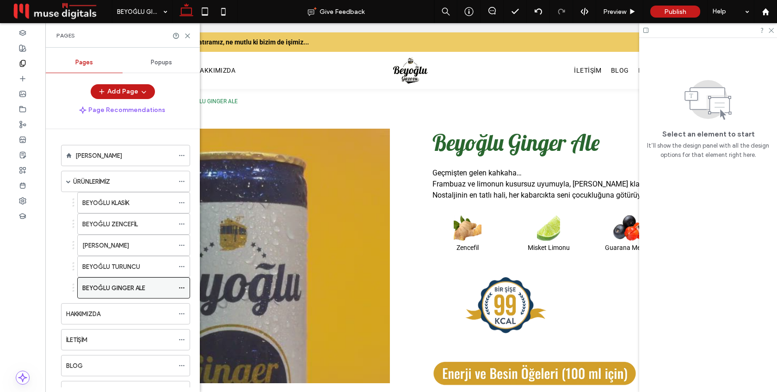
click at [181, 286] on icon at bounding box center [182, 287] width 6 height 6
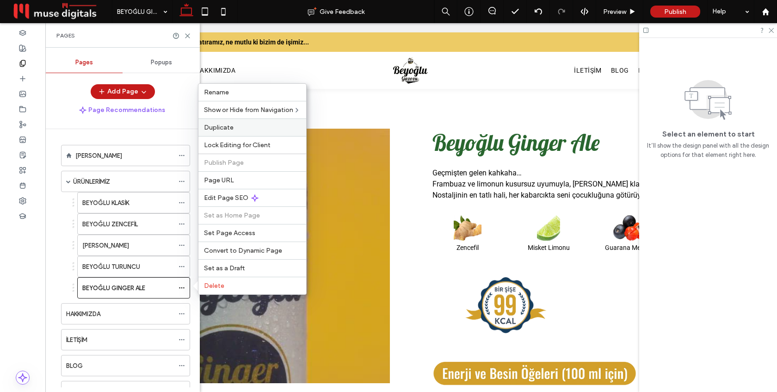
click at [252, 129] on label "Duplicate" at bounding box center [252, 127] width 97 height 8
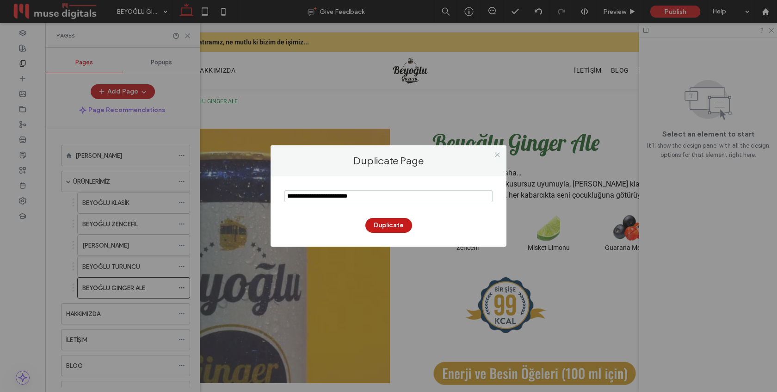
click at [310, 196] on input "notEmpty" at bounding box center [388, 196] width 208 height 12
click at [497, 151] on icon at bounding box center [497, 154] width 7 height 7
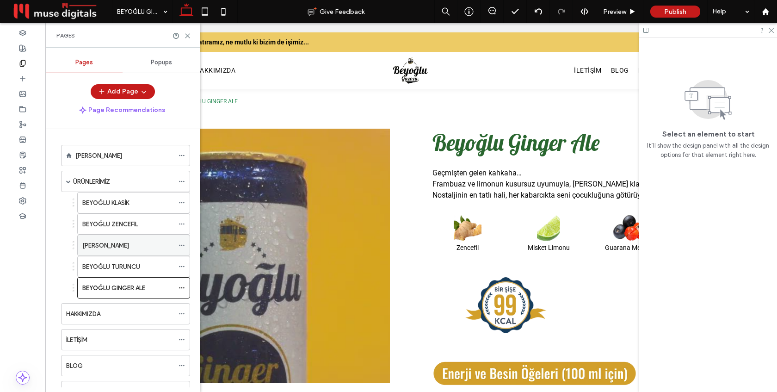
click at [181, 244] on icon at bounding box center [182, 245] width 6 height 6
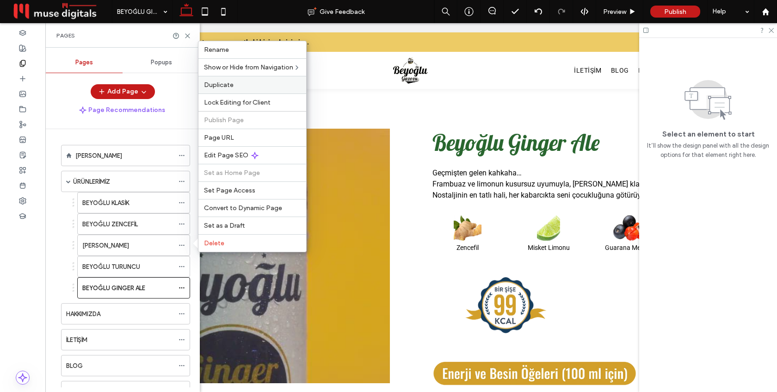
click at [233, 89] on div "Duplicate" at bounding box center [252, 85] width 108 height 18
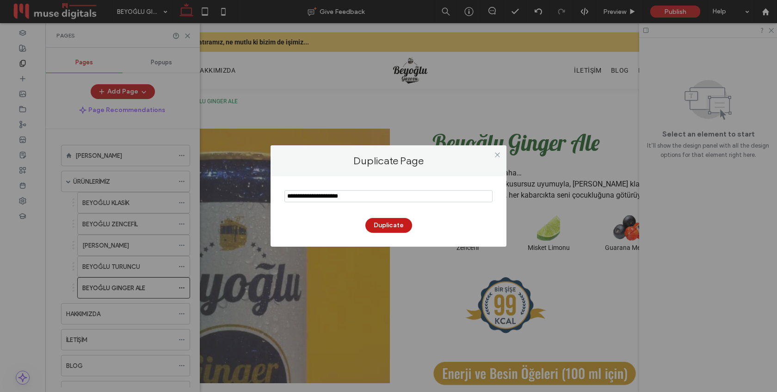
click at [312, 196] on input "notEmpty" at bounding box center [388, 196] width 208 height 12
drag, startPoint x: 340, startPoint y: 196, endPoint x: 317, endPoint y: 197, distance: 23.1
click at [317, 197] on input "notEmpty" at bounding box center [388, 196] width 208 height 12
type input "**********"
click at [383, 220] on button "Duplicate" at bounding box center [388, 225] width 47 height 15
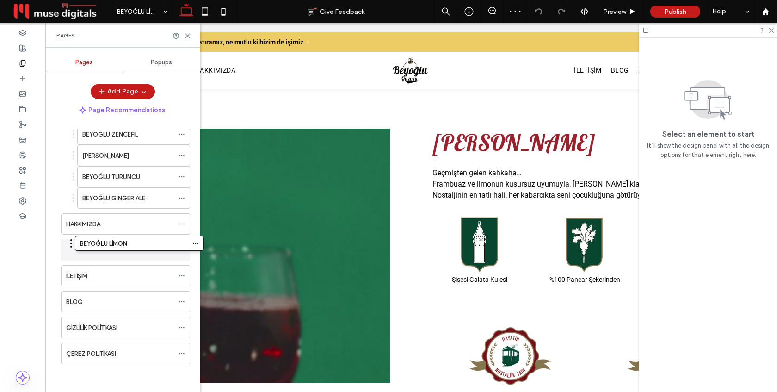
scroll to position [85, 0]
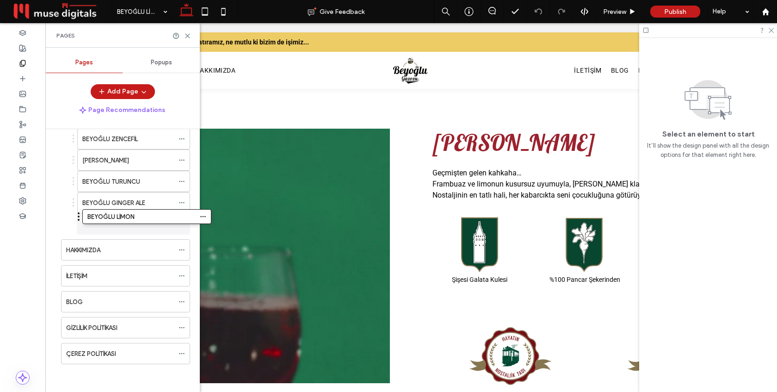
drag, startPoint x: 57, startPoint y: 350, endPoint x: 79, endPoint y: 217, distance: 134.4
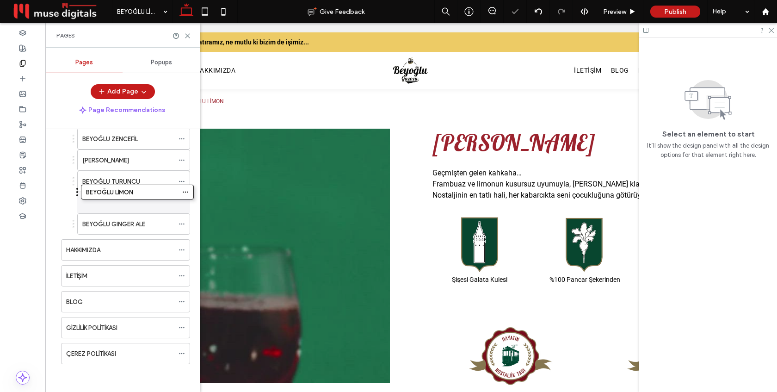
drag, startPoint x: 74, startPoint y: 222, endPoint x: 78, endPoint y: 195, distance: 27.5
click at [187, 34] on icon at bounding box center [187, 35] width 7 height 7
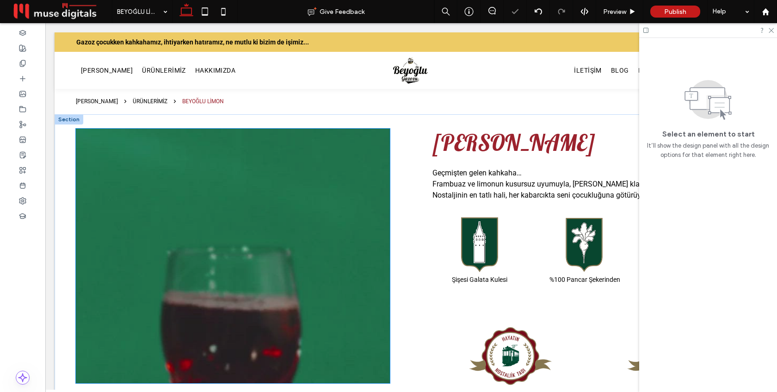
click at [199, 179] on div at bounding box center [233, 261] width 314 height 210
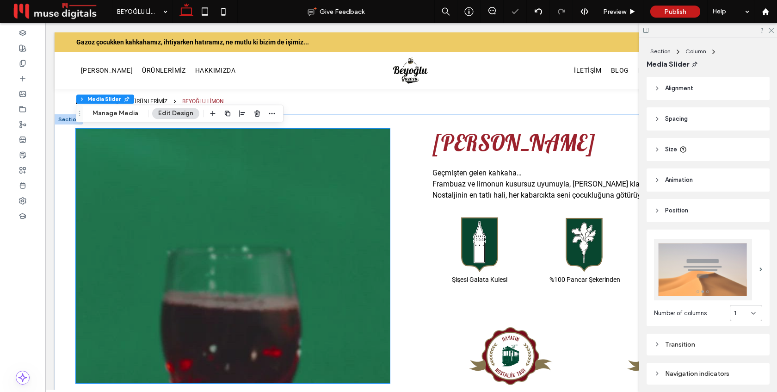
click at [199, 179] on div at bounding box center [233, 256] width 314 height 254
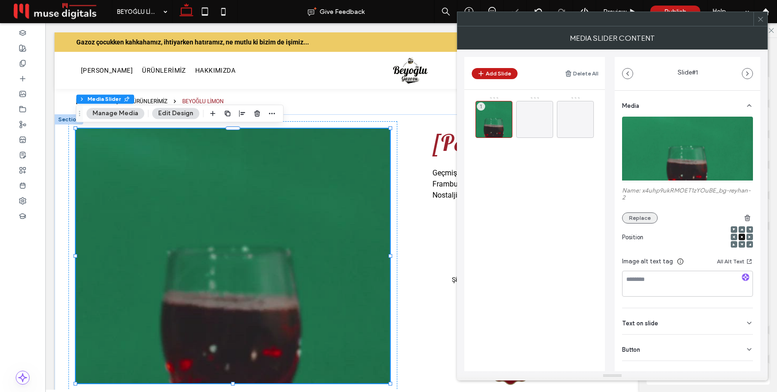
click at [638, 215] on button "Replace" at bounding box center [640, 217] width 36 height 11
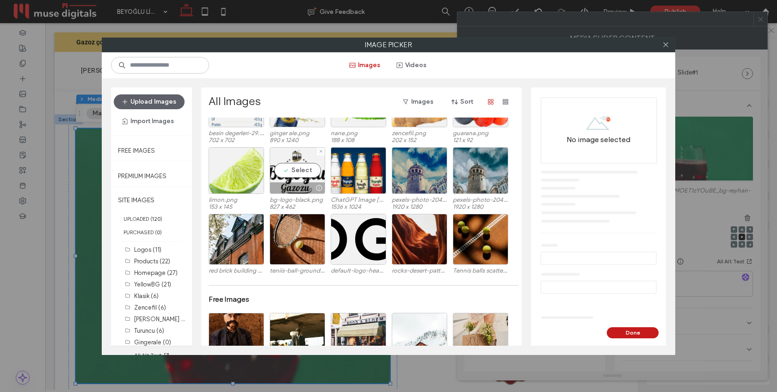
scroll to position [196, 0]
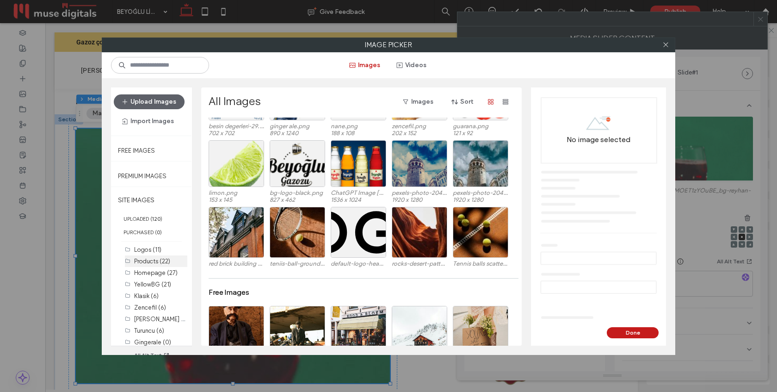
click at [148, 260] on label "Products (22)" at bounding box center [152, 261] width 36 height 7
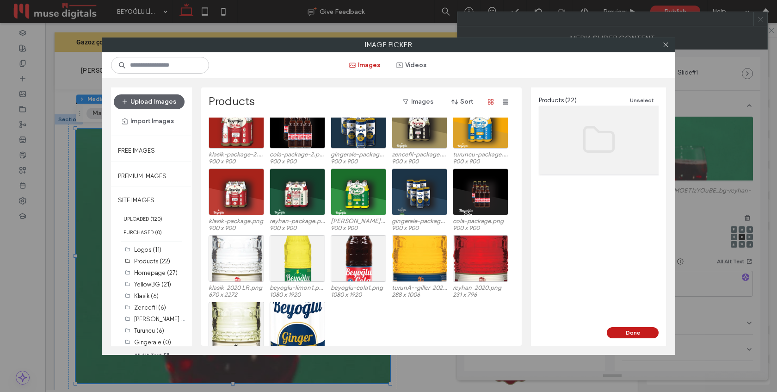
scroll to position [86, 0]
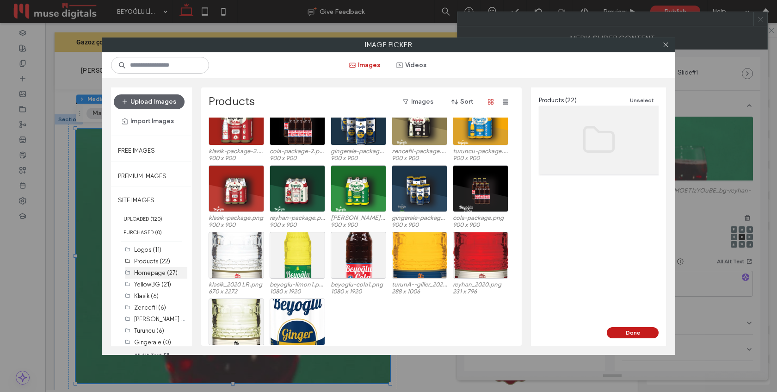
click at [147, 271] on label "Homepage (27)" at bounding box center [155, 272] width 43 height 7
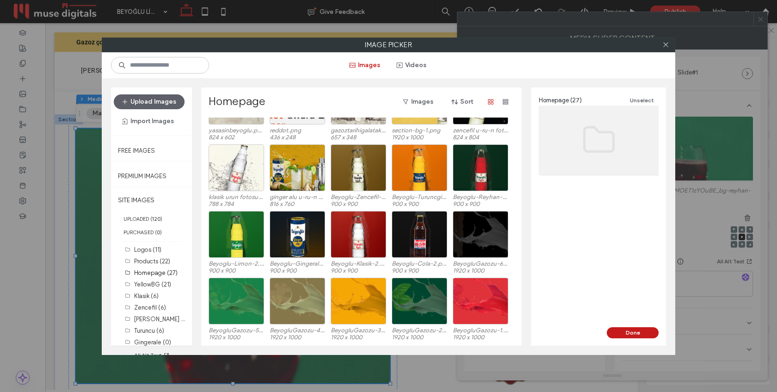
scroll to position [40, 0]
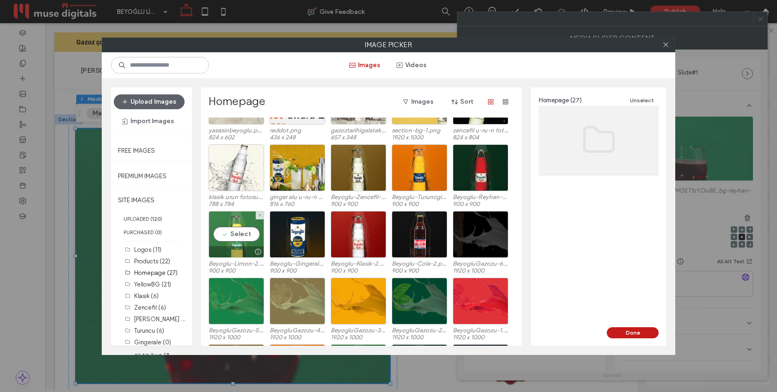
click at [233, 242] on div "Select" at bounding box center [236, 234] width 55 height 47
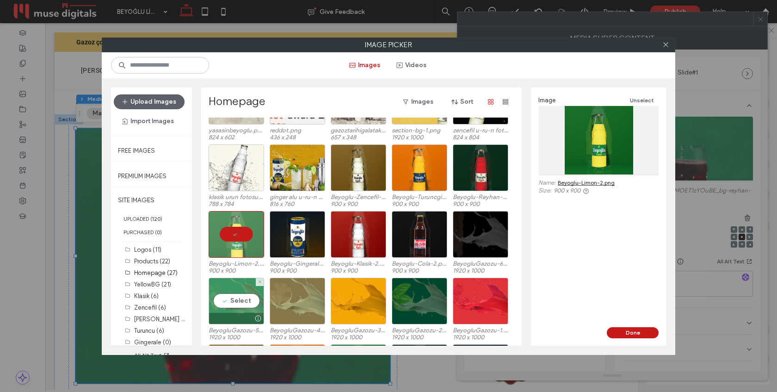
click at [229, 295] on div "Select" at bounding box center [236, 300] width 55 height 47
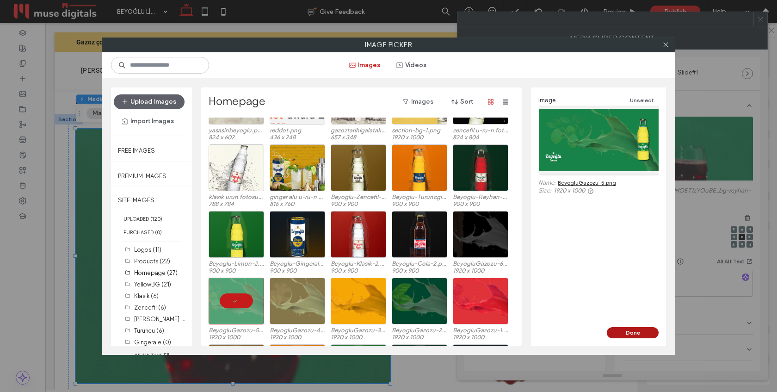
click at [629, 333] on button "Done" at bounding box center [633, 332] width 52 height 11
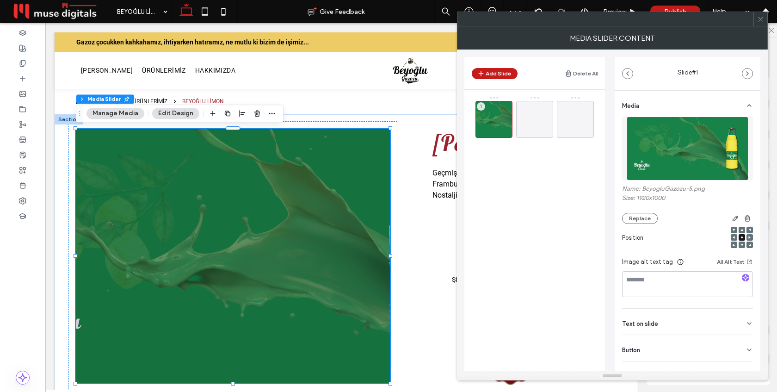
click at [746, 237] on div at bounding box center [749, 237] width 6 height 6
click at [748, 238] on use at bounding box center [749, 237] width 2 height 3
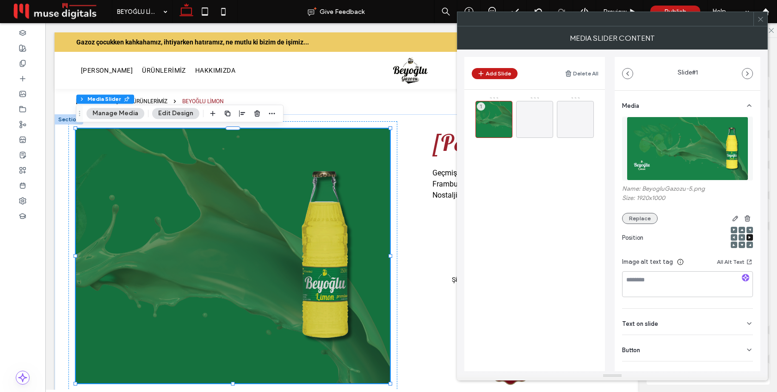
click at [637, 219] on button "Replace" at bounding box center [640, 218] width 36 height 11
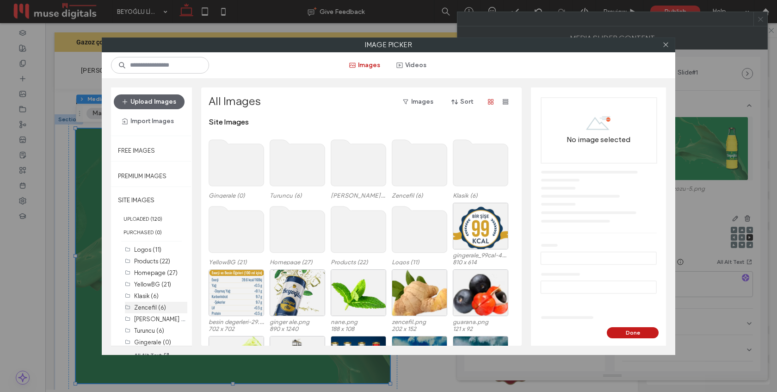
scroll to position [3, 0]
click at [145, 260] on label "Products (22)" at bounding box center [152, 257] width 36 height 7
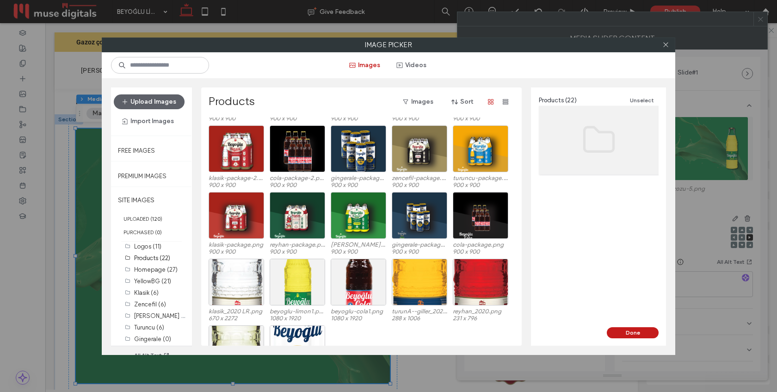
scroll to position [105, 0]
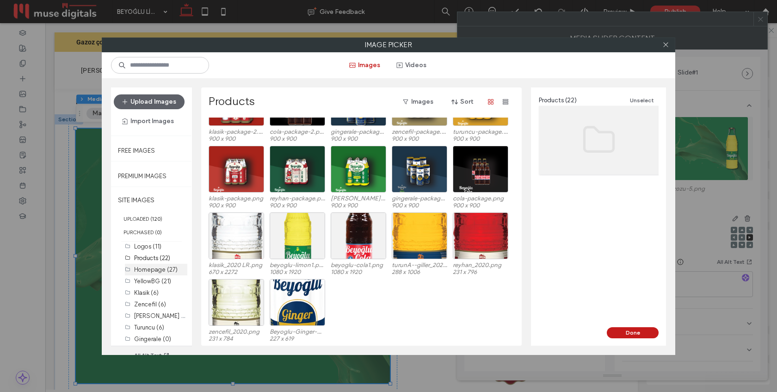
click at [148, 267] on label "Homepage (27)" at bounding box center [155, 269] width 43 height 7
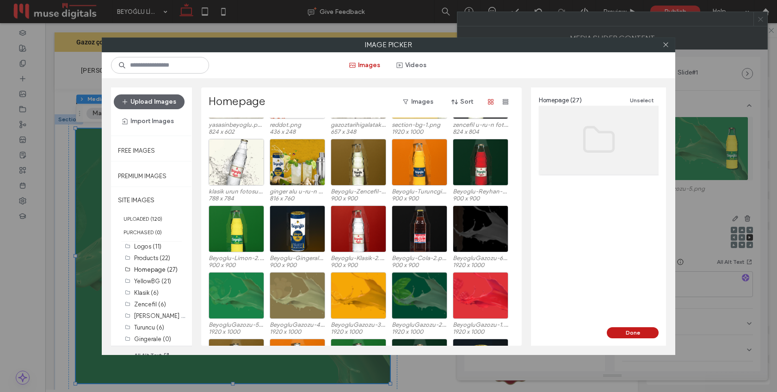
scroll to position [49, 0]
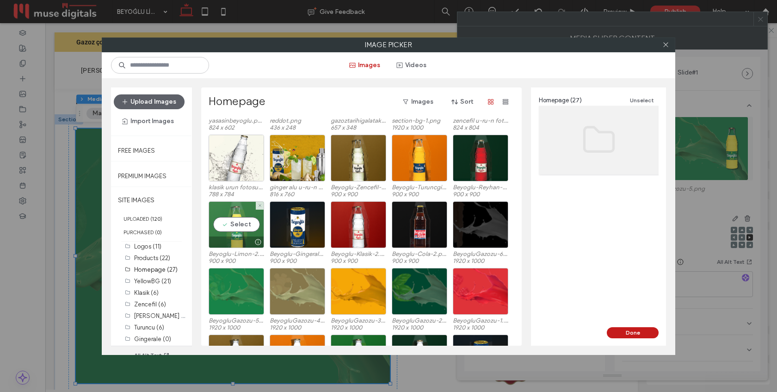
click at [244, 225] on div "Select" at bounding box center [236, 224] width 55 height 47
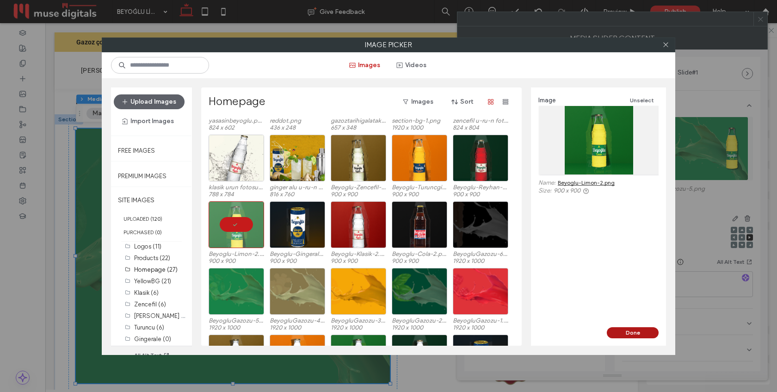
click at [634, 328] on button "Done" at bounding box center [633, 332] width 52 height 11
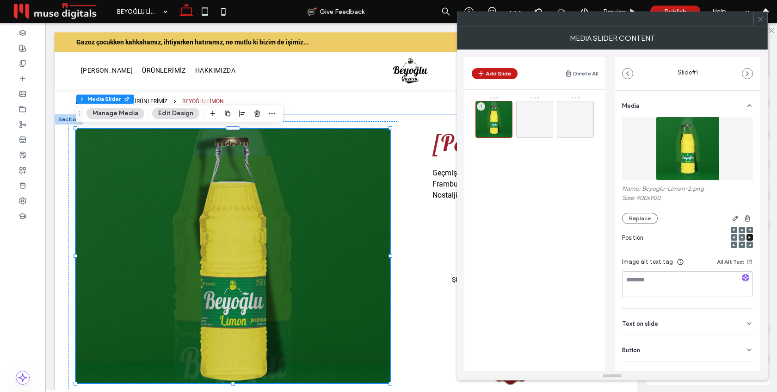
click at [760, 20] on icon at bounding box center [760, 19] width 7 height 7
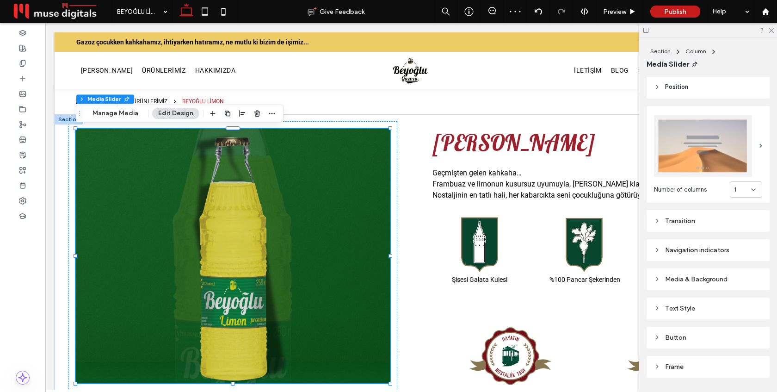
scroll to position [149, 0]
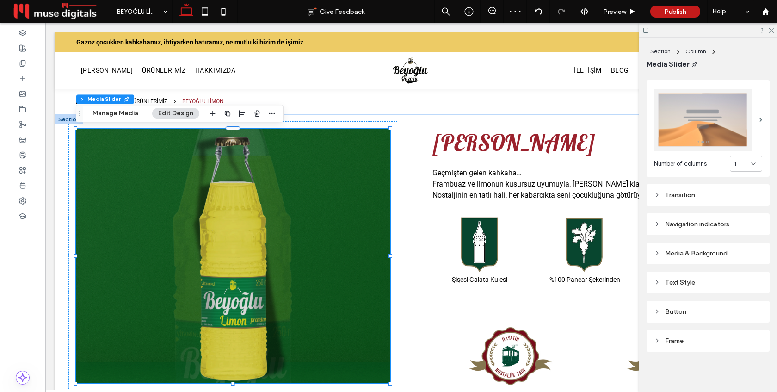
click at [706, 255] on div "Media & Background" at bounding box center [708, 253] width 108 height 8
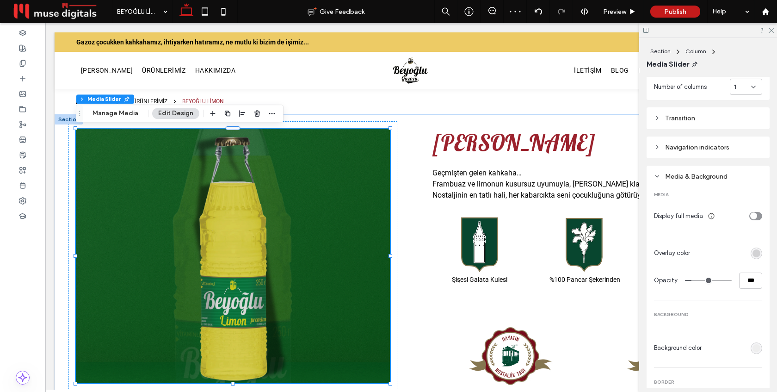
scroll to position [267, 0]
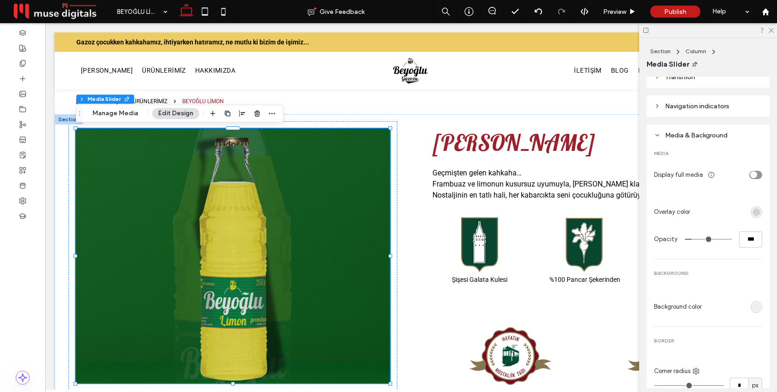
type input "**"
type input "***"
type input "**"
type input "***"
type input "*"
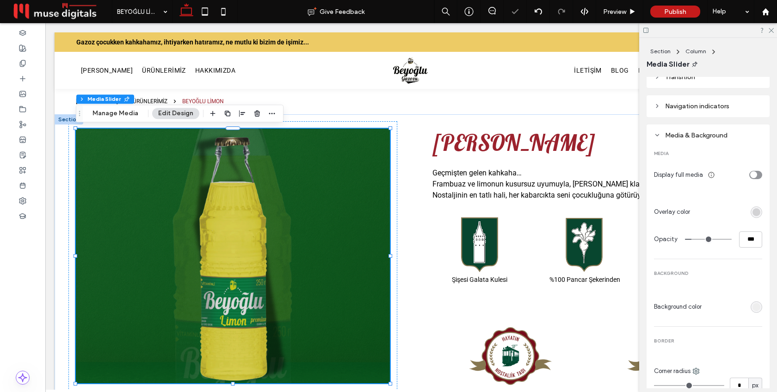
type input "**"
type input "*"
type input "**"
type input "*"
type input "**"
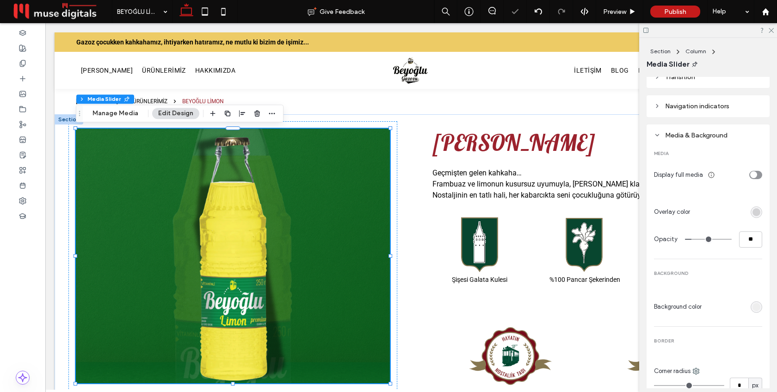
drag, startPoint x: 693, startPoint y: 239, endPoint x: 674, endPoint y: 239, distance: 19.0
type input "*"
click at [685, 239] on input "range" at bounding box center [708, 239] width 47 height 1
click at [610, 11] on span "Preview" at bounding box center [614, 12] width 23 height 8
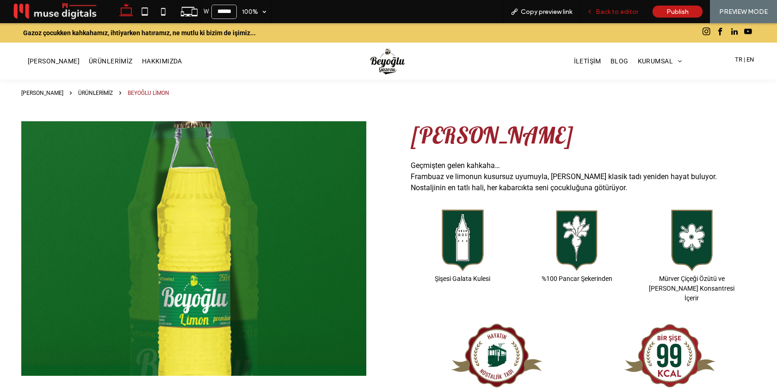
click at [618, 12] on span "Back to editor" at bounding box center [617, 12] width 43 height 8
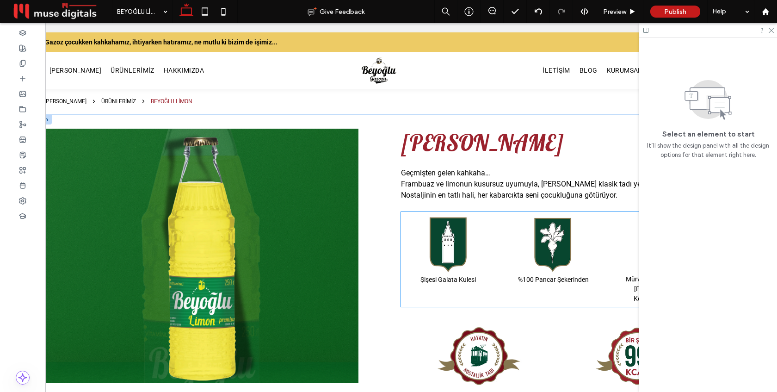
scroll to position [0, 51]
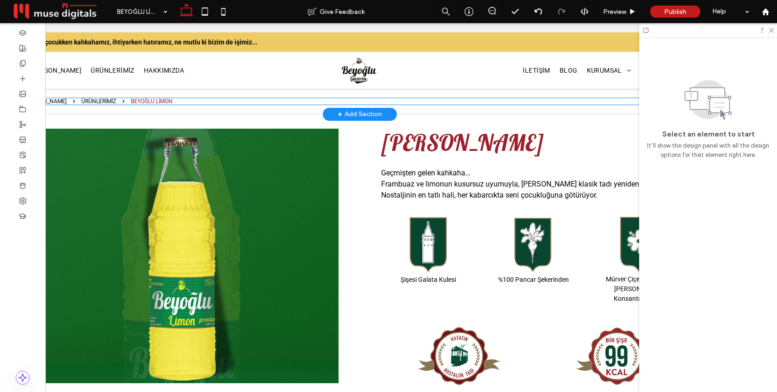
click at [303, 102] on nav "[PERSON_NAME] [PERSON_NAME]" at bounding box center [360, 101] width 671 height 6
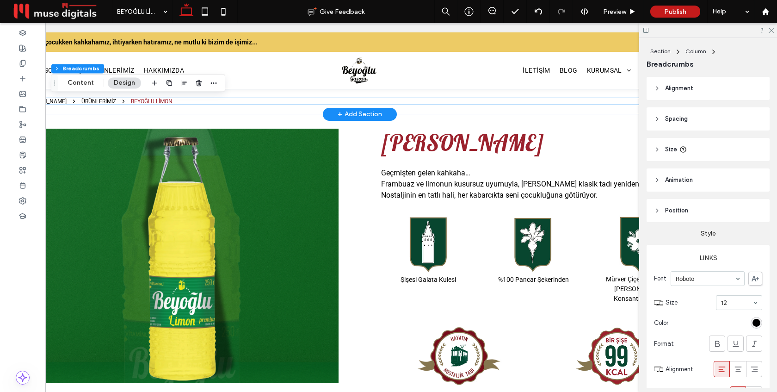
type input "**"
type input "****"
type input "**"
type input "****"
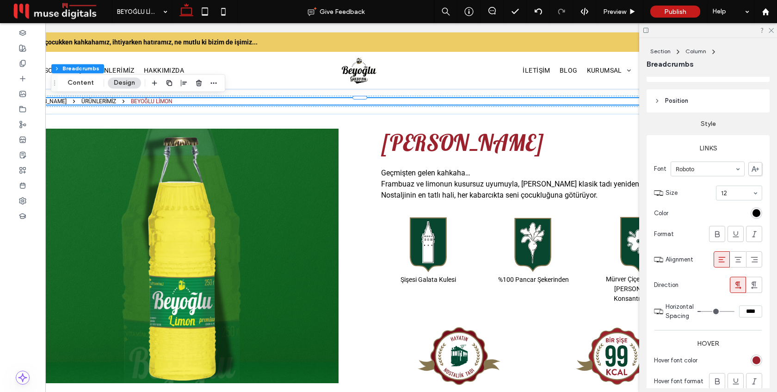
scroll to position [182, 0]
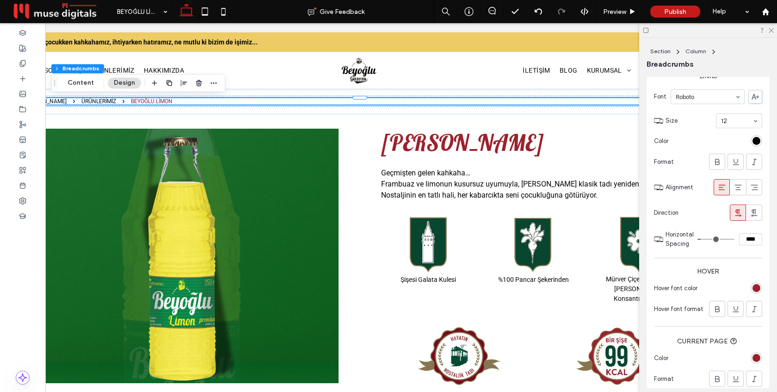
click at [756, 290] on div "rgba(155, 34, 45, 1)" at bounding box center [756, 288] width 8 height 8
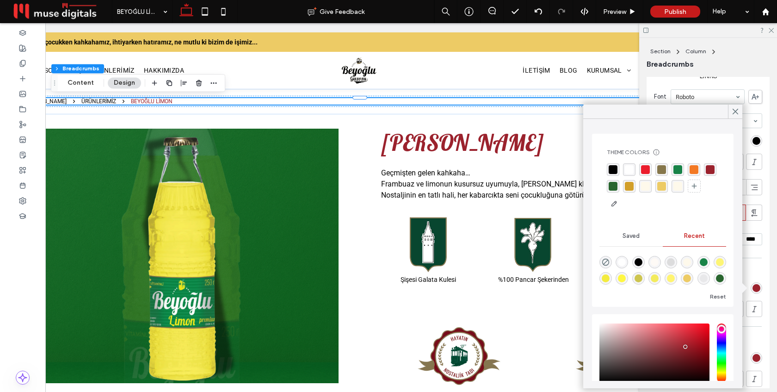
click at [678, 169] on div "rgba(24, 131, 72, 1)" at bounding box center [677, 169] width 9 height 9
click at [736, 112] on use at bounding box center [735, 111] width 5 height 5
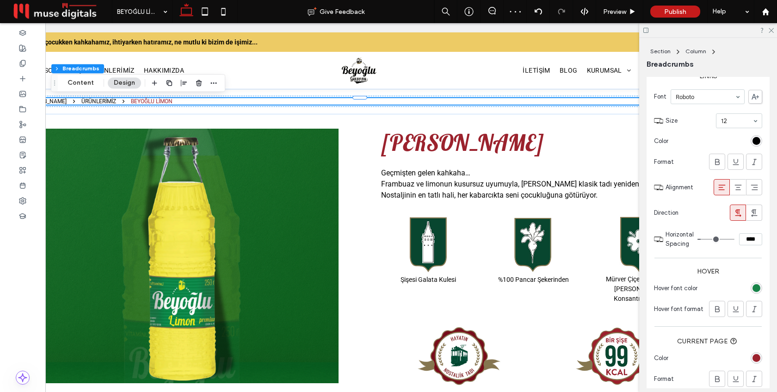
click at [757, 357] on div "rgba(155, 34, 45, 1)" at bounding box center [756, 358] width 8 height 8
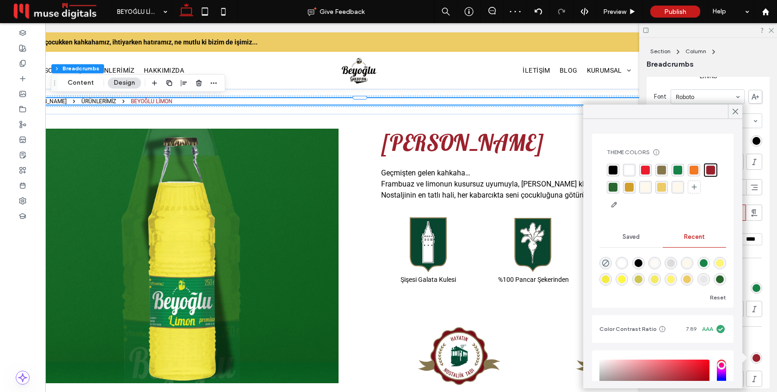
click at [675, 168] on div "rgba(24, 131, 72, 1)" at bounding box center [677, 170] width 9 height 9
click at [734, 111] on icon at bounding box center [735, 111] width 8 height 8
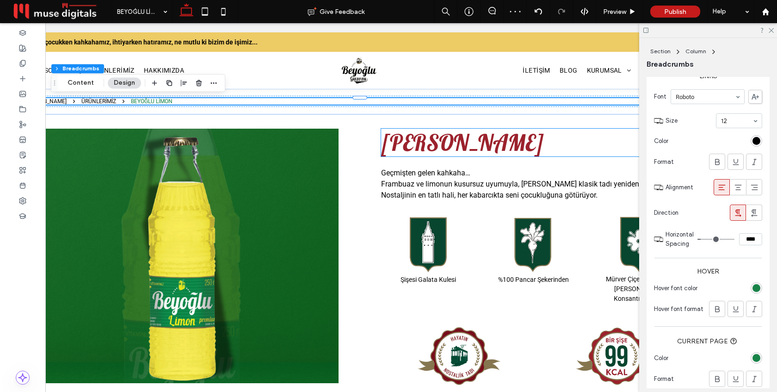
click at [480, 145] on span "[PERSON_NAME]" at bounding box center [462, 143] width 163 height 28
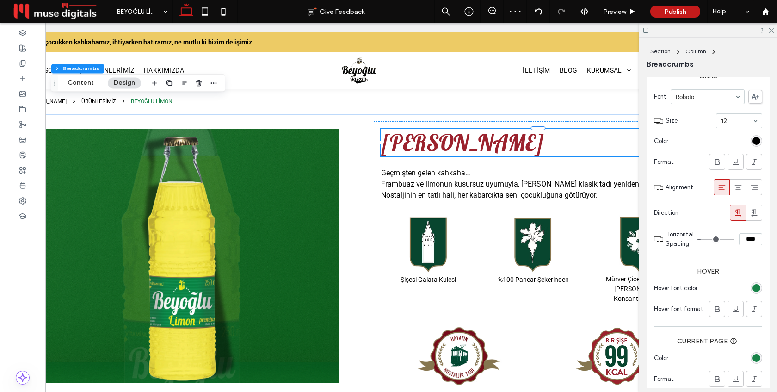
click at [480, 145] on div "[PERSON_NAME]" at bounding box center [538, 143] width 314 height 28
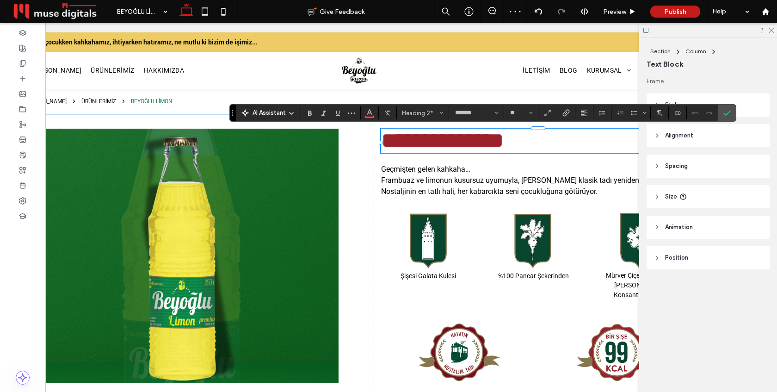
click at [464, 146] on span "**********" at bounding box center [442, 140] width 123 height 22
drag, startPoint x: 462, startPoint y: 144, endPoint x: 575, endPoint y: 146, distance: 113.3
click at [575, 146] on h2 "**********" at bounding box center [538, 141] width 314 height 24
click at [366, 115] on icon "Color" at bounding box center [369, 111] width 7 height 7
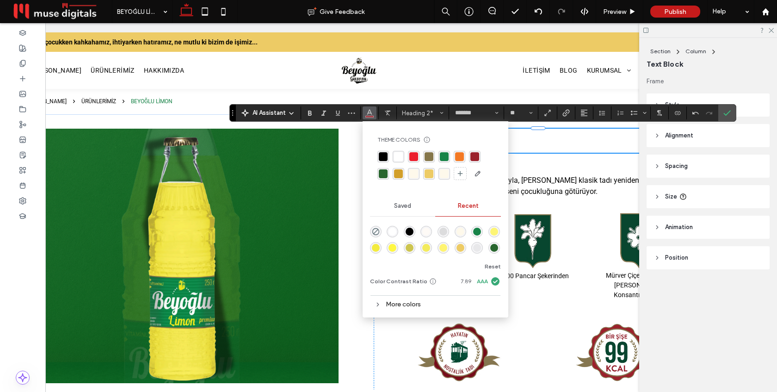
click at [444, 154] on div "rgba(24, 131, 72, 1)" at bounding box center [444, 156] width 9 height 9
click at [726, 113] on icon "Confirm" at bounding box center [726, 112] width 7 height 7
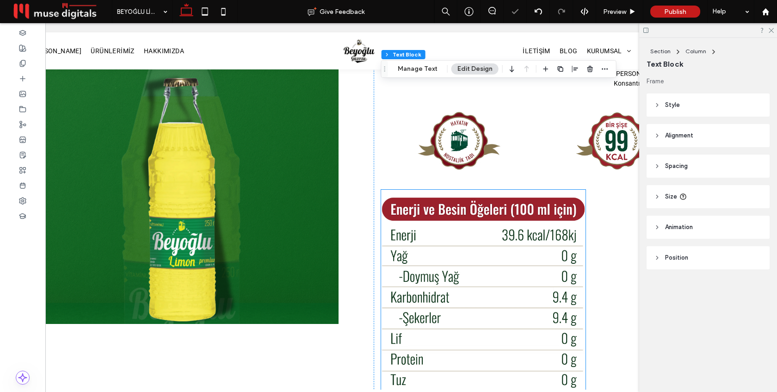
scroll to position [198, 0]
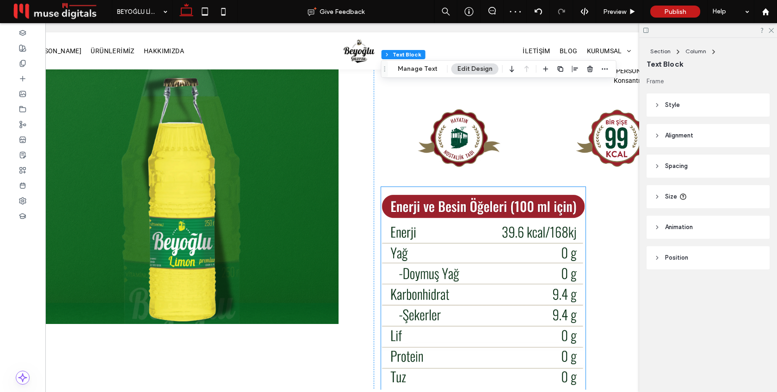
click at [518, 226] on img at bounding box center [483, 300] width 204 height 227
click at [518, 226] on div at bounding box center [483, 300] width 204 height 227
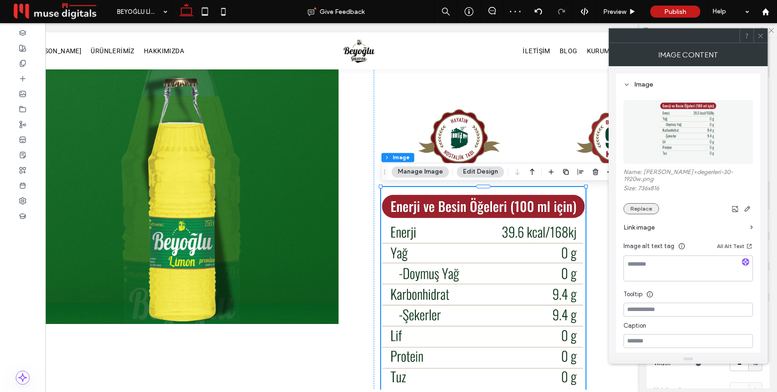
click at [635, 204] on button "Replace" at bounding box center [641, 208] width 36 height 11
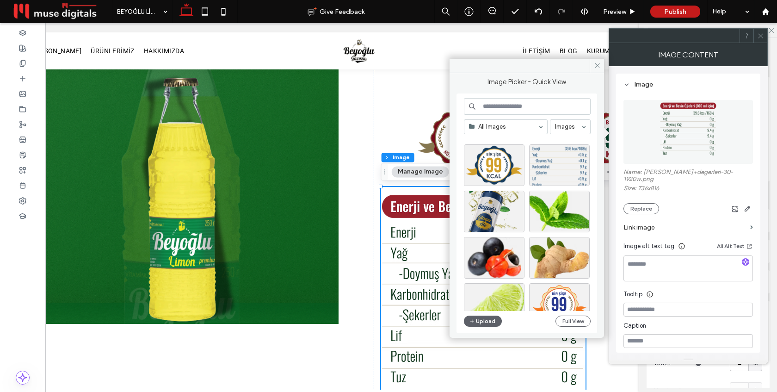
scroll to position [0, 0]
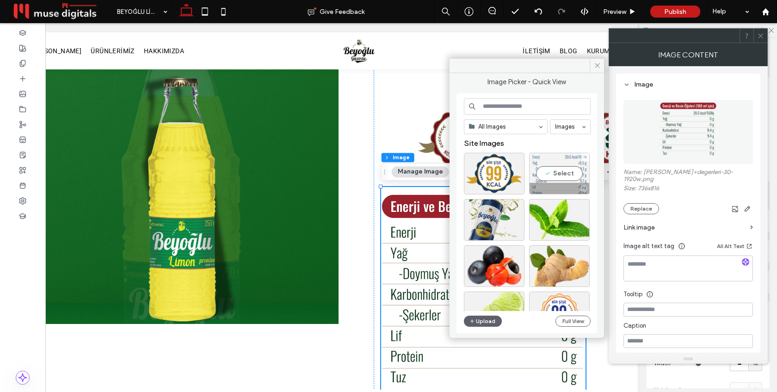
click at [548, 174] on div "Select" at bounding box center [559, 174] width 61 height 42
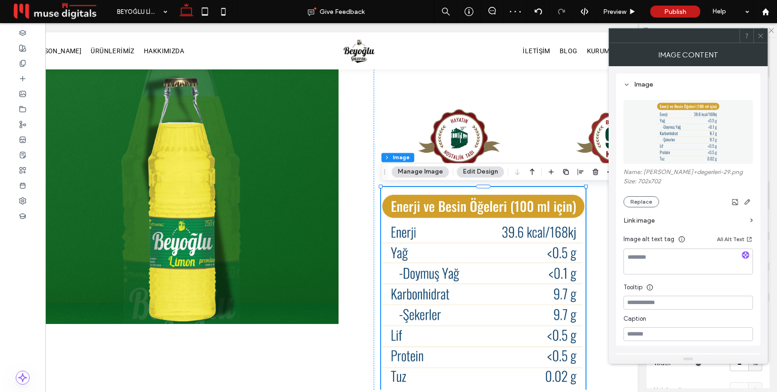
click at [762, 33] on icon at bounding box center [760, 35] width 7 height 7
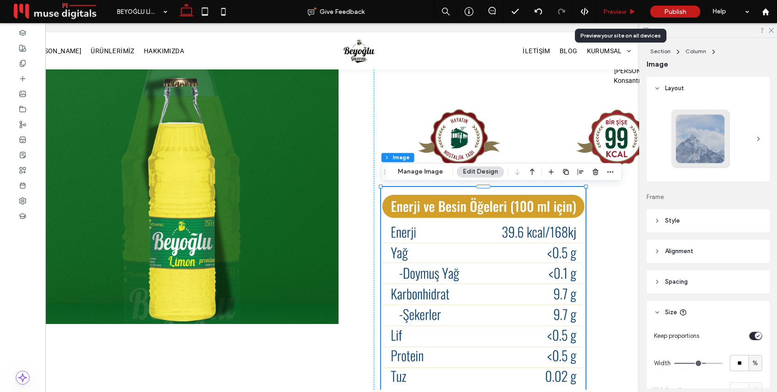
click at [620, 9] on span "Preview" at bounding box center [614, 12] width 23 height 8
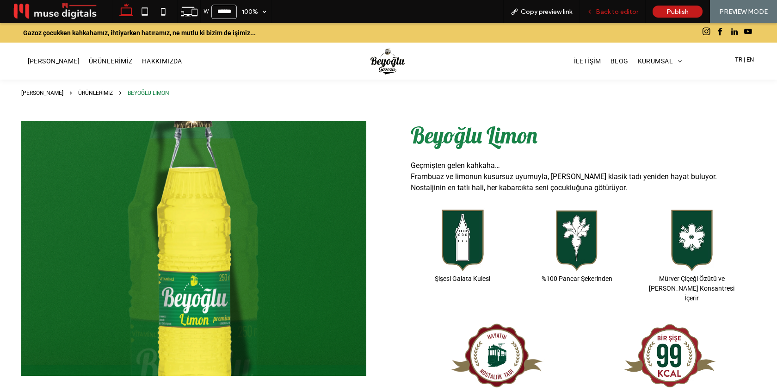
click at [619, 14] on span "Back to editor" at bounding box center [617, 12] width 43 height 8
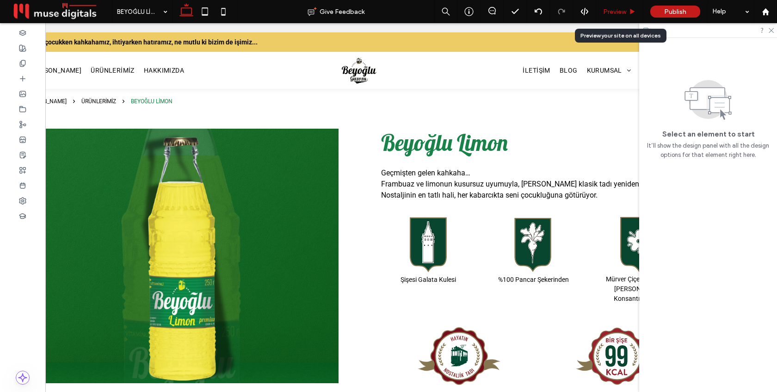
click at [620, 13] on span "Preview" at bounding box center [614, 12] width 23 height 8
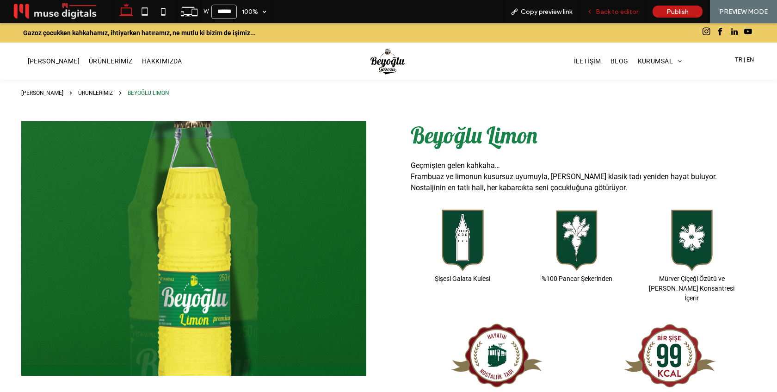
click at [613, 10] on span "Back to editor" at bounding box center [617, 12] width 43 height 8
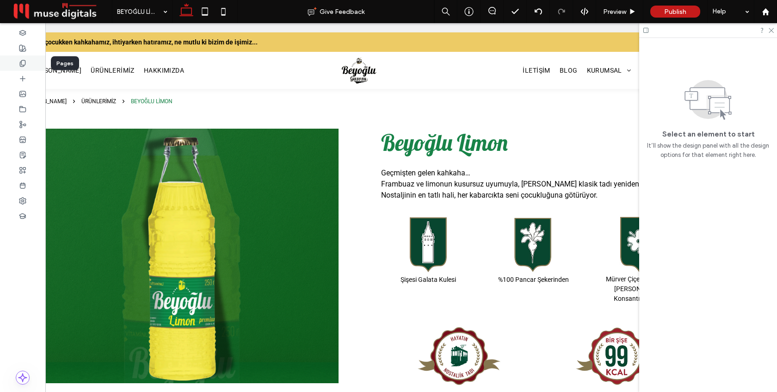
click at [23, 66] on use at bounding box center [22, 63] width 5 height 6
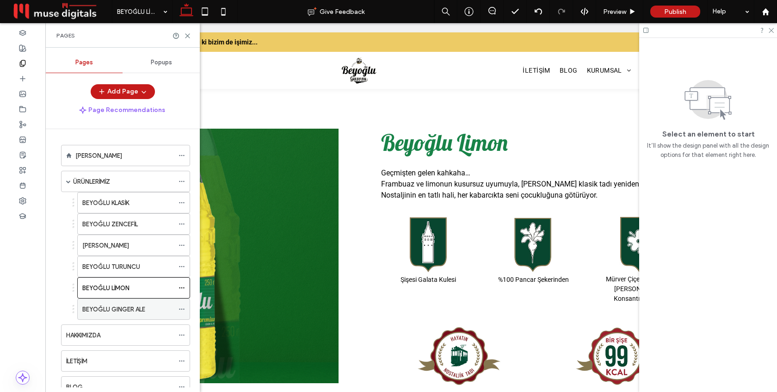
click at [181, 309] on use at bounding box center [181, 308] width 5 height 1
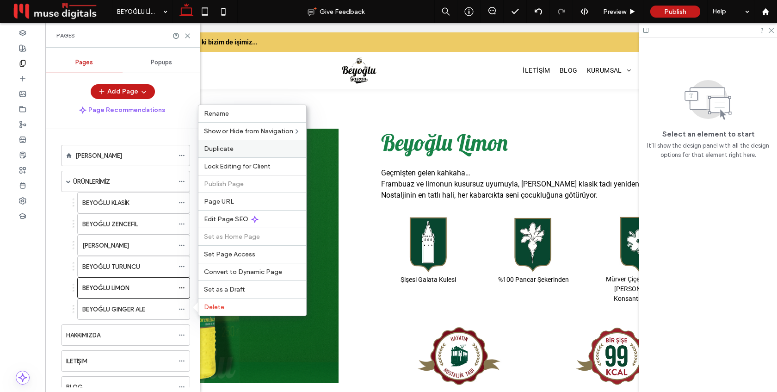
click at [251, 150] on label "Duplicate" at bounding box center [252, 149] width 97 height 8
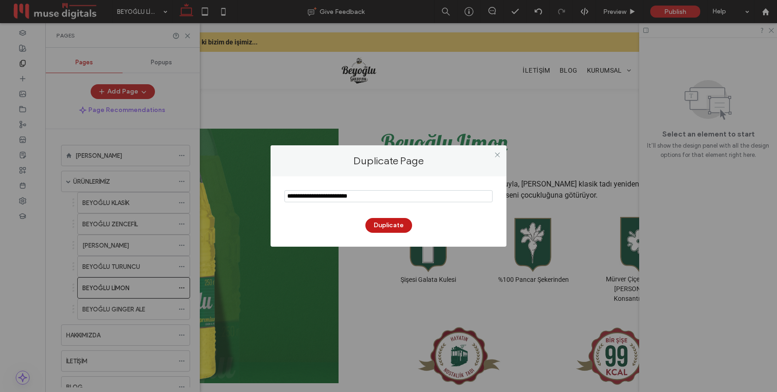
click at [311, 196] on input "notEmpty" at bounding box center [388, 196] width 208 height 12
drag, startPoint x: 317, startPoint y: 196, endPoint x: 447, endPoint y: 196, distance: 130.4
click at [447, 196] on input "notEmpty" at bounding box center [388, 196] width 208 height 12
type input "**********"
click at [398, 222] on button "Duplicate" at bounding box center [388, 225] width 47 height 15
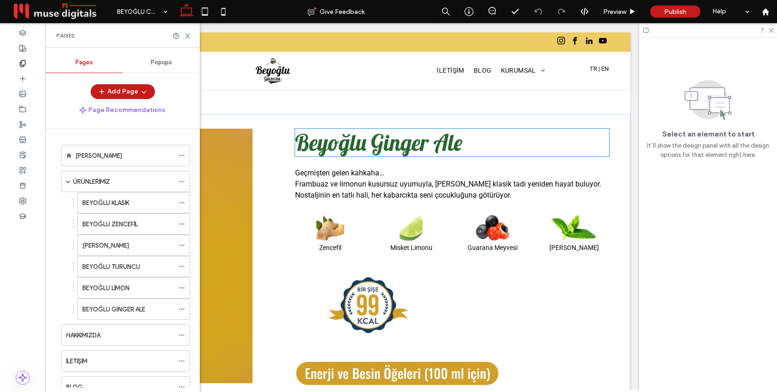
click at [388, 142] on span "Beyoğlu Ginger Ale" at bounding box center [378, 143] width 167 height 28
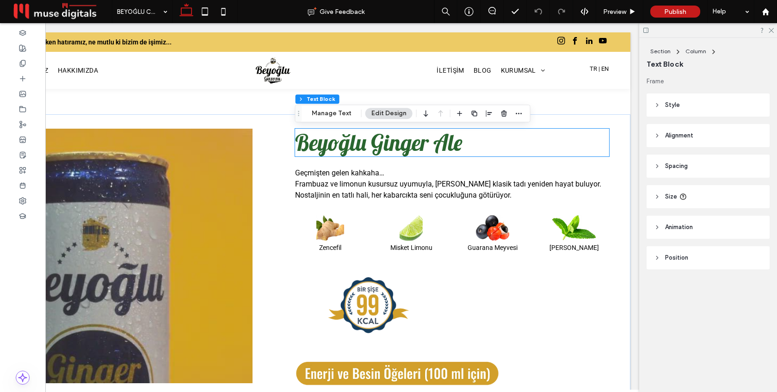
click at [388, 142] on span "Beyoğlu Ginger Ale" at bounding box center [378, 143] width 167 height 28
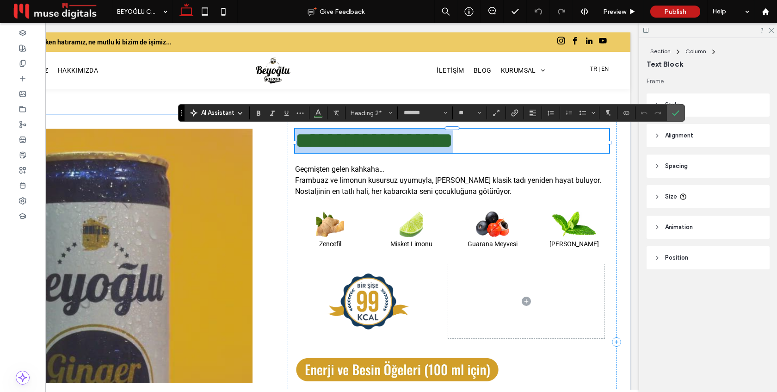
click at [388, 142] on span "**********" at bounding box center [374, 140] width 158 height 22
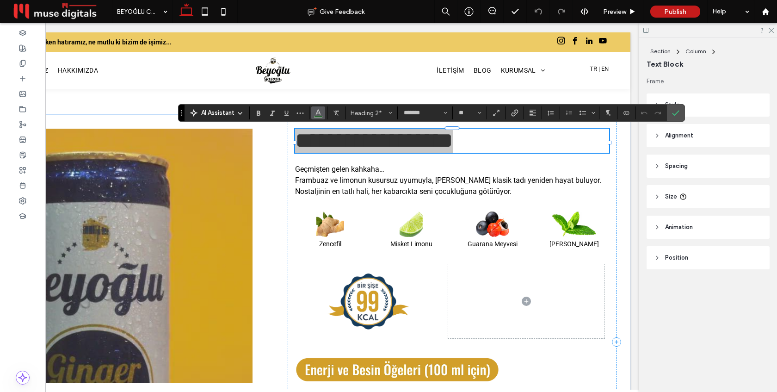
click at [320, 114] on use "Color" at bounding box center [318, 112] width 5 height 5
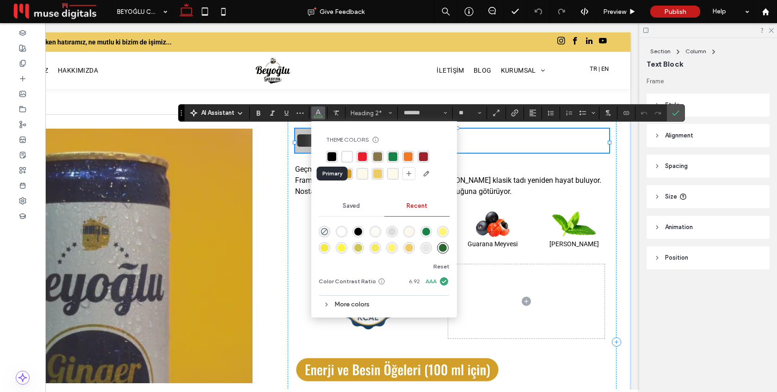
click at [331, 154] on div "rgba(0, 0, 0, 1)" at bounding box center [331, 156] width 9 height 9
click at [678, 111] on use "Confirm" at bounding box center [675, 114] width 7 height 6
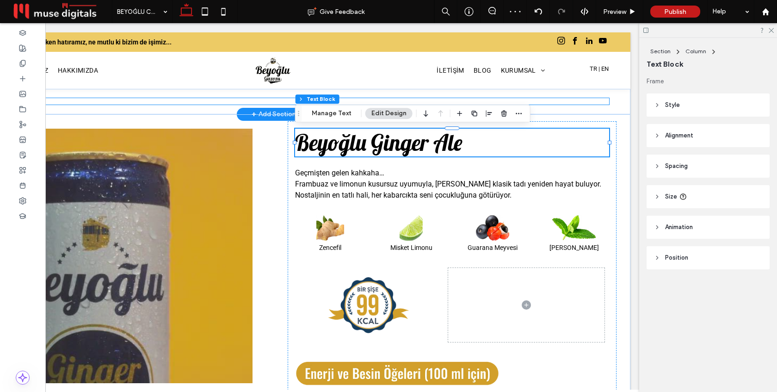
click at [174, 102] on nav "[PERSON_NAME] COLA" at bounding box center [273, 101] width 671 height 6
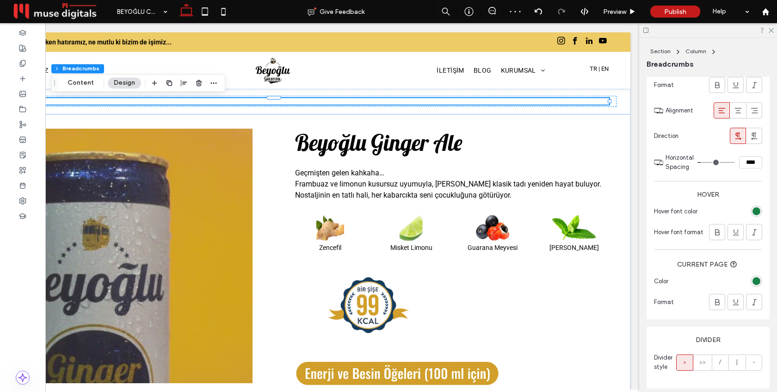
scroll to position [259, 0]
click at [755, 210] on div "rgba(24, 131, 72, 1)" at bounding box center [756, 210] width 8 height 8
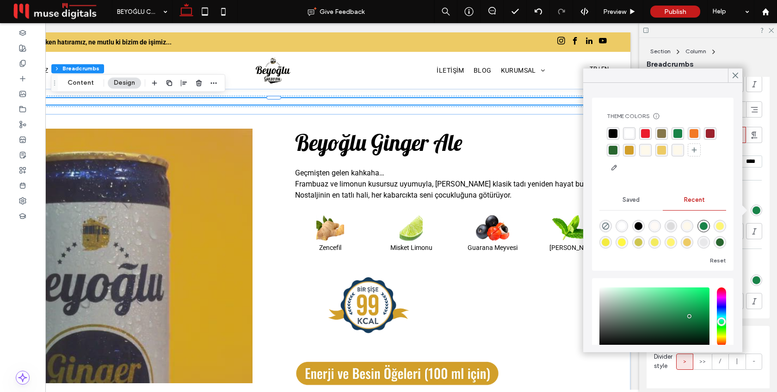
click at [614, 133] on div "rgba(0, 0, 0, 1)" at bounding box center [613, 133] width 9 height 9
click at [647, 134] on div "rgba(235, 29, 45, 1)" at bounding box center [646, 133] width 9 height 9
click at [736, 72] on icon at bounding box center [735, 75] width 8 height 8
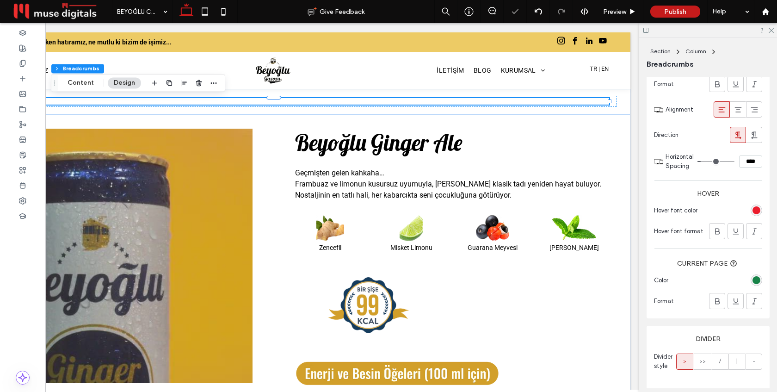
click at [755, 277] on div "rgba(24, 131, 72, 1)" at bounding box center [756, 280] width 8 height 8
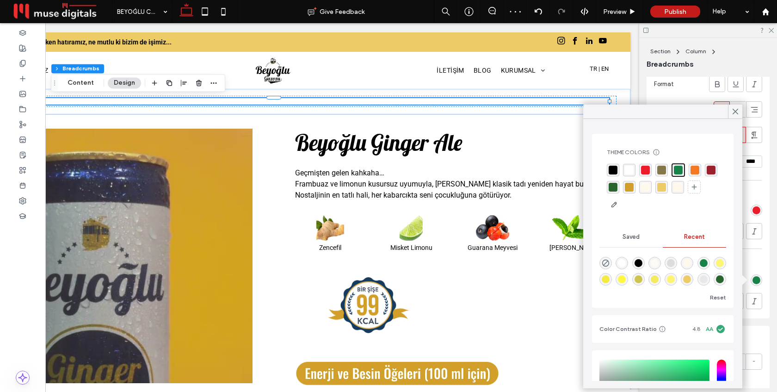
click at [610, 168] on div "rgba(0, 0, 0, 1)" at bounding box center [613, 170] width 9 height 9
click at [735, 111] on use at bounding box center [735, 111] width 5 height 5
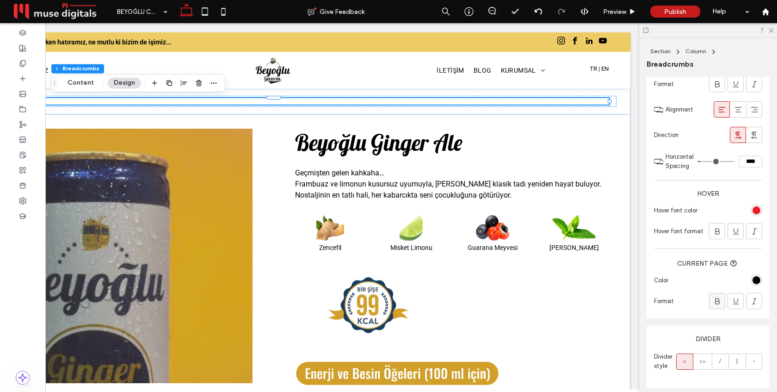
click at [719, 301] on use at bounding box center [717, 301] width 5 height 6
click at [624, 8] on span "Preview" at bounding box center [614, 12] width 23 height 8
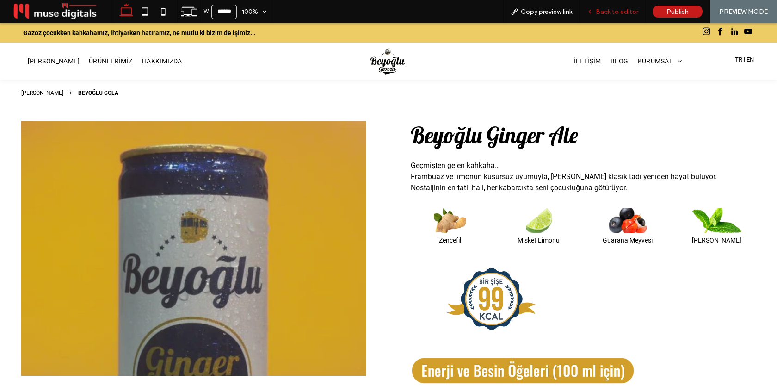
click at [611, 10] on span "Back to editor" at bounding box center [617, 12] width 43 height 8
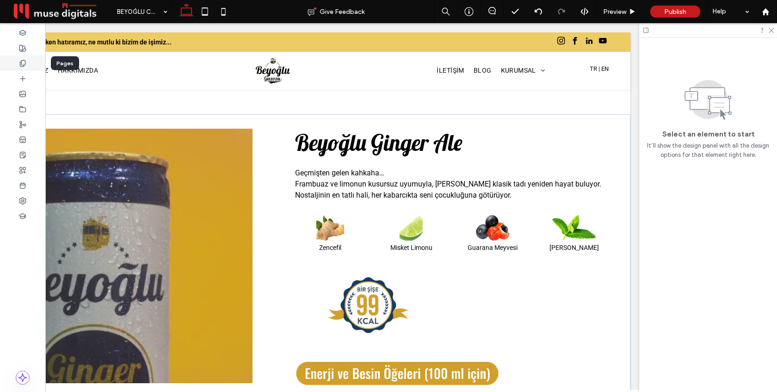
click at [23, 62] on icon at bounding box center [22, 63] width 7 height 7
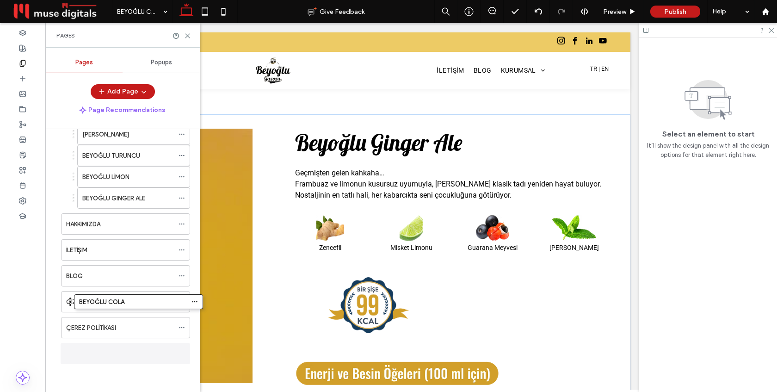
scroll to position [106, 0]
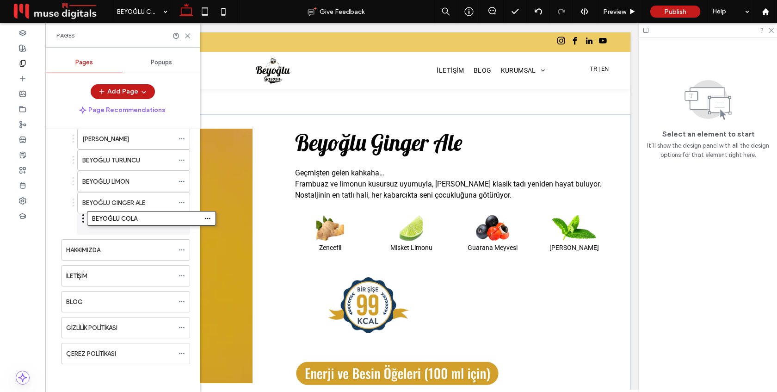
drag, startPoint x: 56, startPoint y: 352, endPoint x: 82, endPoint y: 220, distance: 134.3
click at [186, 32] on icon at bounding box center [187, 35] width 7 height 7
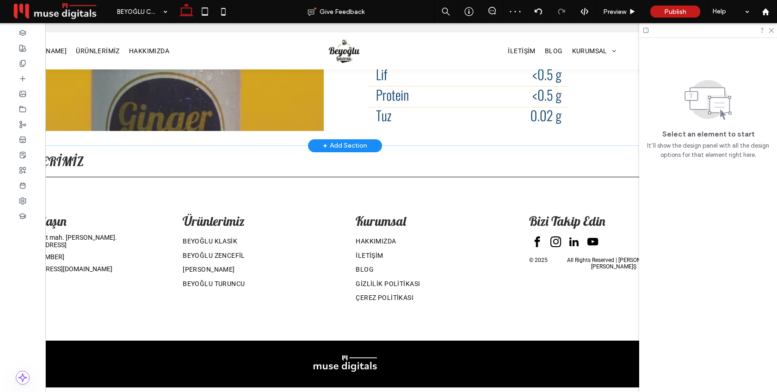
scroll to position [0, 0]
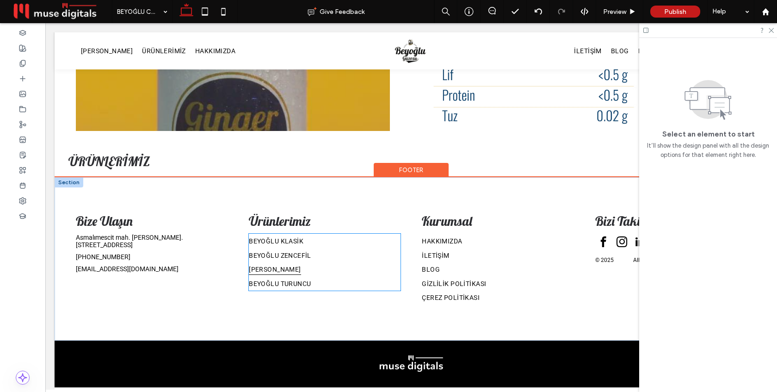
click at [332, 265] on link "[PERSON_NAME]" at bounding box center [324, 269] width 151 height 14
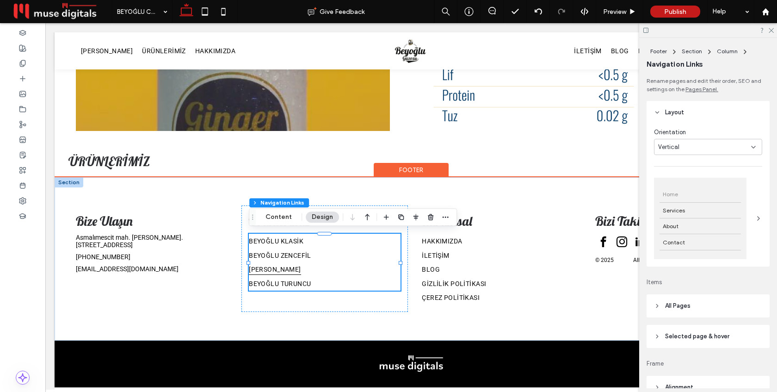
click at [363, 269] on link "[PERSON_NAME]" at bounding box center [324, 269] width 151 height 14
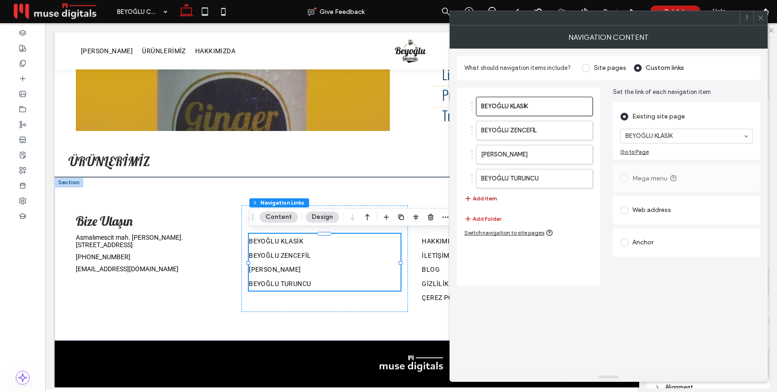
click at [490, 198] on button "Add Item" at bounding box center [480, 198] width 33 height 11
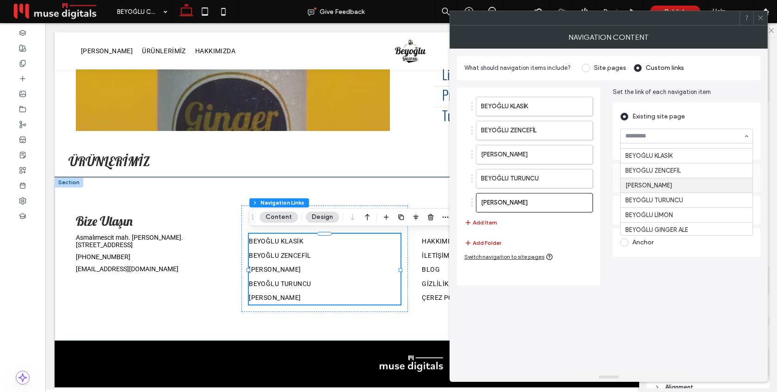
scroll to position [26, 0]
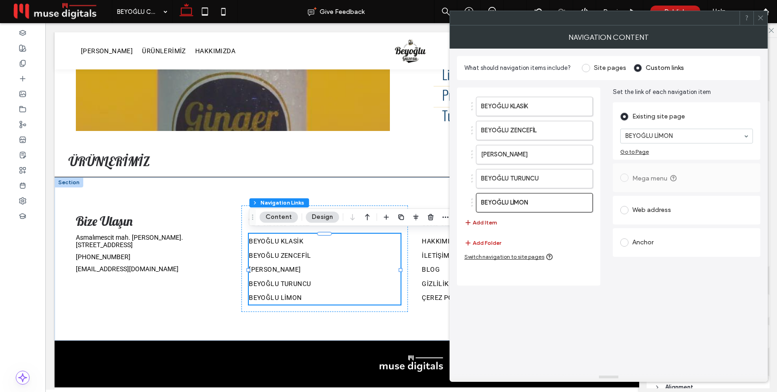
click at [492, 221] on button "Add Item" at bounding box center [480, 222] width 33 height 11
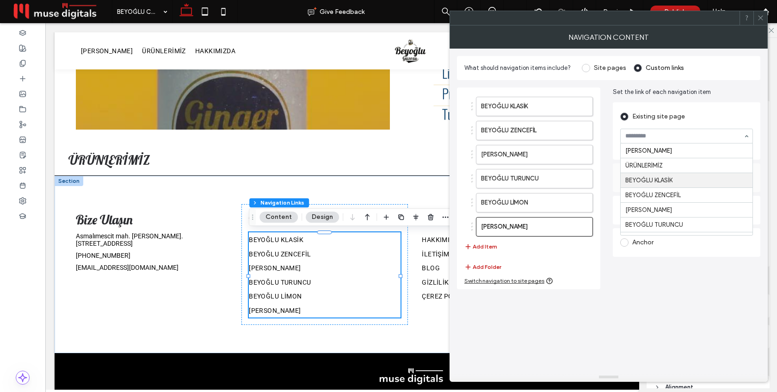
scroll to position [42, 0]
click at [489, 245] on button "Add Item" at bounding box center [480, 246] width 33 height 11
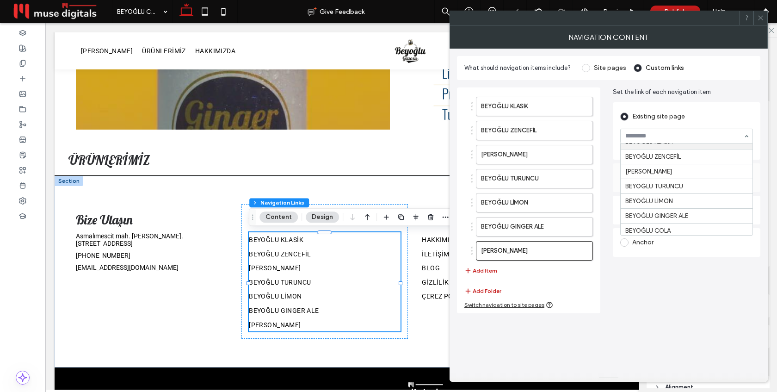
scroll to position [50, 0]
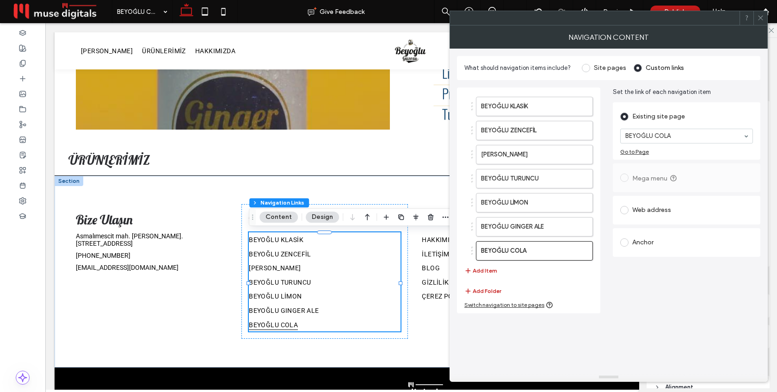
click at [762, 23] on span at bounding box center [760, 18] width 7 height 14
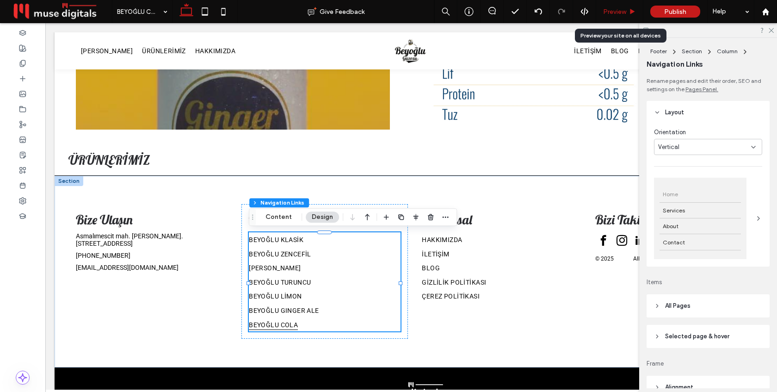
click at [619, 13] on span "Preview" at bounding box center [614, 12] width 23 height 8
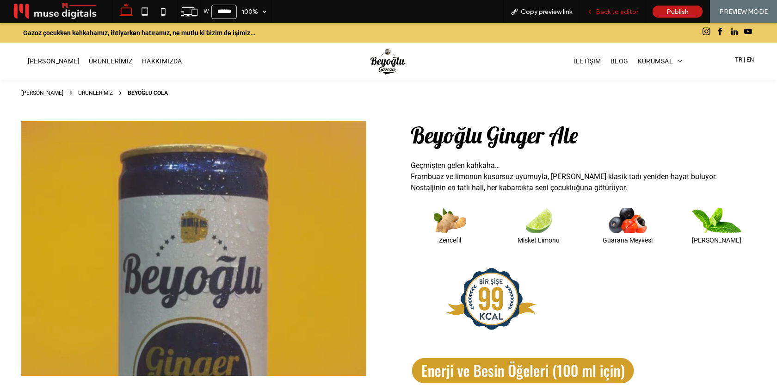
click at [623, 13] on span "Back to editor" at bounding box center [617, 12] width 43 height 8
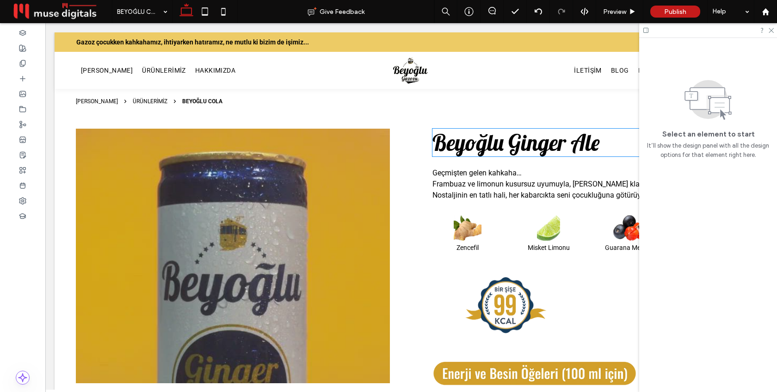
click at [541, 144] on span "Beyoğlu Ginger Ale" at bounding box center [515, 143] width 167 height 28
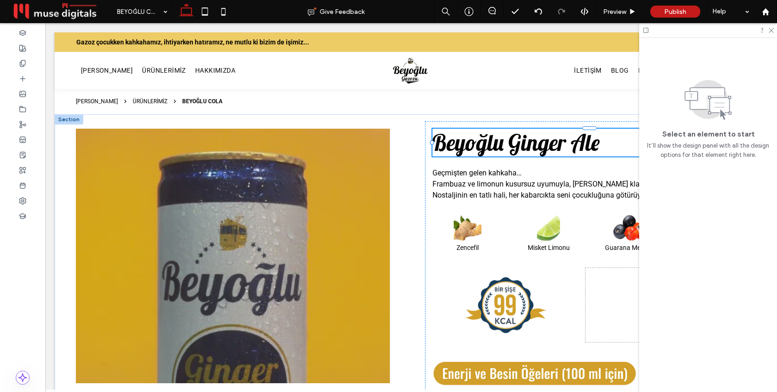
click at [541, 144] on div "Beyoğlu Ginger Ale" at bounding box center [589, 143] width 314 height 28
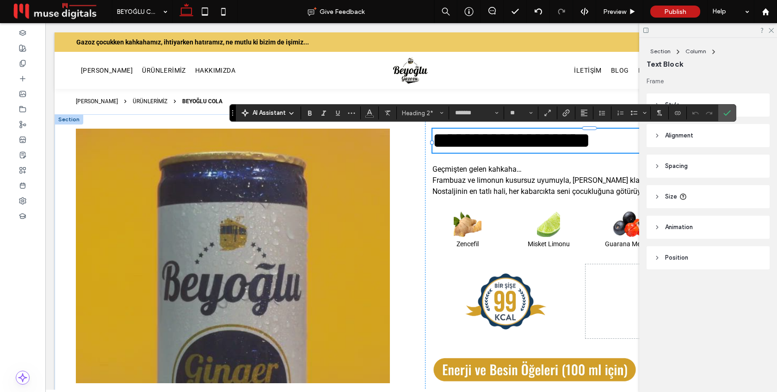
click at [524, 142] on span "**********" at bounding box center [511, 140] width 158 height 22
drag, startPoint x: 513, startPoint y: 141, endPoint x: 615, endPoint y: 143, distance: 101.3
click at [615, 143] on h2 "**********" at bounding box center [589, 141] width 314 height 24
click at [724, 112] on icon "Confirm" at bounding box center [726, 112] width 7 height 7
